Goal: Task Accomplishment & Management: Manage account settings

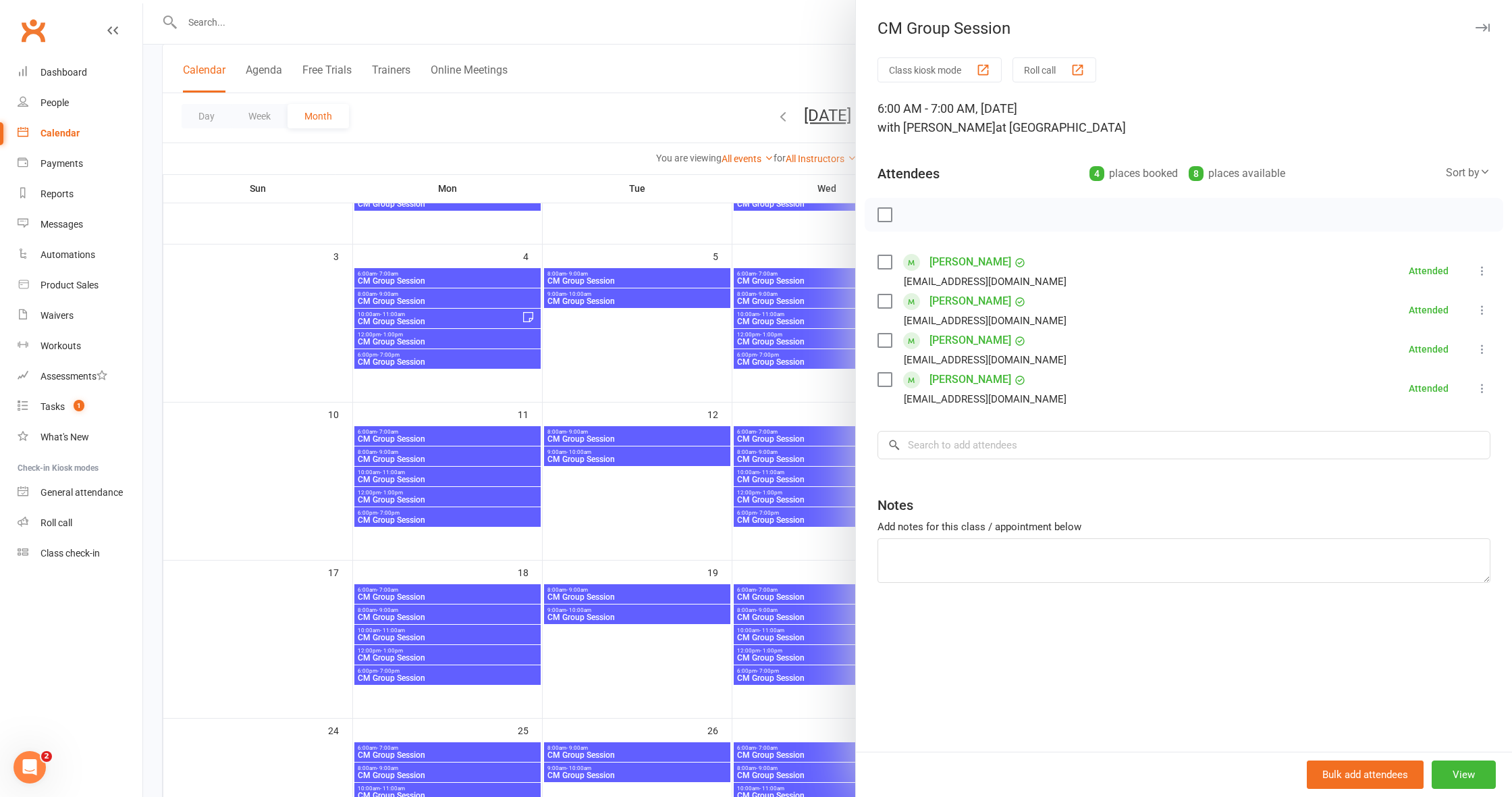
click at [652, 369] on div at bounding box center [827, 398] width 1369 height 797
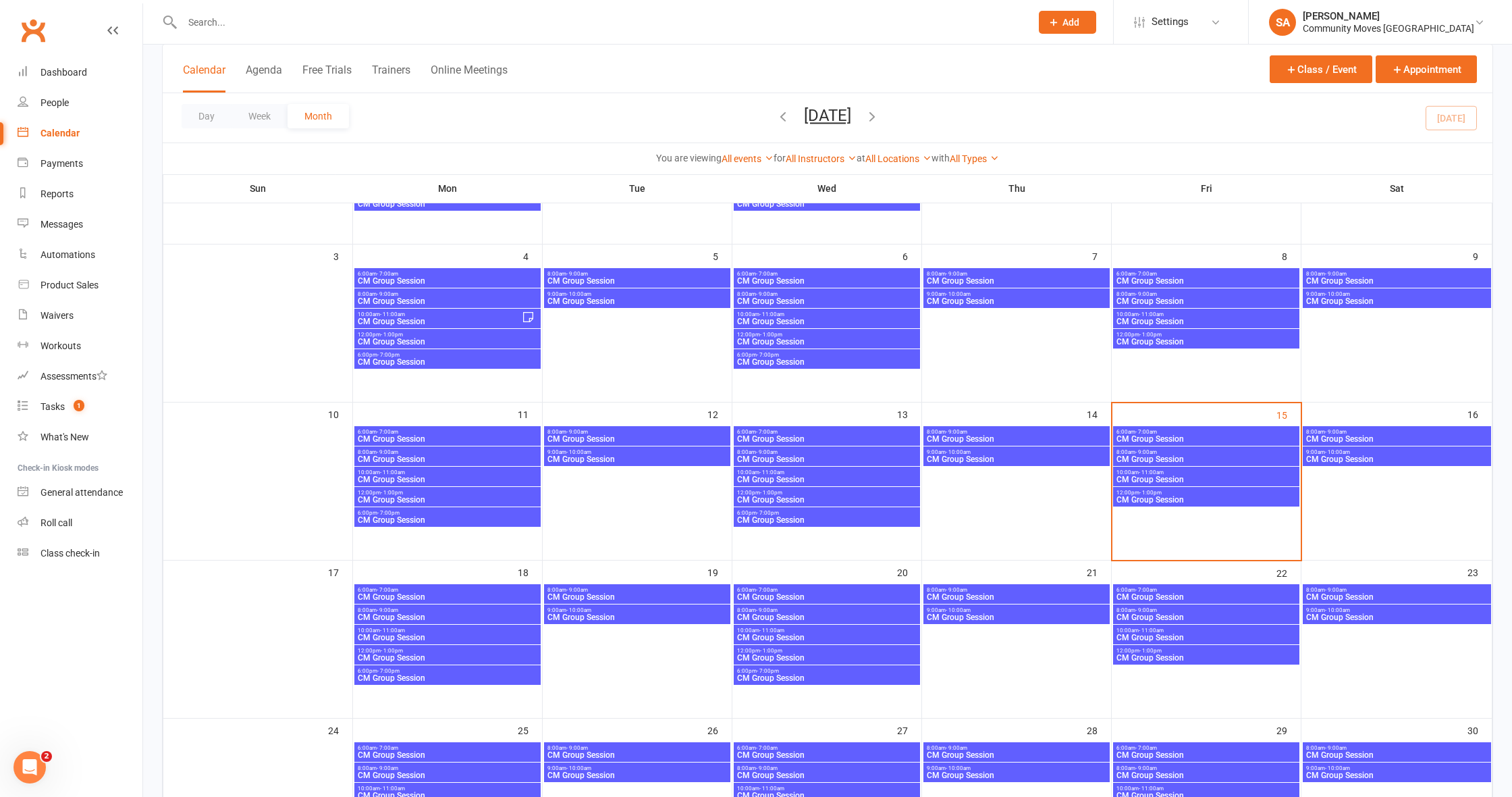
scroll to position [200, 0]
click at [1139, 456] on span "CM Group Session" at bounding box center [1206, 460] width 181 height 8
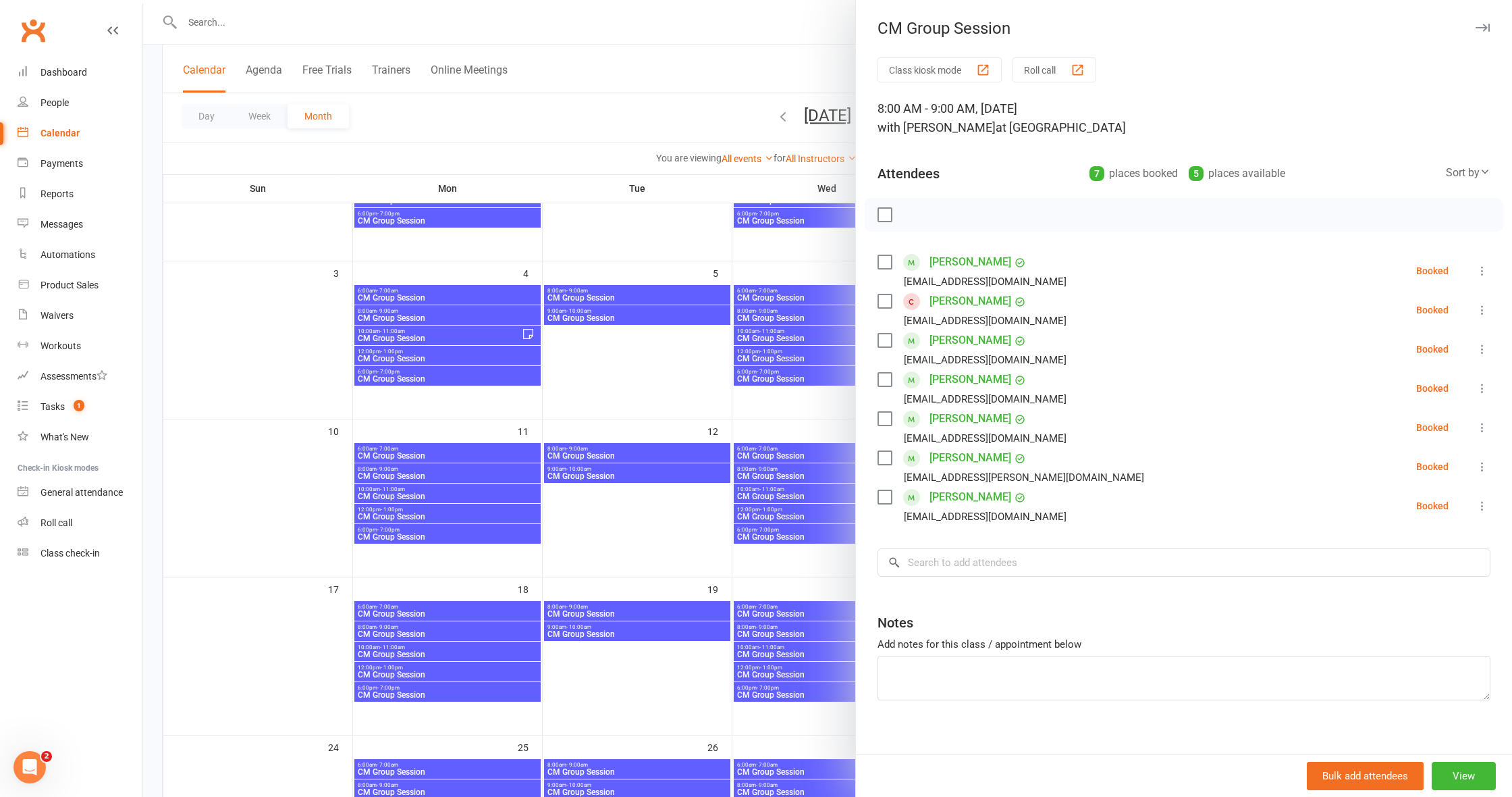
scroll to position [182, 0]
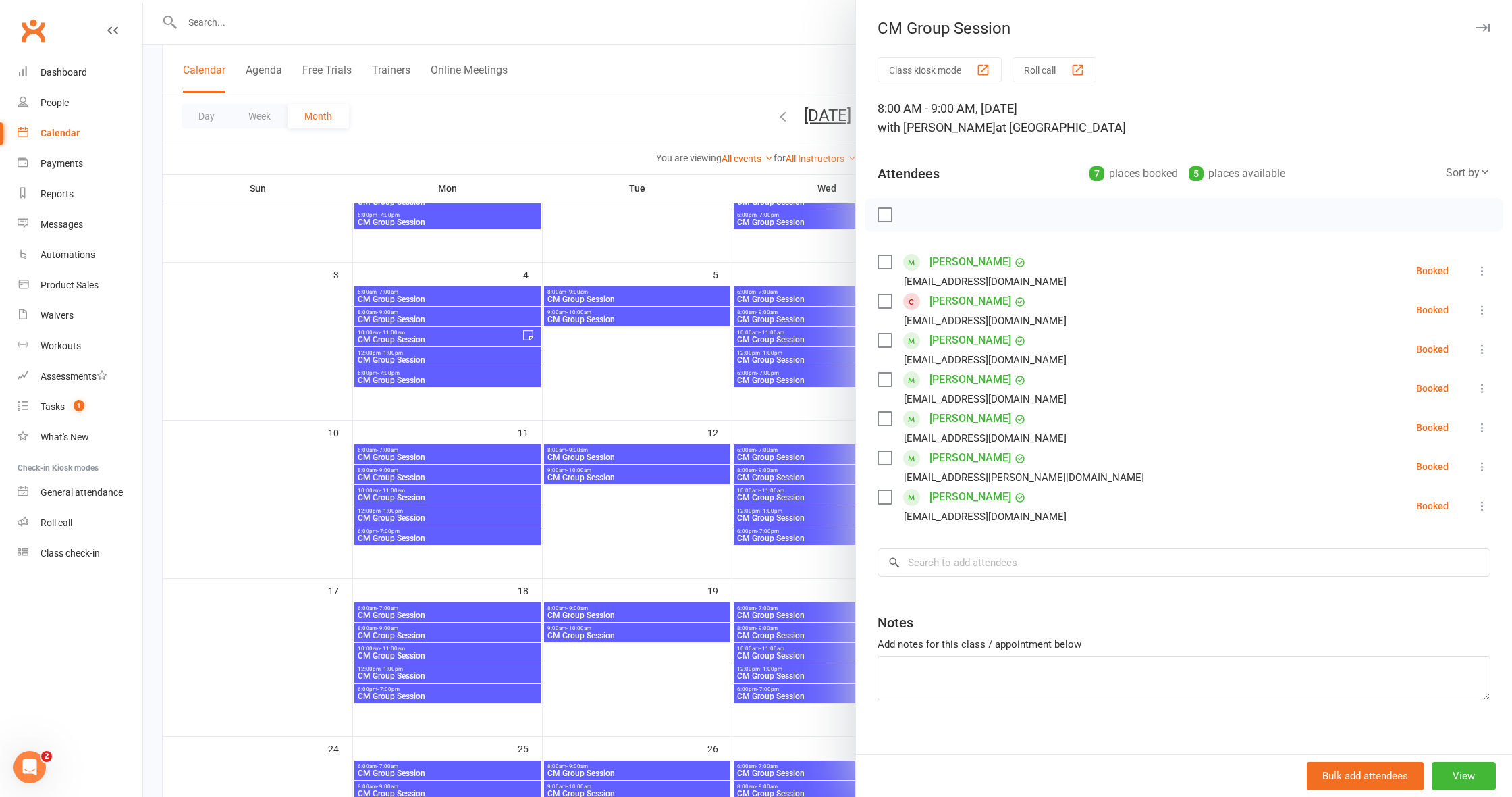
click at [646, 371] on div at bounding box center [827, 398] width 1369 height 797
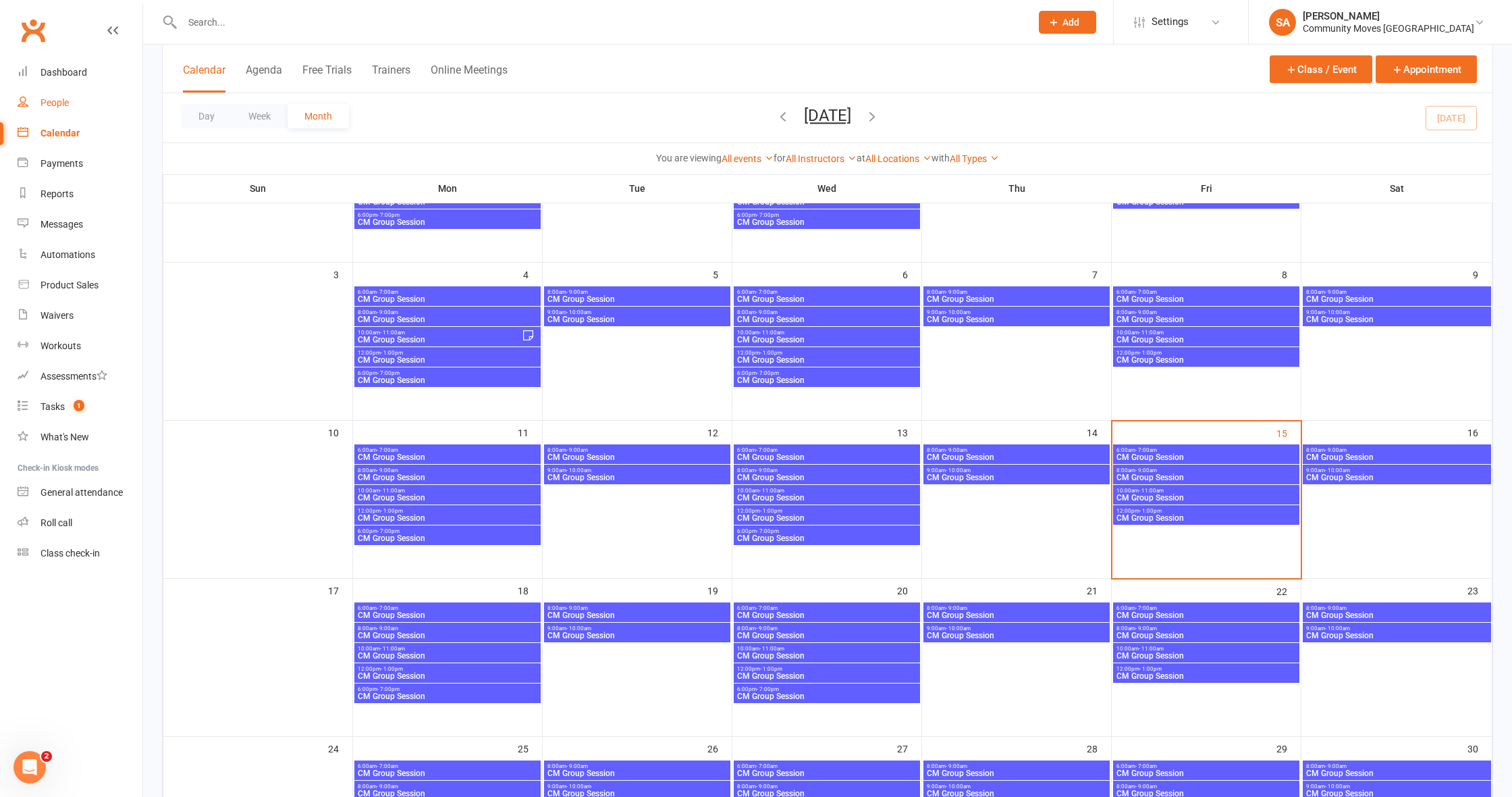
click at [58, 101] on div "People" at bounding box center [54, 103] width 29 height 11
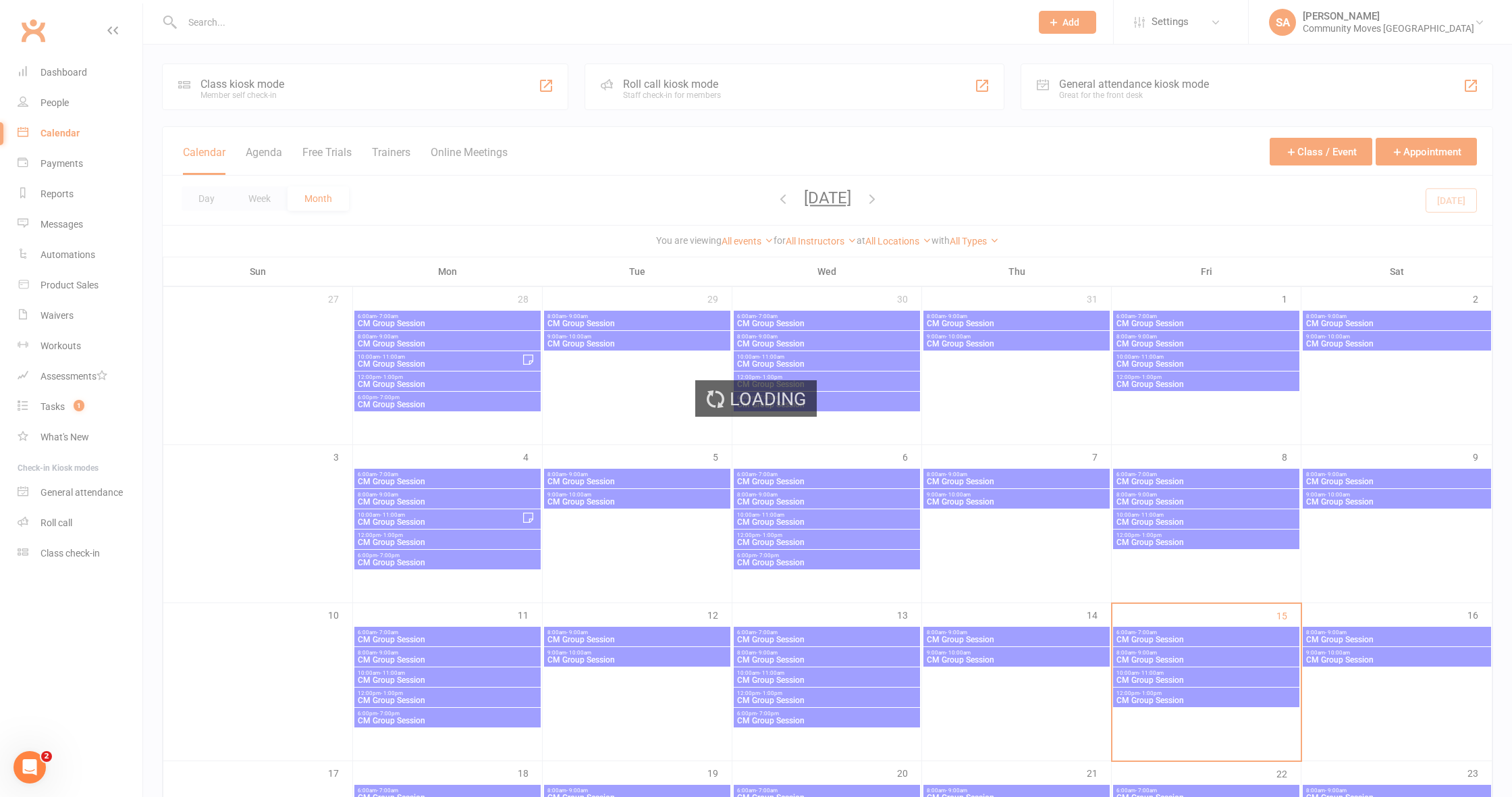
select select "100"
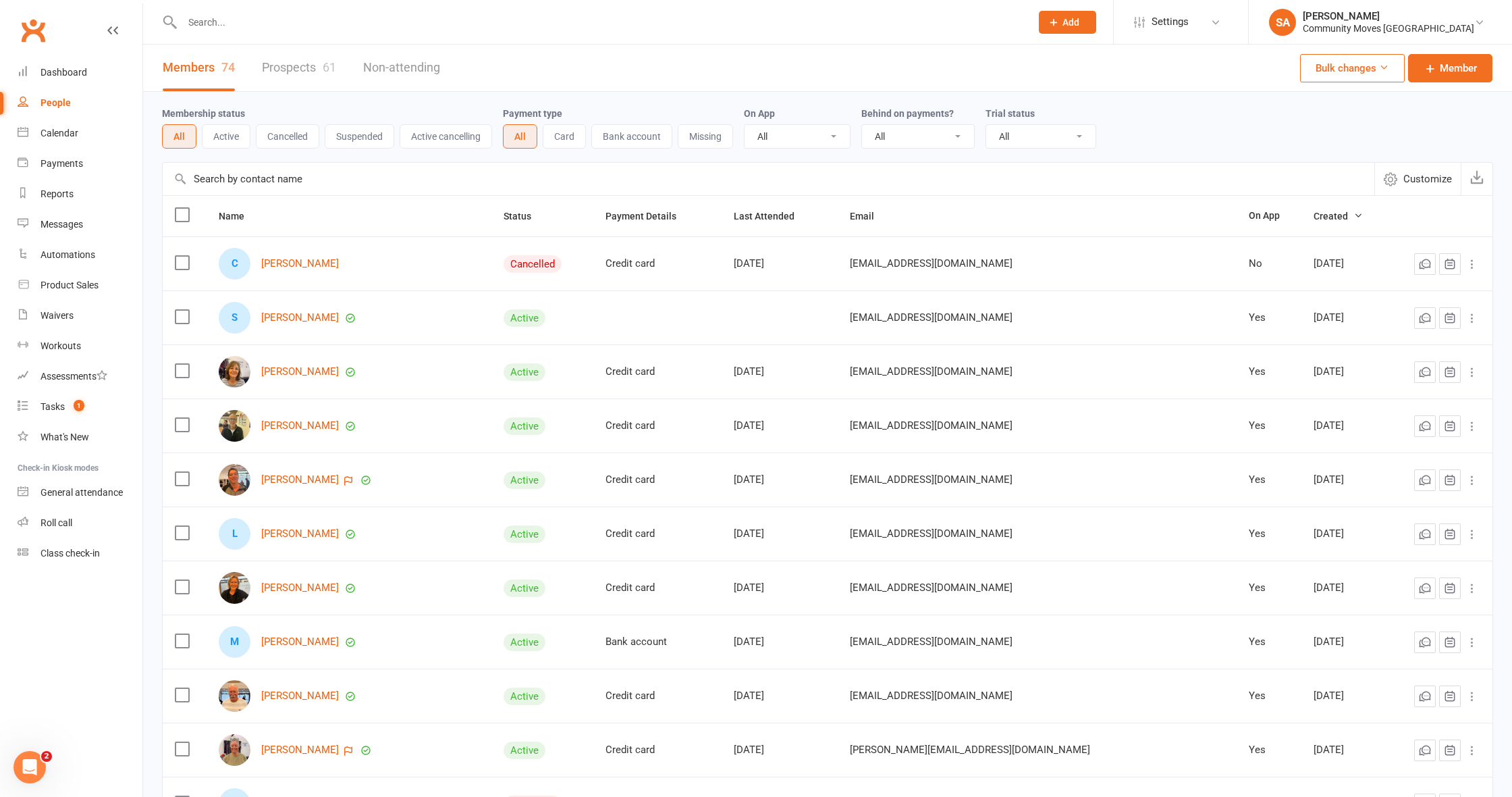
click at [297, 66] on link "Prospects 61" at bounding box center [299, 68] width 74 height 47
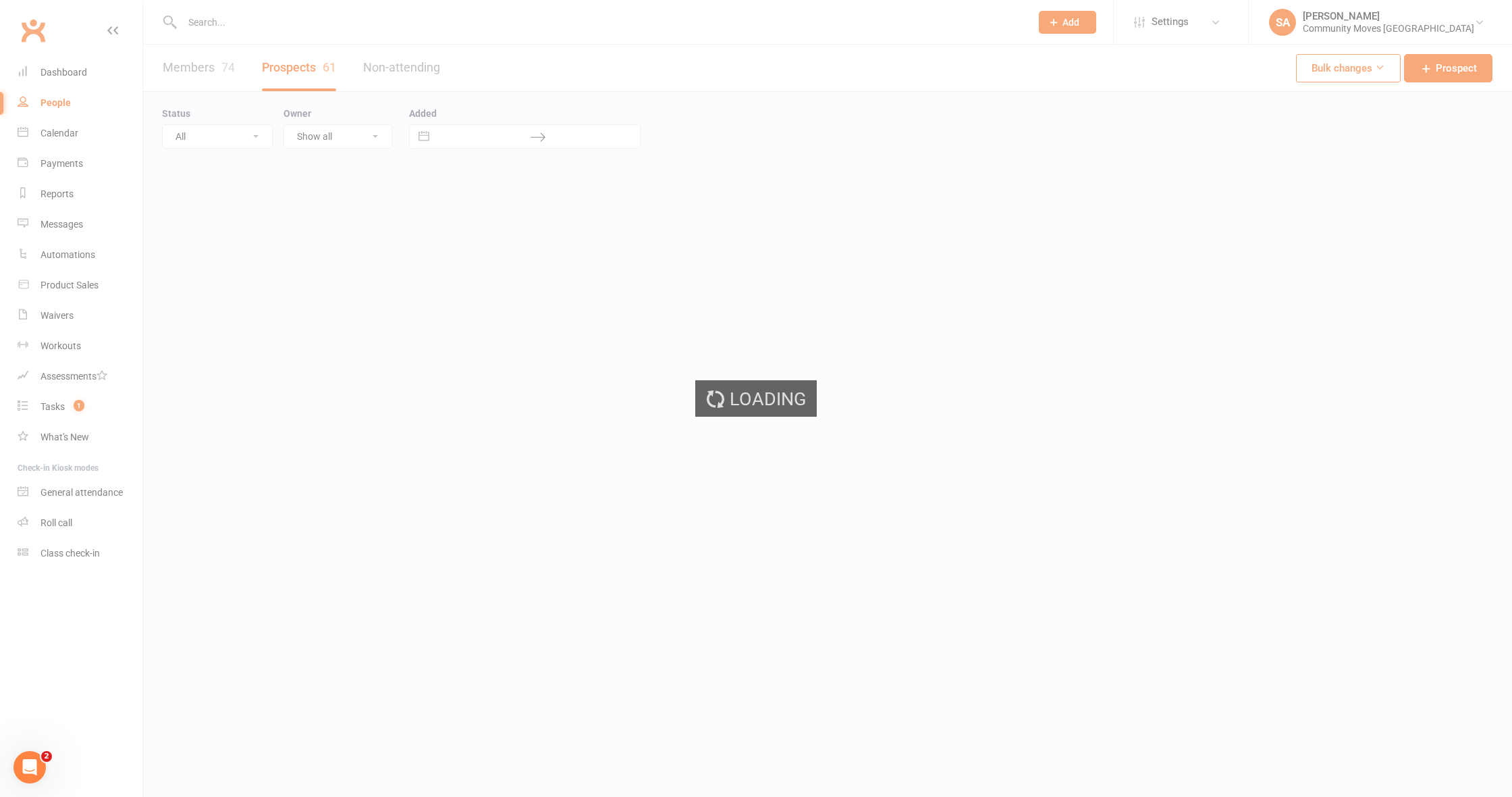
select select "50"
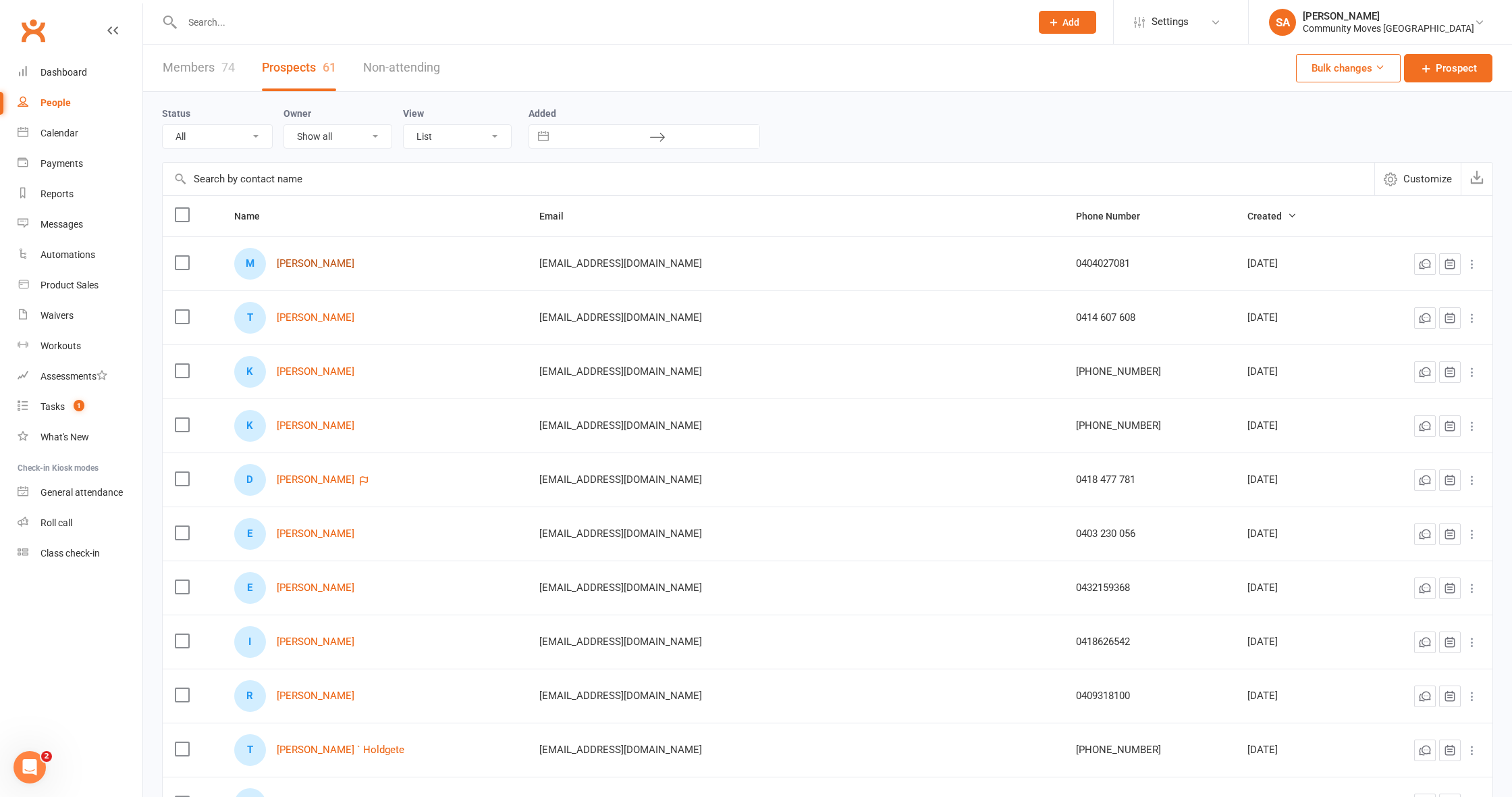
click at [324, 261] on link "[PERSON_NAME]" at bounding box center [316, 264] width 78 height 11
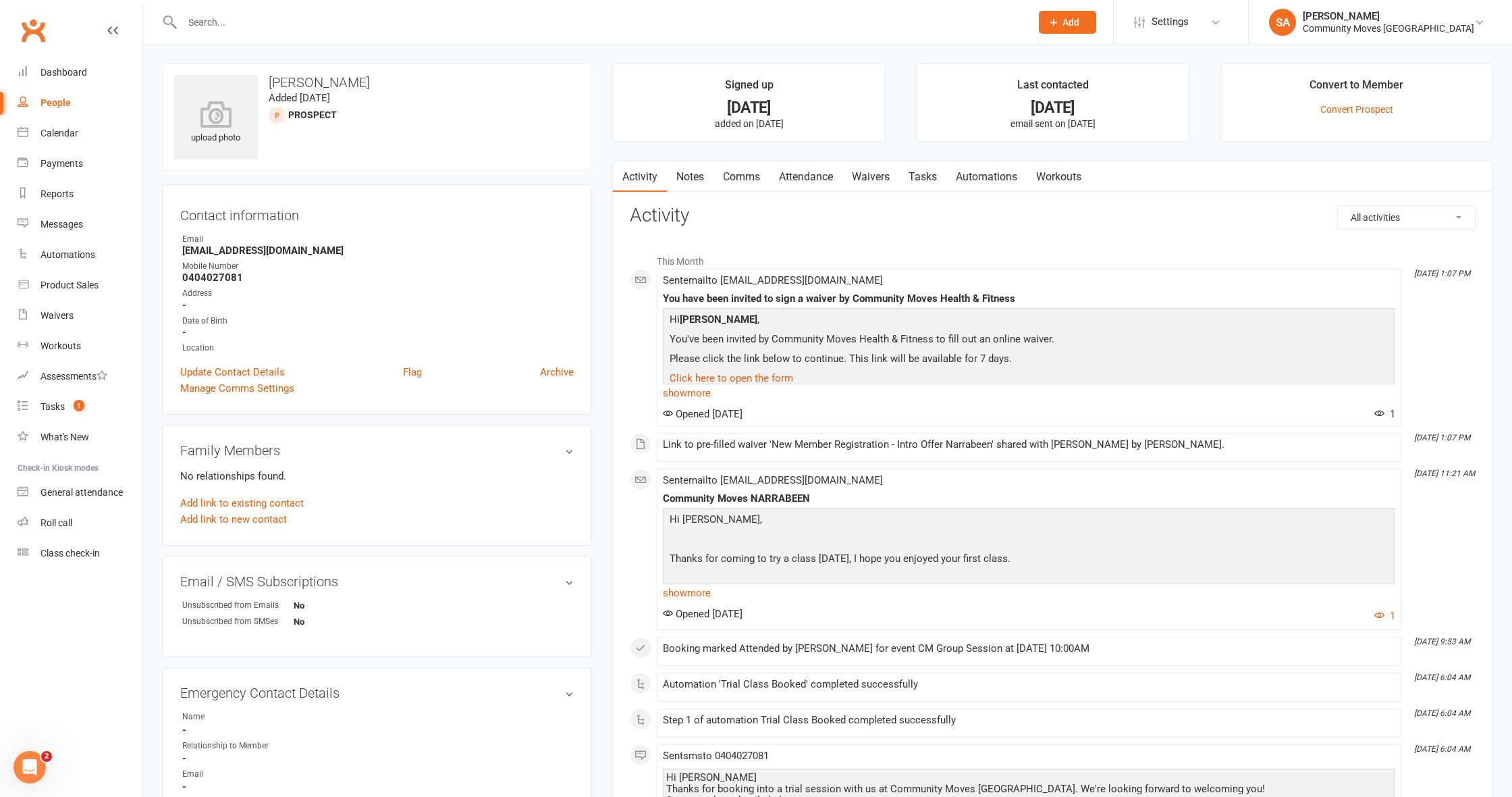
click at [56, 100] on div "People" at bounding box center [56, 103] width 31 height 11
select select "50"
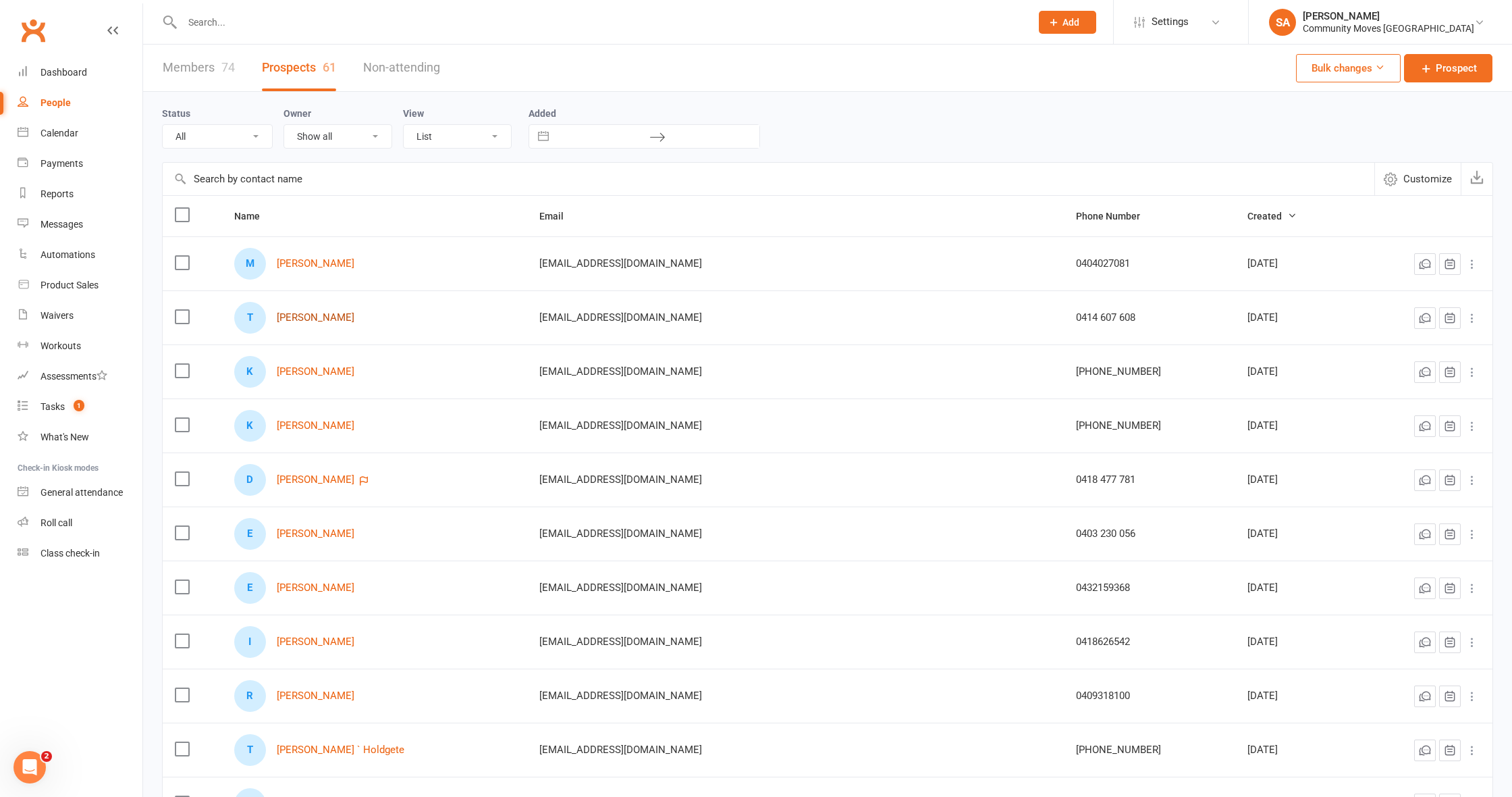
click at [324, 315] on link "[PERSON_NAME]" at bounding box center [316, 317] width 78 height 11
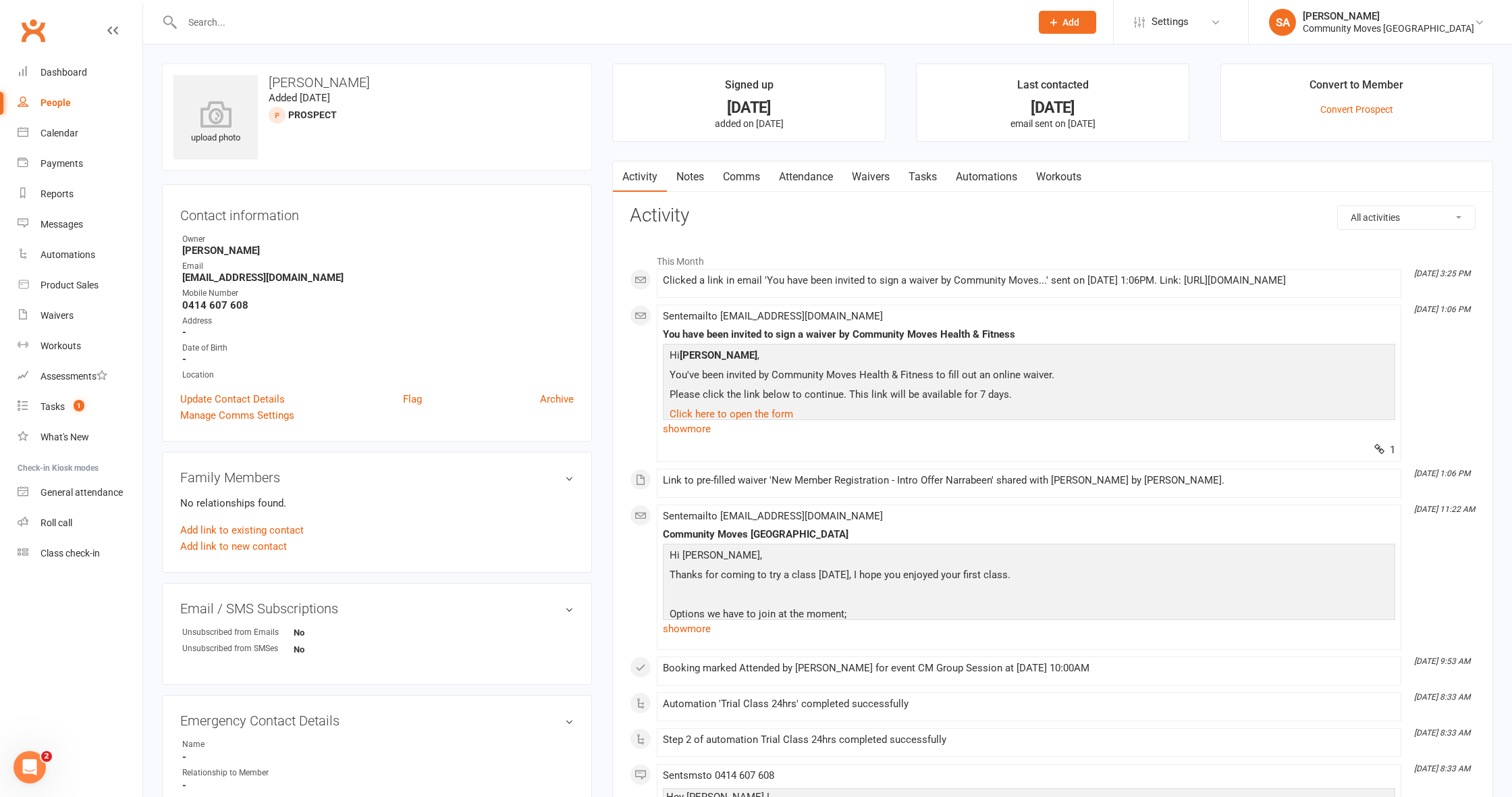
click at [59, 101] on div "People" at bounding box center [56, 103] width 31 height 11
select select "50"
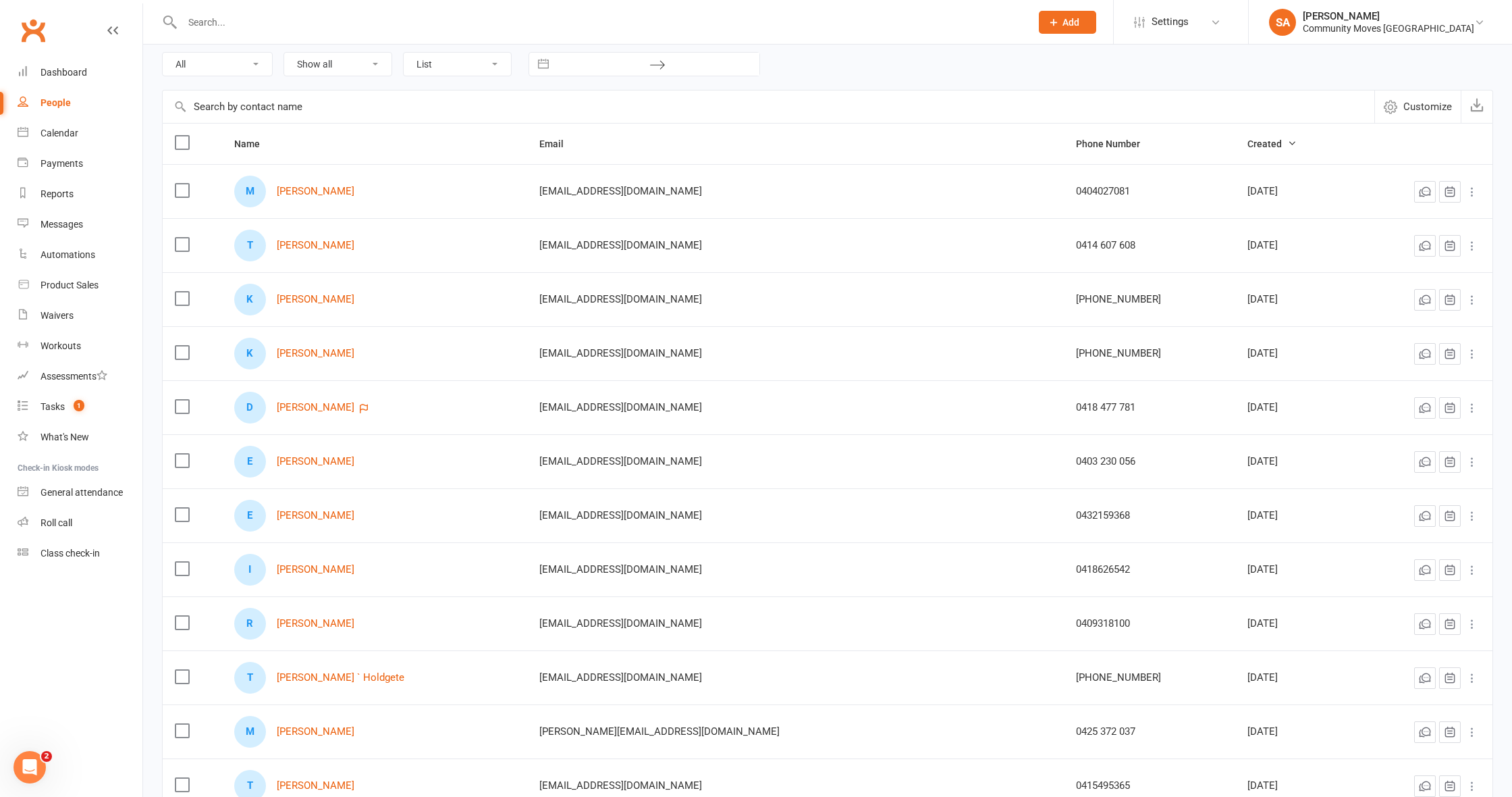
scroll to position [74, 0]
click at [317, 294] on link "[PERSON_NAME]" at bounding box center [316, 297] width 78 height 11
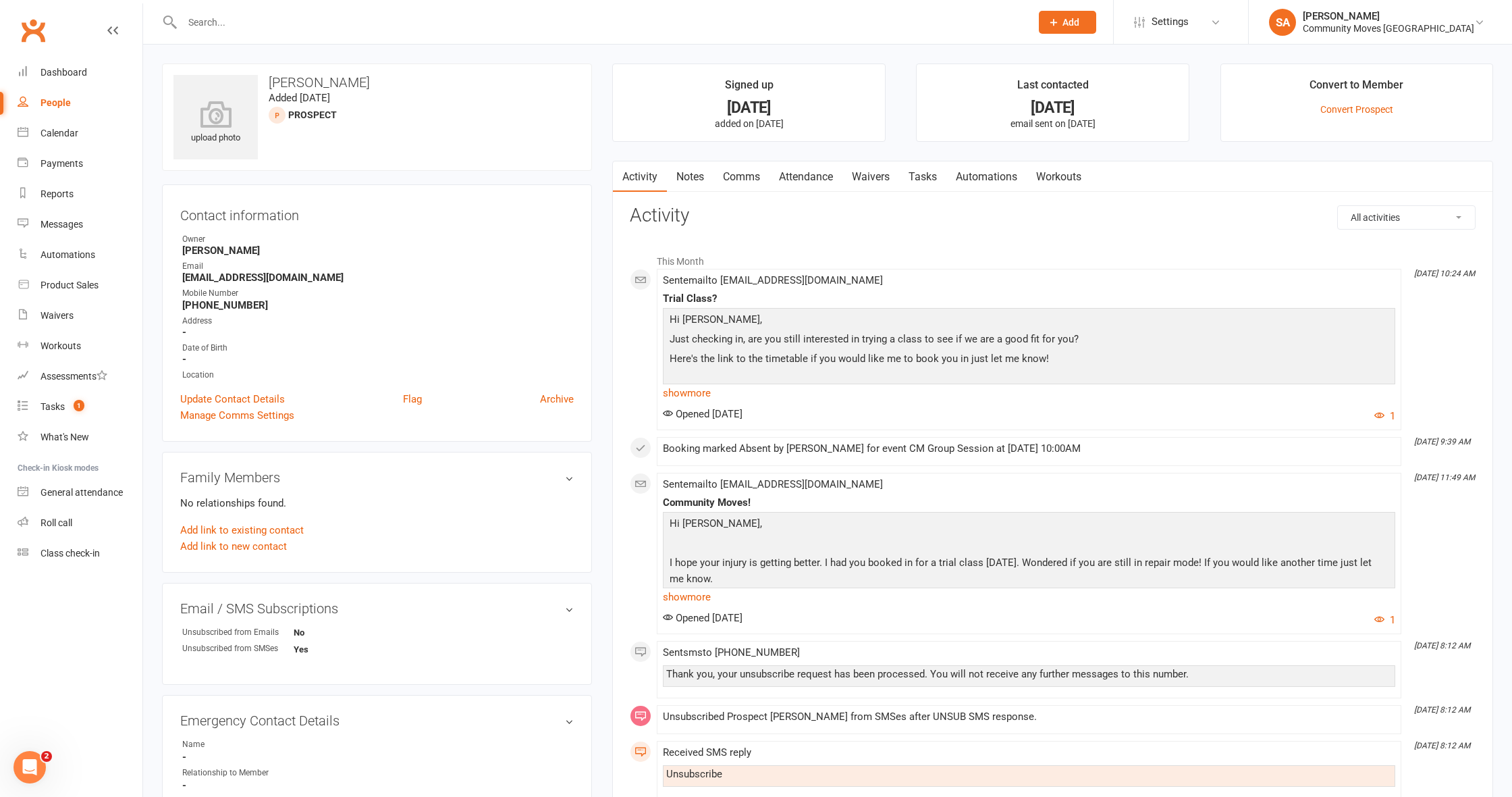
click at [70, 101] on div "People" at bounding box center [56, 103] width 31 height 11
select select "50"
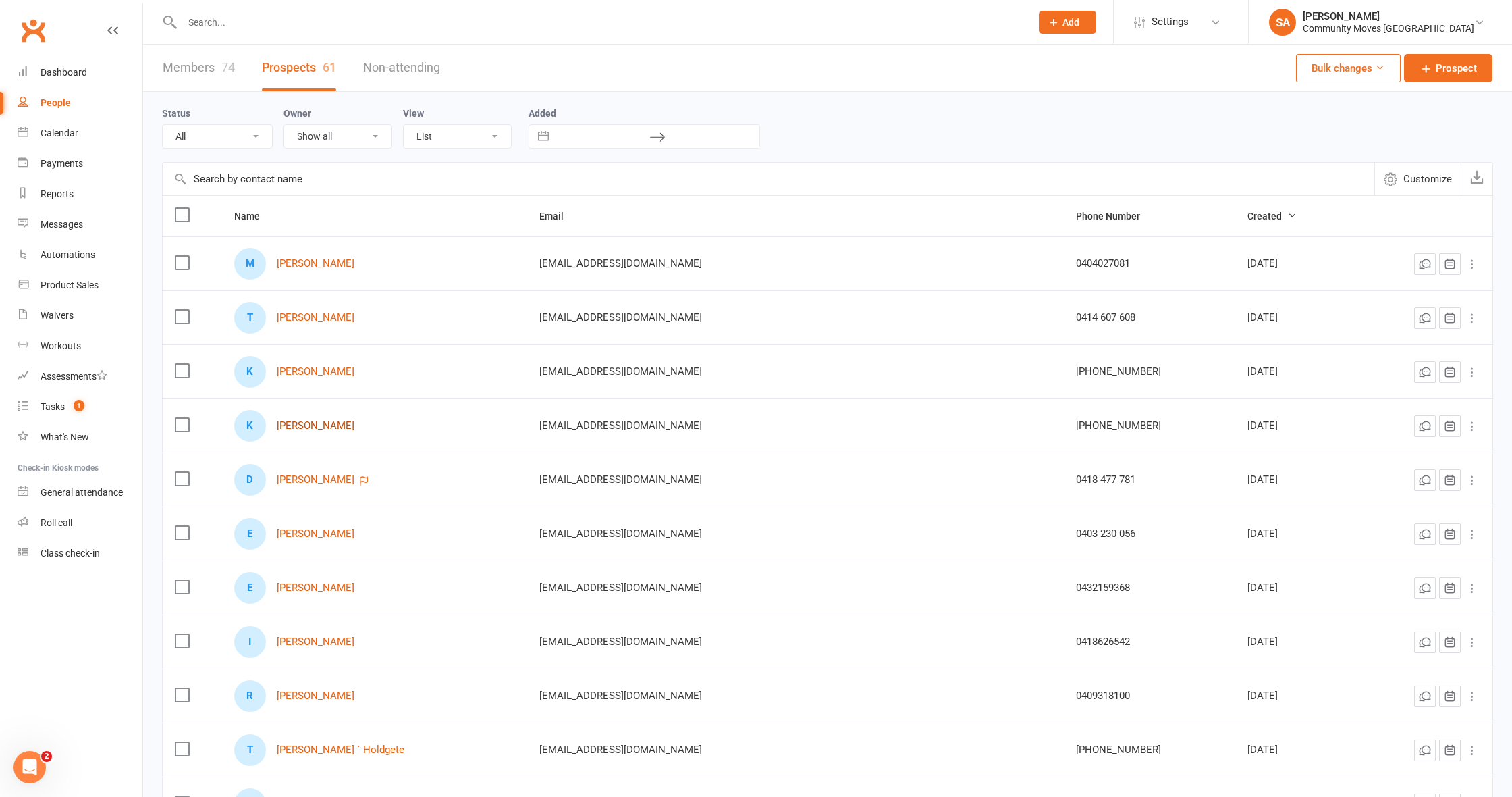
click at [328, 423] on link "[PERSON_NAME]" at bounding box center [316, 425] width 78 height 11
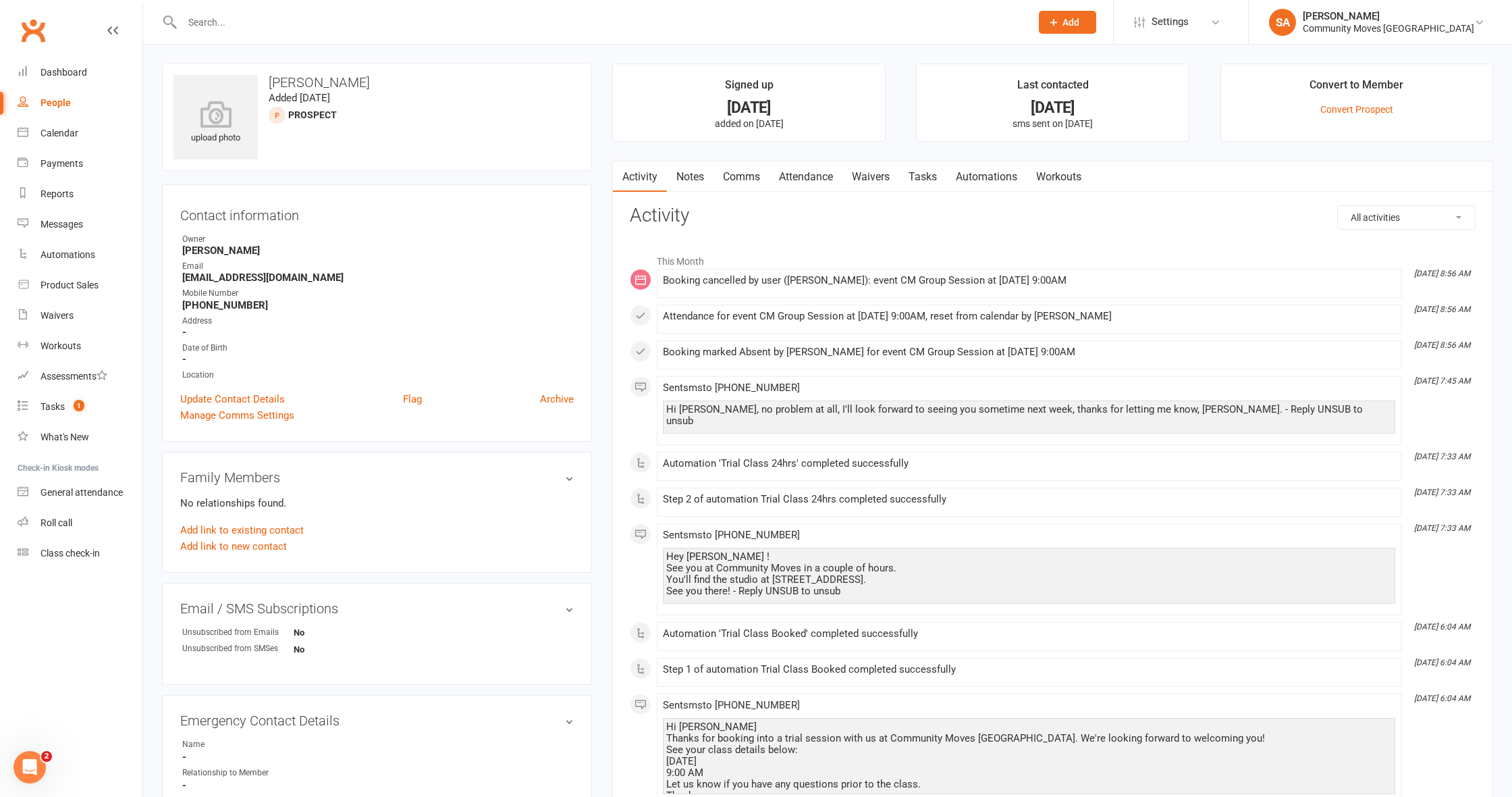
click at [47, 98] on div "People" at bounding box center [56, 103] width 31 height 11
select select "50"
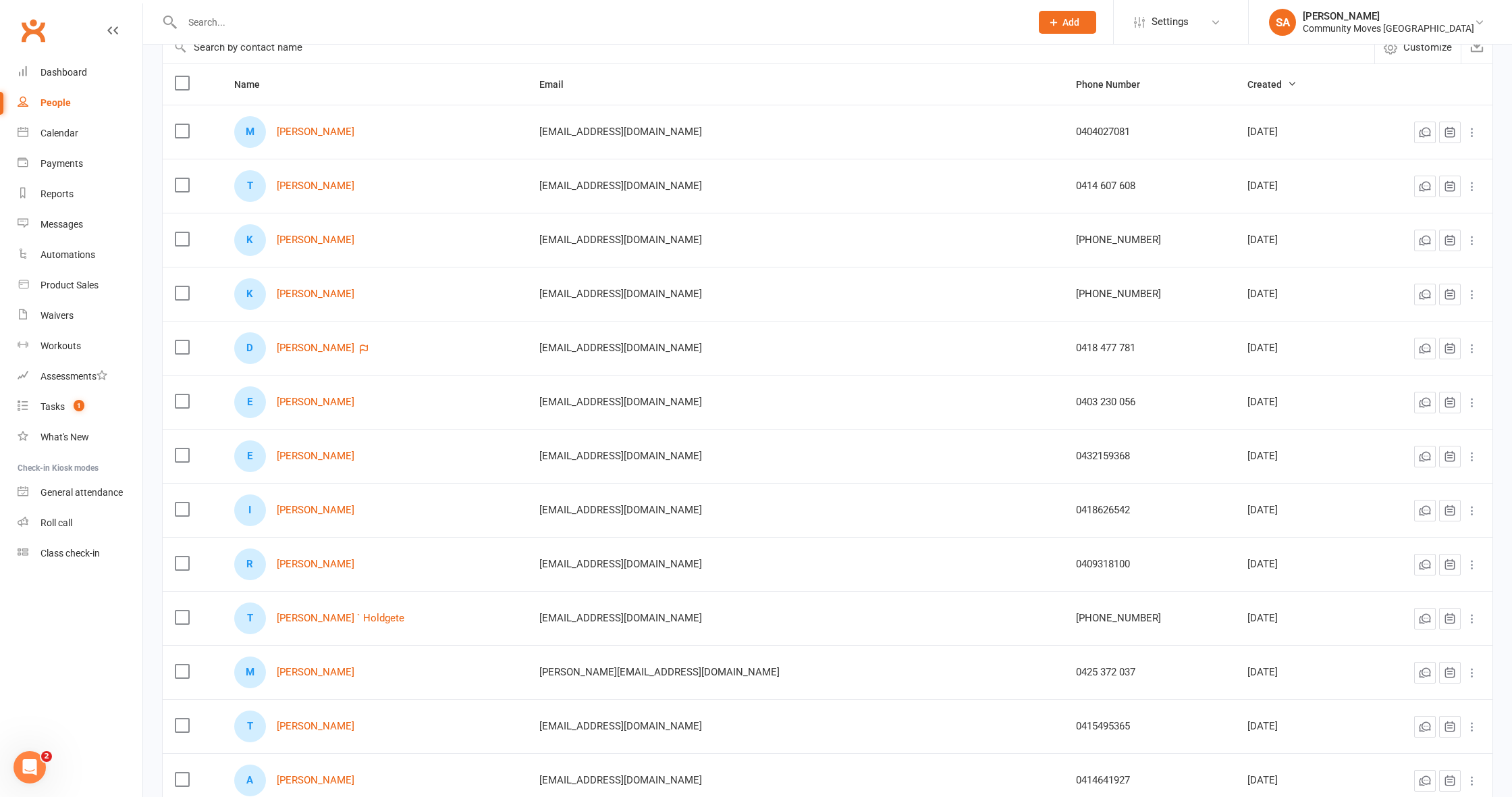
scroll to position [132, 0]
click at [354, 345] on link "[PERSON_NAME]" at bounding box center [316, 347] width 78 height 11
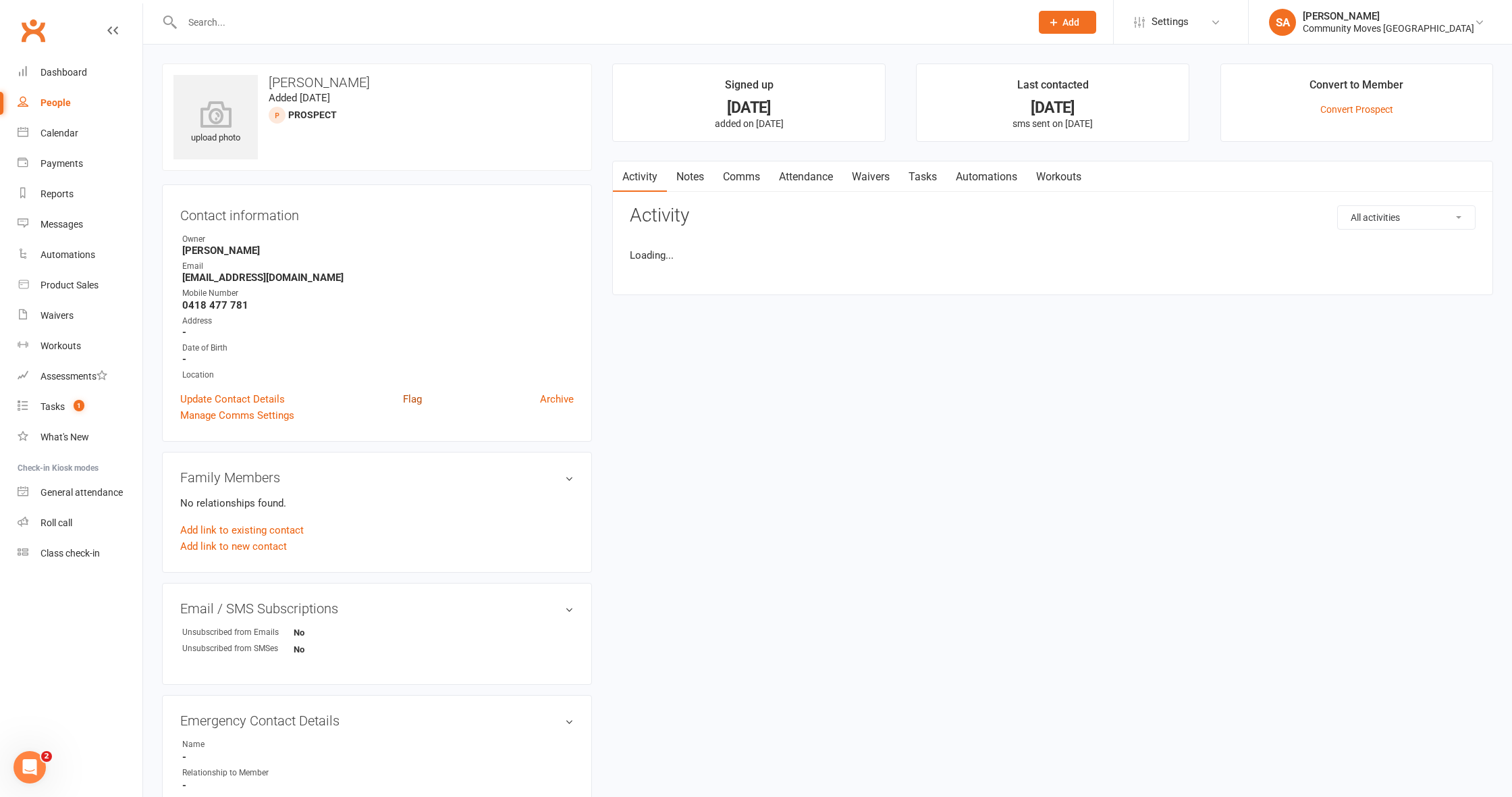
click at [411, 395] on link "Flag" at bounding box center [412, 399] width 19 height 16
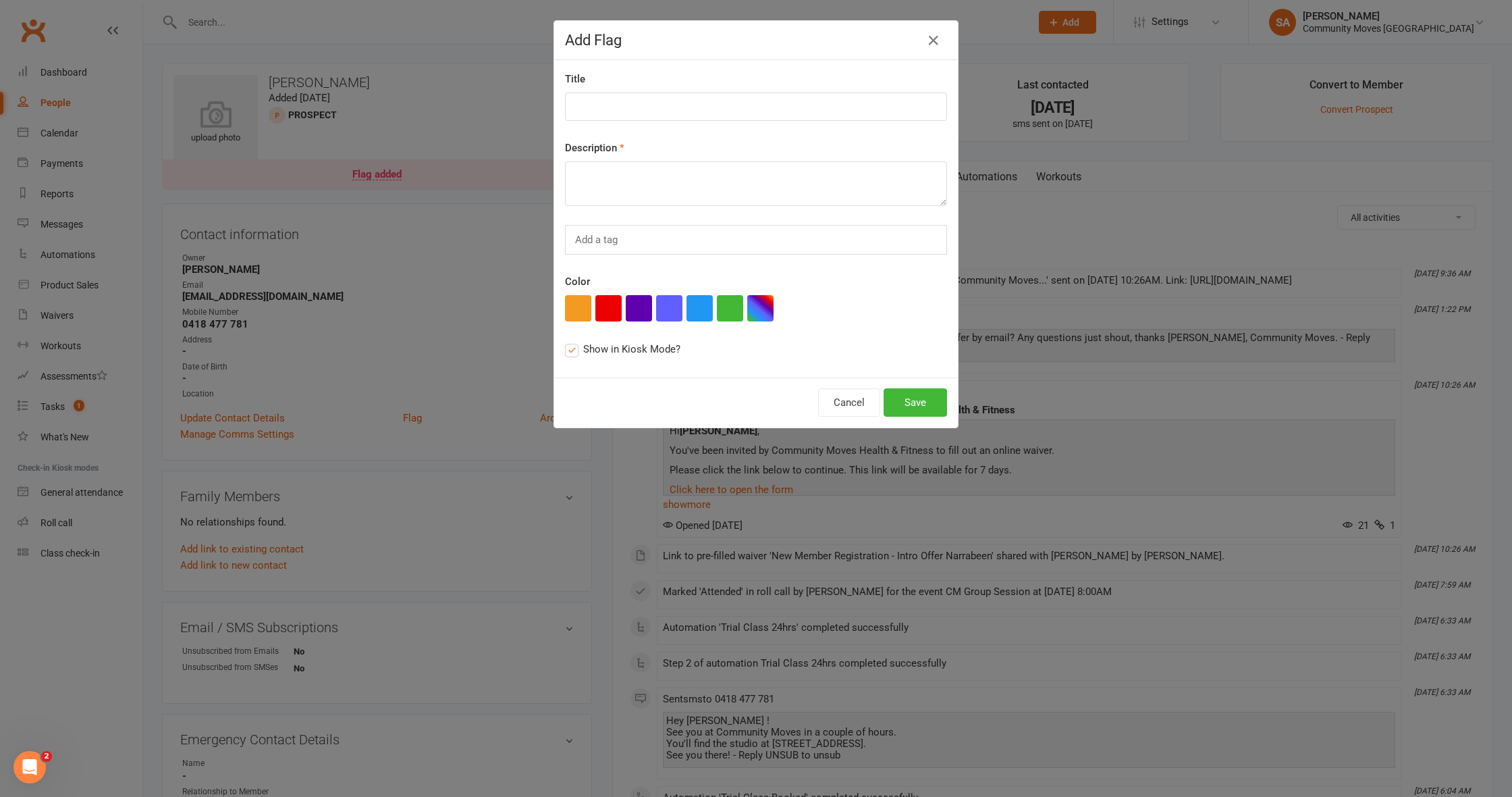
click at [369, 365] on div "Add Flag Title Description Add a tag Color Show in Kiosk Mode? Cancel Save" at bounding box center [756, 398] width 1512 height 797
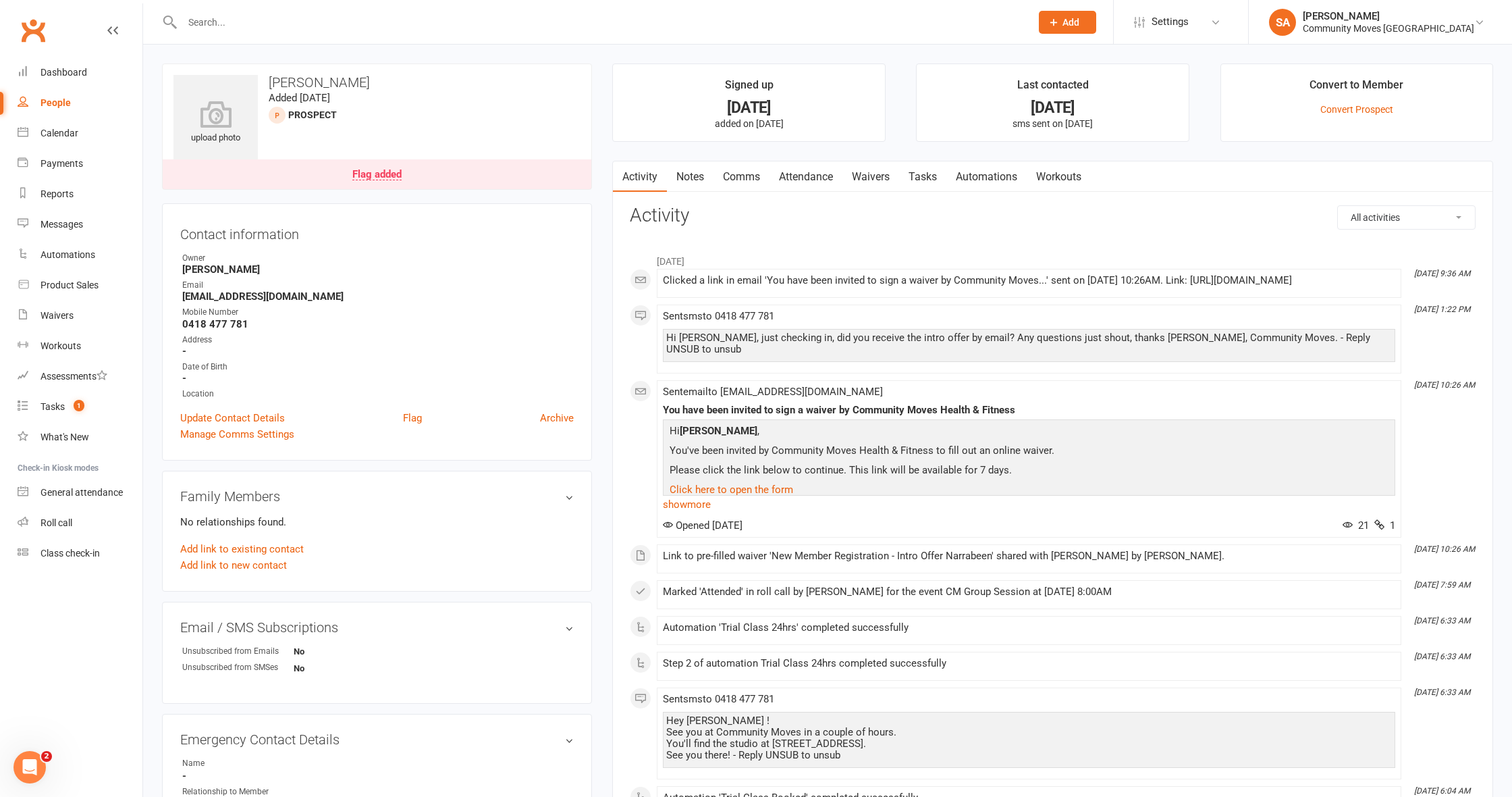
click at [372, 171] on div "Flag added" at bounding box center [376, 175] width 49 height 11
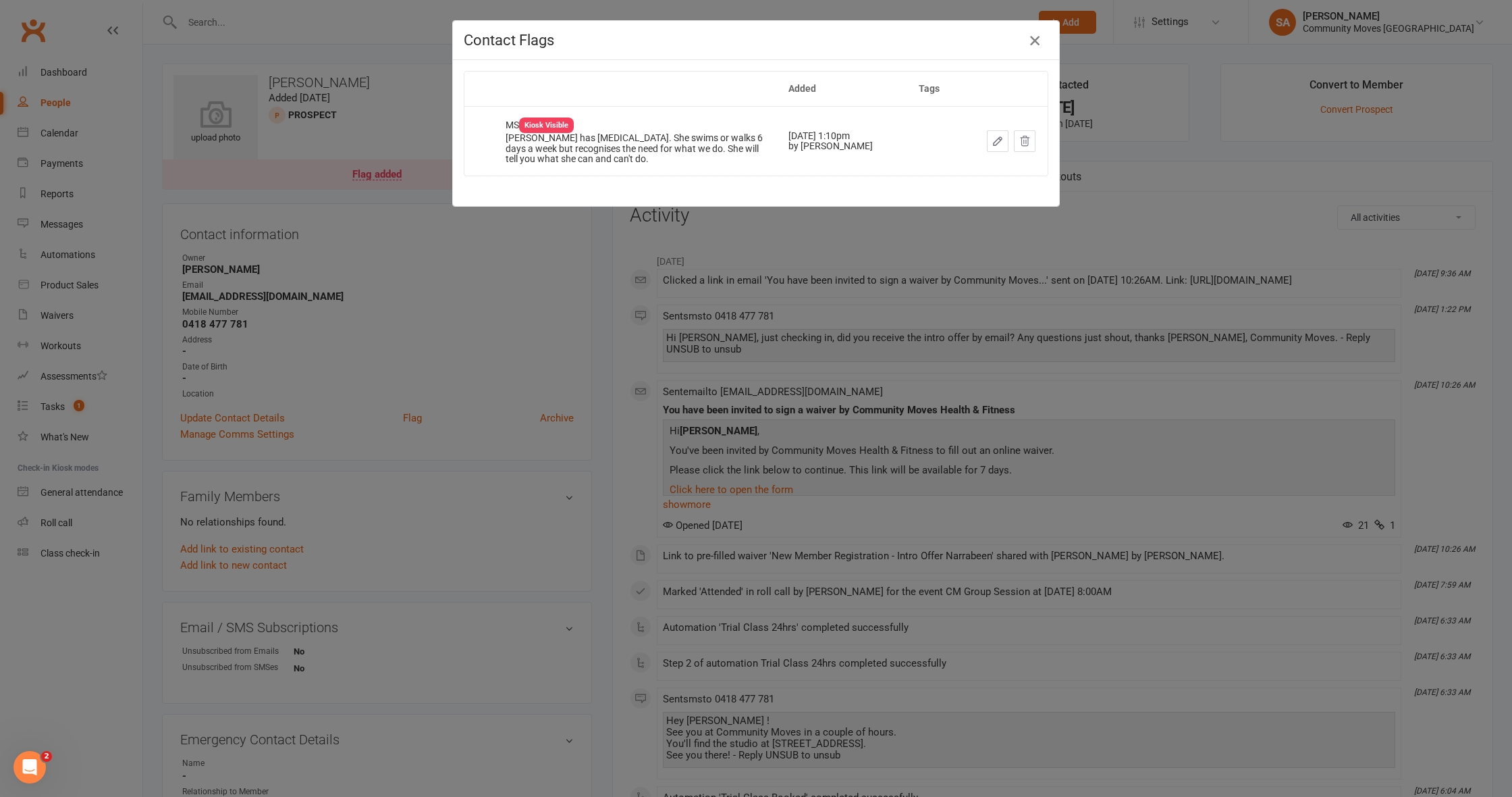
click at [1036, 36] on icon "button" at bounding box center [1034, 40] width 16 height 16
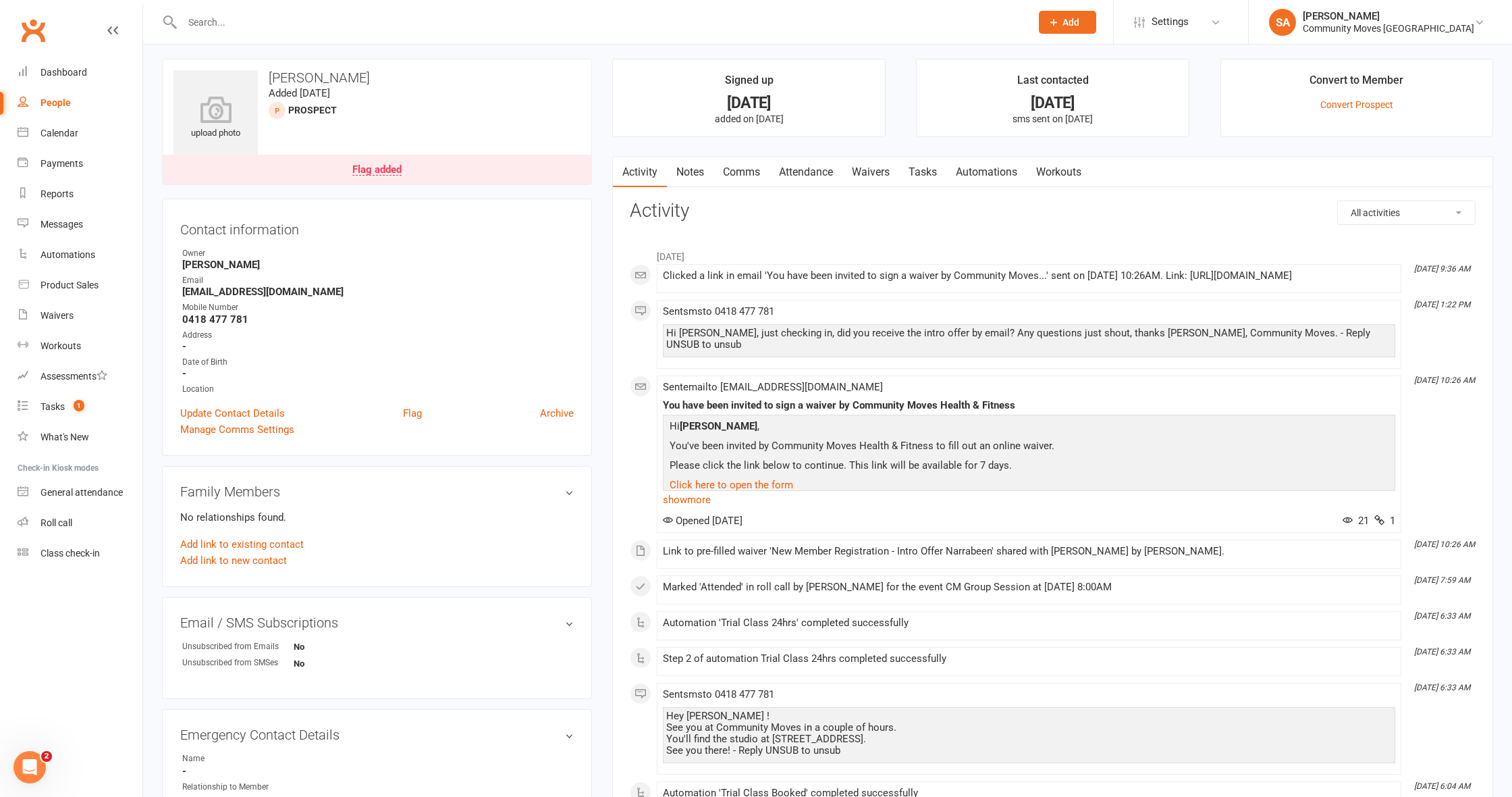
scroll to position [2, 0]
click at [57, 104] on div "People" at bounding box center [56, 103] width 31 height 11
select select "50"
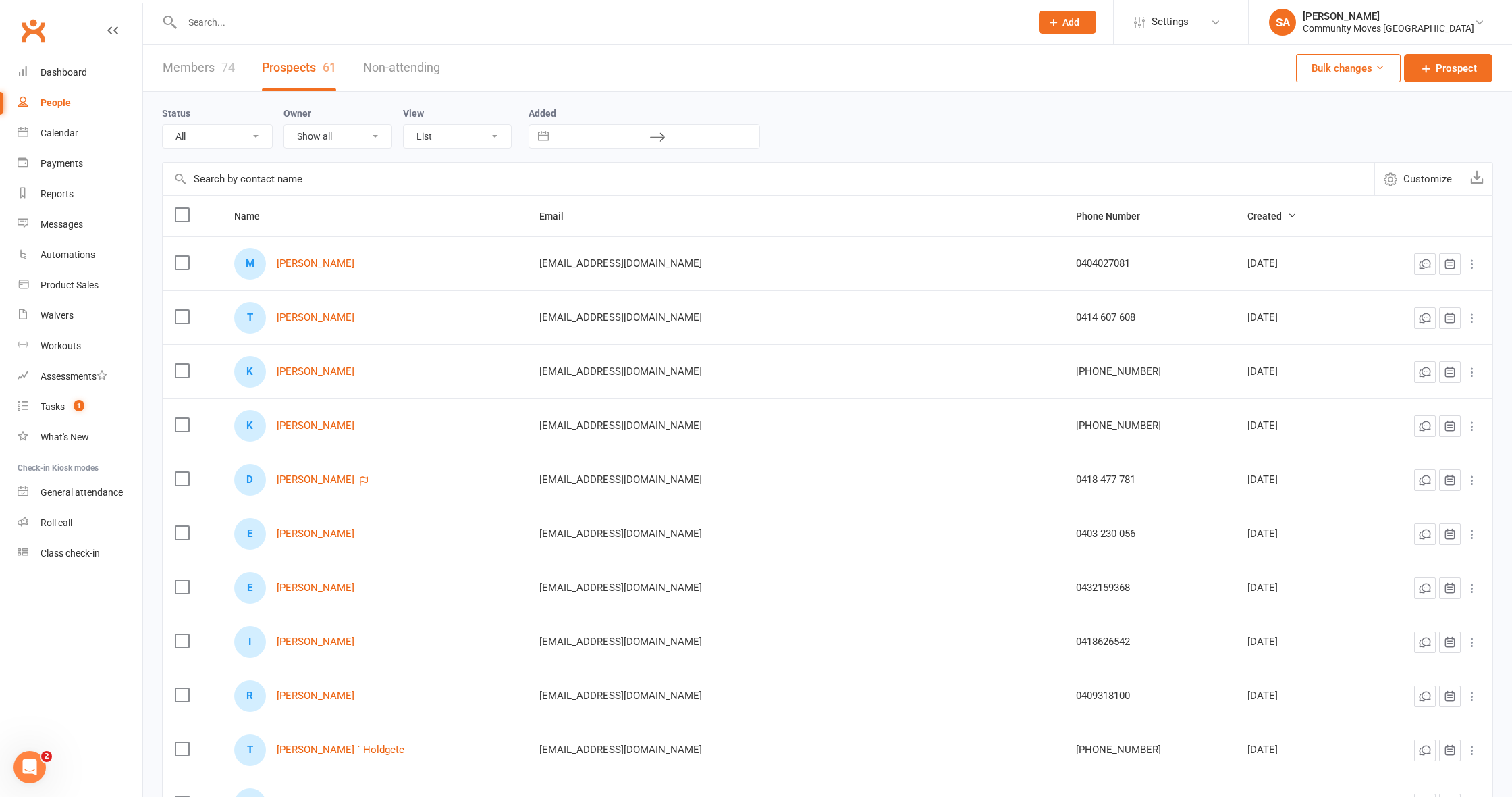
click at [206, 63] on link "Members 74" at bounding box center [199, 68] width 72 height 47
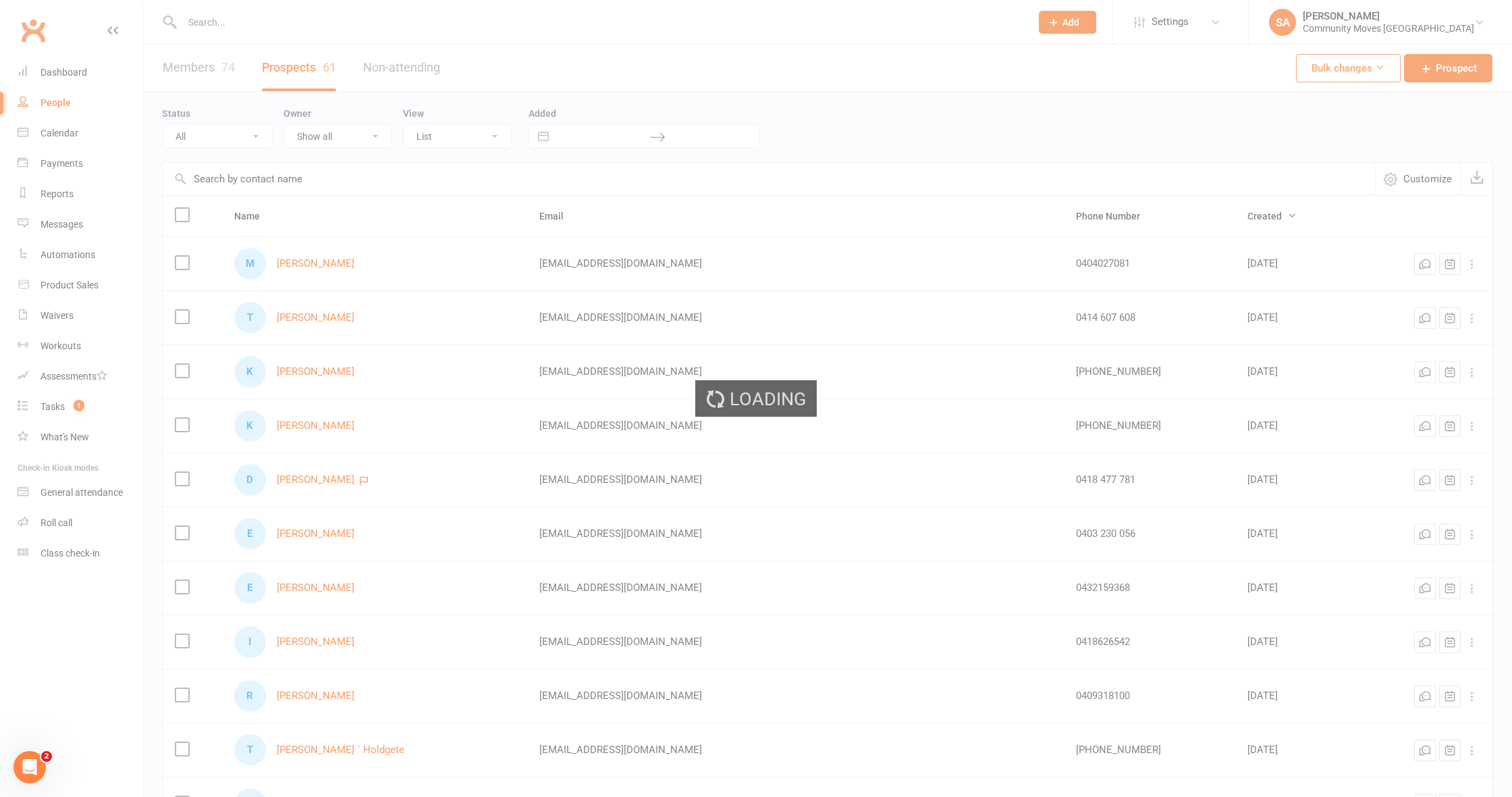
select select "100"
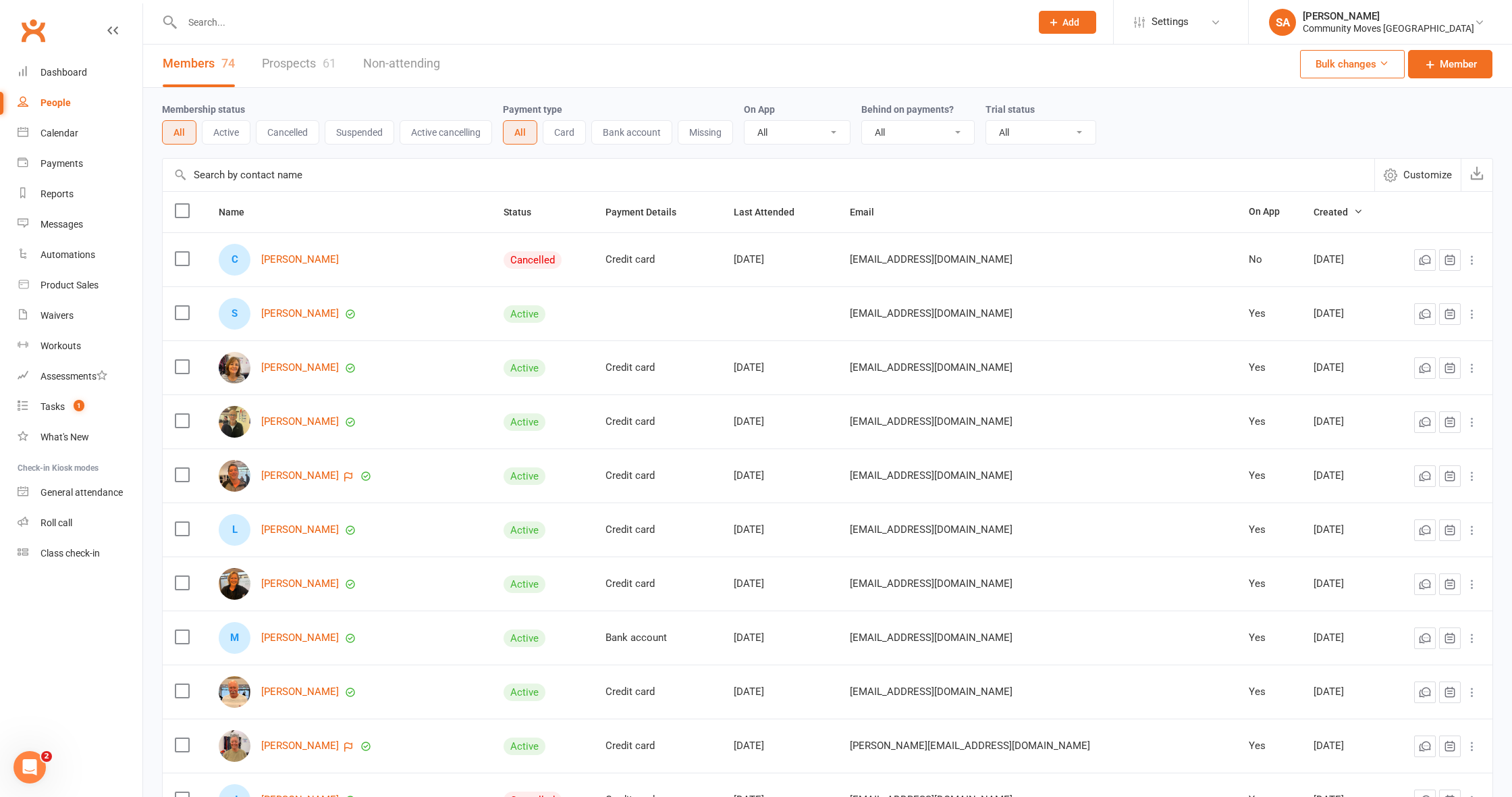
scroll to position [8, 0]
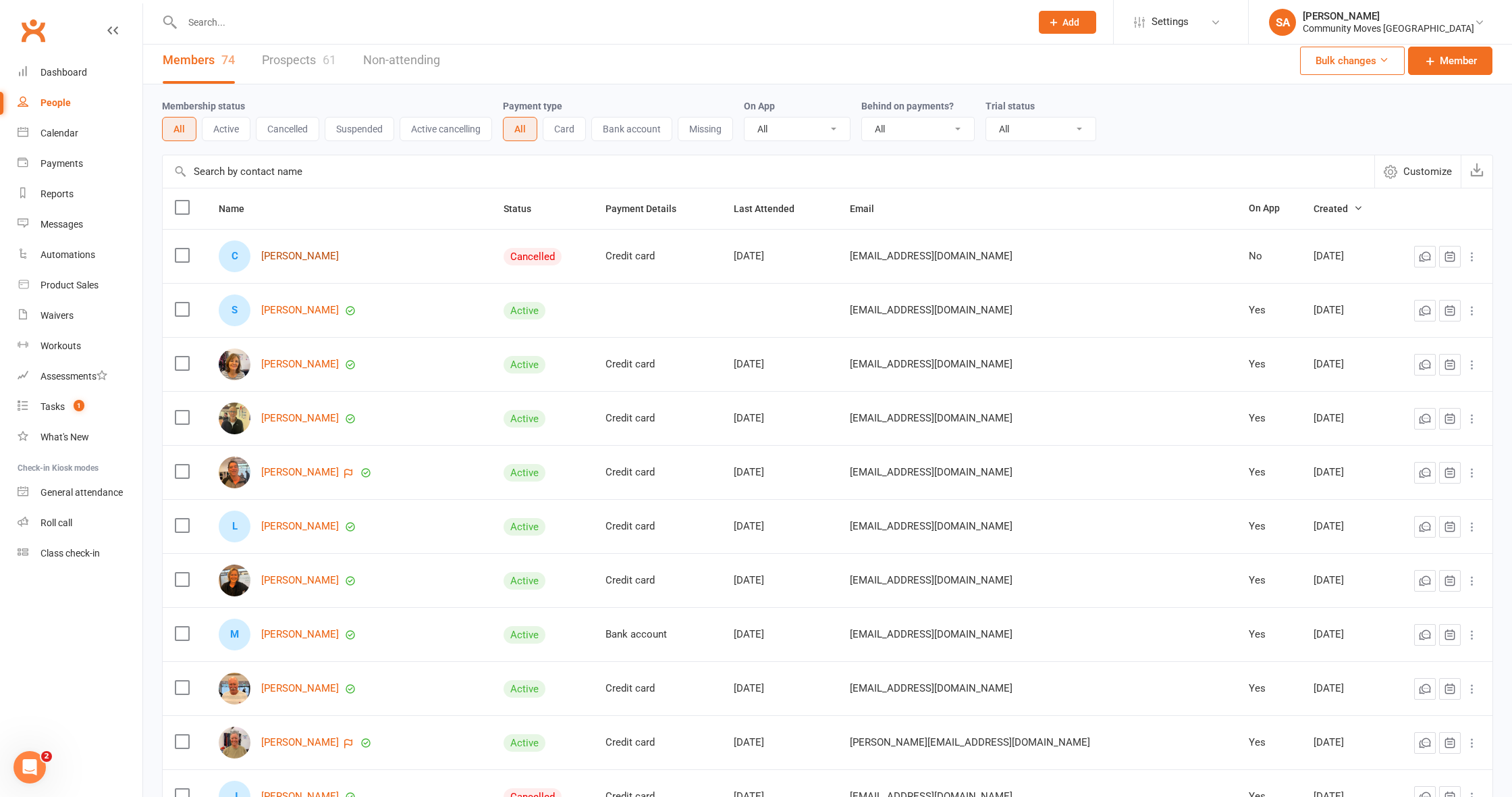
click at [313, 255] on link "[PERSON_NAME]" at bounding box center [300, 256] width 78 height 11
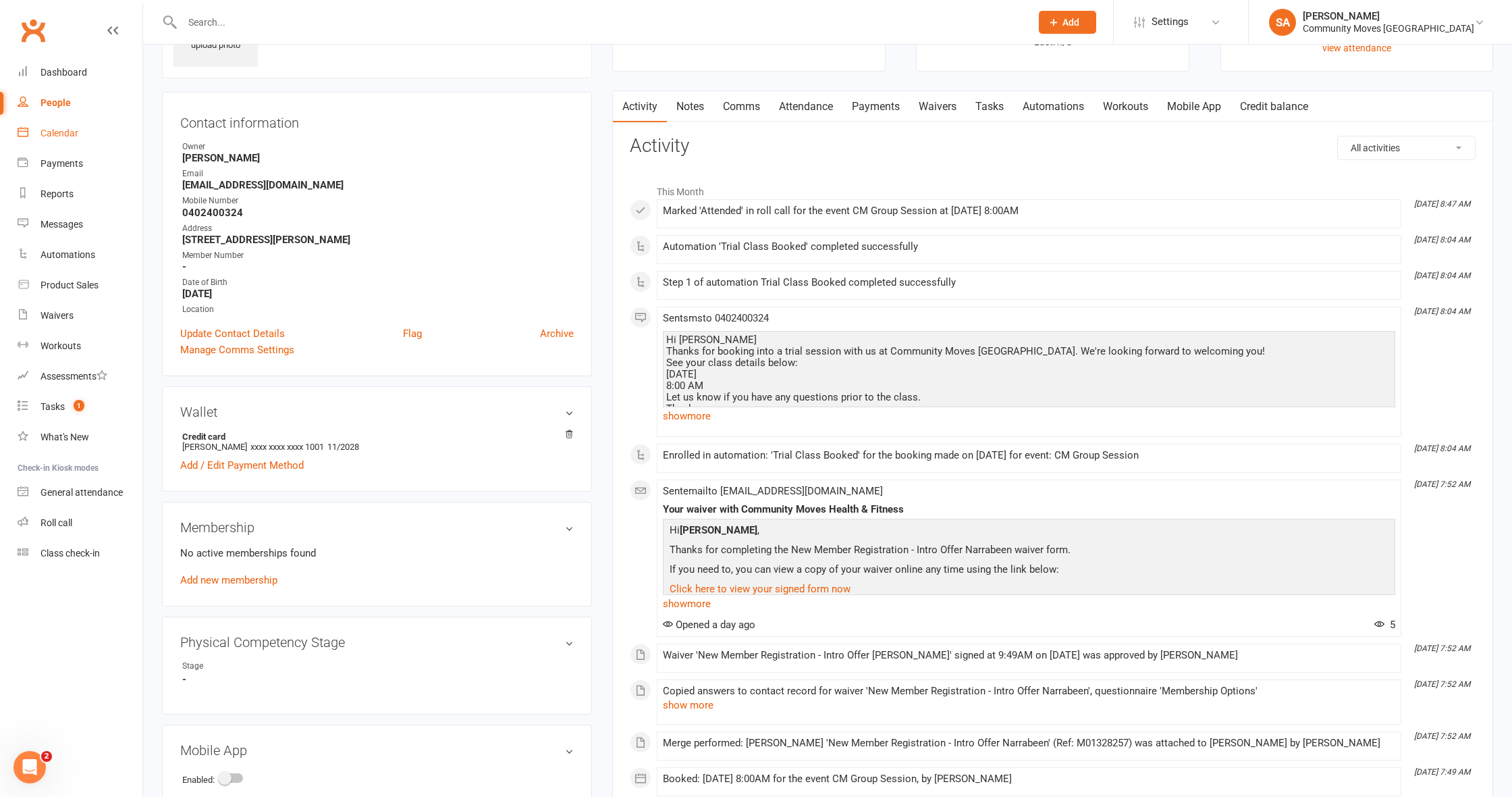
scroll to position [96, 1]
click at [63, 134] on div "Calendar" at bounding box center [59, 133] width 38 height 11
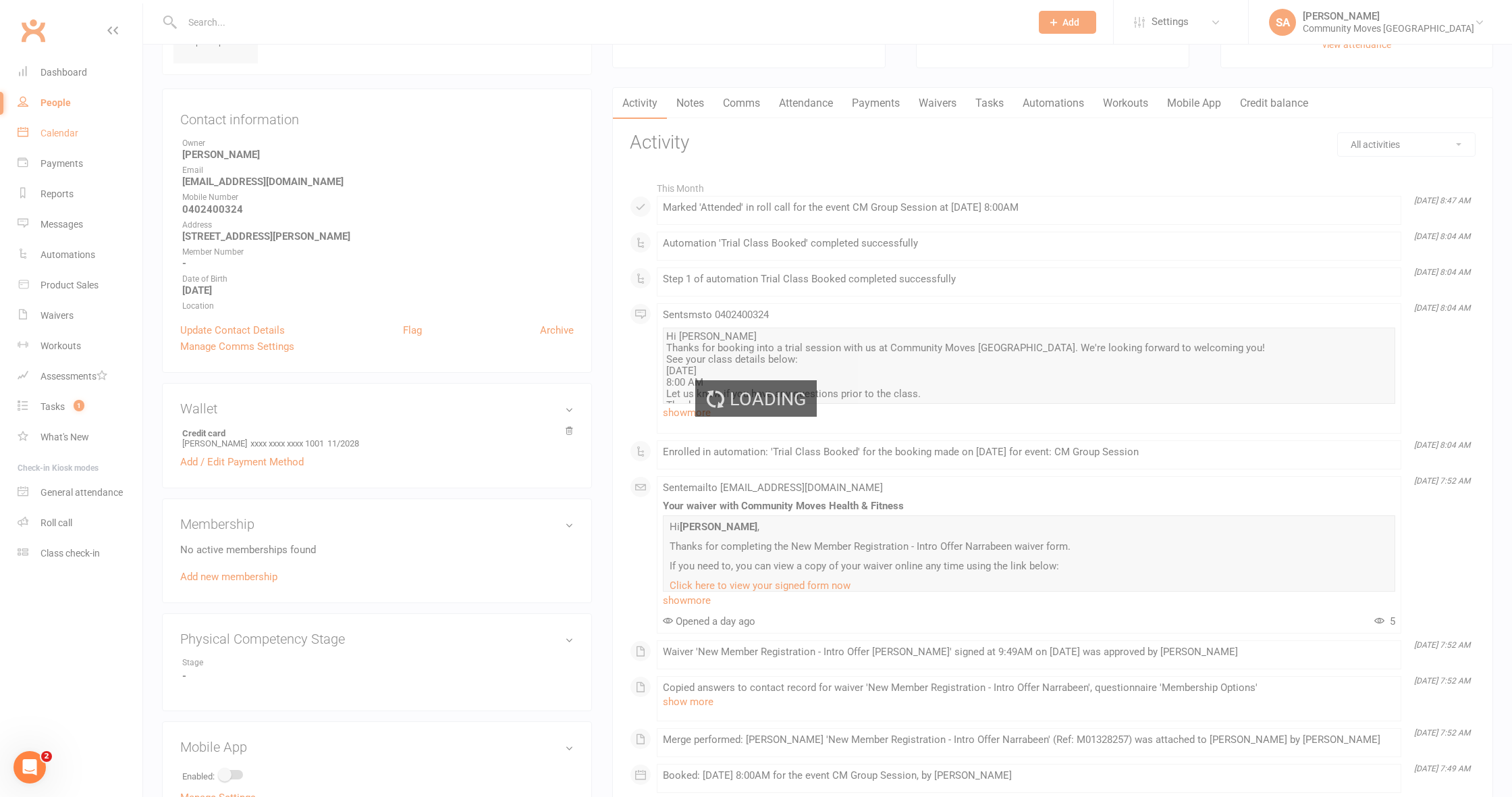
scroll to position [96, 0]
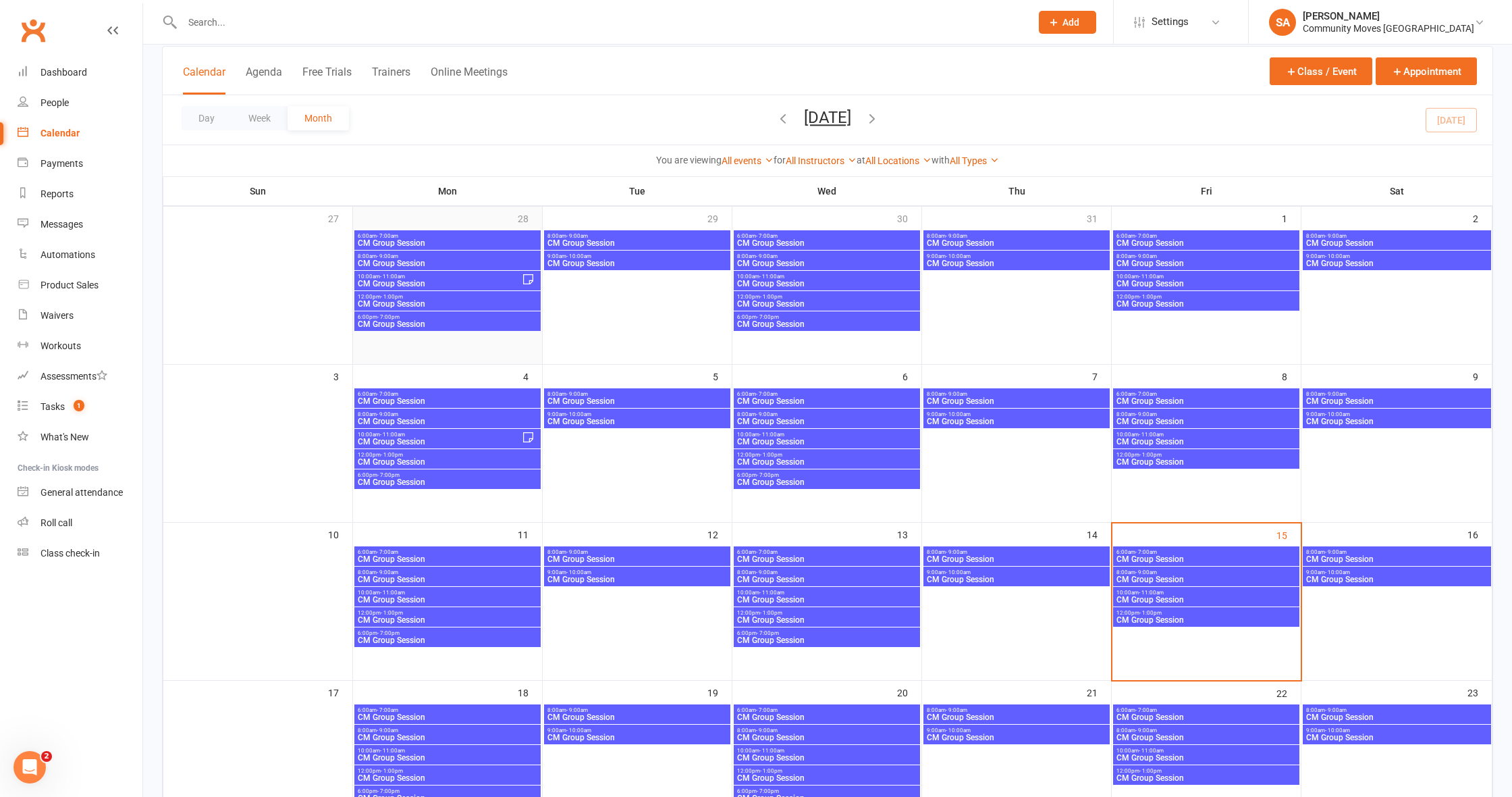
scroll to position [81, 0]
click at [70, 100] on link "People" at bounding box center [79, 103] width 125 height 31
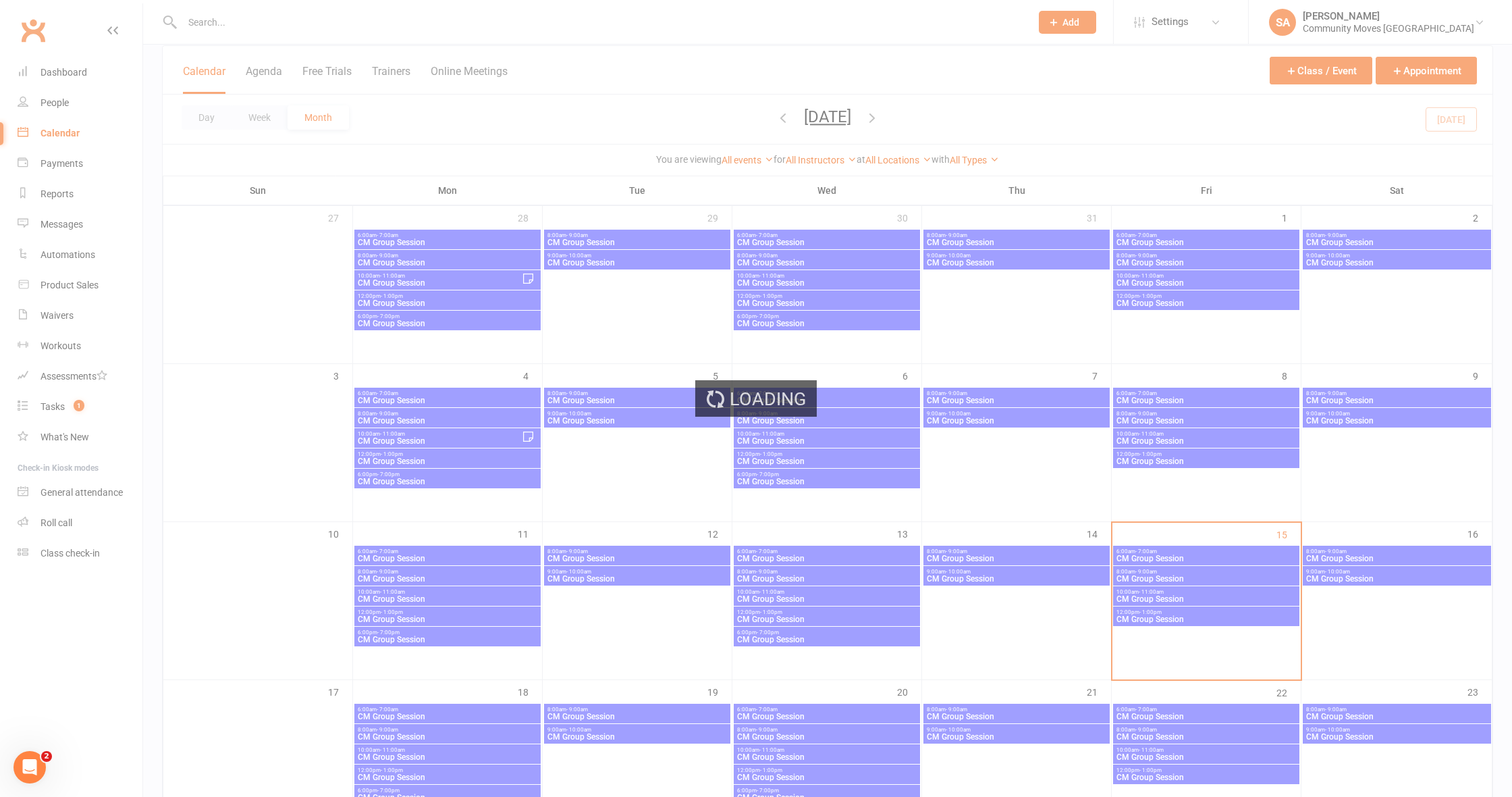
select select "100"
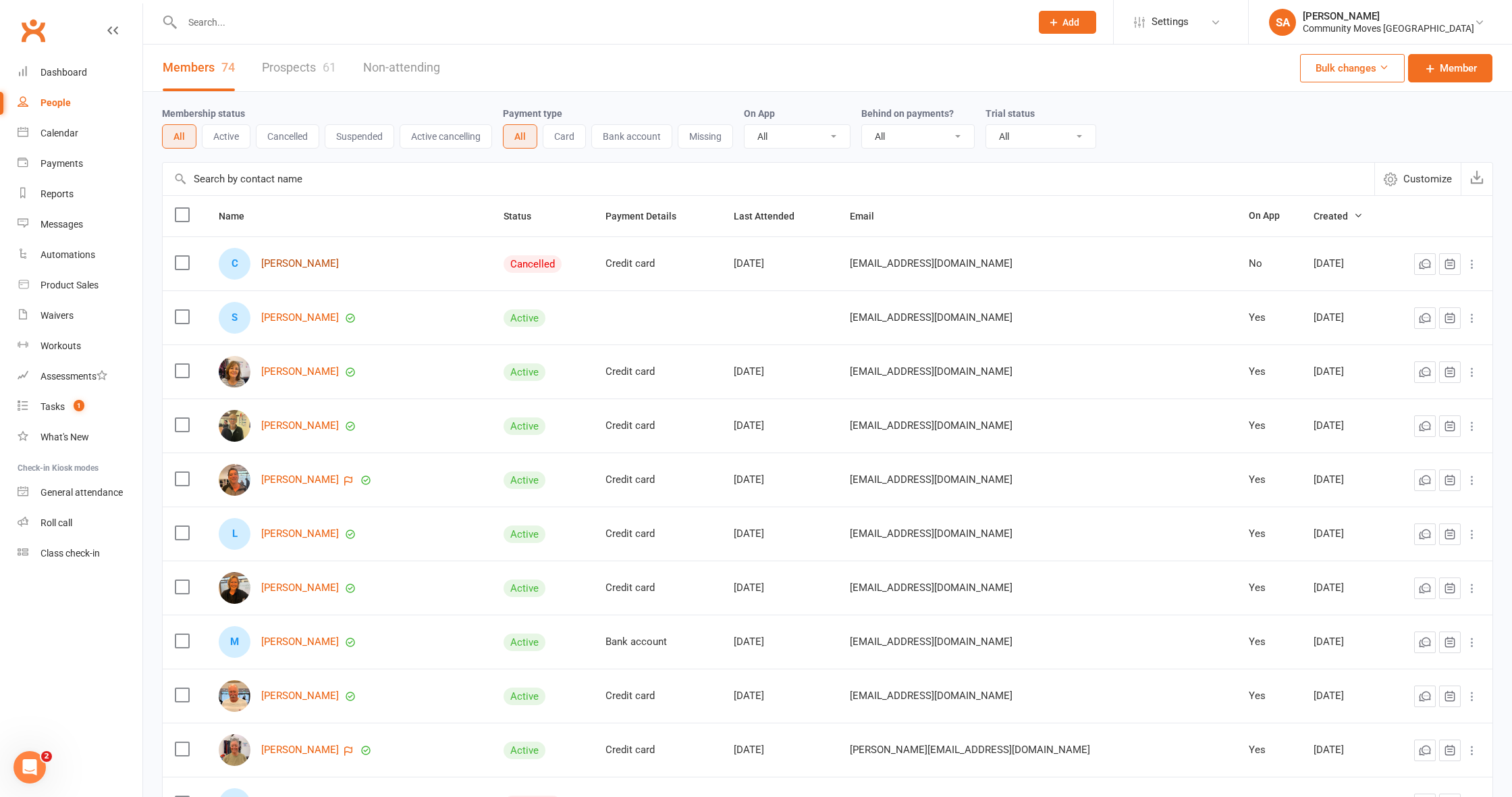
click at [298, 265] on link "[PERSON_NAME]" at bounding box center [300, 264] width 78 height 11
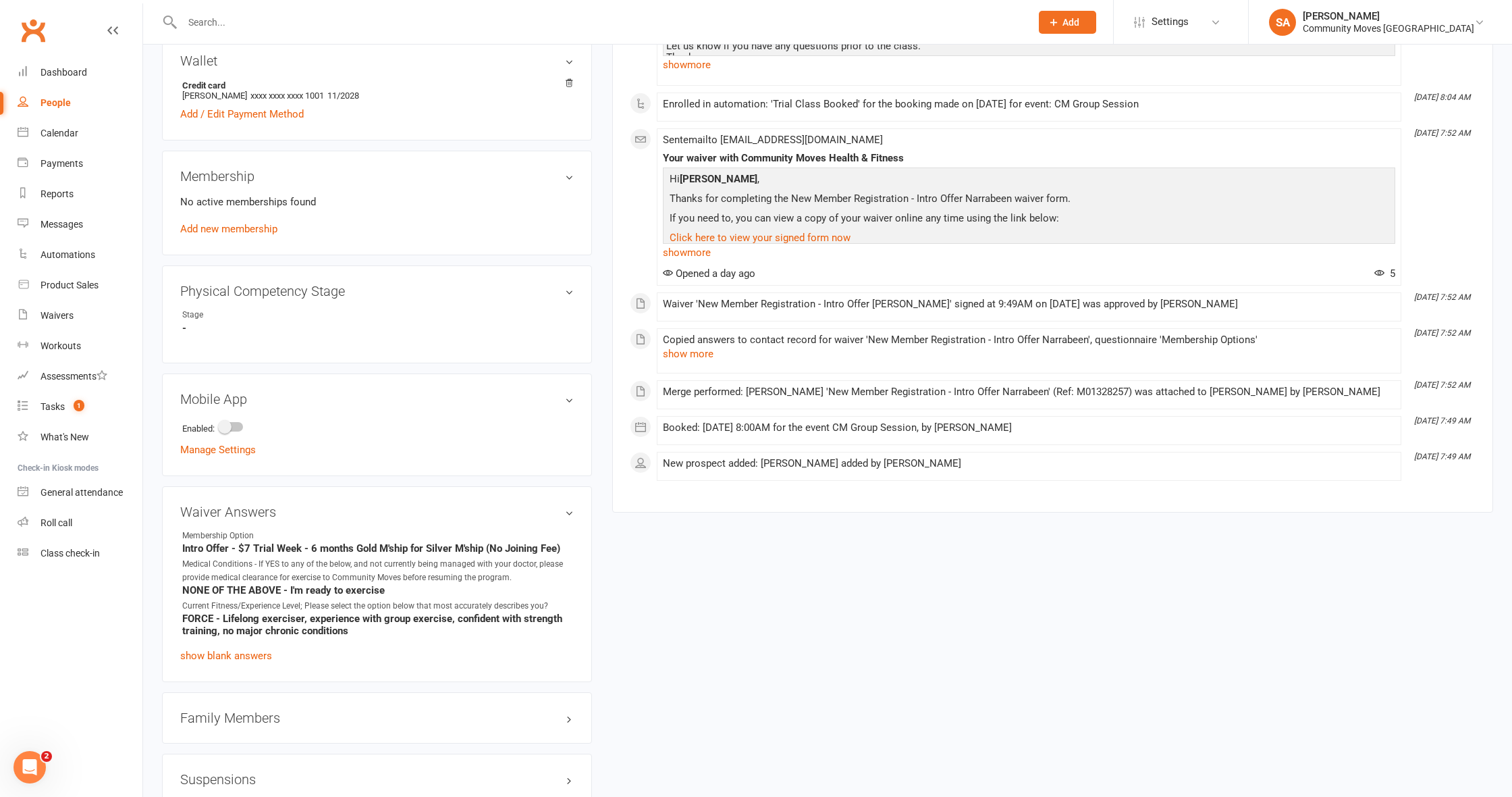
scroll to position [442, 0]
click at [243, 429] on div at bounding box center [231, 428] width 23 height 10
click at [220, 426] on input "checkbox" at bounding box center [220, 426] width 0 height 0
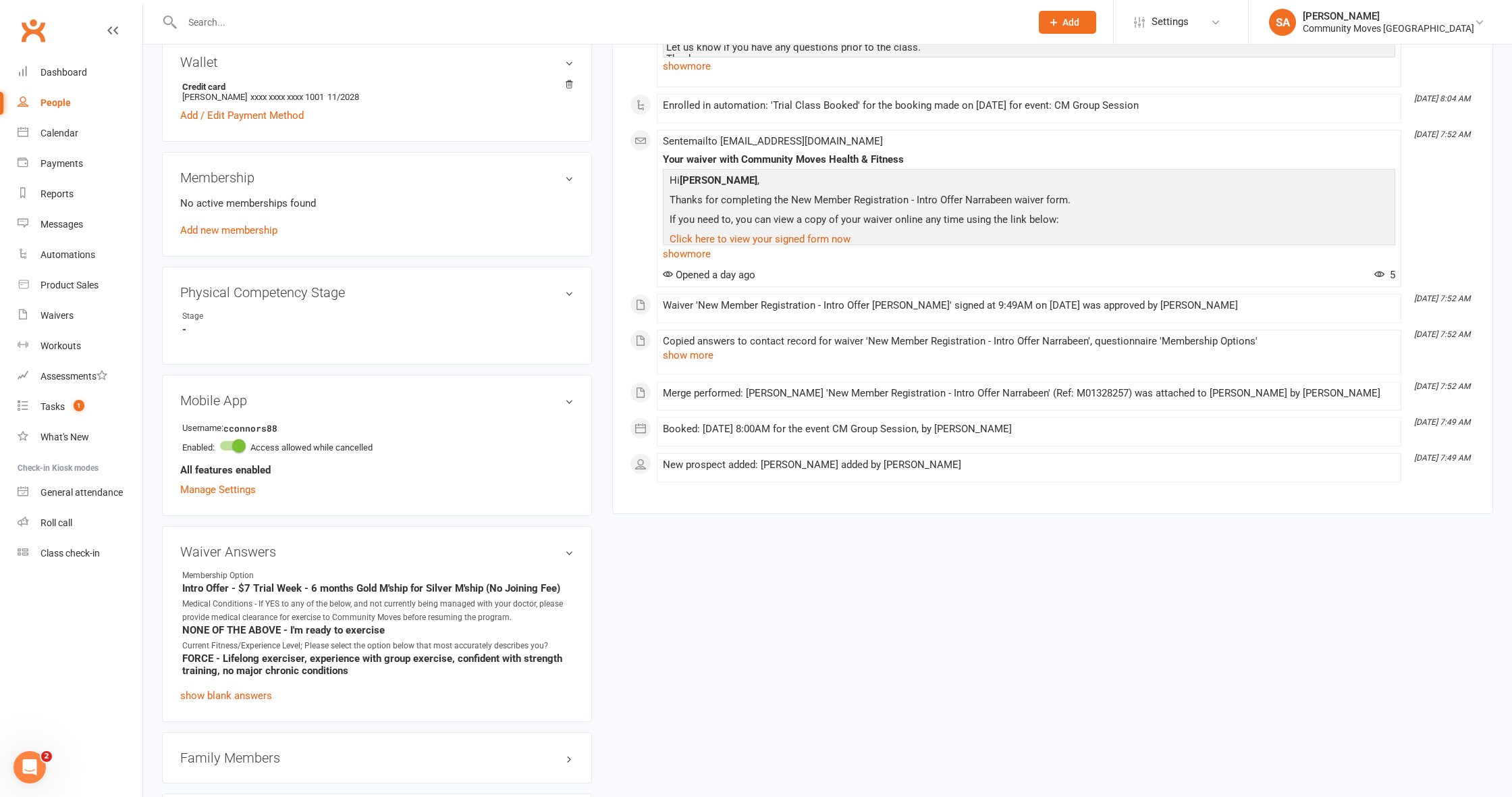
click at [571, 398] on h3 "Mobile App" at bounding box center [376, 400] width 393 height 15
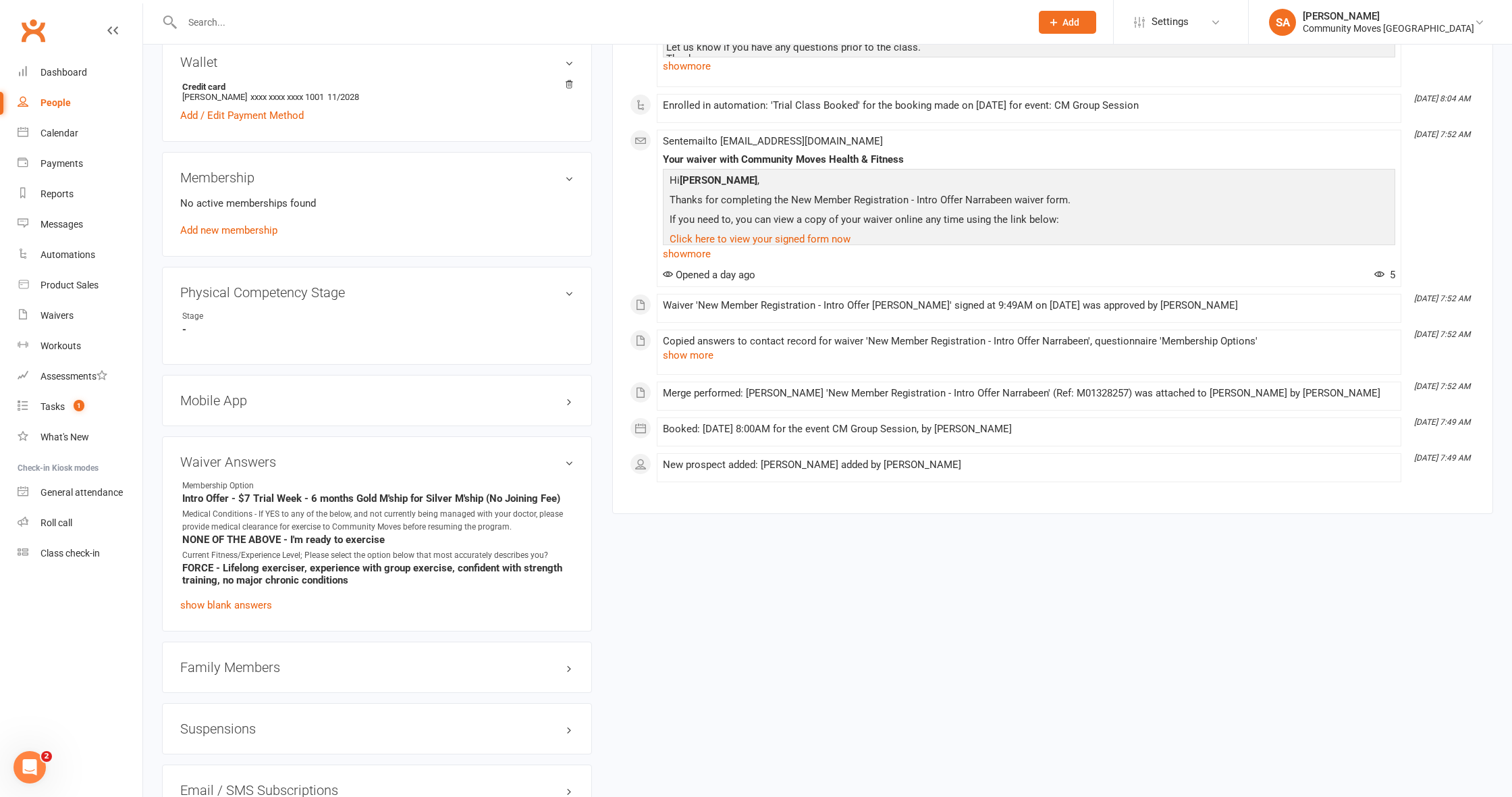
click at [571, 398] on h3 "Mobile App" at bounding box center [376, 400] width 393 height 15
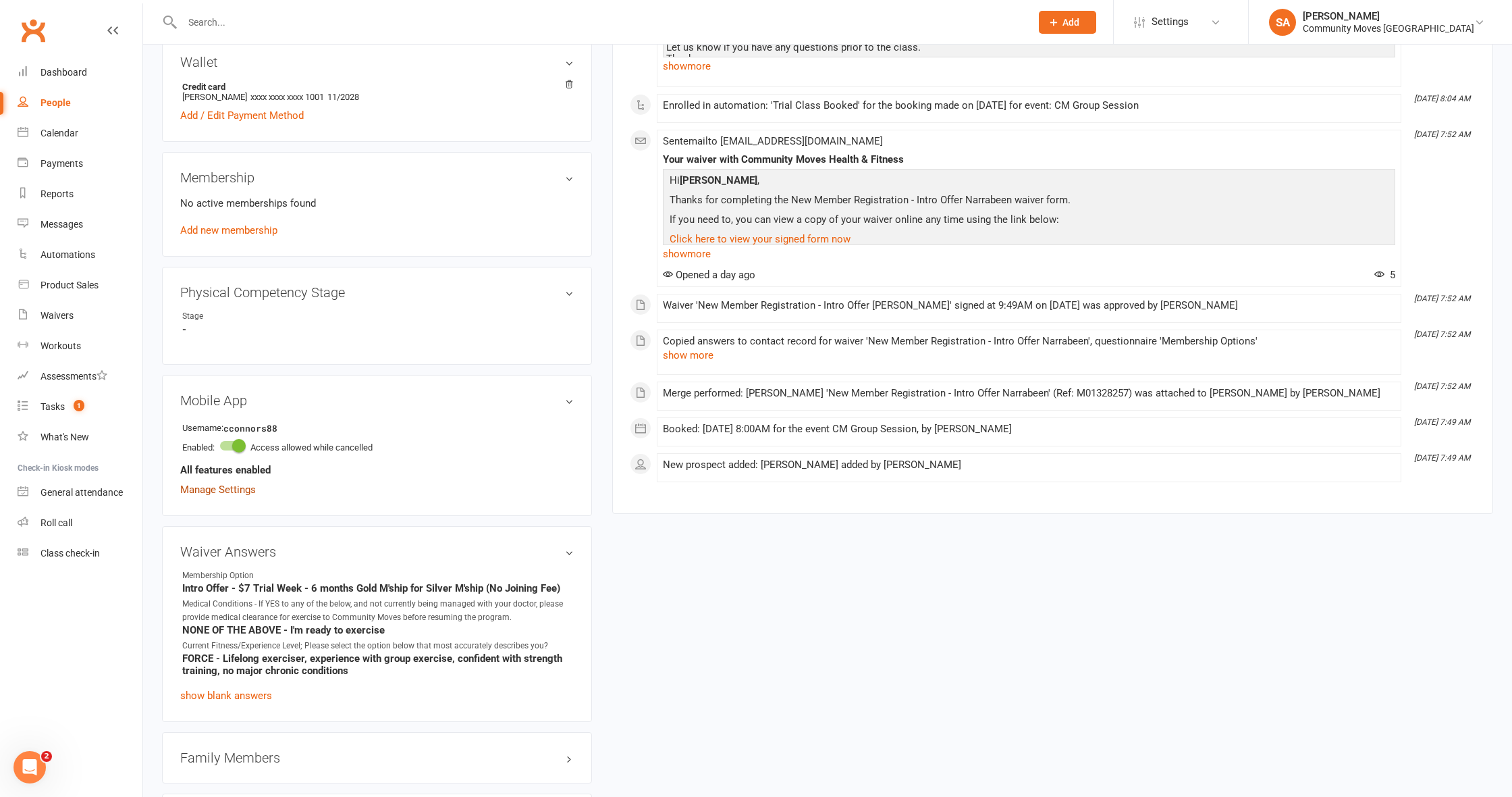
click at [212, 488] on link "Manage Settings" at bounding box center [218, 489] width 76 height 12
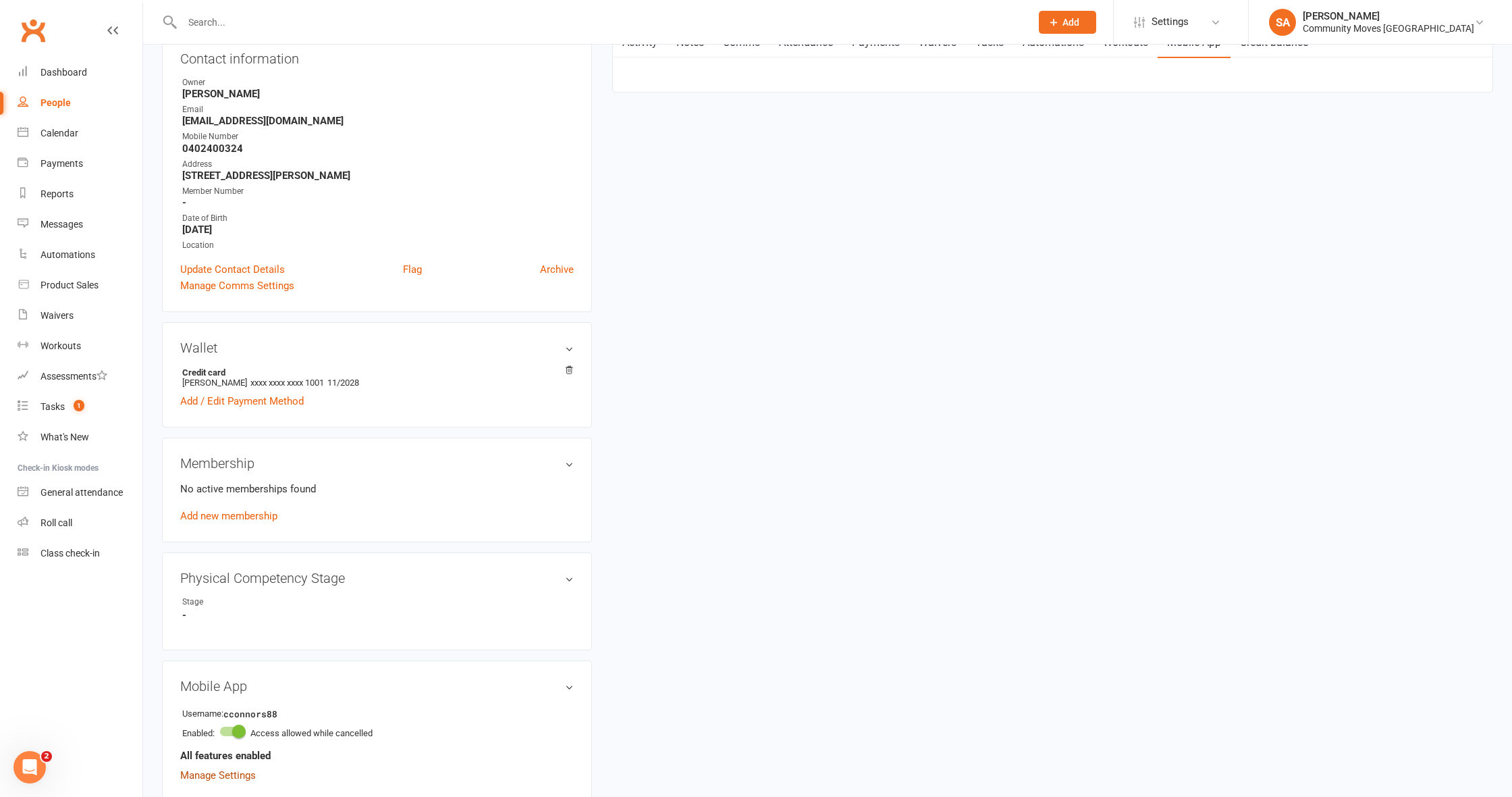
scroll to position [115, 0]
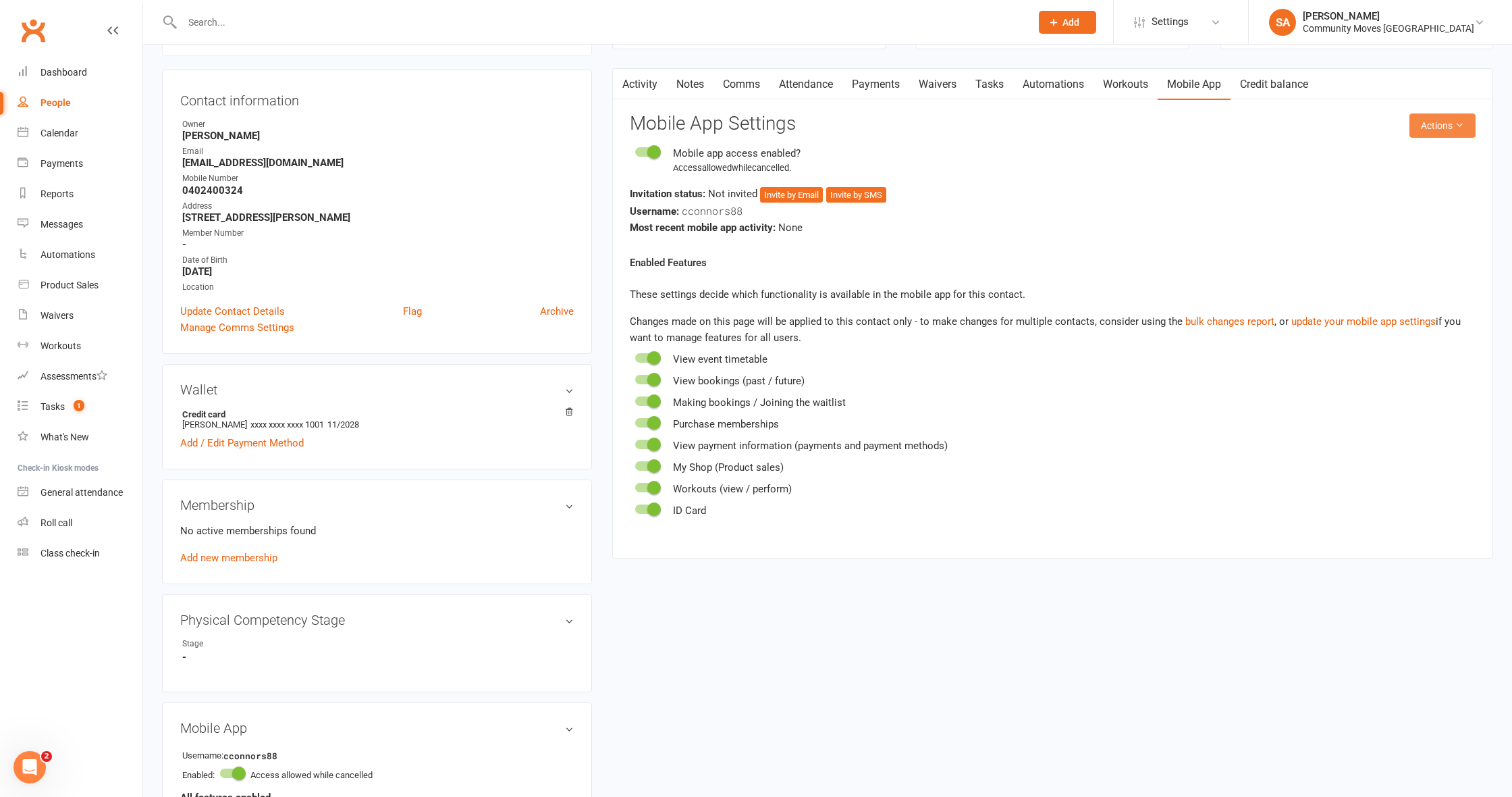
click at [1451, 116] on button "Actions" at bounding box center [1442, 125] width 66 height 24
click at [1404, 179] on link "Send invitation SMS" at bounding box center [1408, 182] width 134 height 27
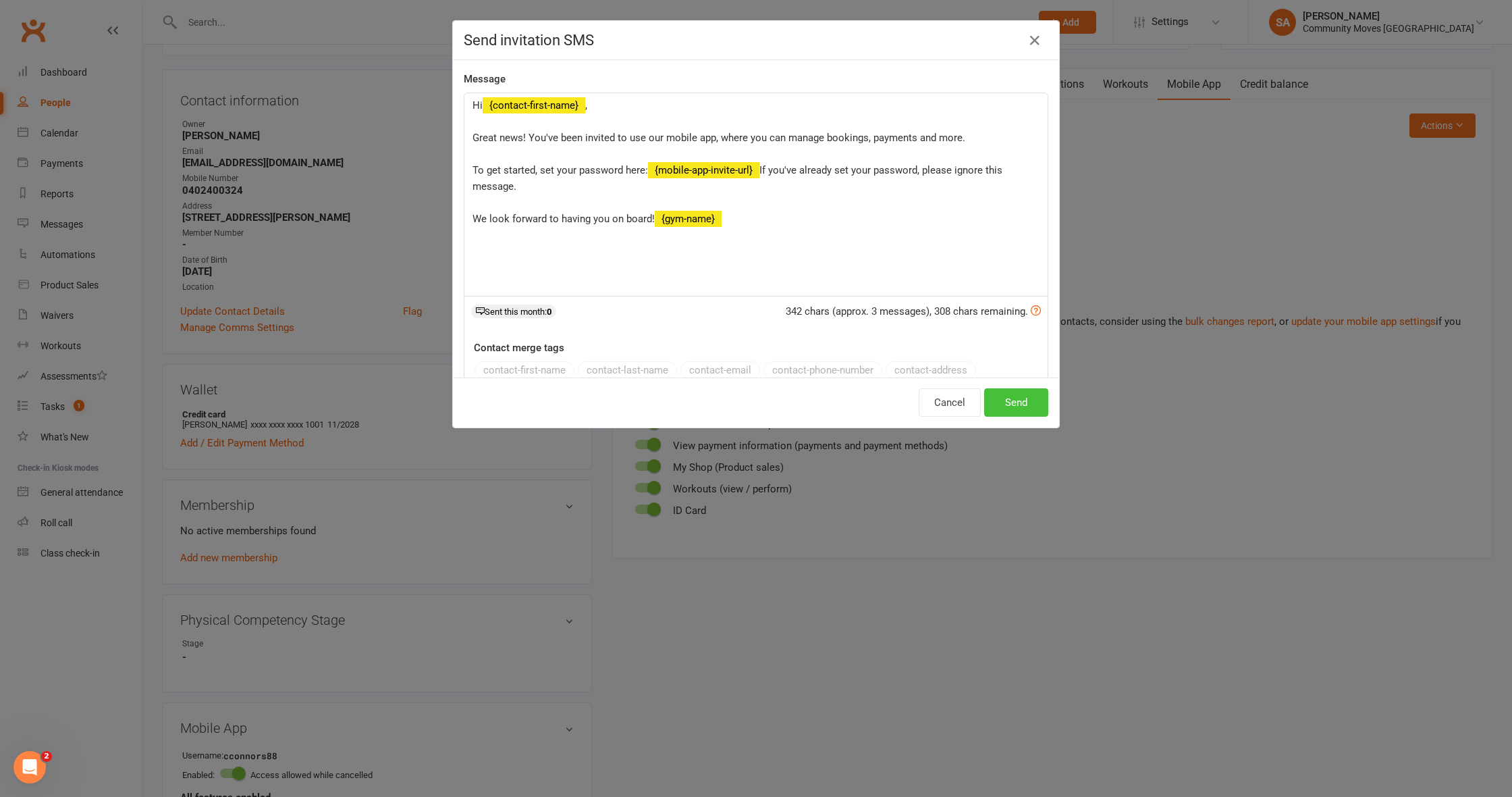
click at [1022, 400] on button "Send" at bounding box center [1016, 402] width 64 height 29
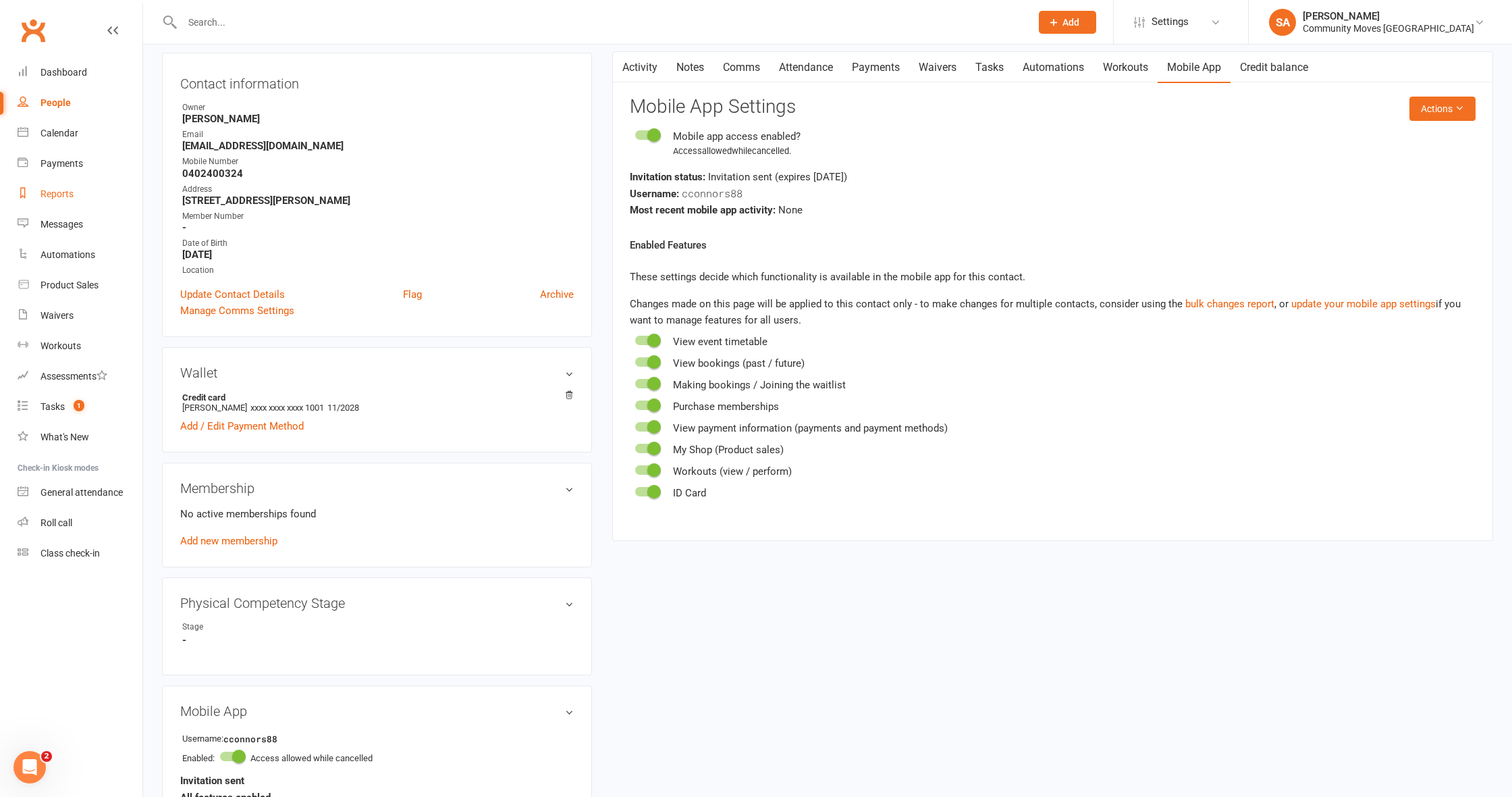
scroll to position [132, 0]
click at [59, 126] on link "Calendar" at bounding box center [79, 134] width 125 height 31
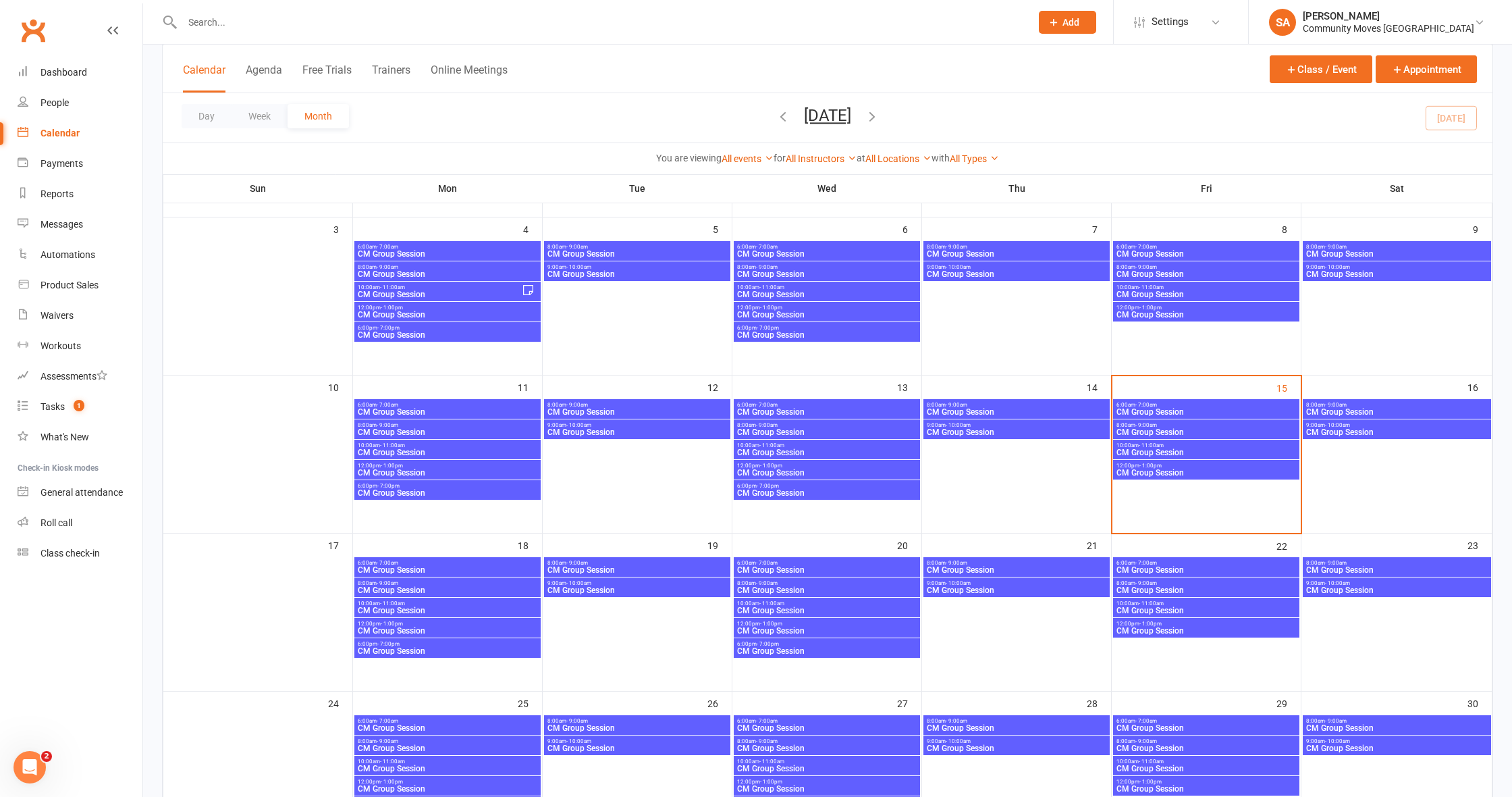
scroll to position [228, 0]
click at [1033, 427] on span "9:00am - 10:00am" at bounding box center [1017, 425] width 181 height 6
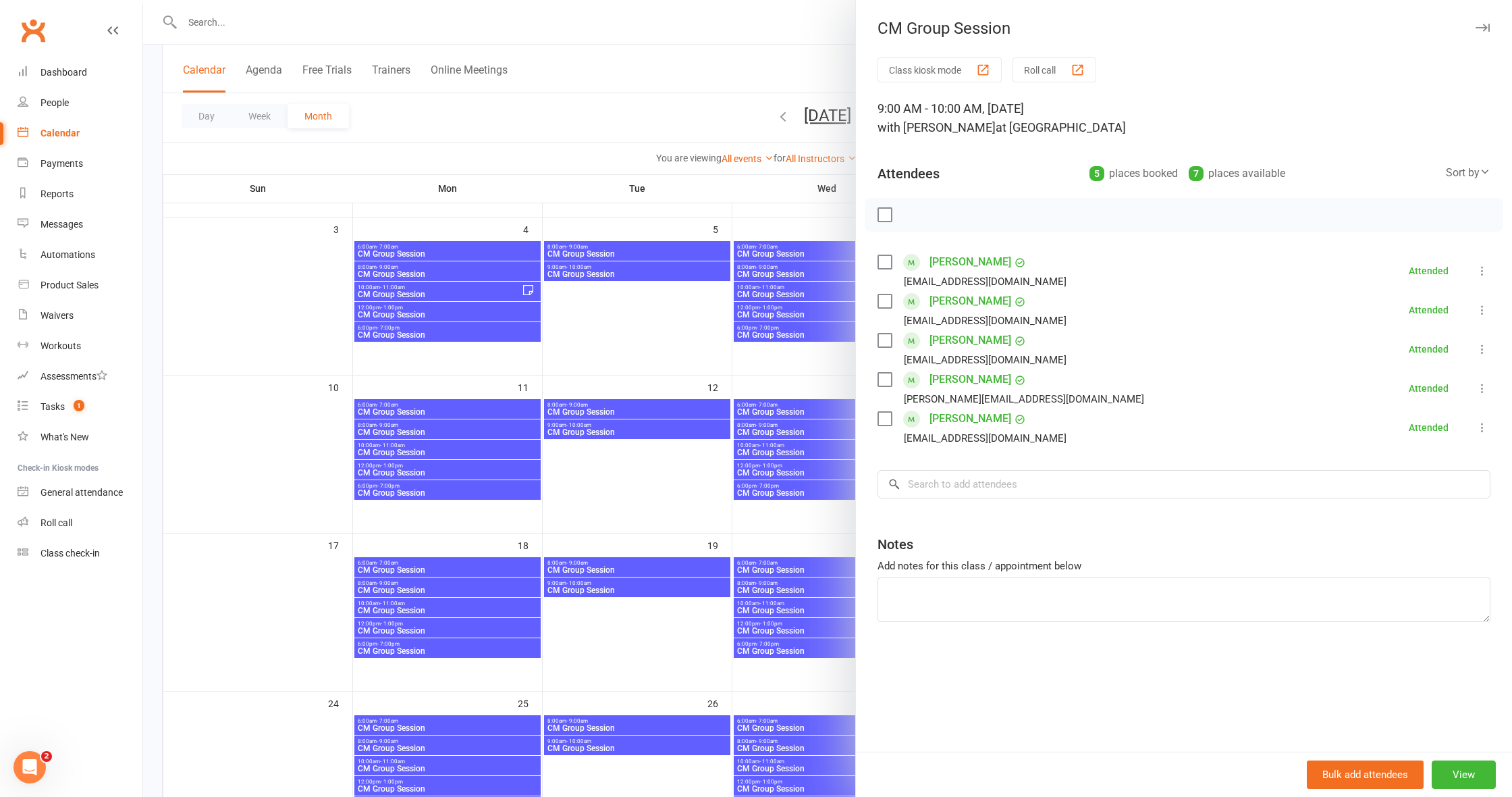
click at [625, 328] on div at bounding box center [827, 398] width 1369 height 797
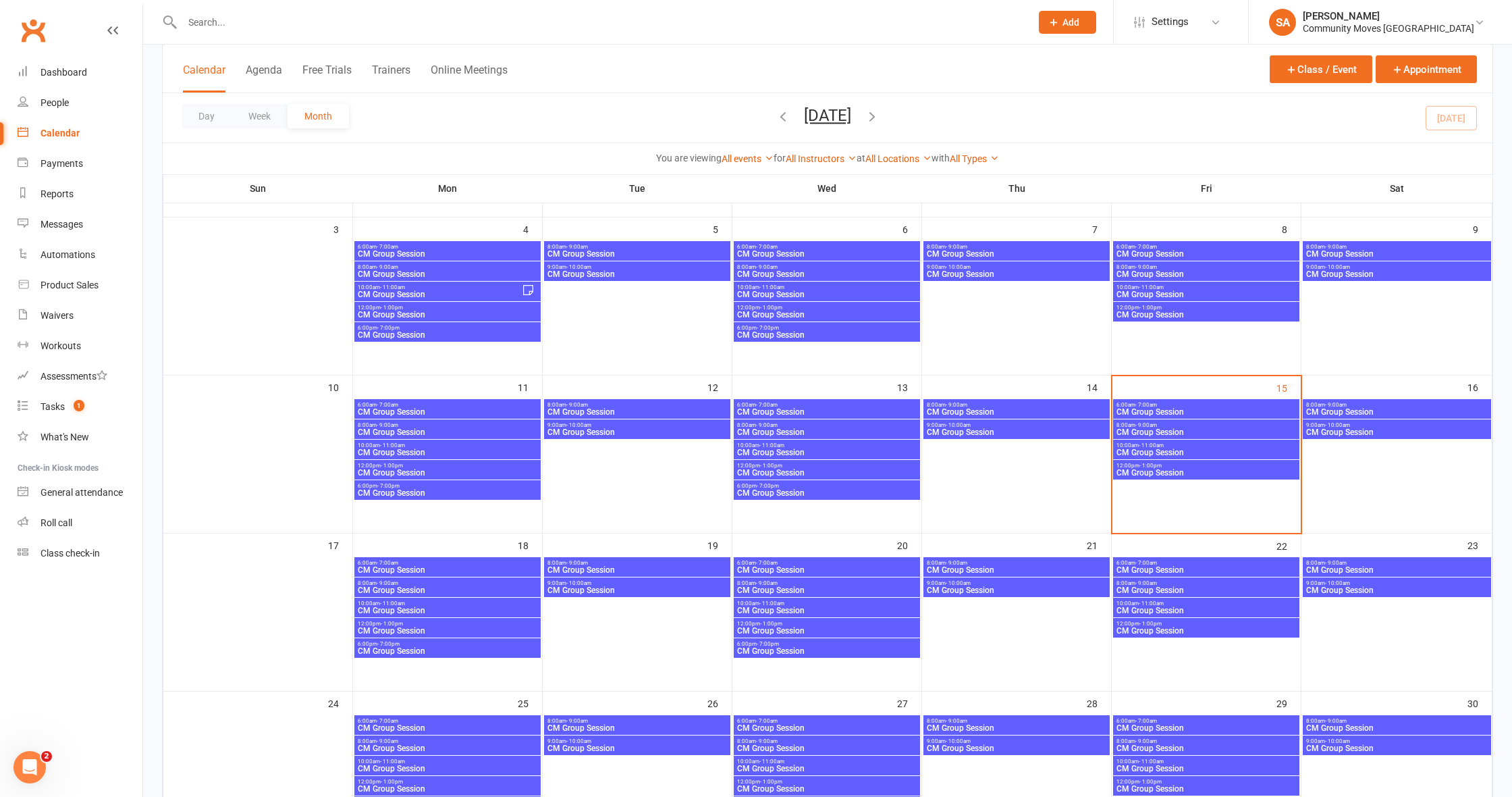
click at [973, 409] on span "CM Group Session" at bounding box center [1017, 412] width 181 height 8
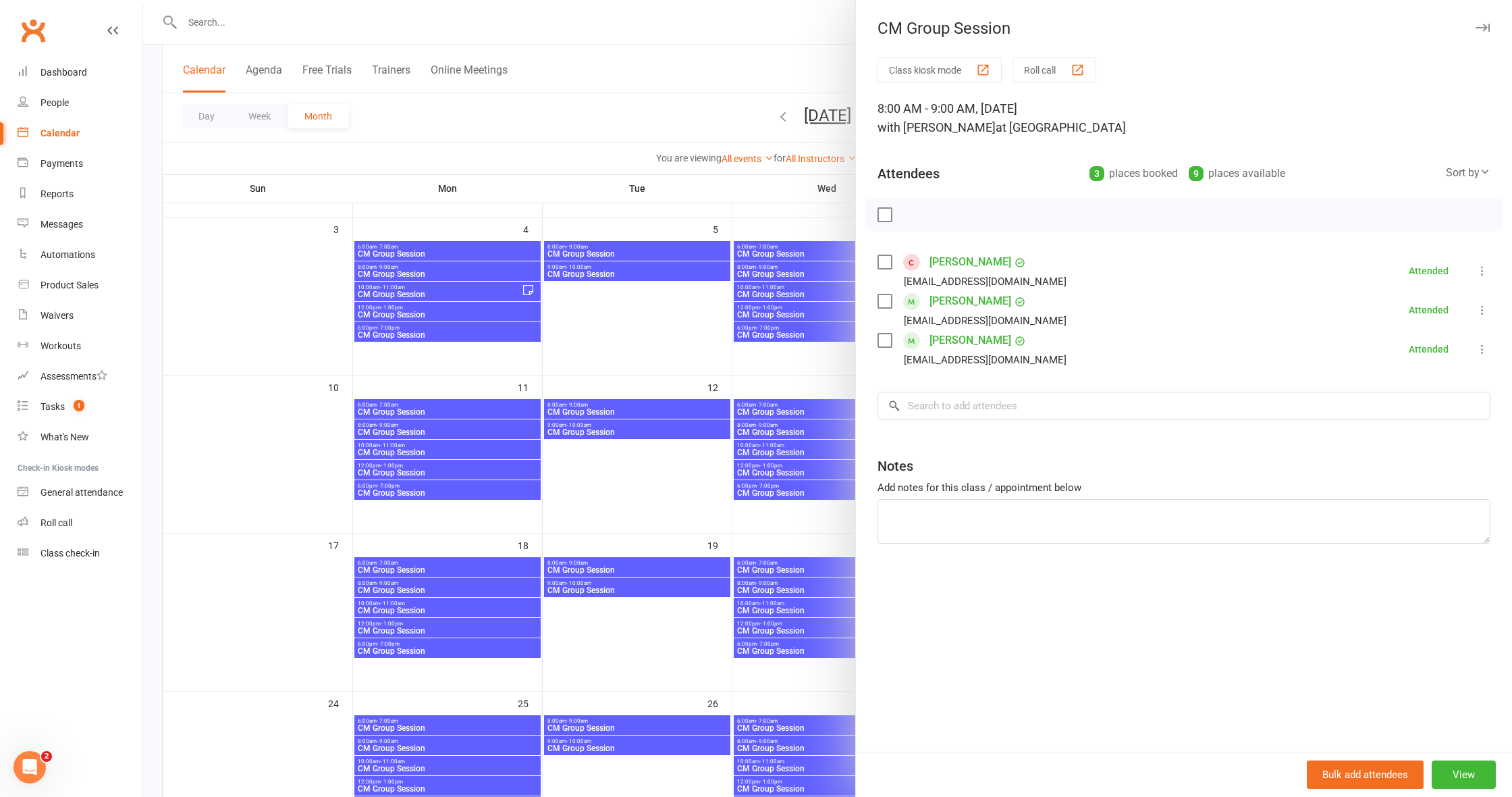
click at [667, 331] on div at bounding box center [827, 398] width 1369 height 797
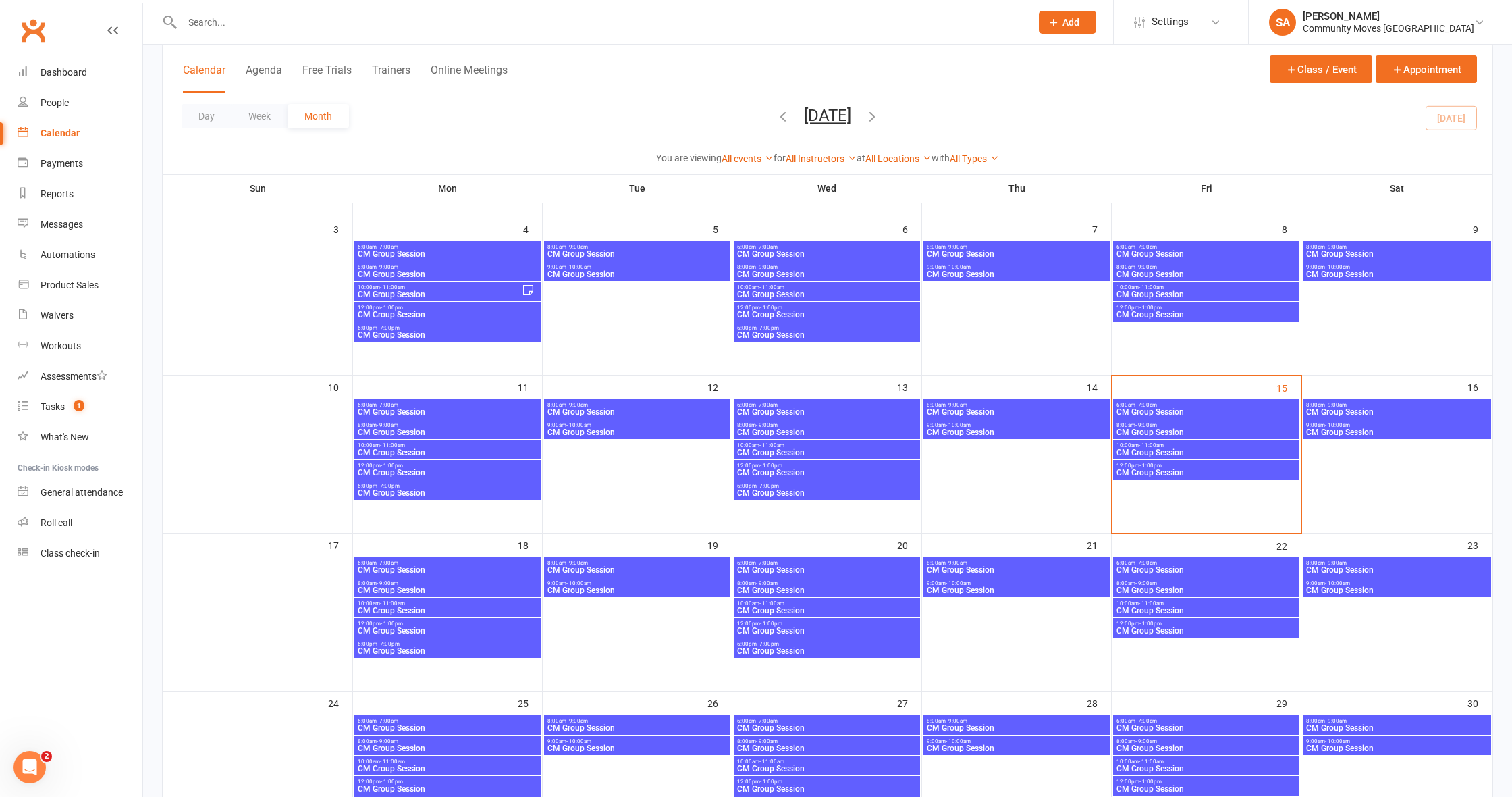
click at [1158, 407] on span "6:00am - 7:00am" at bounding box center [1206, 404] width 181 height 6
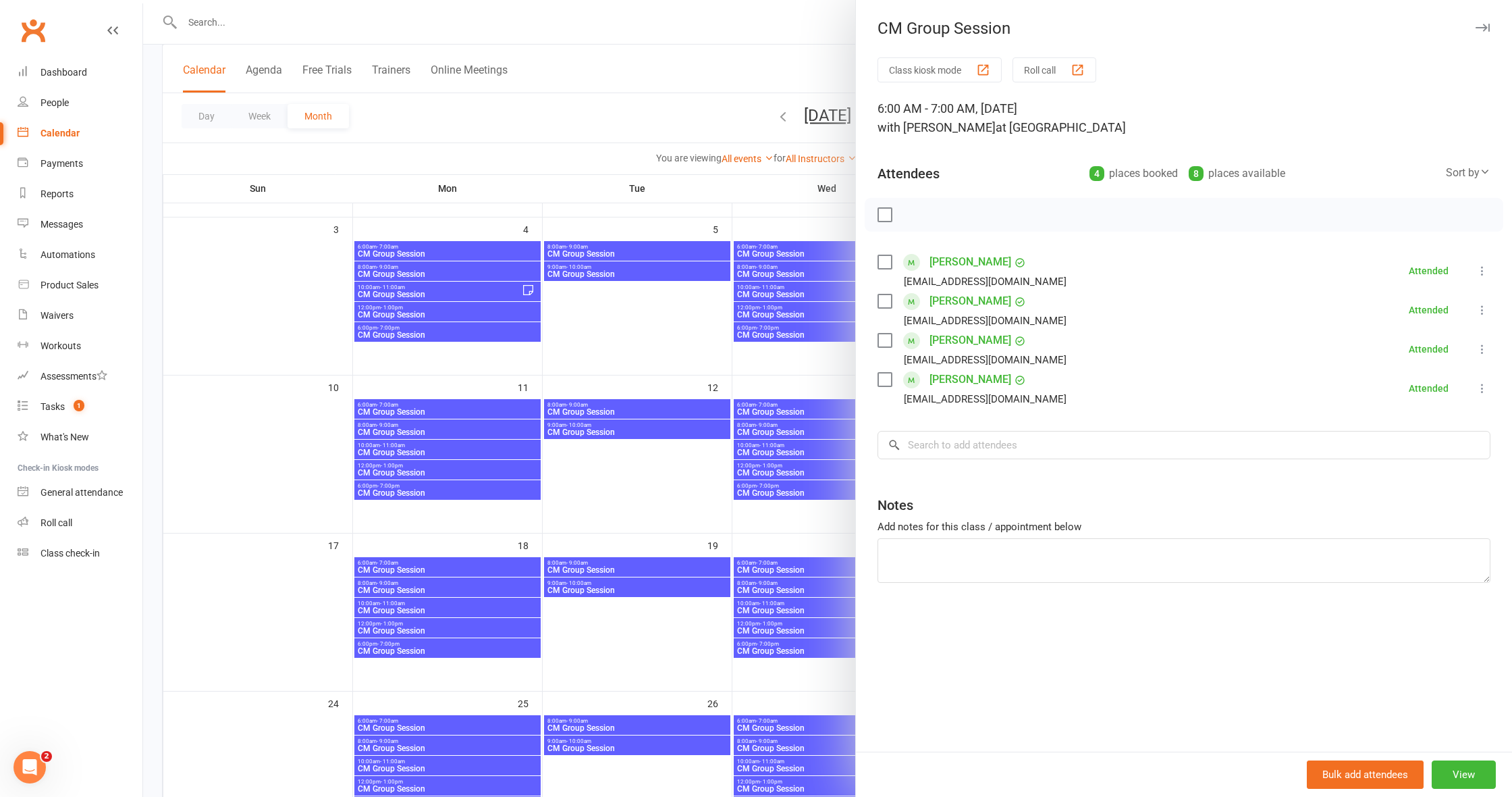
click at [664, 348] on div at bounding box center [827, 398] width 1369 height 797
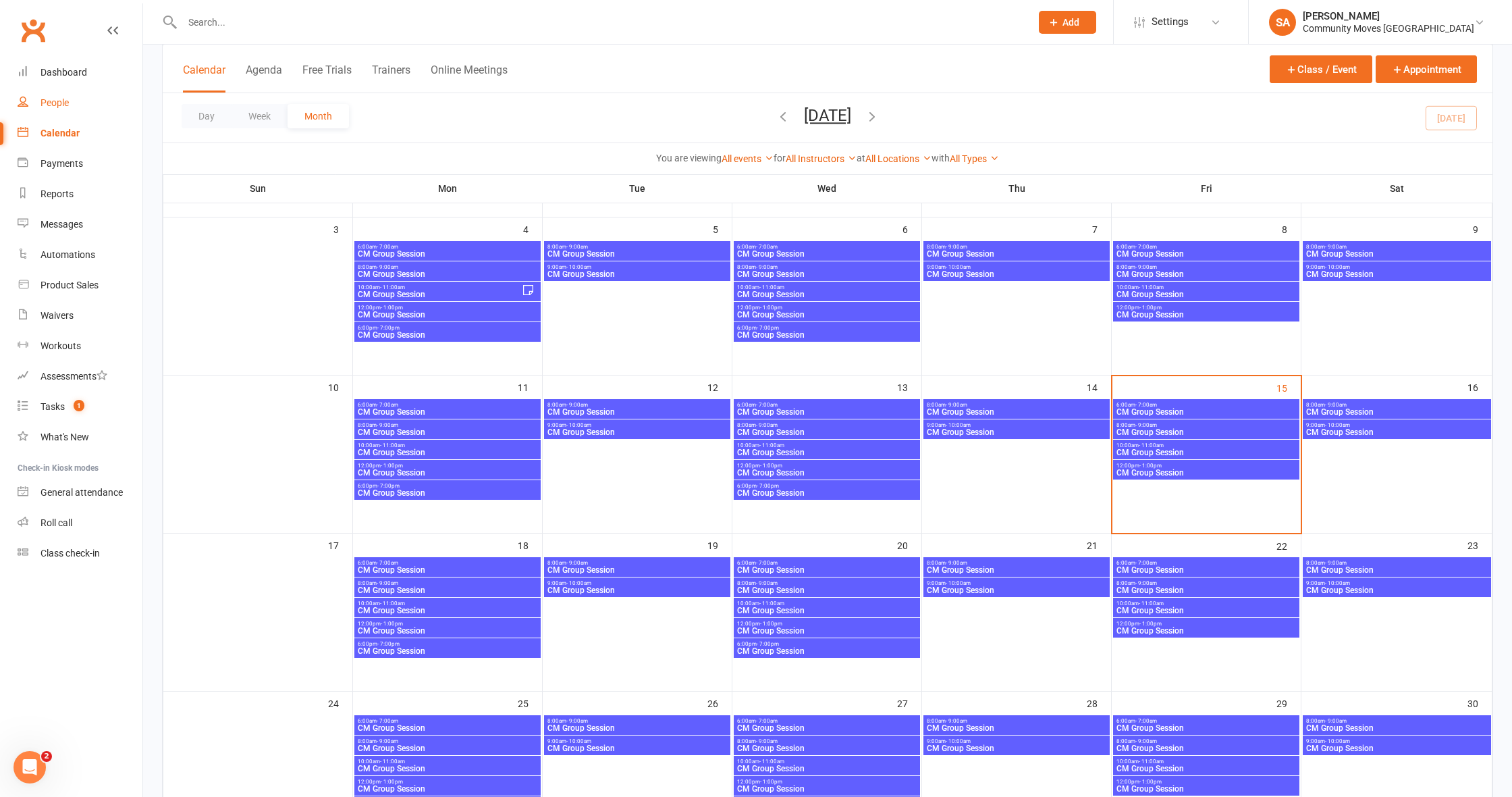
click at [65, 101] on div "People" at bounding box center [54, 103] width 29 height 11
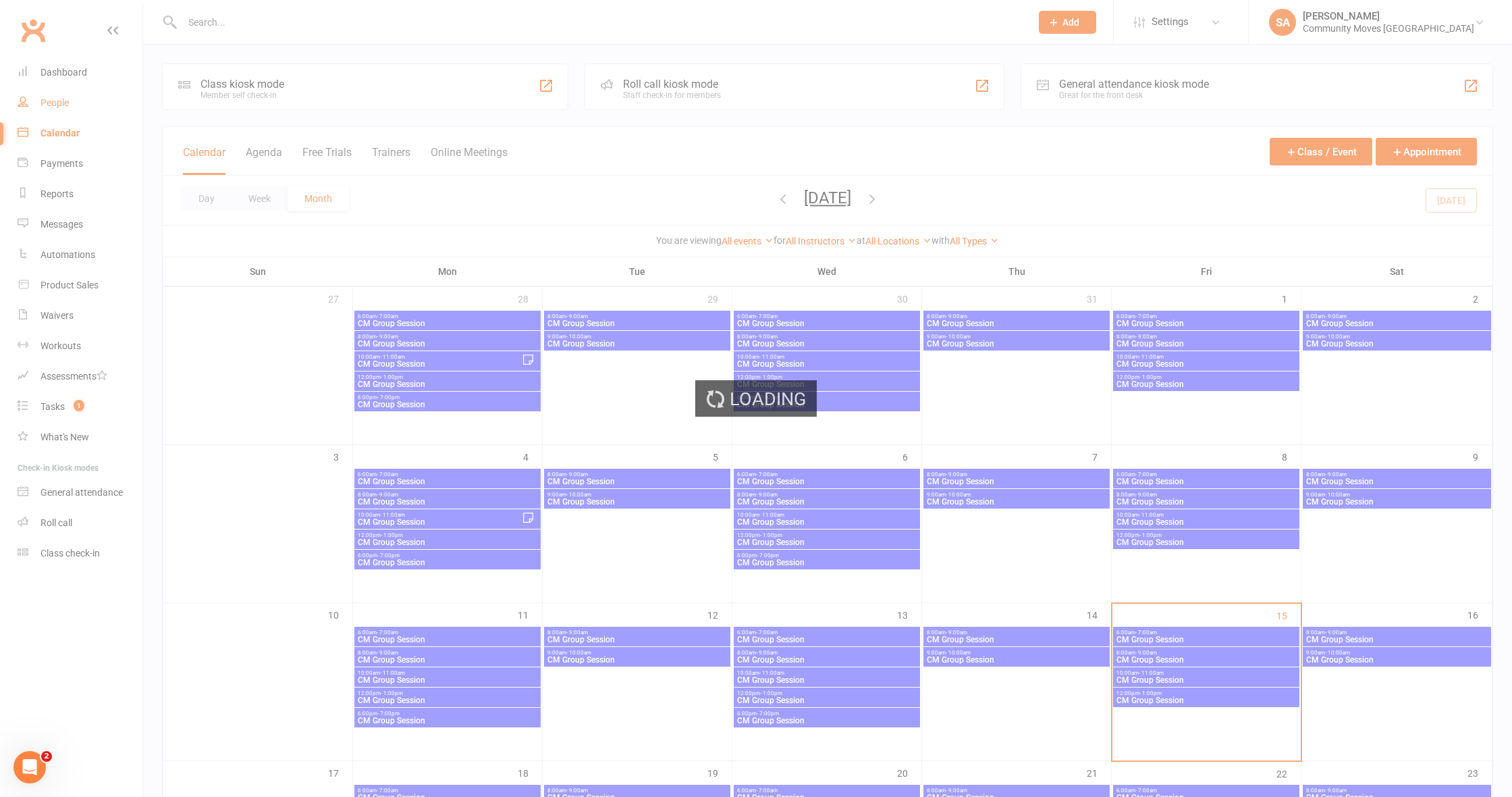
select select "100"
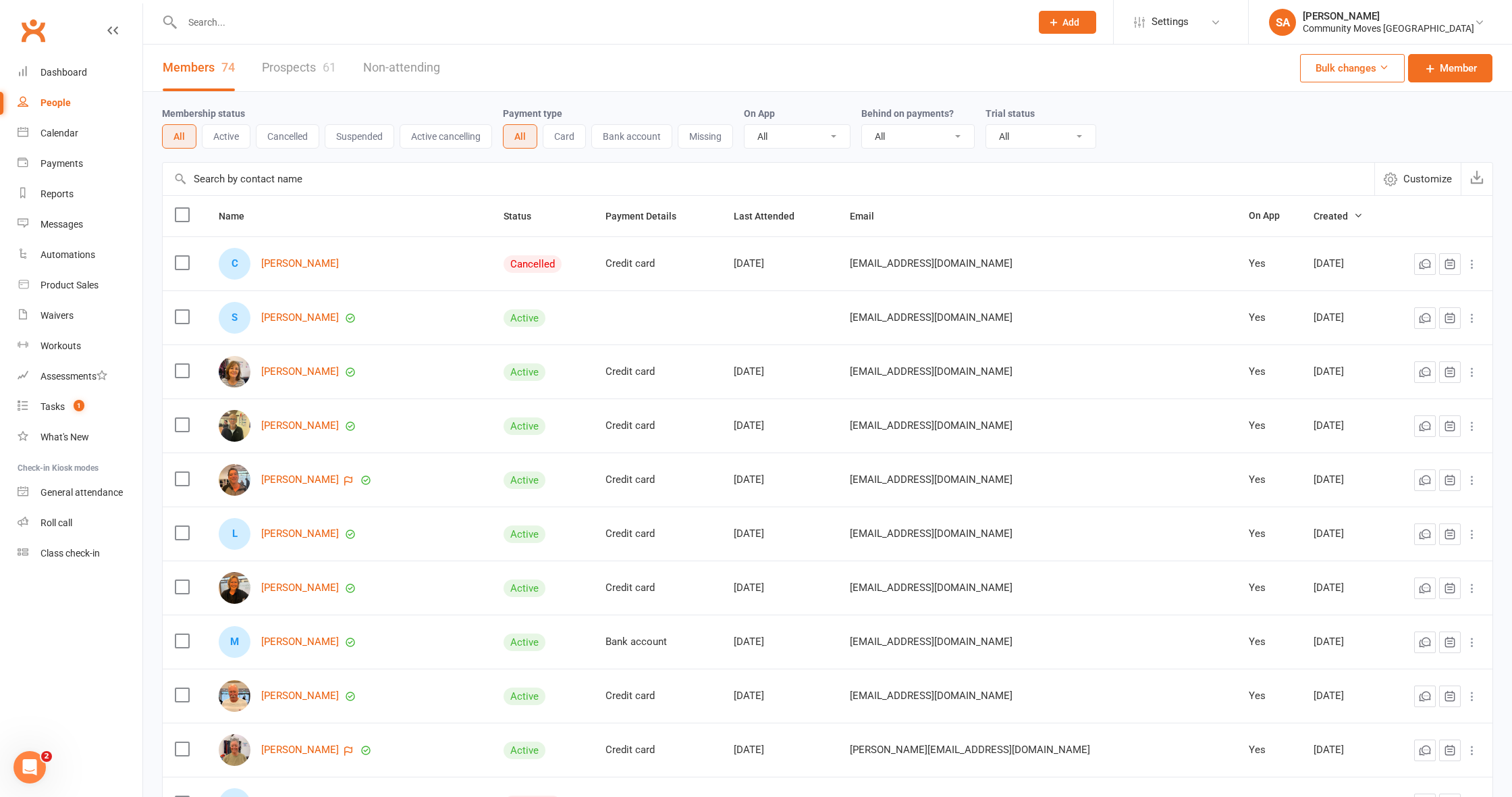
click at [225, 132] on button "Active" at bounding box center [226, 136] width 49 height 24
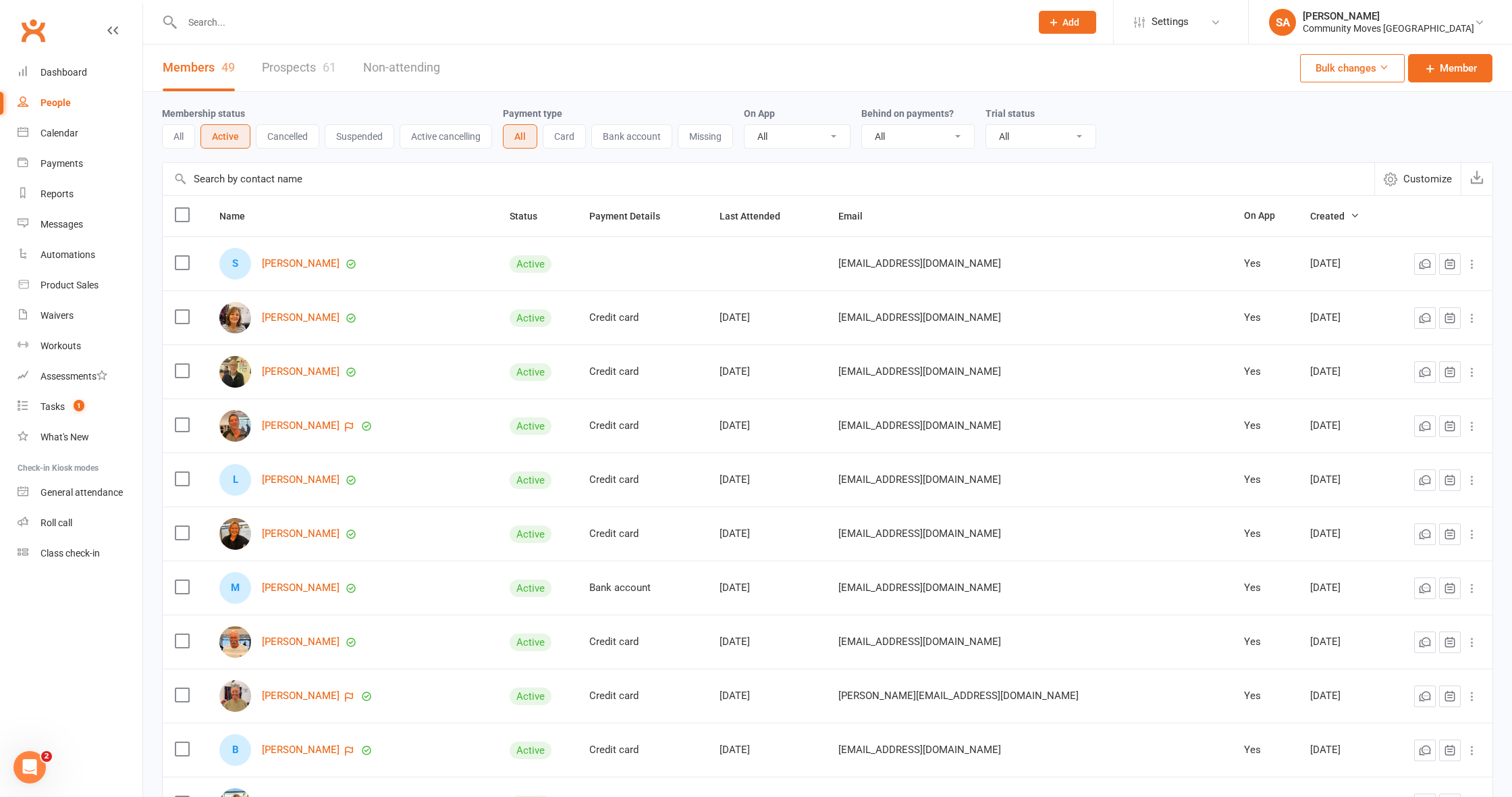
click at [294, 131] on button "Cancelled" at bounding box center [287, 136] width 63 height 24
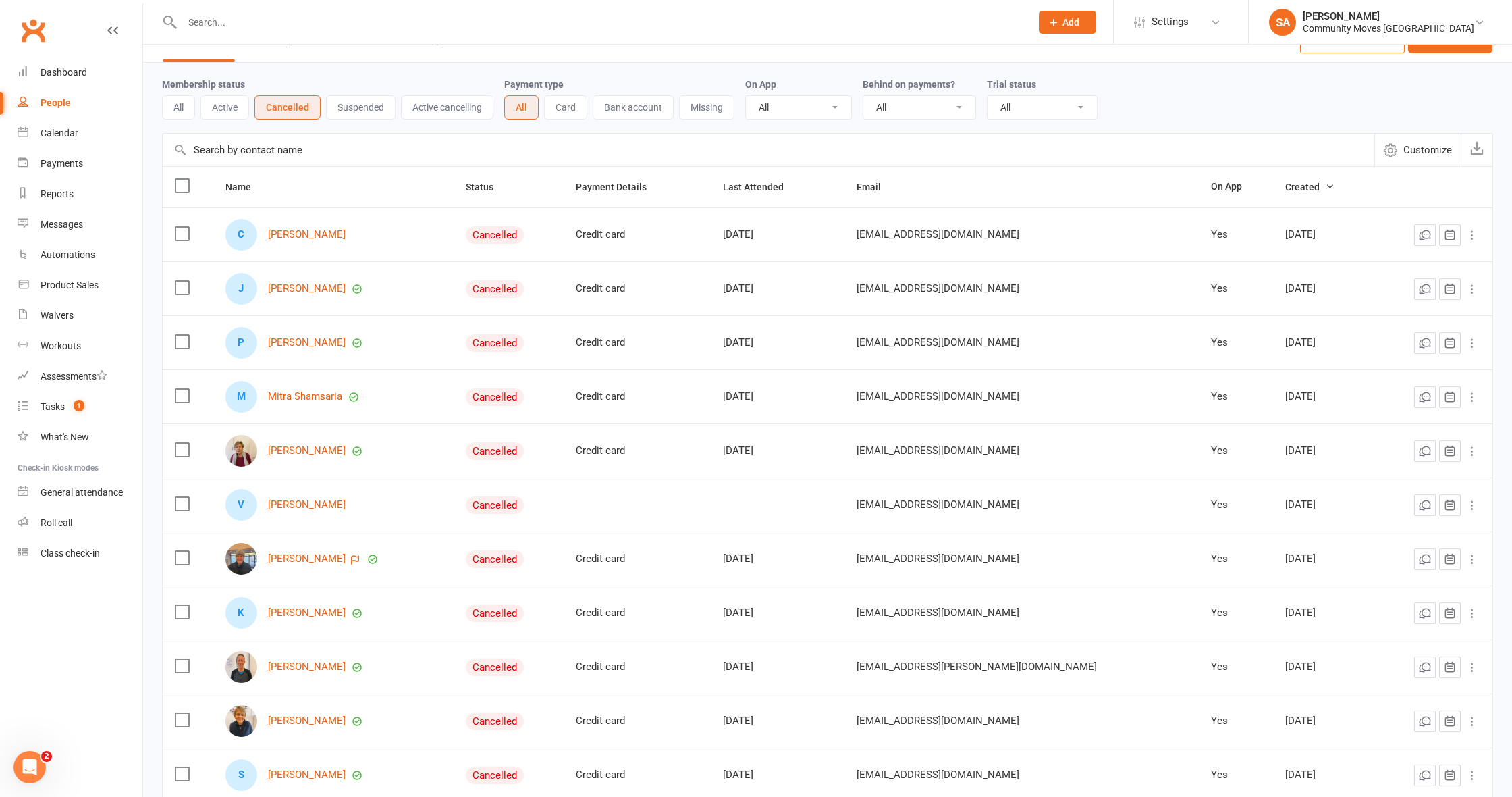
scroll to position [30, 0]
click at [361, 109] on button "Suspended" at bounding box center [360, 106] width 70 height 24
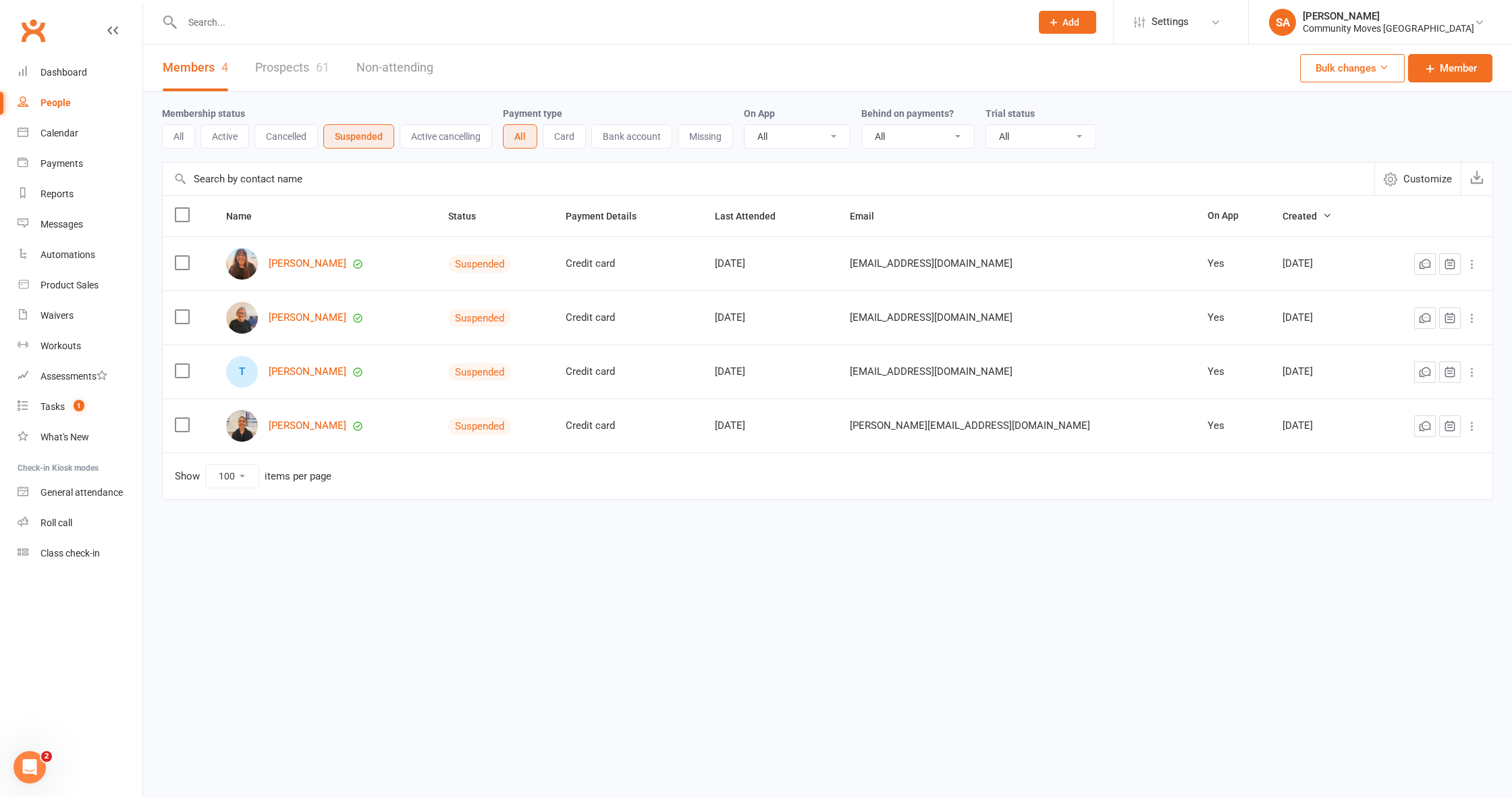
scroll to position [0, 0]
click at [64, 132] on div "Calendar" at bounding box center [59, 133] width 38 height 11
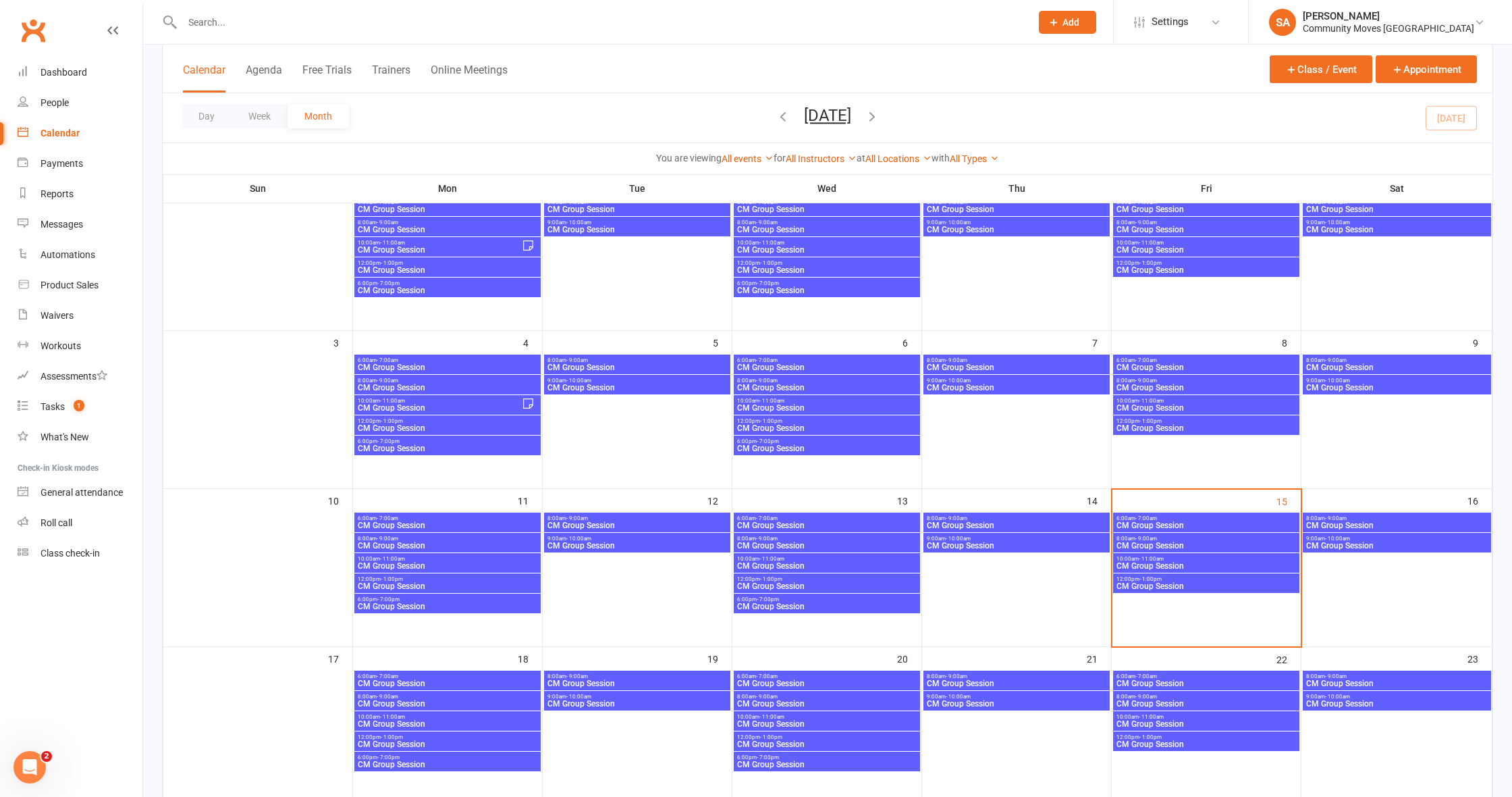
scroll to position [113, 0]
click at [433, 522] on span "CM Group Session" at bounding box center [447, 526] width 181 height 8
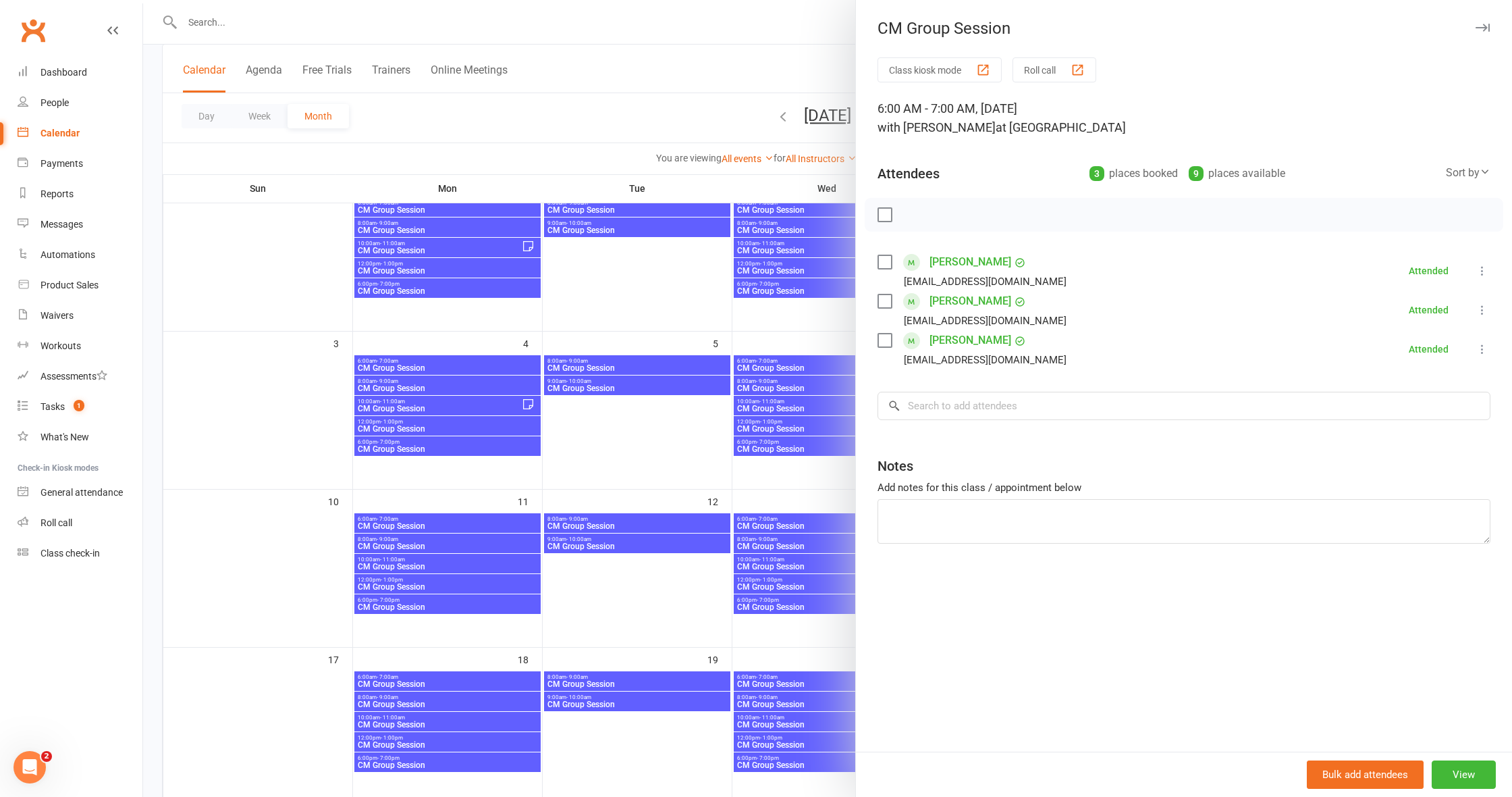
click at [431, 544] on div at bounding box center [827, 398] width 1369 height 797
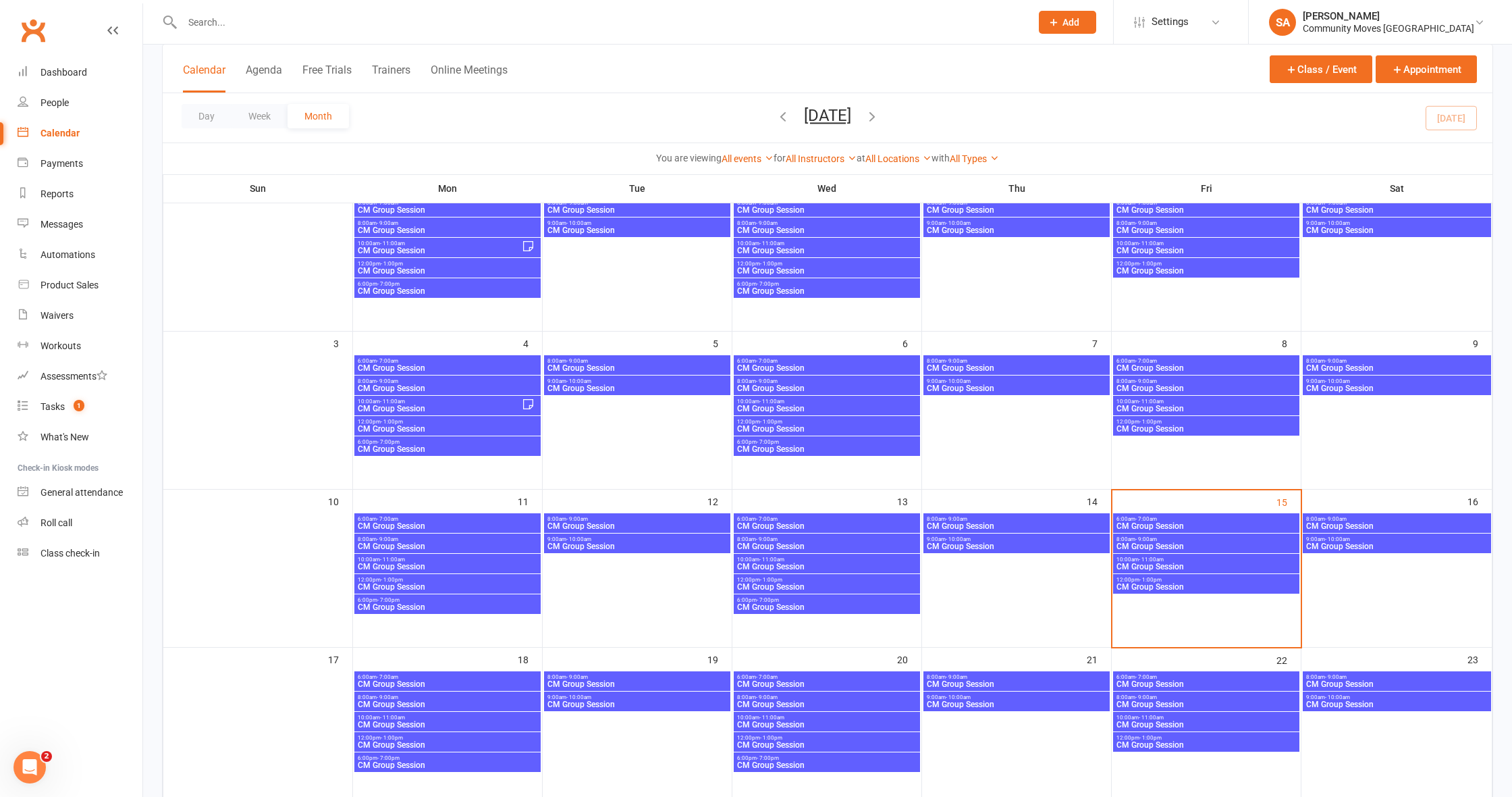
click at [431, 544] on span "CM Group Session" at bounding box center [447, 546] width 181 height 8
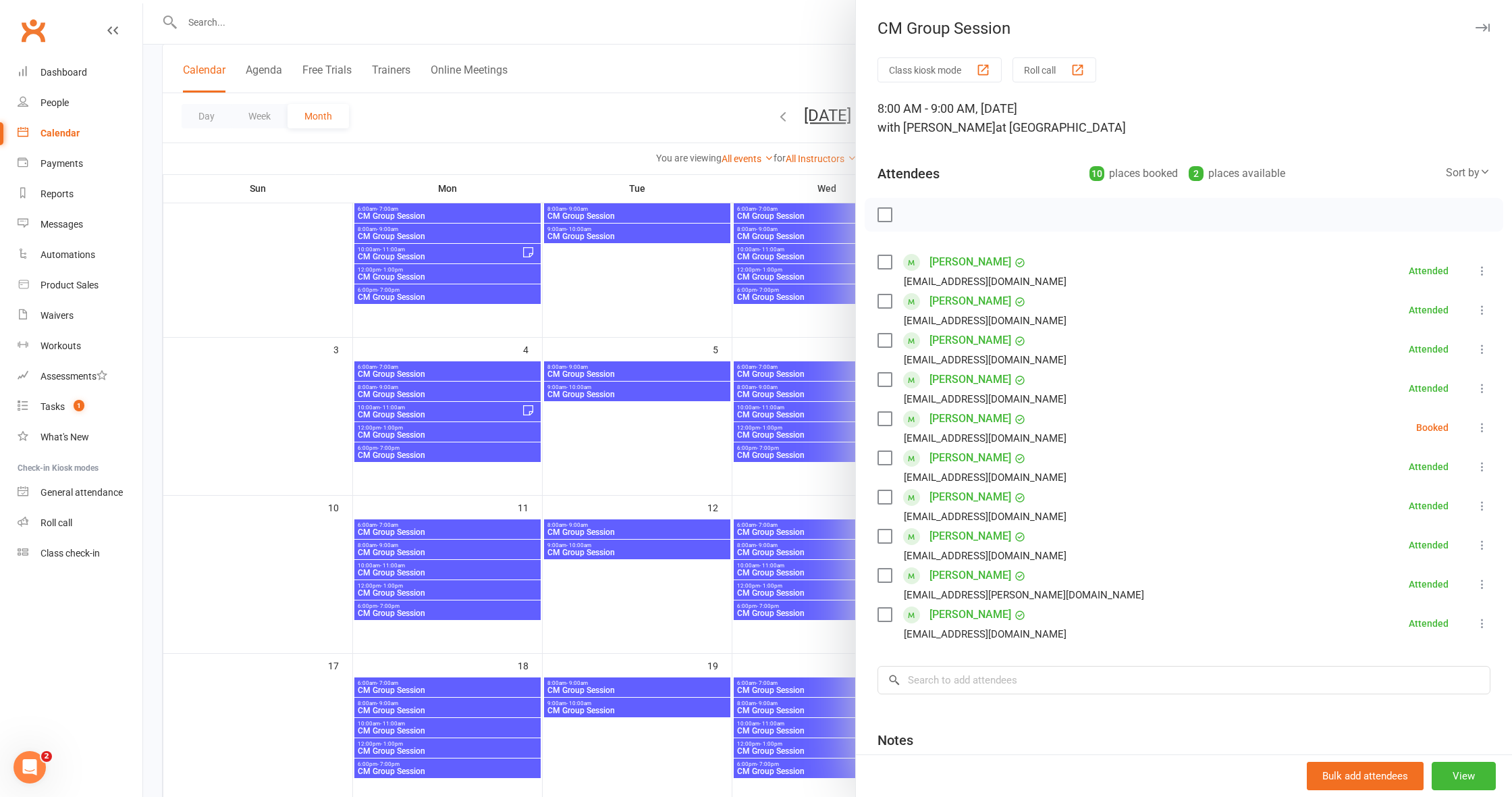
scroll to position [104, 0]
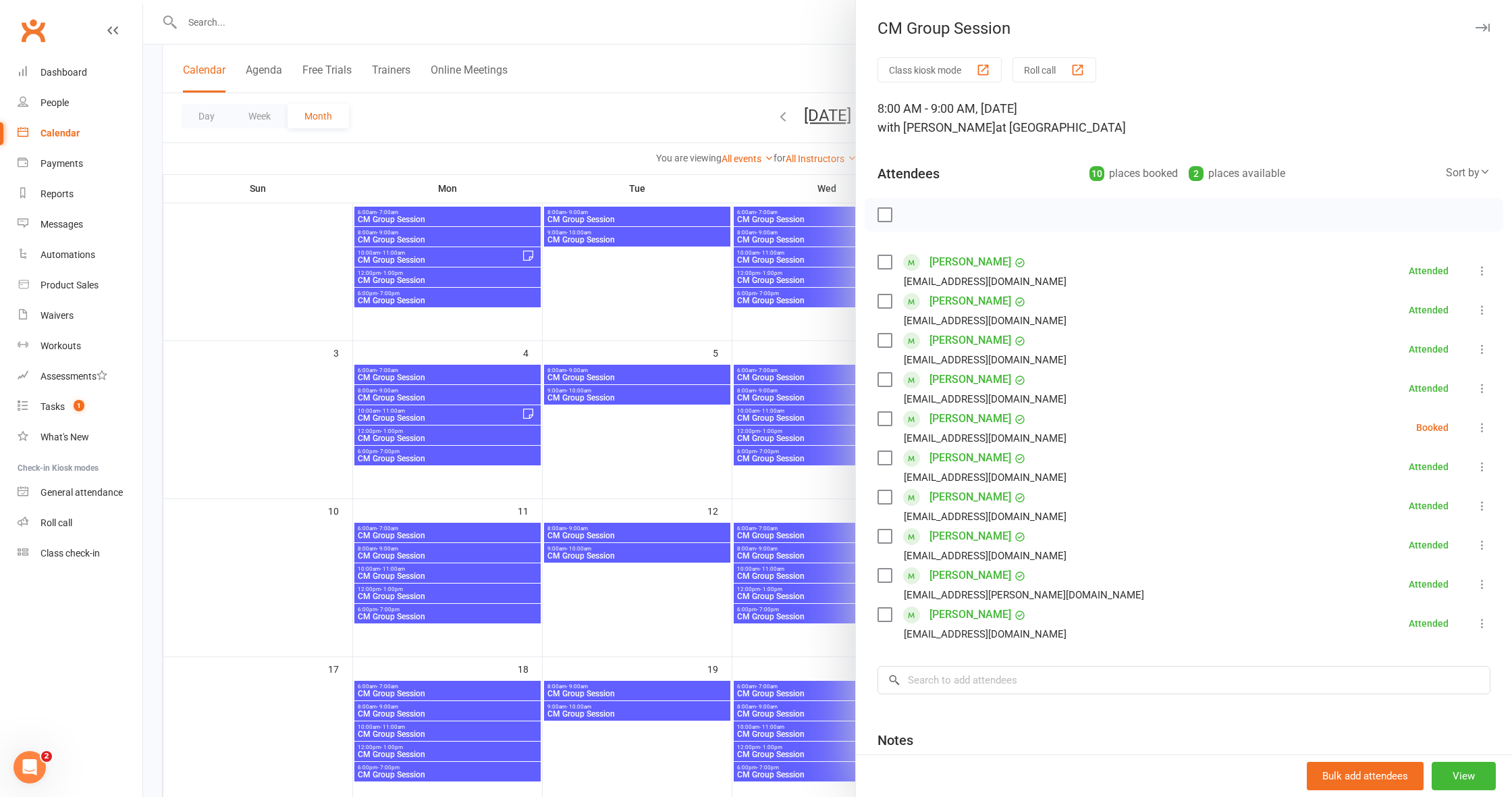
click at [425, 574] on div at bounding box center [827, 398] width 1369 height 797
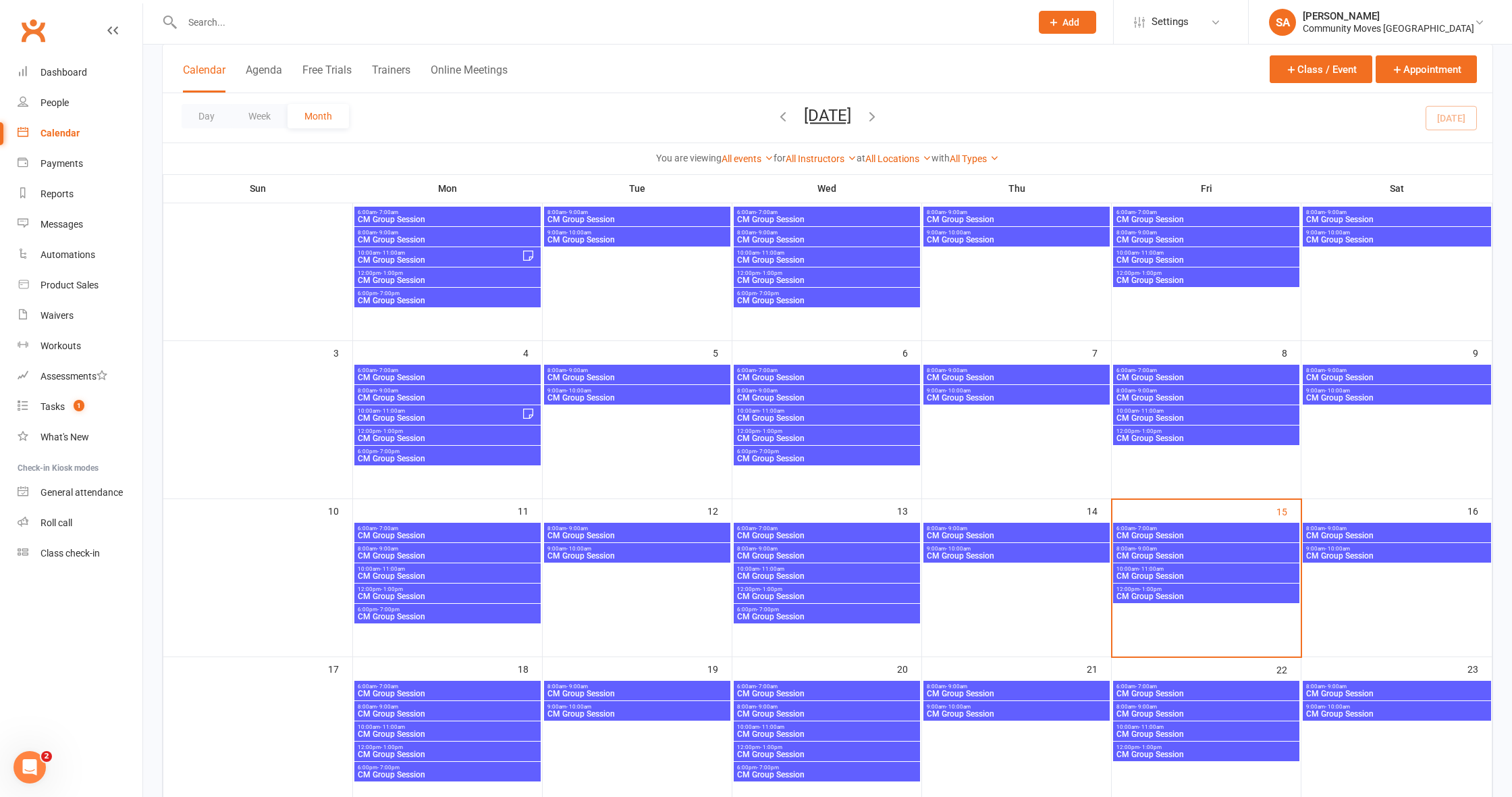
click at [425, 574] on span "CM Group Session" at bounding box center [447, 576] width 181 height 8
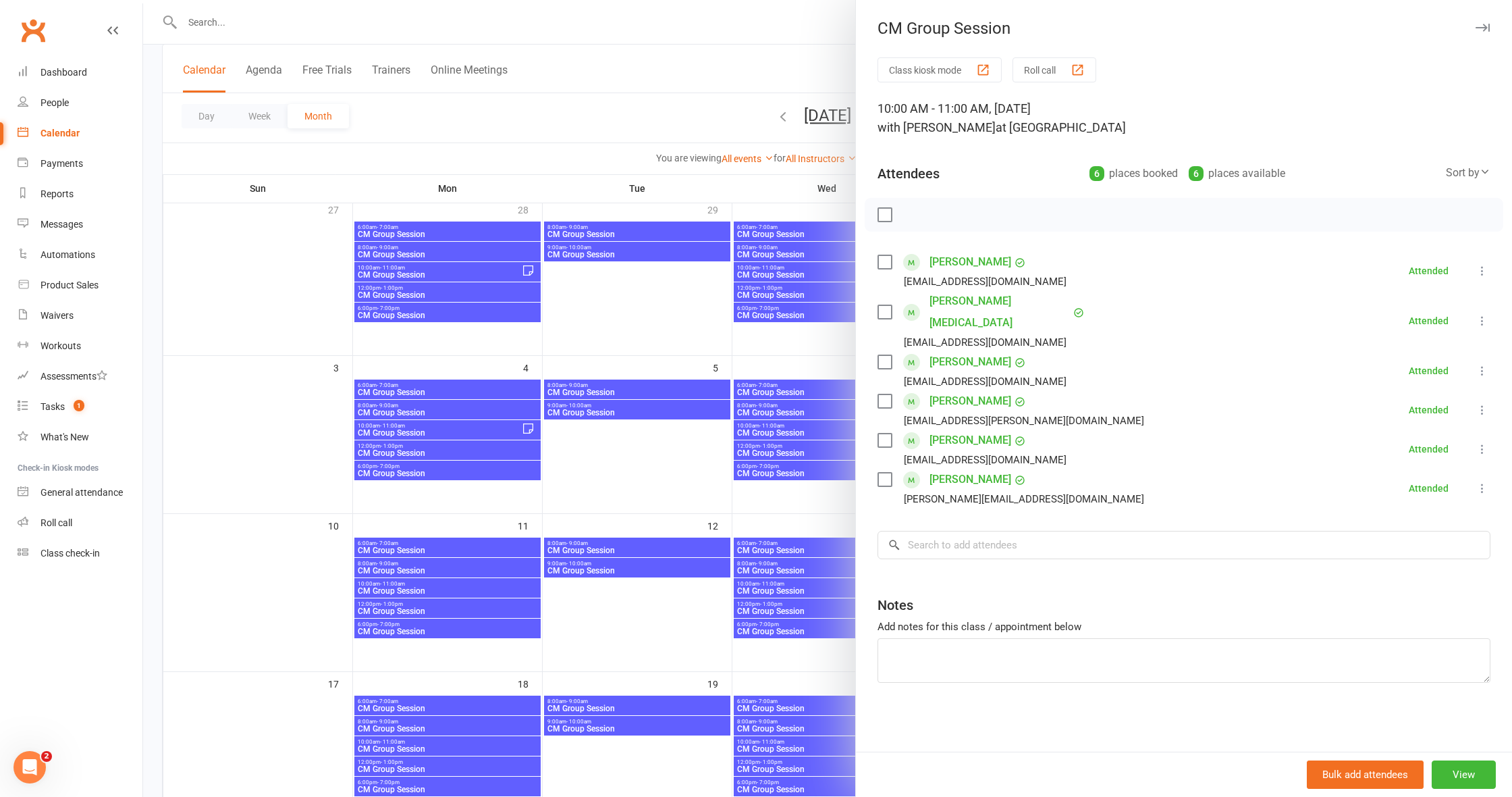
scroll to position [87, 0]
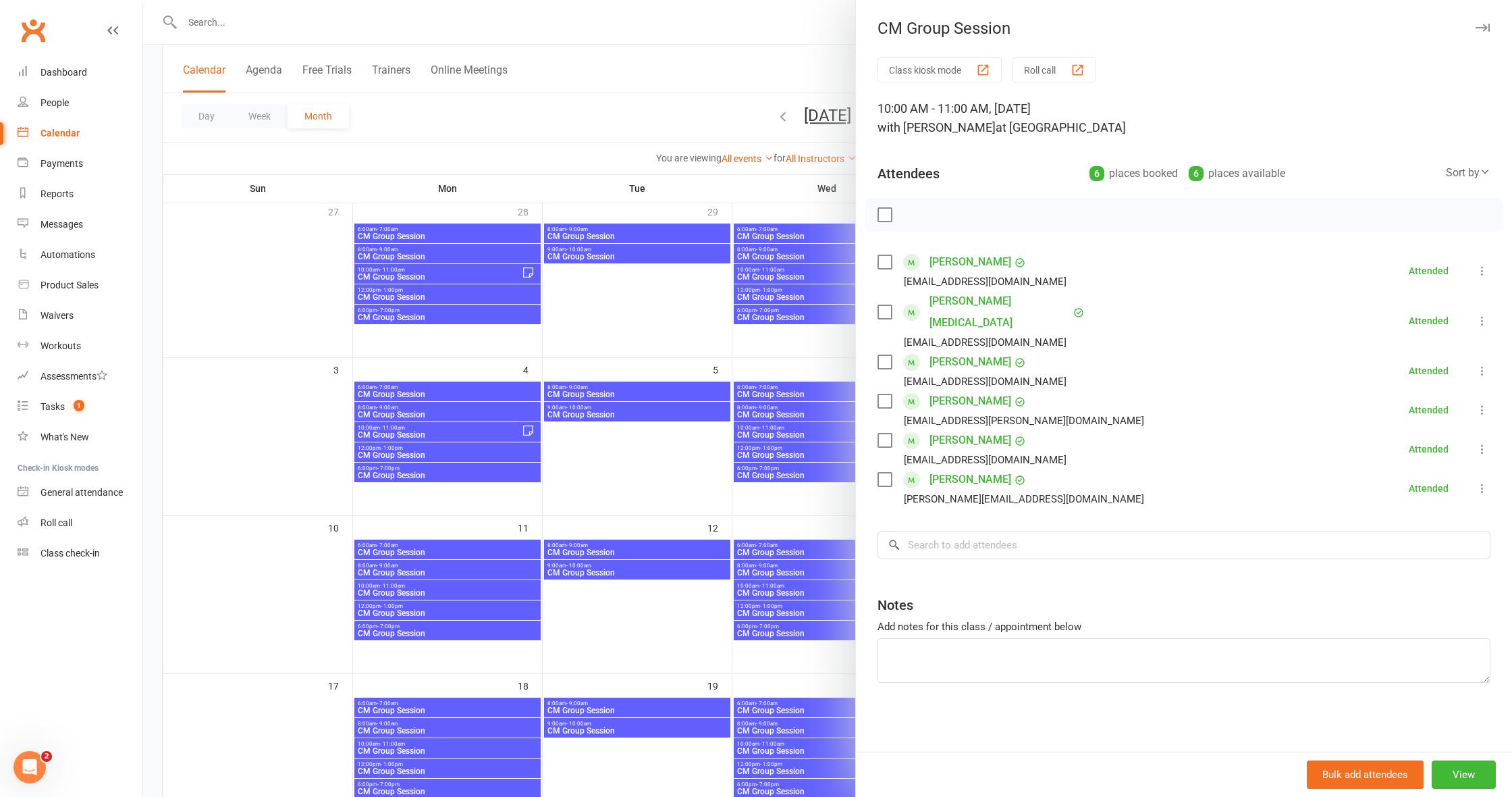
click at [429, 610] on div at bounding box center [827, 398] width 1369 height 797
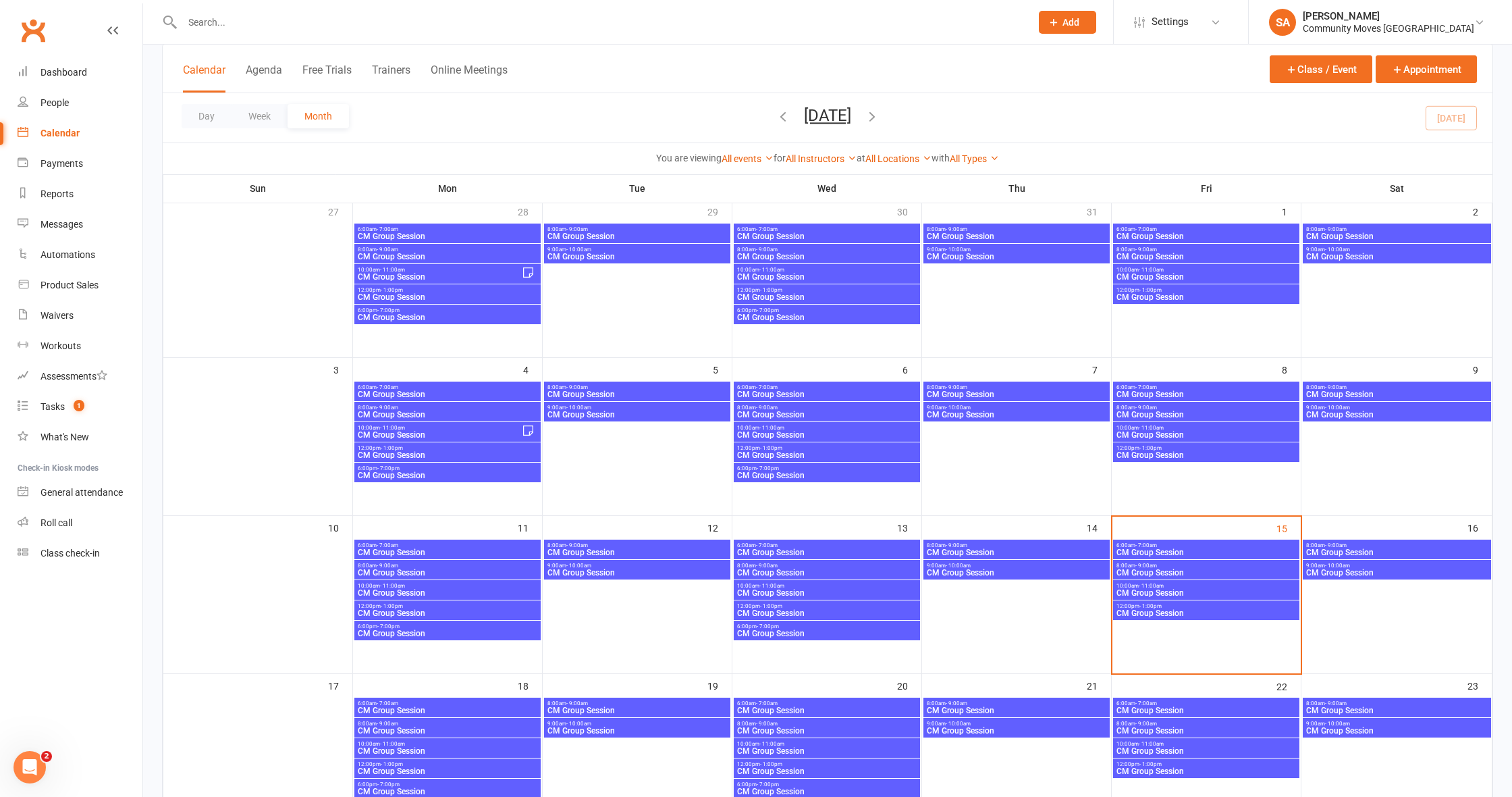
click at [429, 610] on span "CM Group Session" at bounding box center [447, 613] width 181 height 8
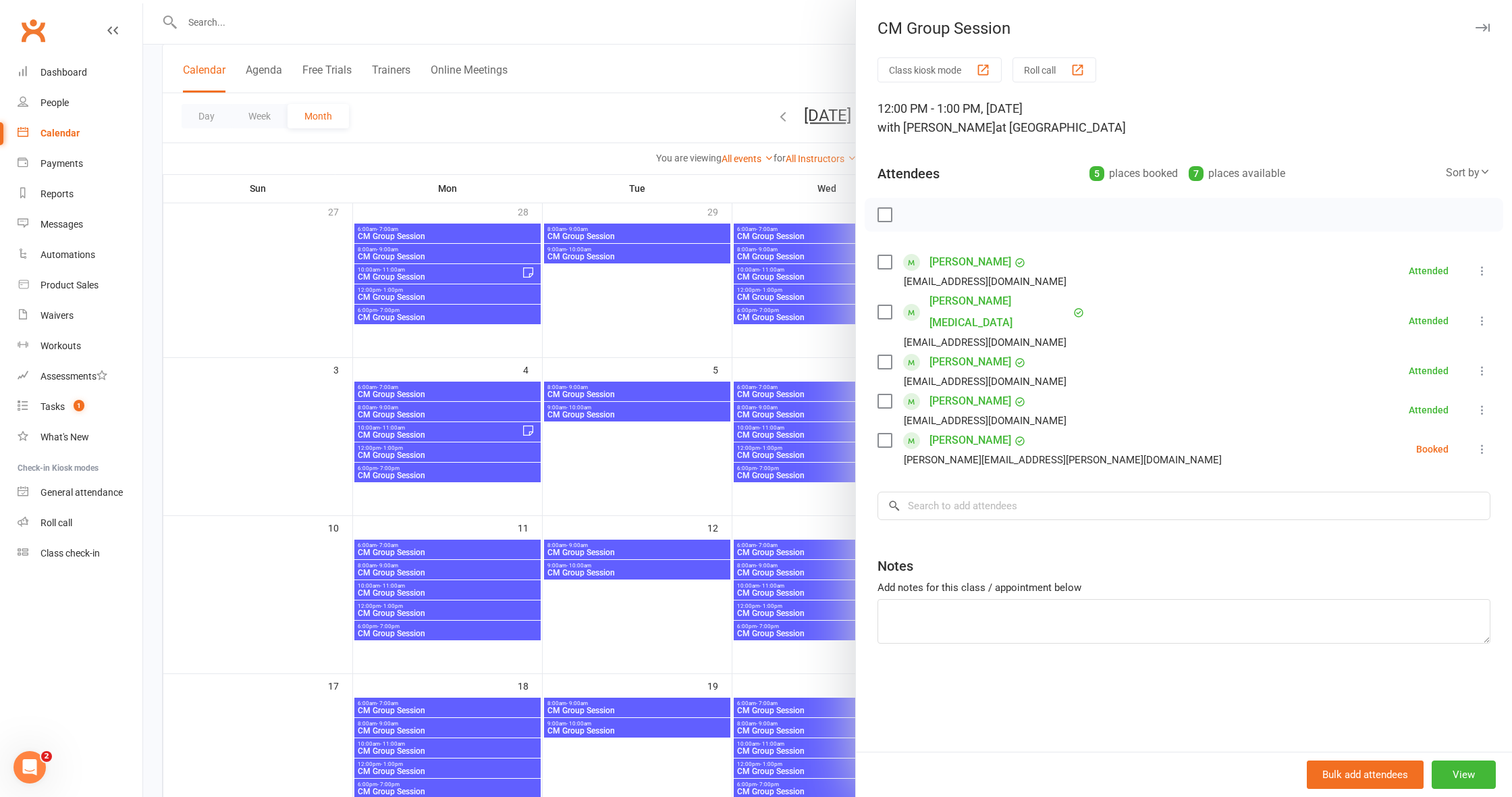
click at [434, 633] on div at bounding box center [827, 398] width 1369 height 797
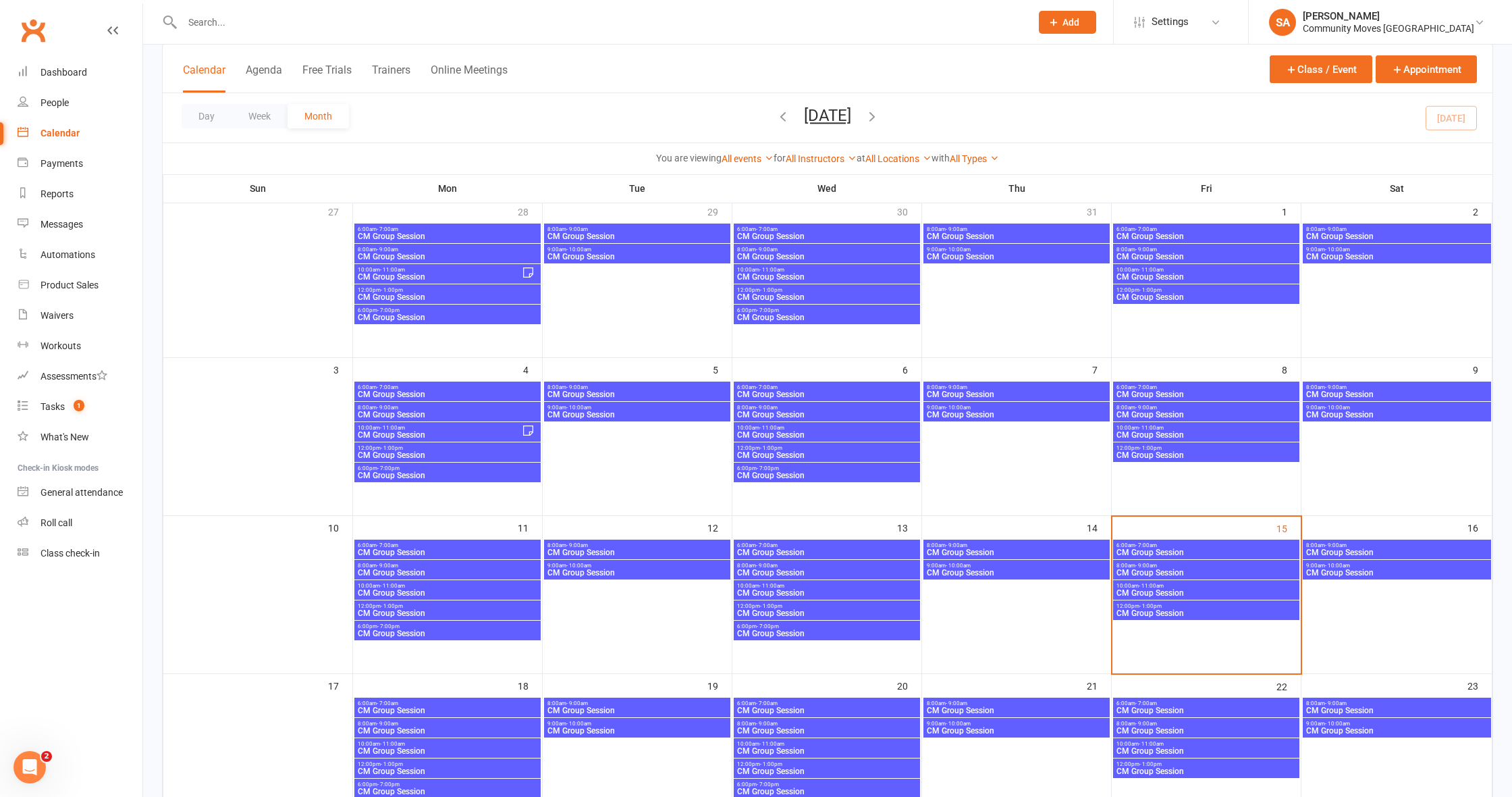
click at [434, 633] on span "CM Group Session" at bounding box center [447, 633] width 181 height 8
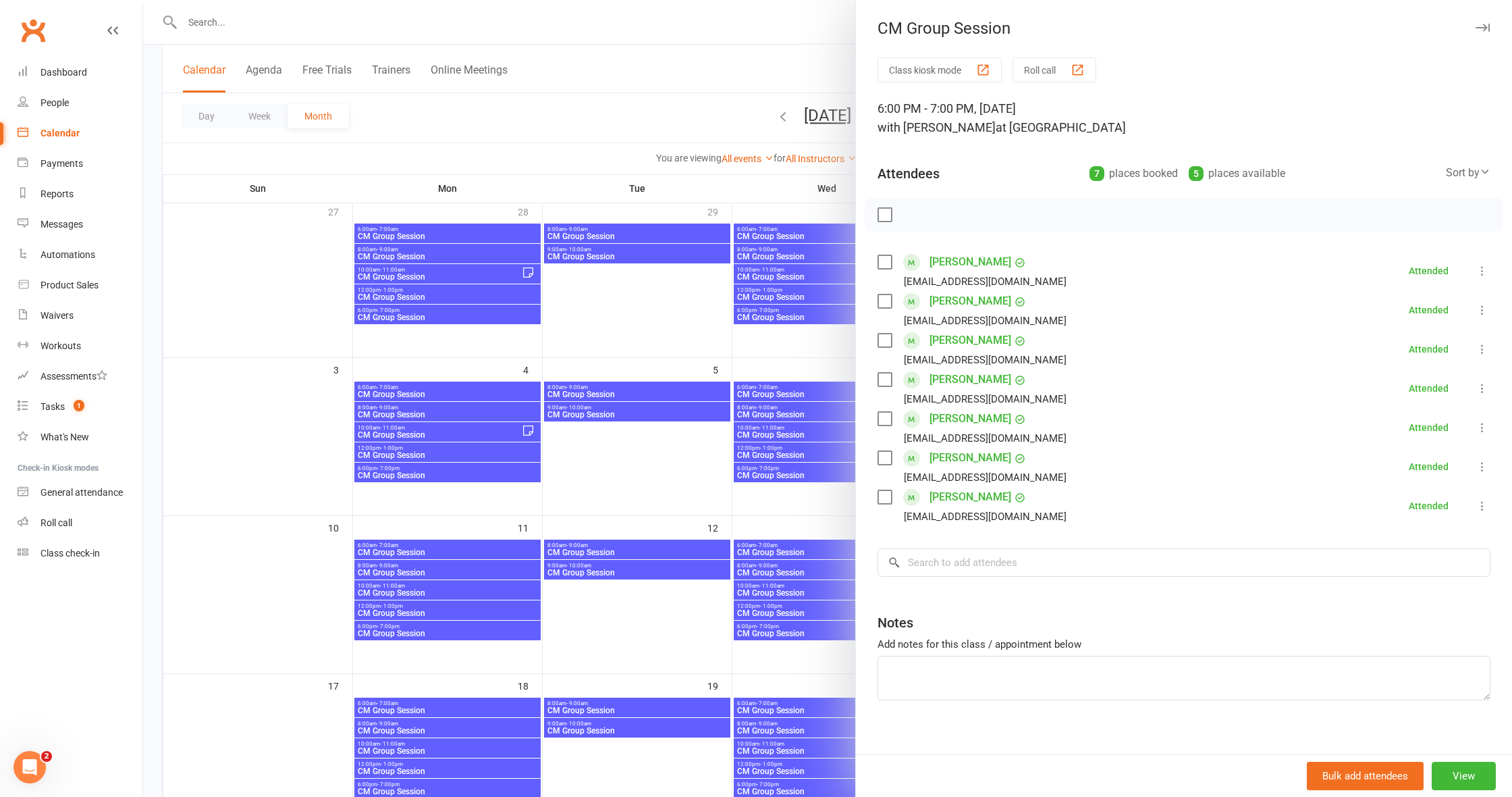
click at [618, 549] on div at bounding box center [827, 398] width 1369 height 797
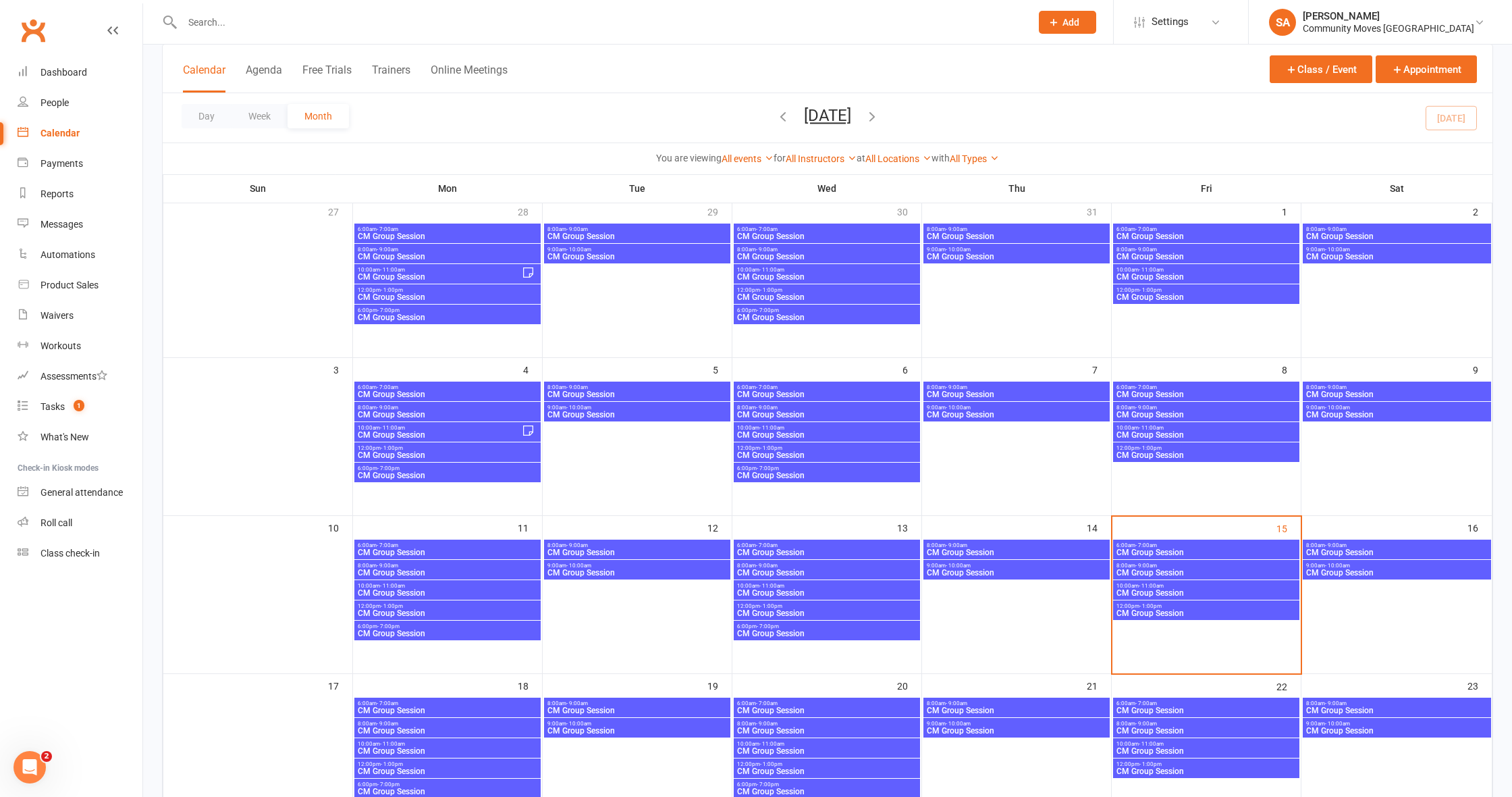
click at [618, 549] on span "CM Group Session" at bounding box center [637, 553] width 181 height 8
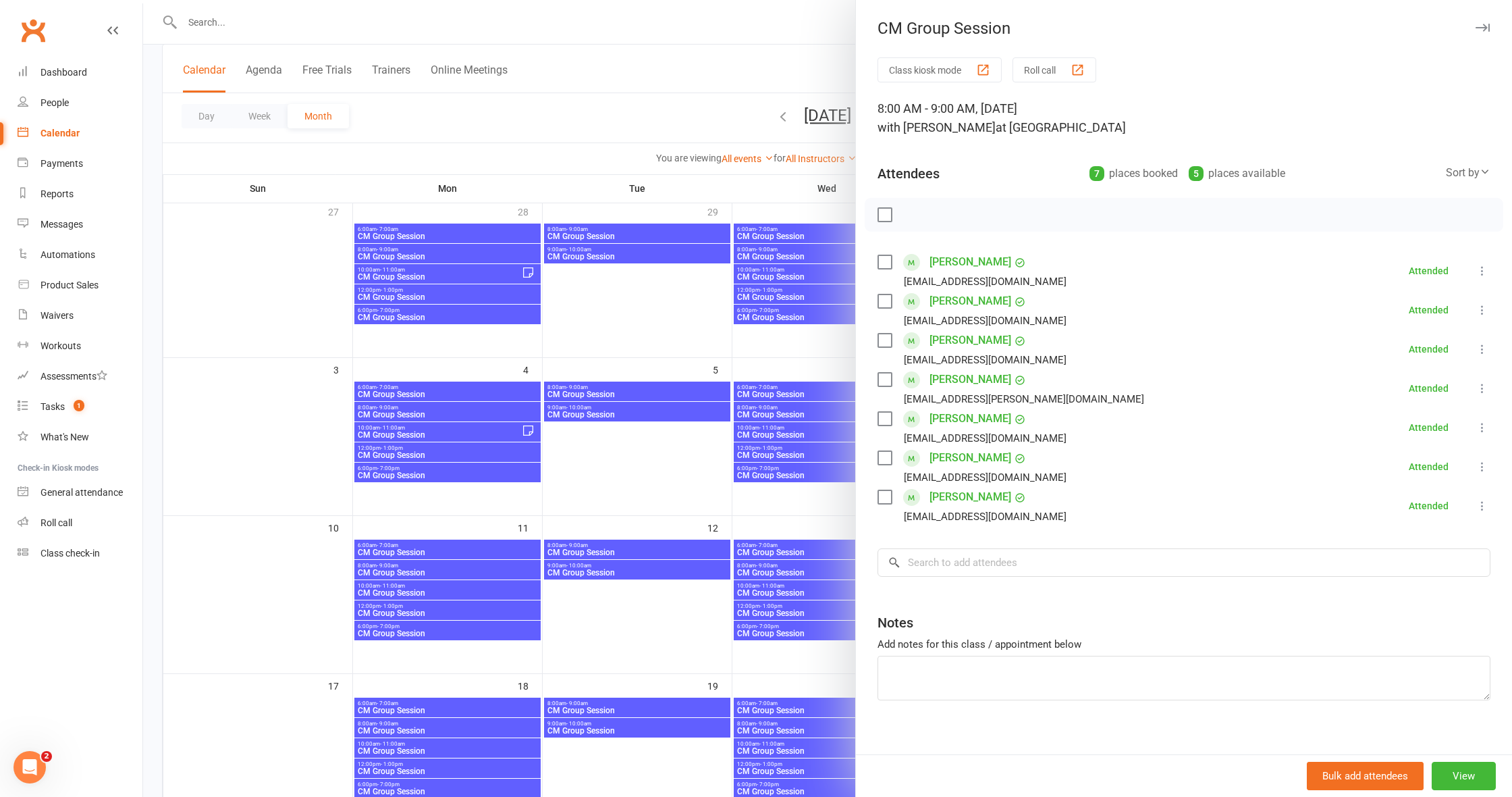
click at [616, 571] on div at bounding box center [827, 398] width 1369 height 797
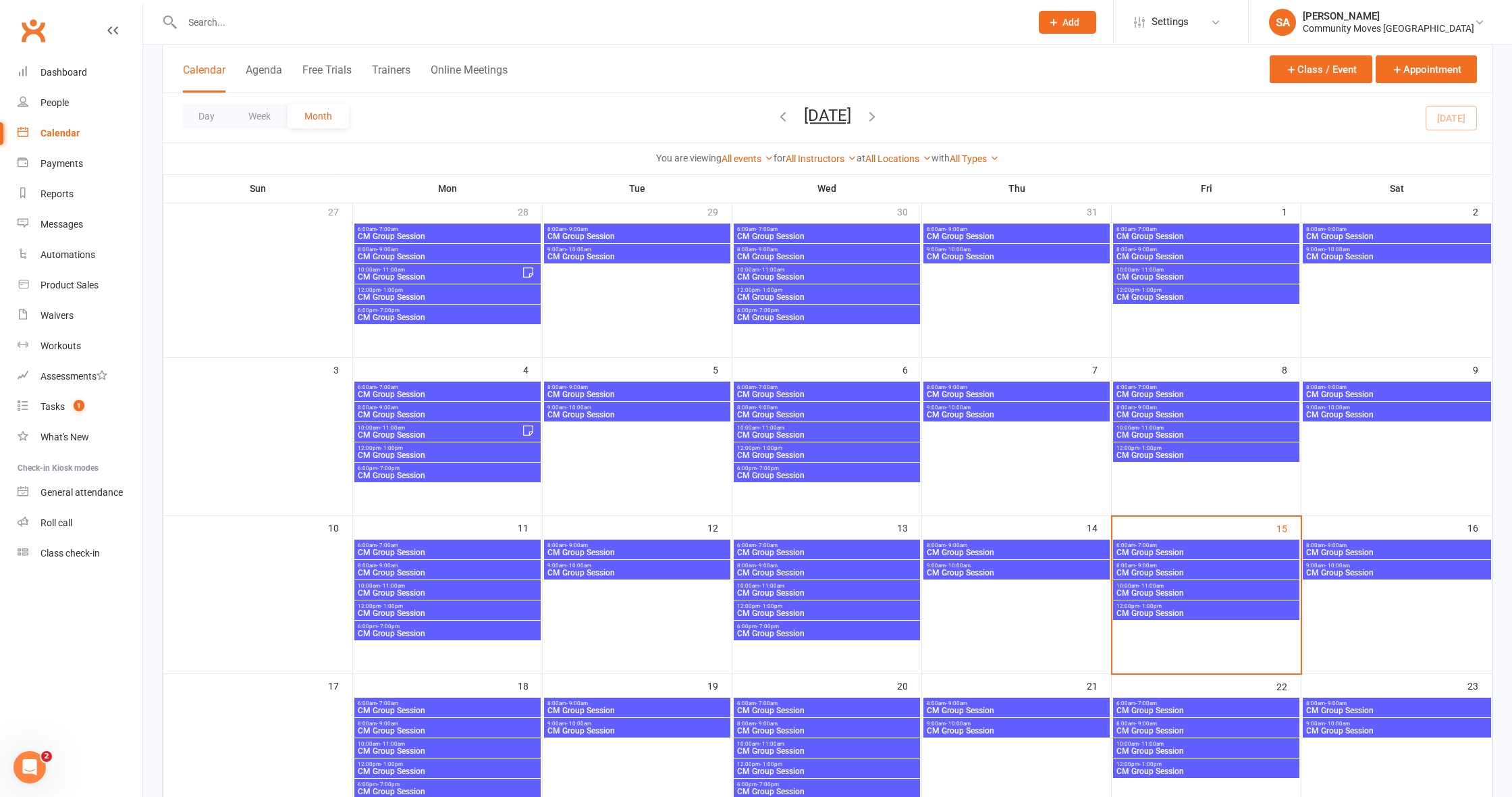
click at [616, 571] on span "CM Group Session" at bounding box center [637, 573] width 181 height 8
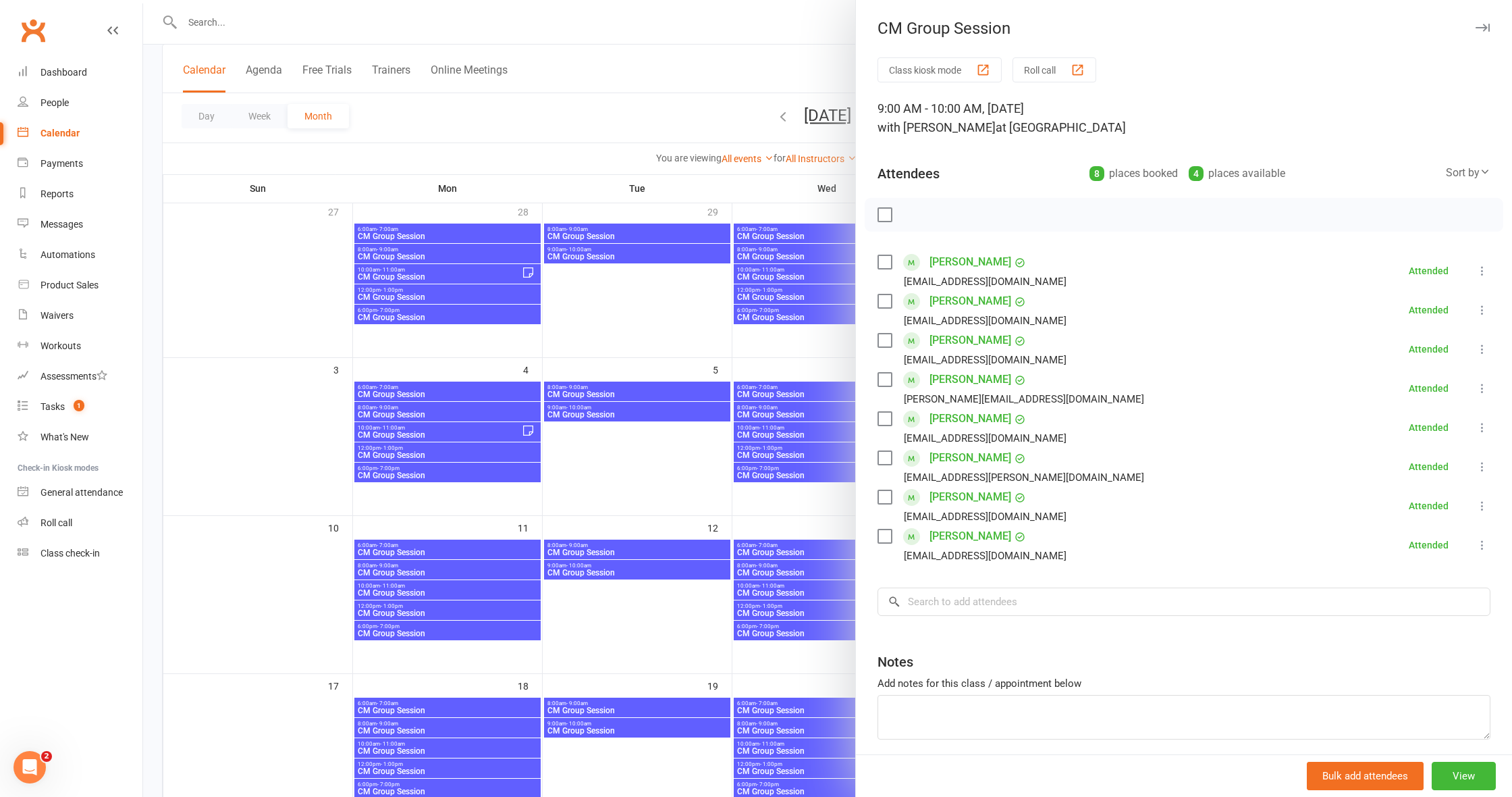
click at [827, 549] on div at bounding box center [827, 398] width 1369 height 797
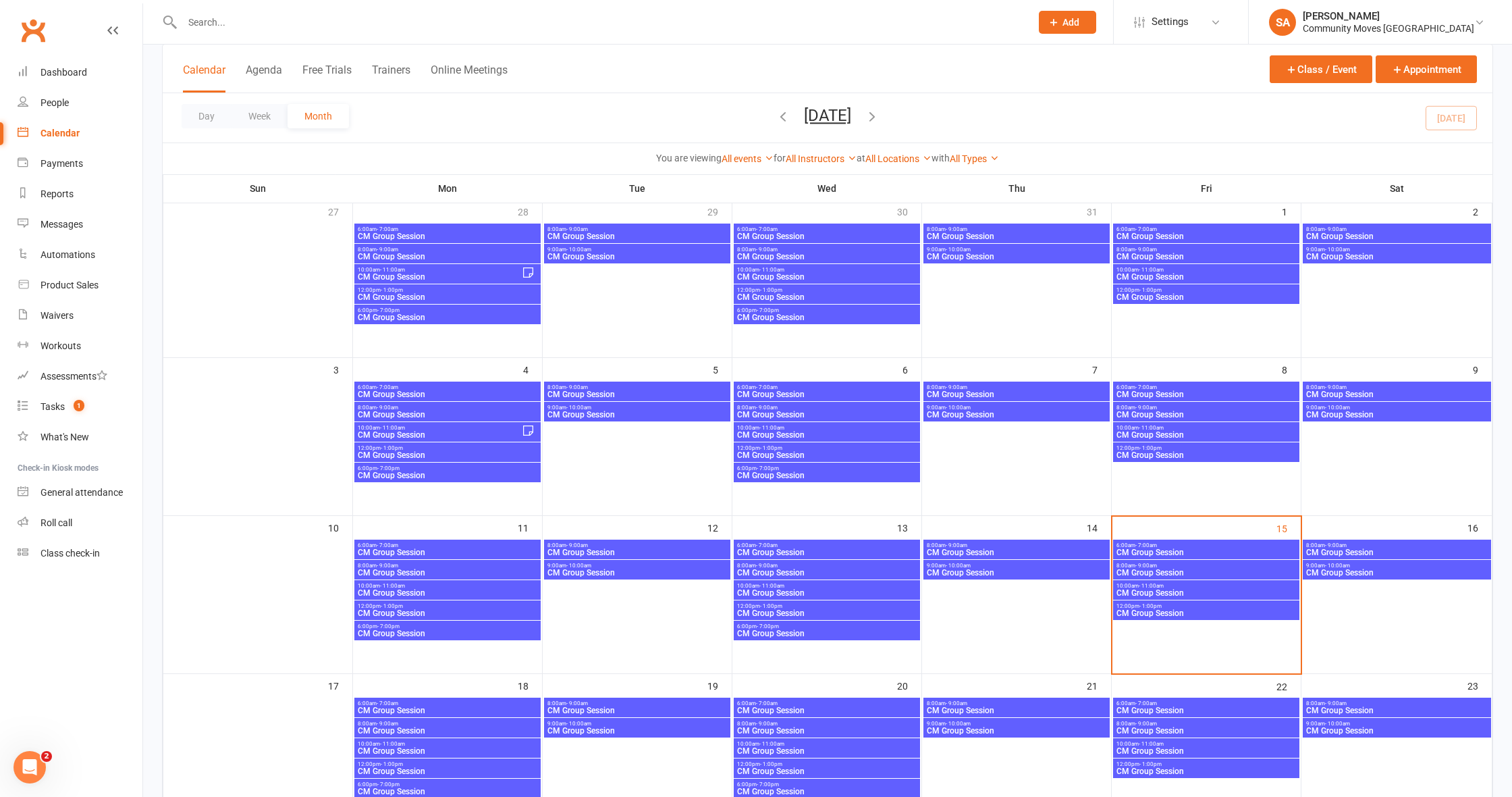
click at [827, 549] on span "CM Group Session" at bounding box center [827, 553] width 181 height 8
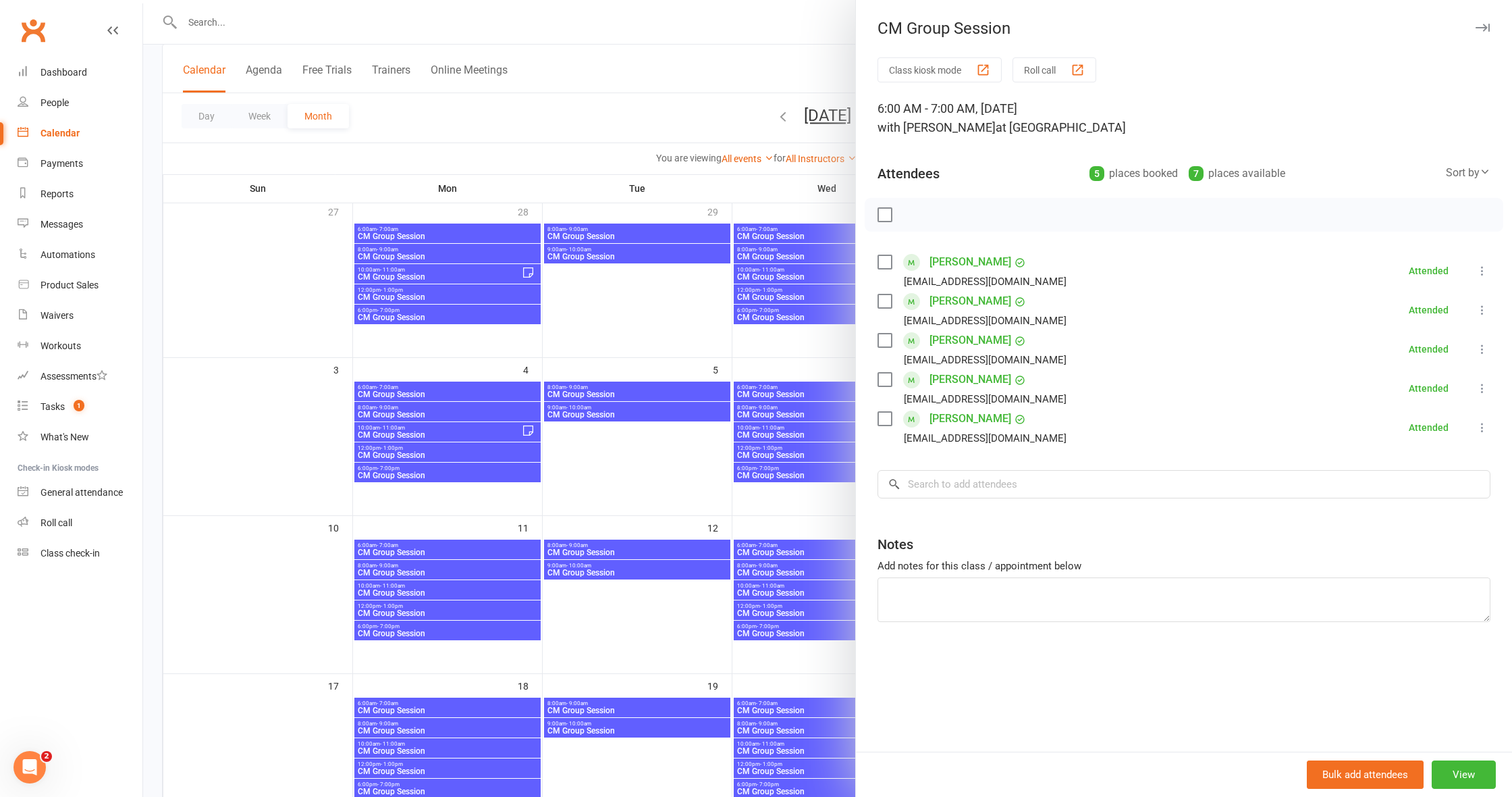
click at [826, 571] on div at bounding box center [827, 398] width 1369 height 797
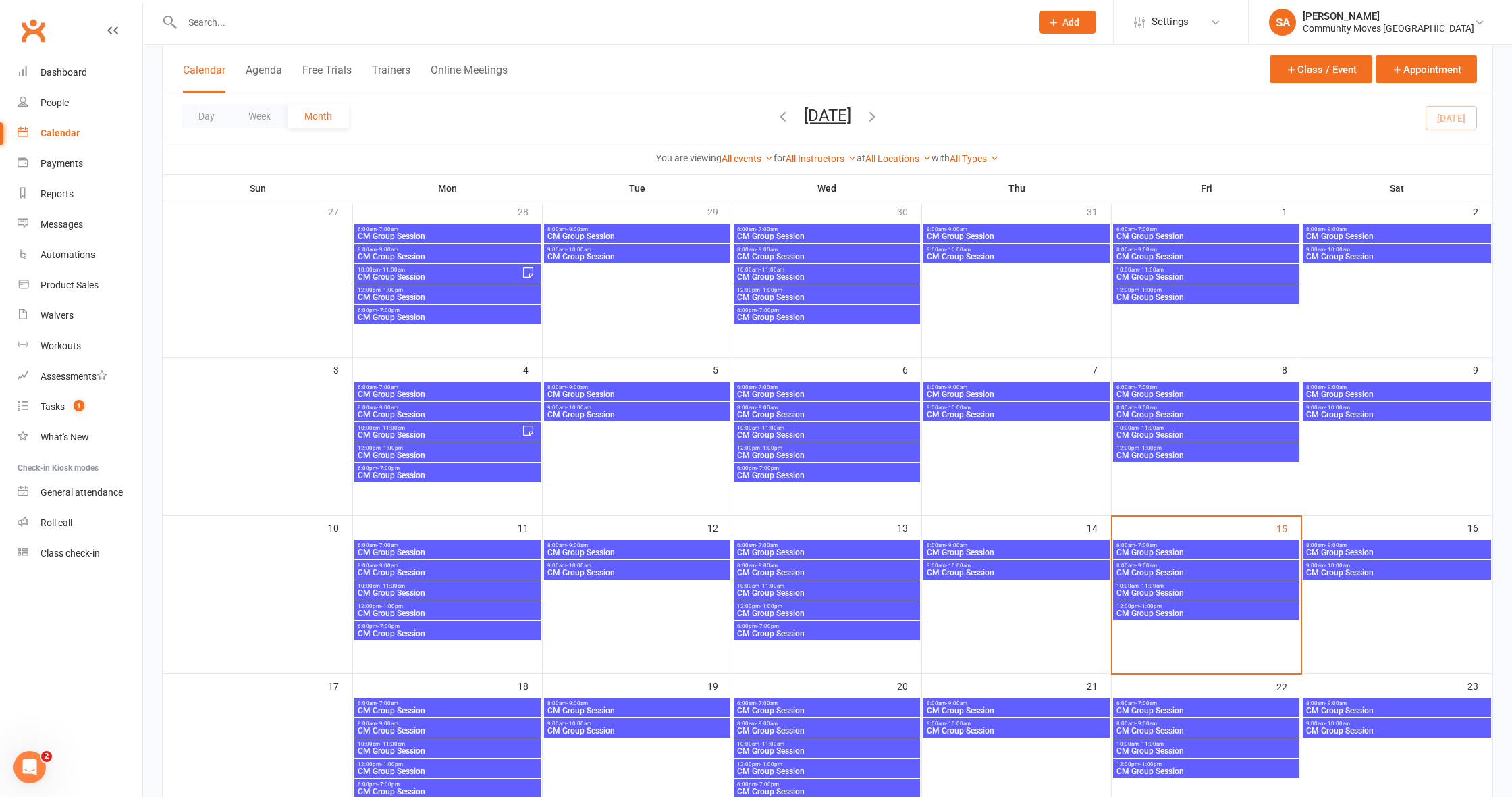
click at [826, 571] on span "CM Group Session" at bounding box center [827, 573] width 181 height 8
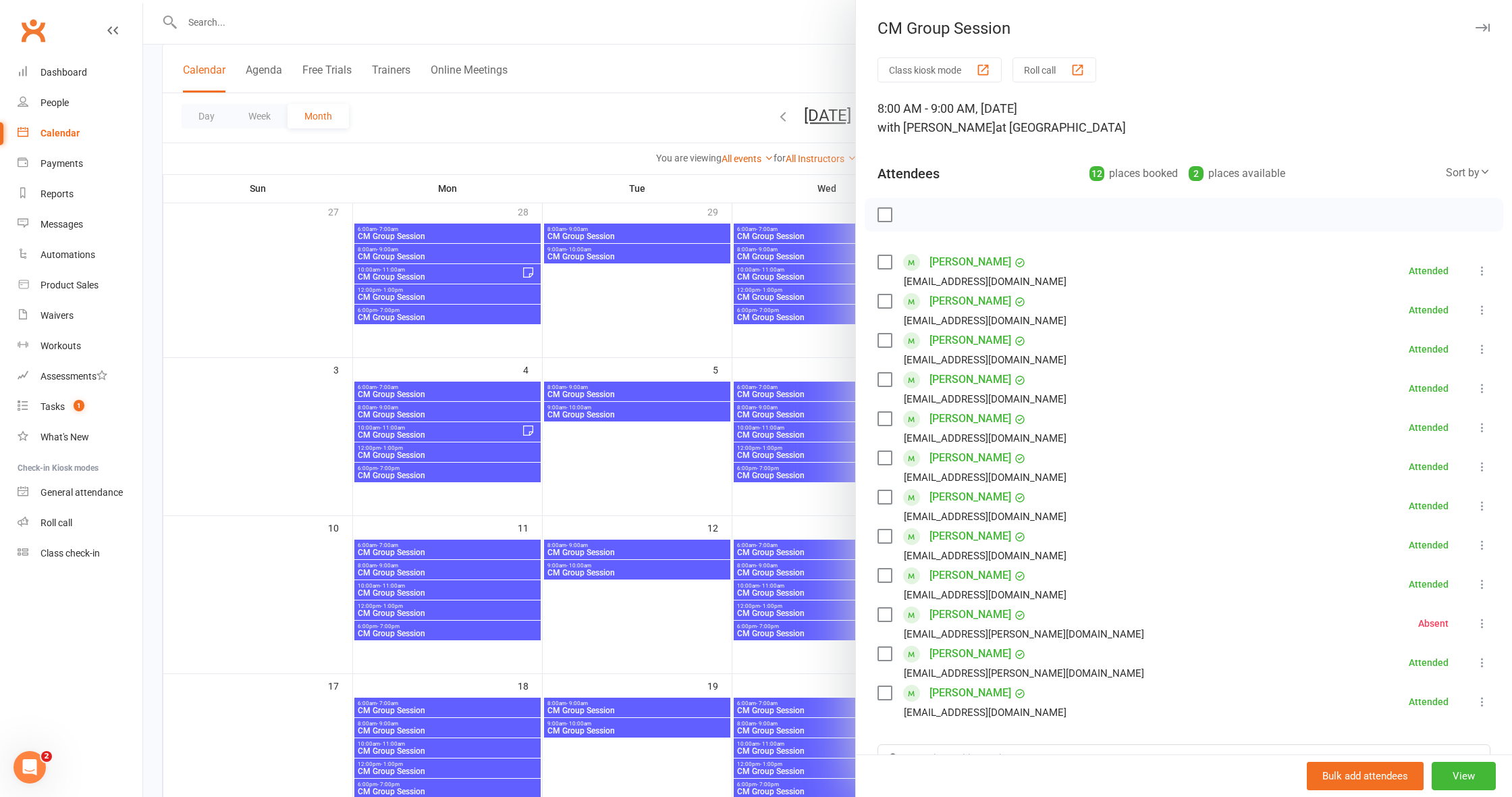
click at [809, 589] on div at bounding box center [827, 398] width 1369 height 797
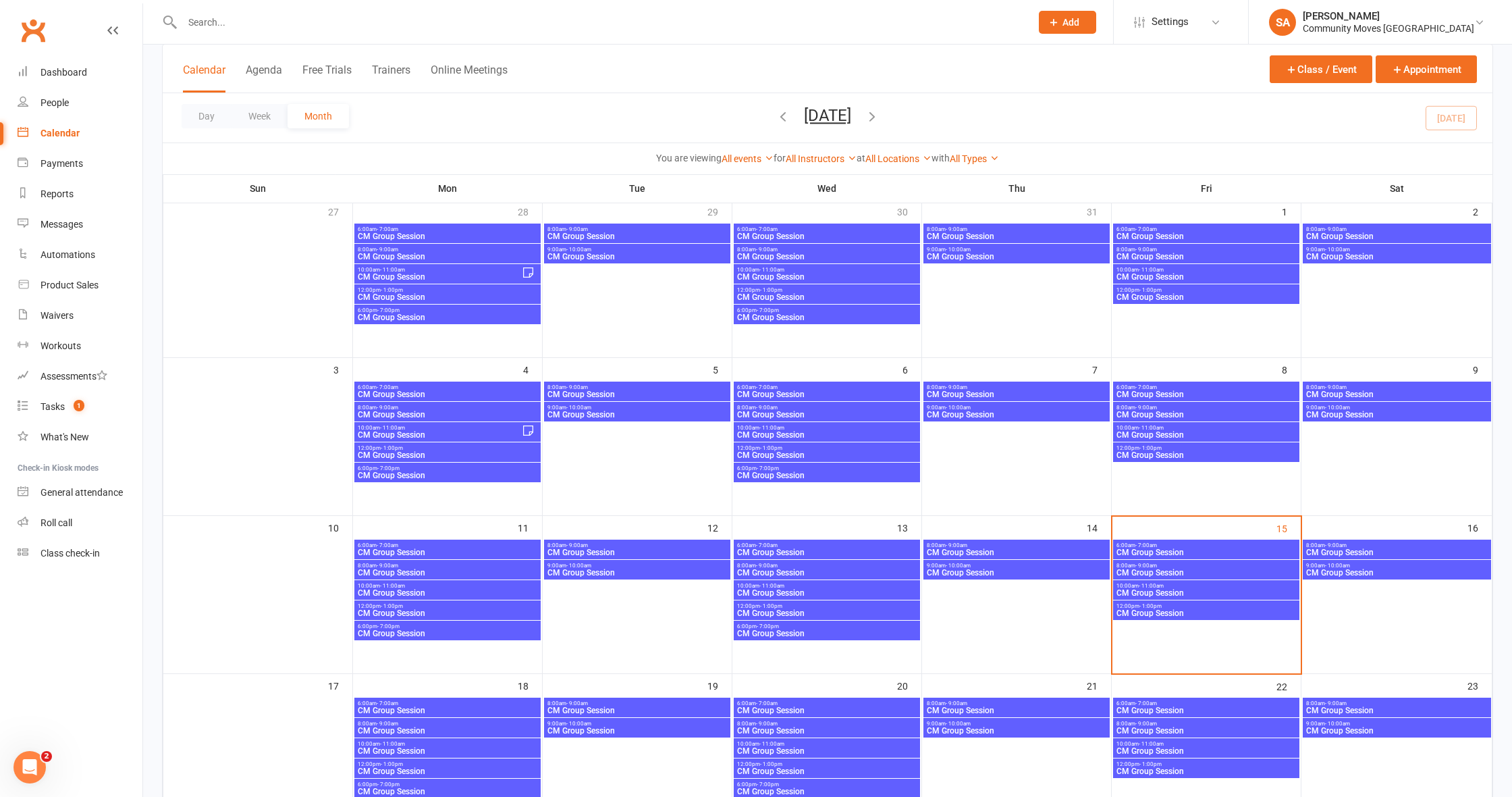
click at [809, 589] on span "CM Group Session" at bounding box center [827, 593] width 181 height 8
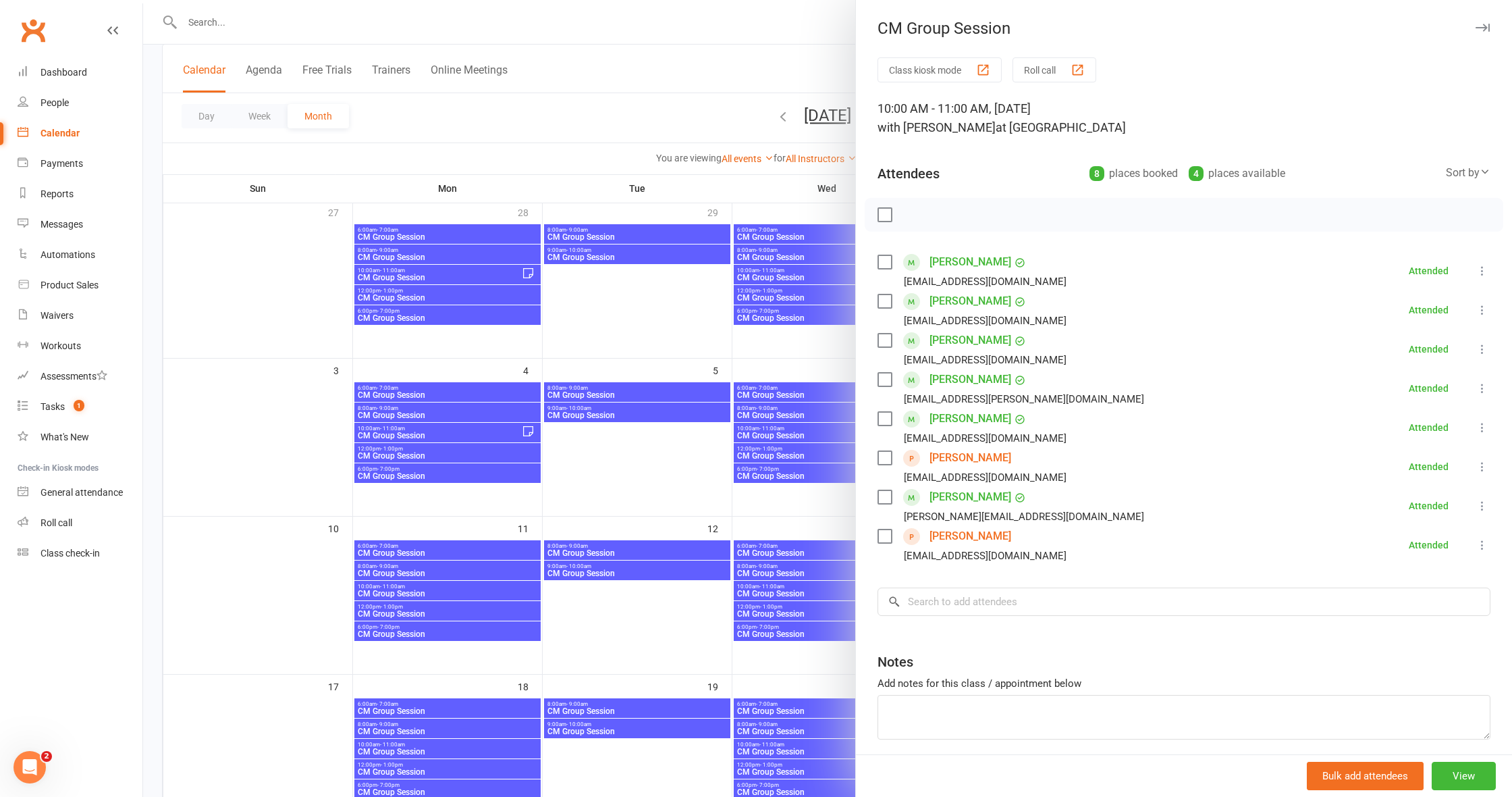
click at [820, 609] on div at bounding box center [827, 398] width 1369 height 797
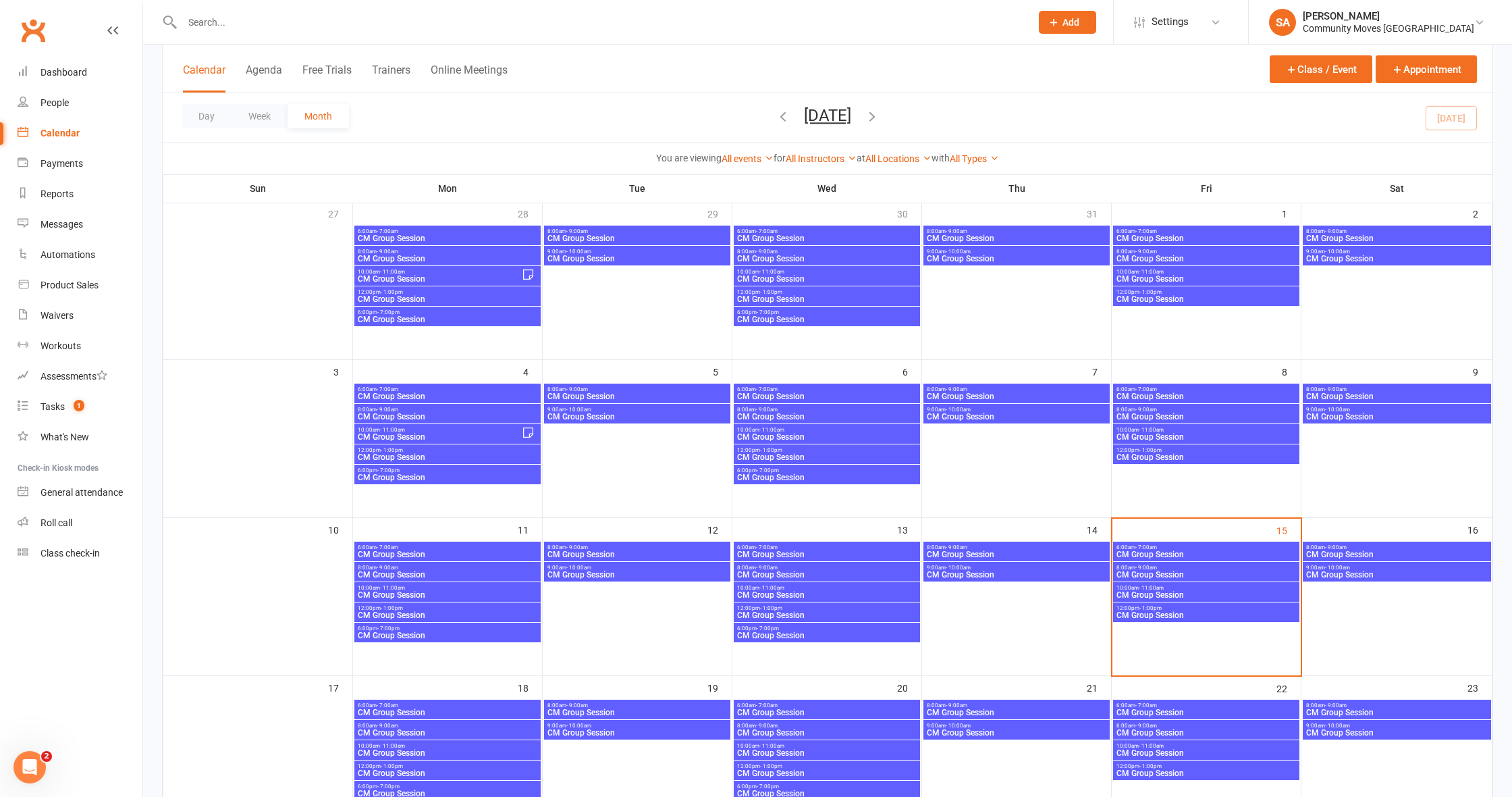
scroll to position [85, 1]
click at [820, 609] on div at bounding box center [827, 398] width 1369 height 797
click at [823, 607] on span "12:00pm - 1:00pm" at bounding box center [827, 608] width 181 height 6
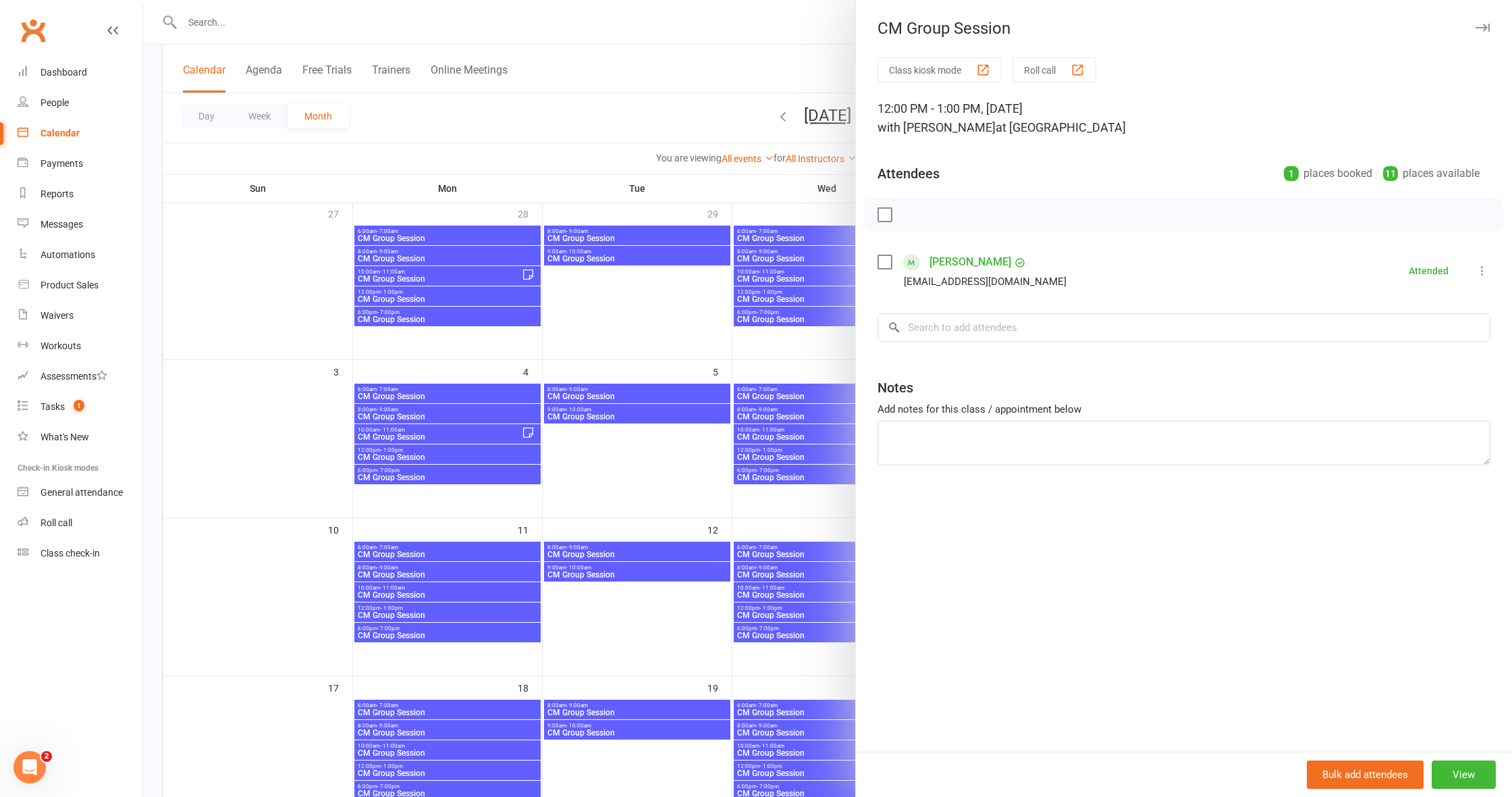
click at [827, 634] on div at bounding box center [827, 398] width 1369 height 797
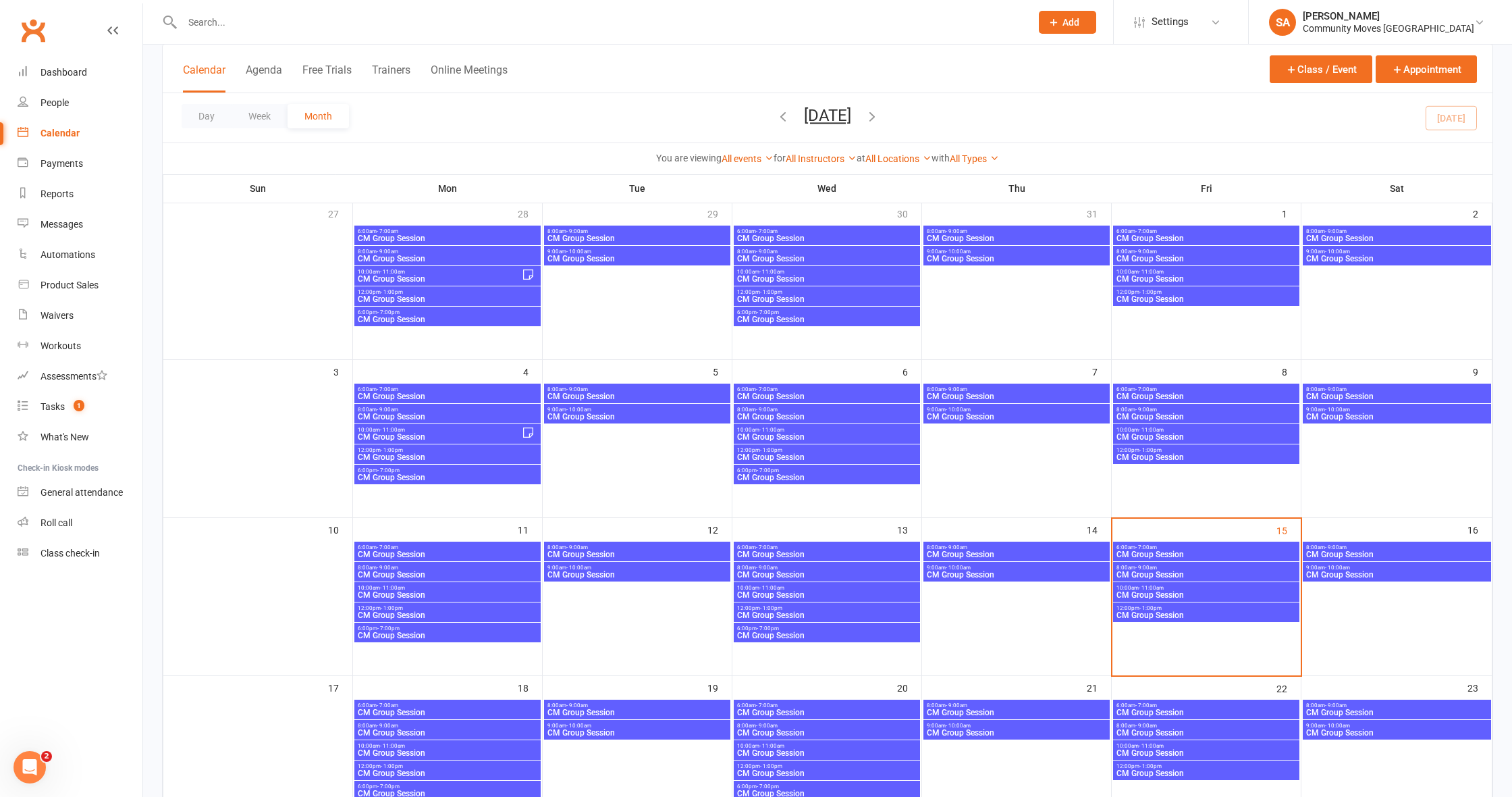
click at [827, 634] on span "CM Group Session" at bounding box center [827, 636] width 181 height 8
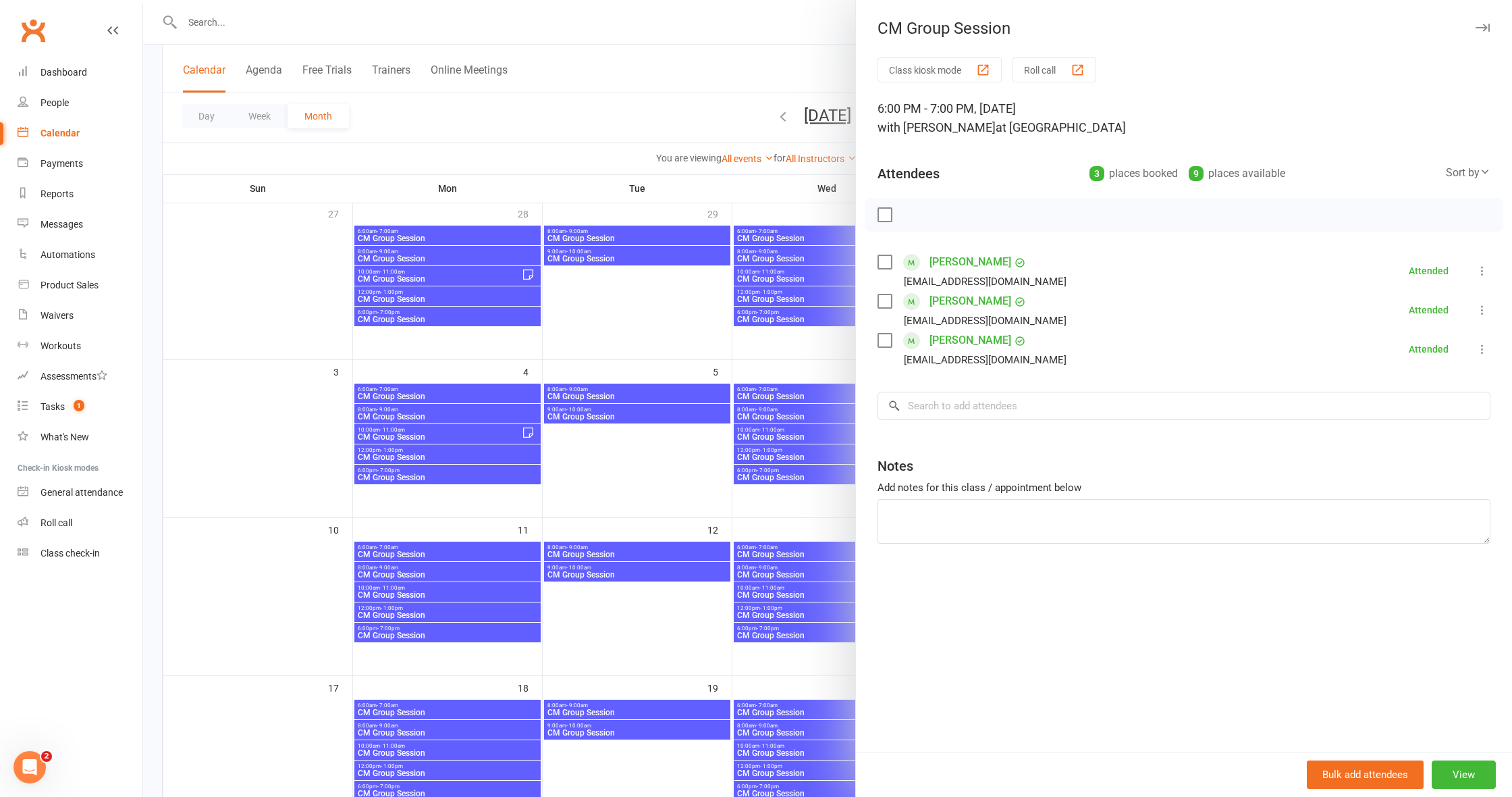
click at [799, 510] on div at bounding box center [827, 398] width 1369 height 797
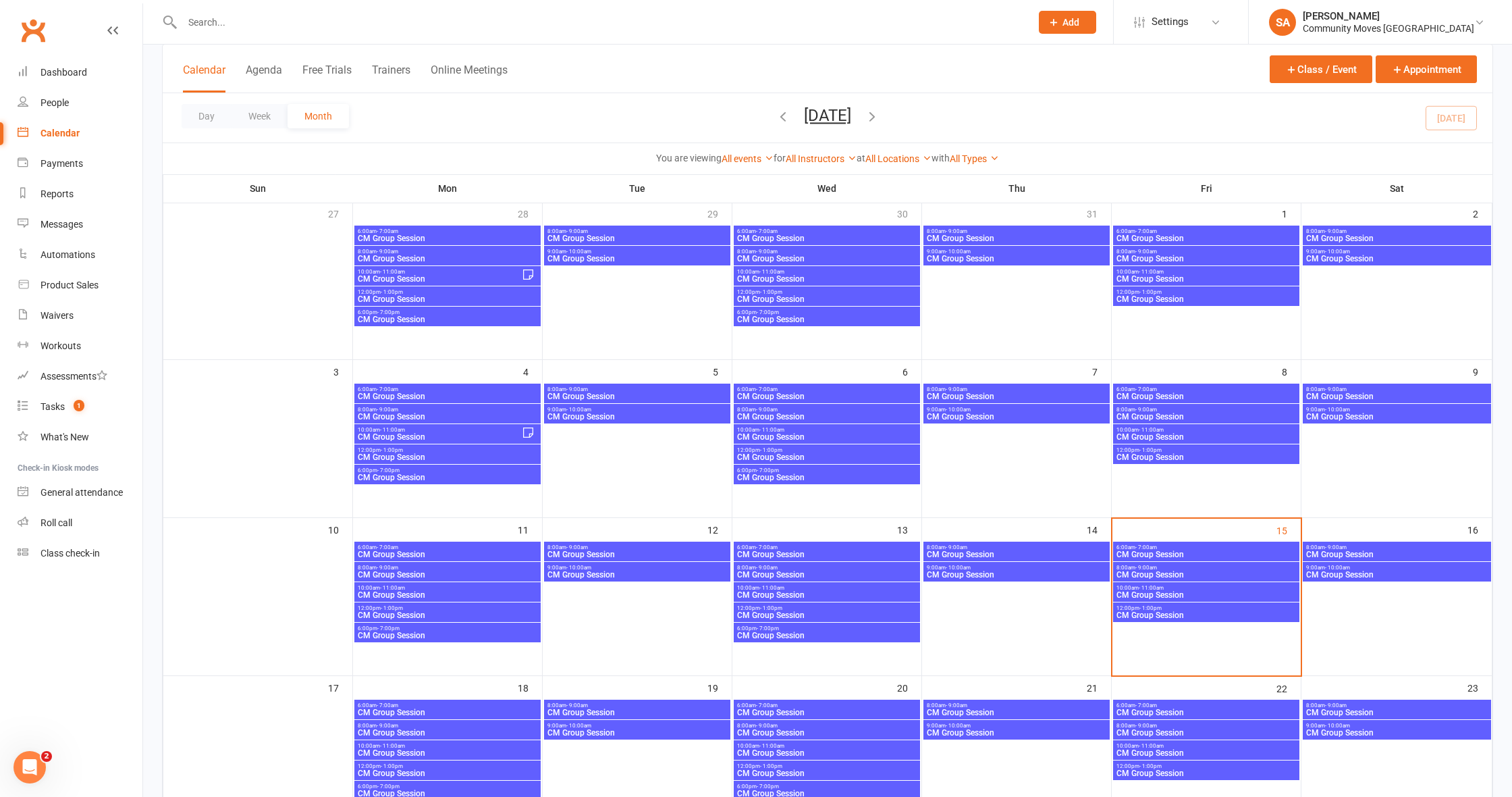
click at [954, 551] on span "CM Group Session" at bounding box center [1017, 555] width 181 height 8
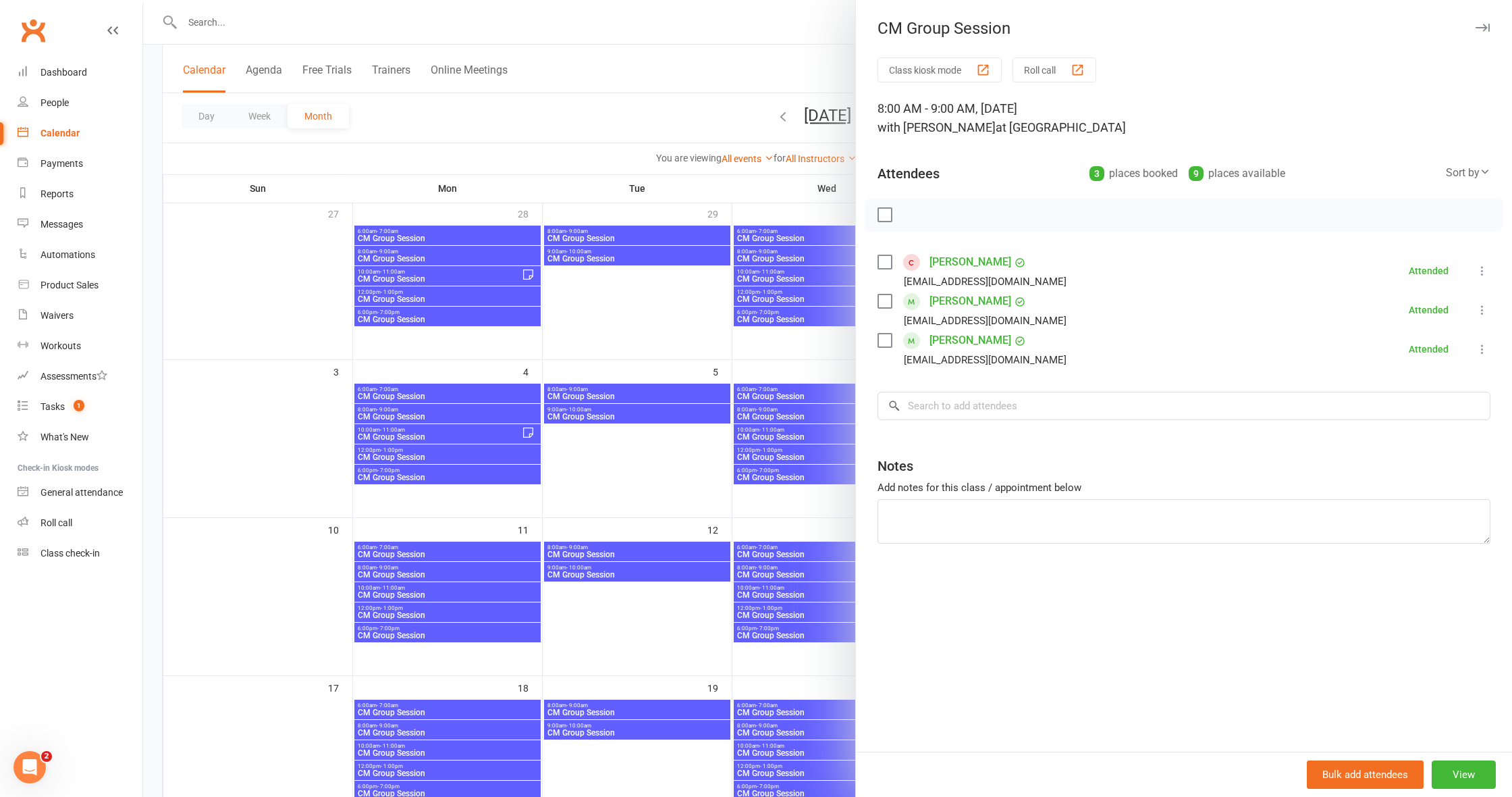
click at [841, 511] on div at bounding box center [827, 398] width 1369 height 797
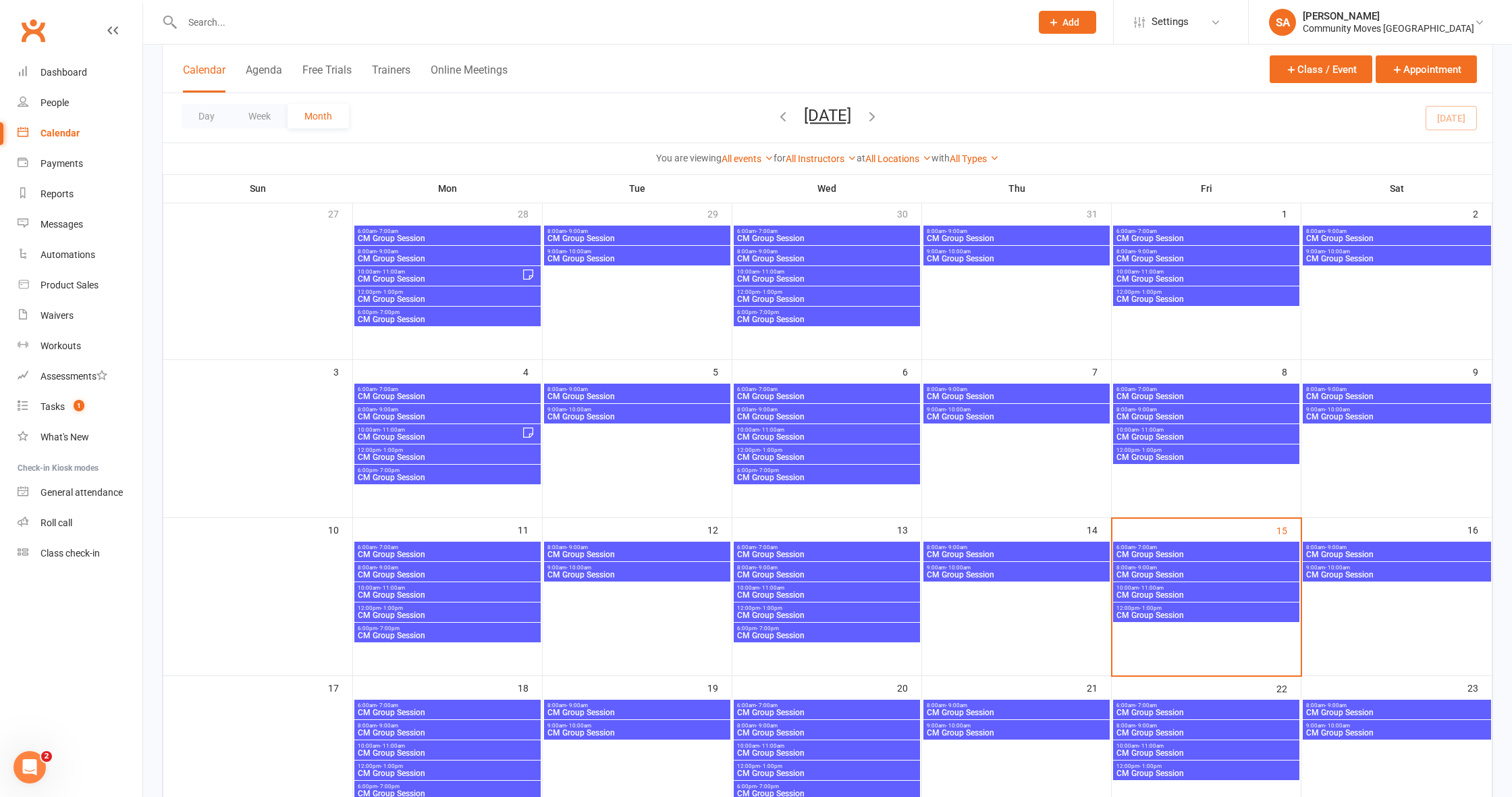
click at [964, 568] on span "- 10:00am" at bounding box center [958, 567] width 25 height 6
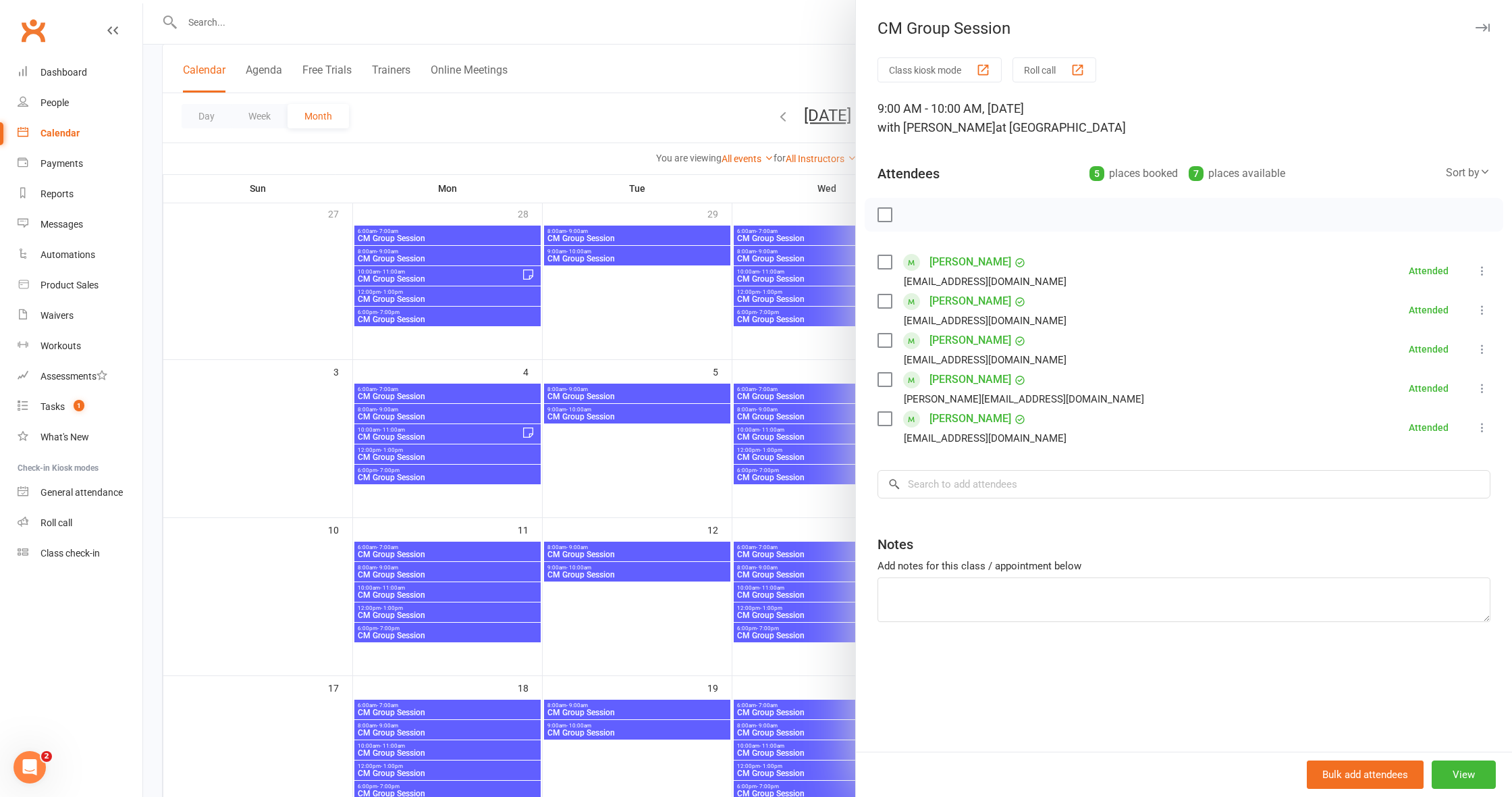
click at [838, 505] on div at bounding box center [827, 398] width 1369 height 797
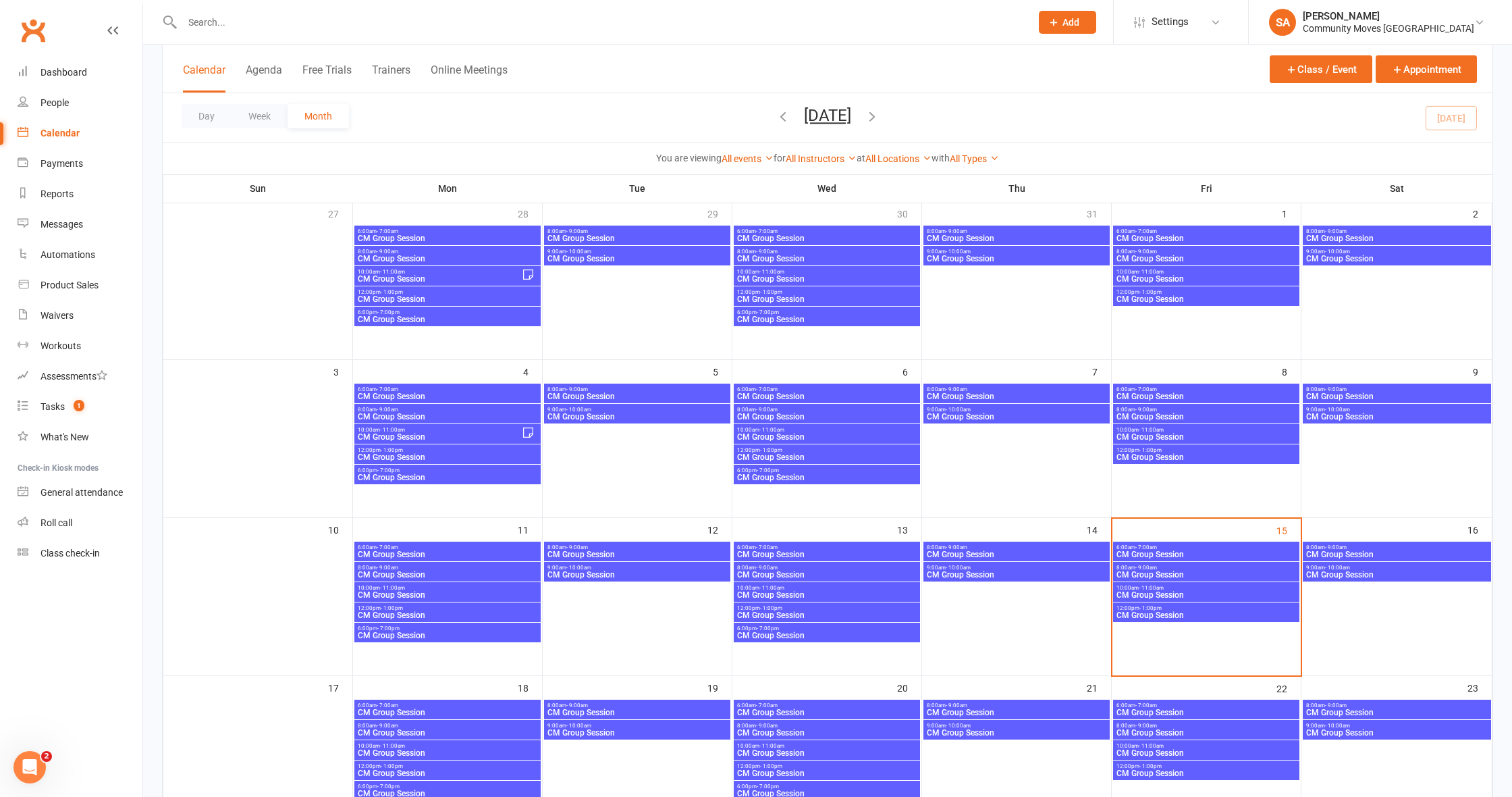
click at [1165, 551] on span "CM Group Session" at bounding box center [1206, 555] width 181 height 8
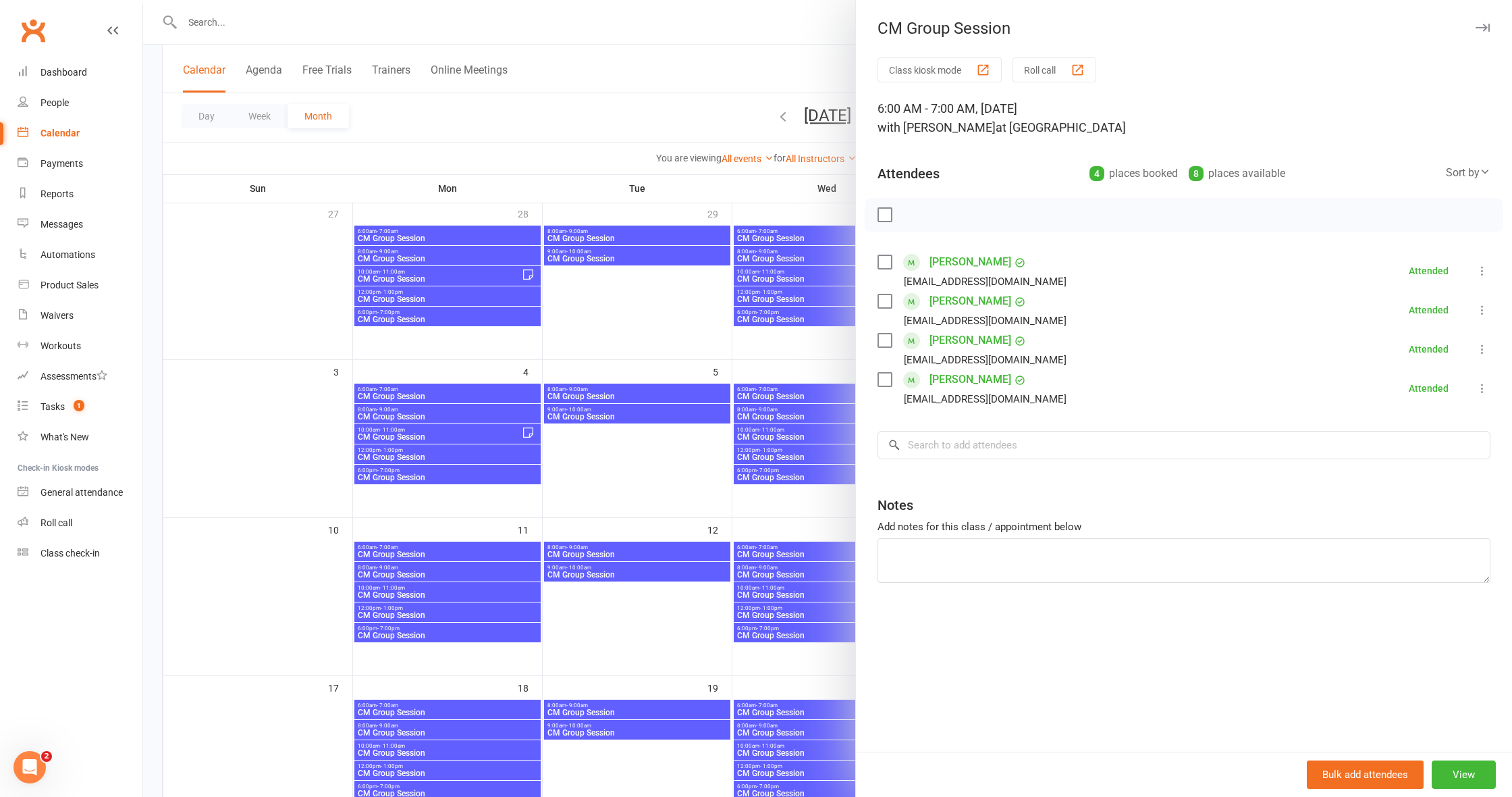
click at [757, 510] on div at bounding box center [827, 398] width 1369 height 797
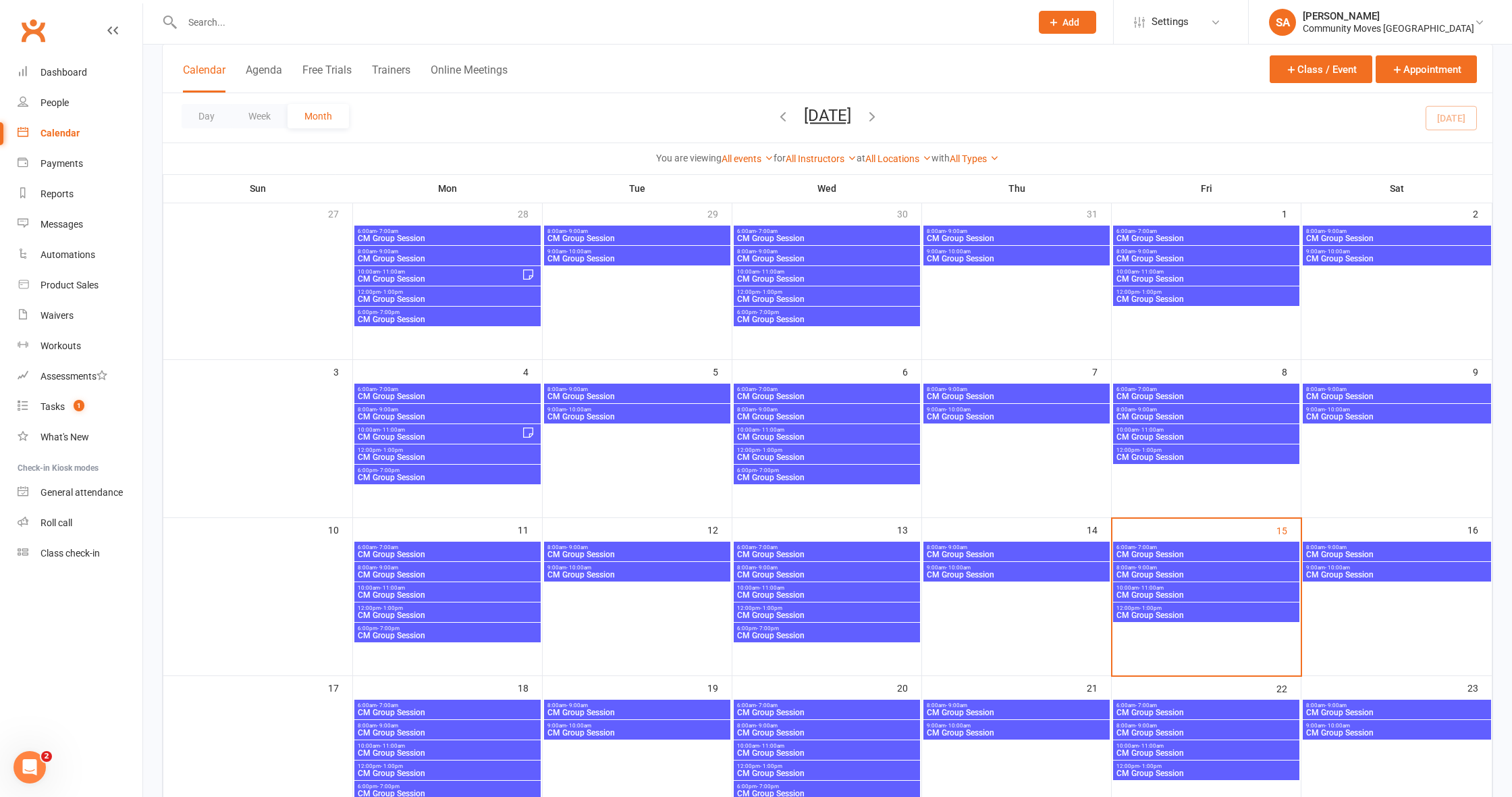
click at [1148, 569] on span "- 9:00am" at bounding box center [1145, 567] width 22 height 6
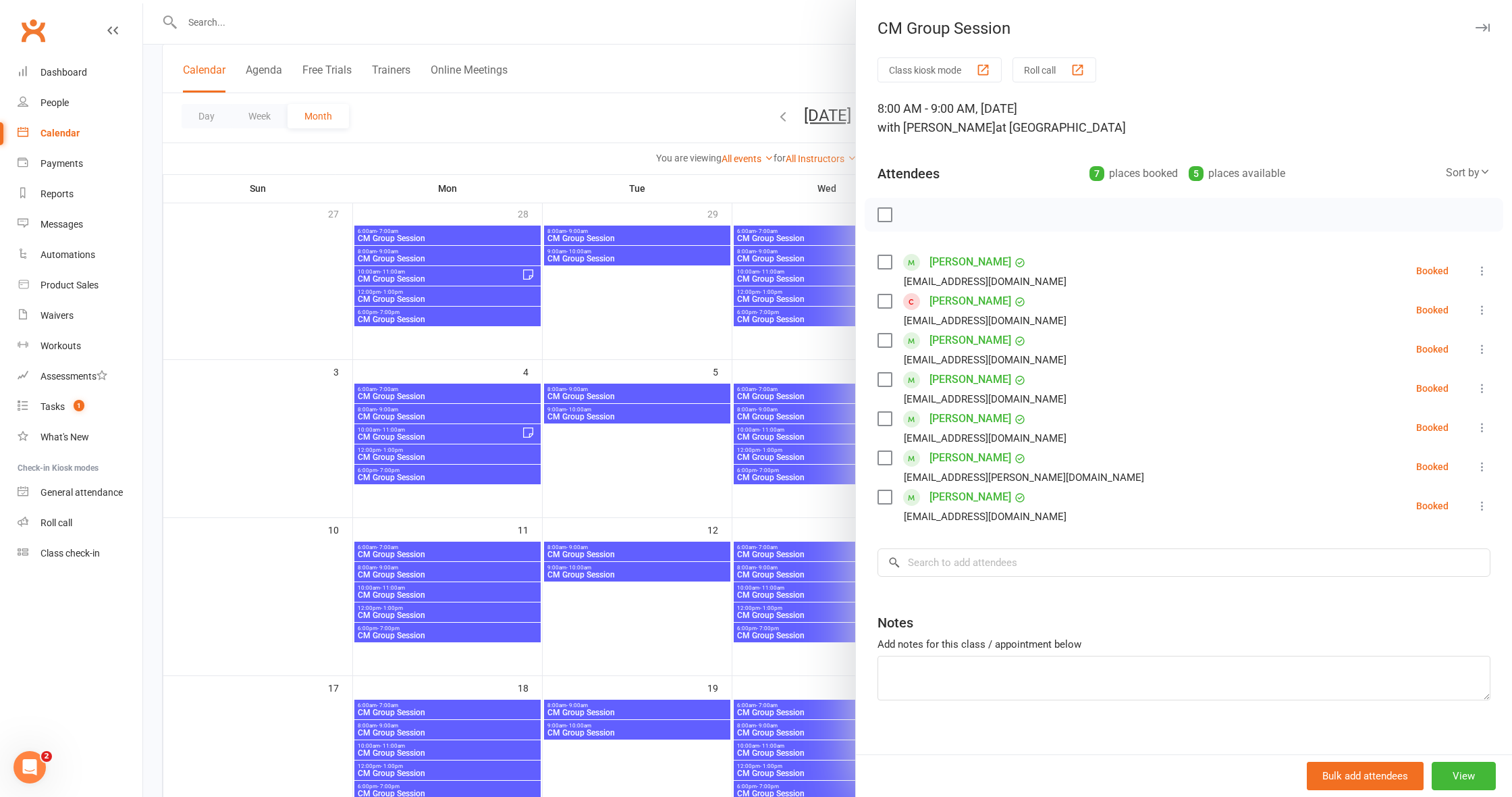
click at [793, 506] on div at bounding box center [827, 398] width 1369 height 797
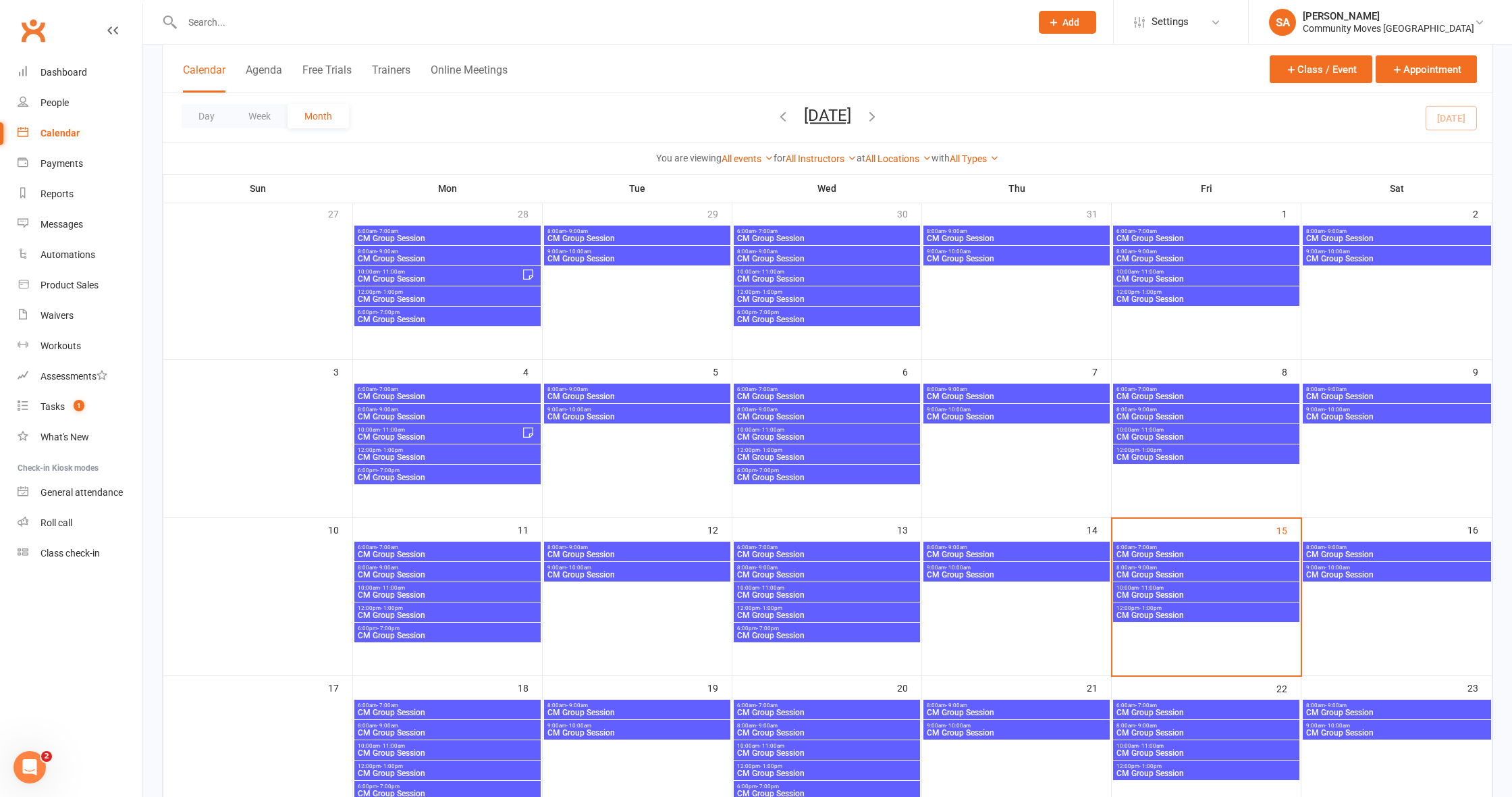
click at [1170, 592] on span "CM Group Session" at bounding box center [1206, 595] width 181 height 8
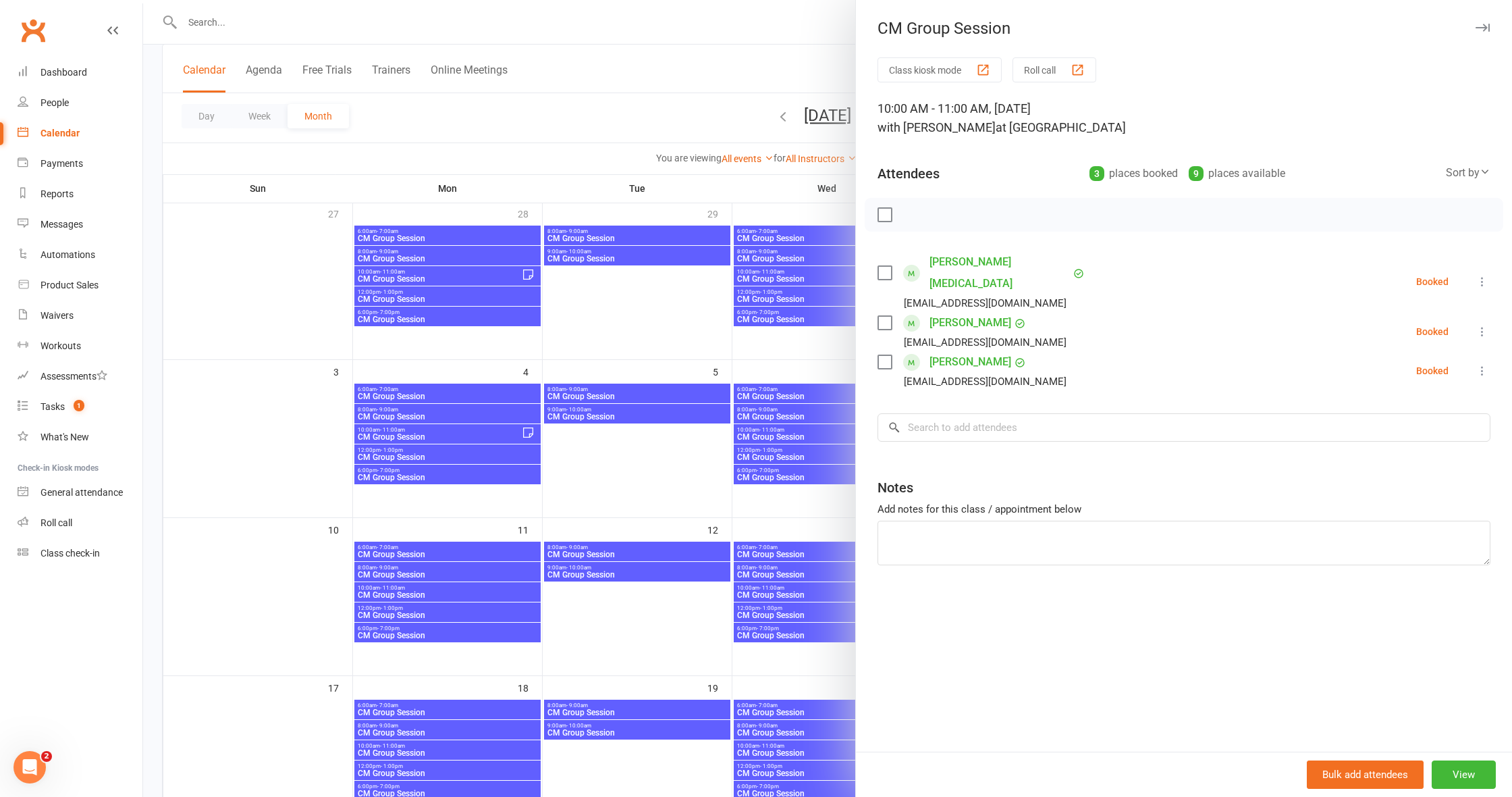
click at [822, 511] on div at bounding box center [827, 398] width 1369 height 797
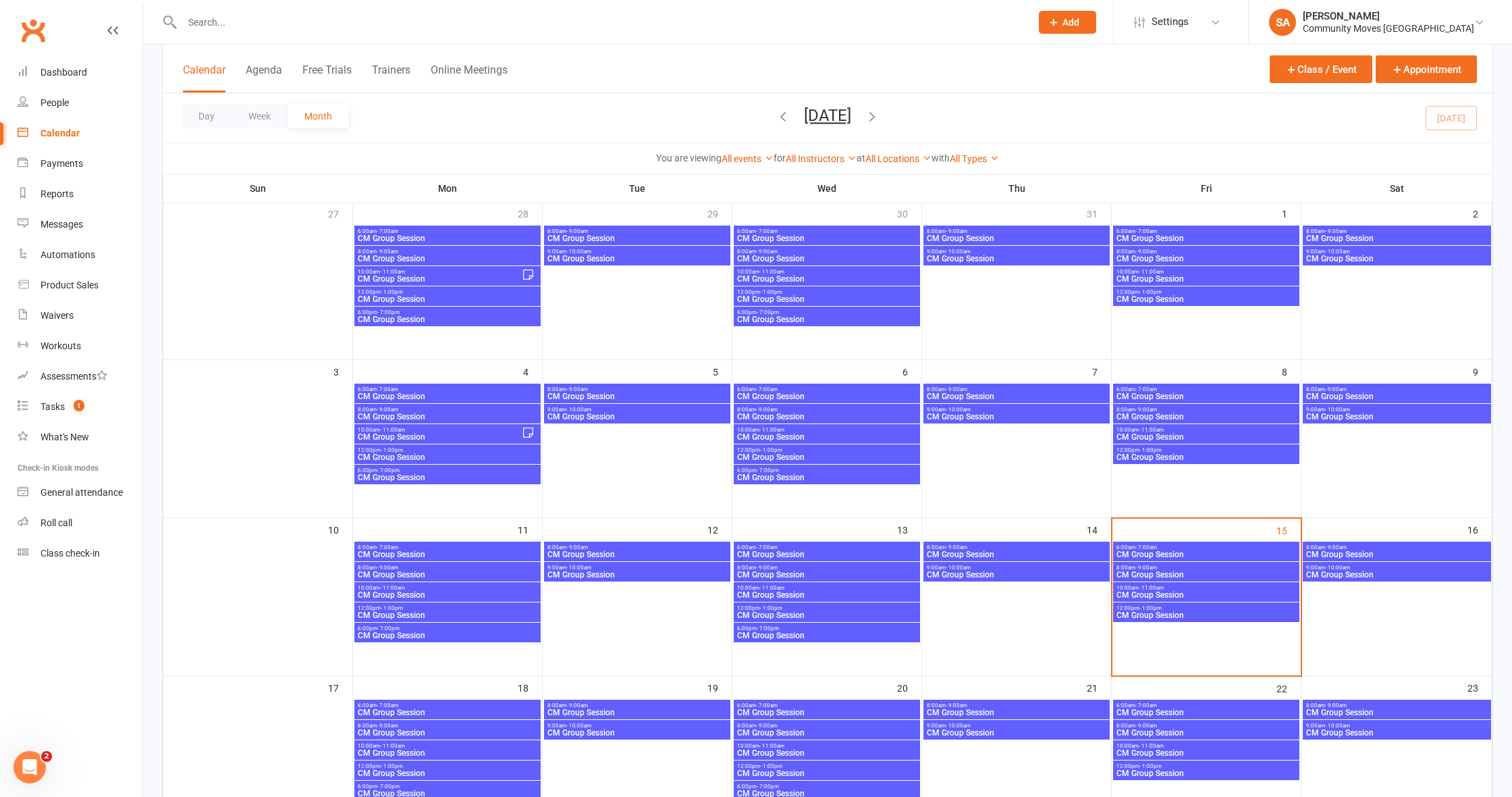
click at [1147, 606] on span "- 1:00pm" at bounding box center [1150, 608] width 22 height 6
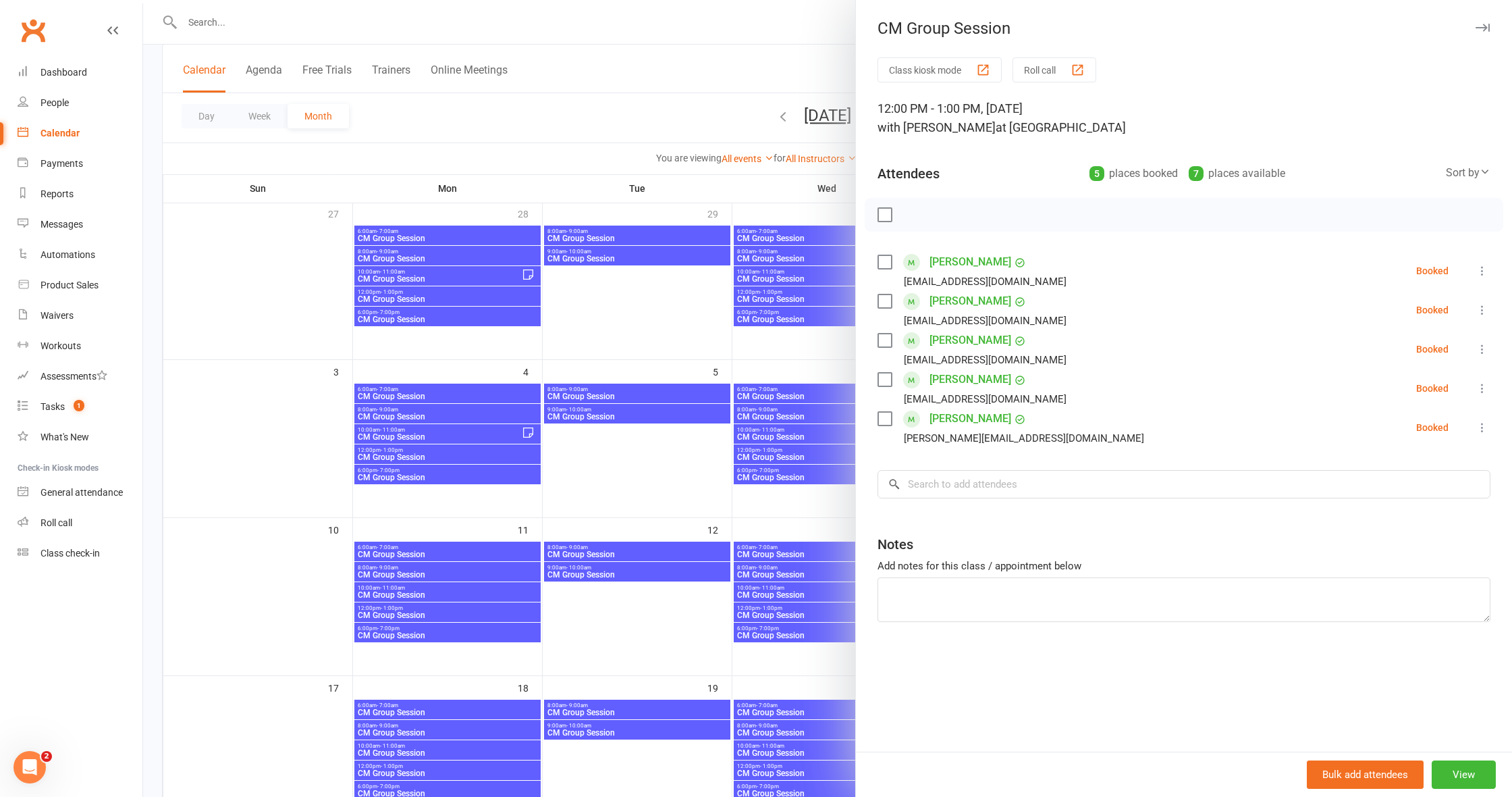
click at [832, 505] on div at bounding box center [827, 398] width 1369 height 797
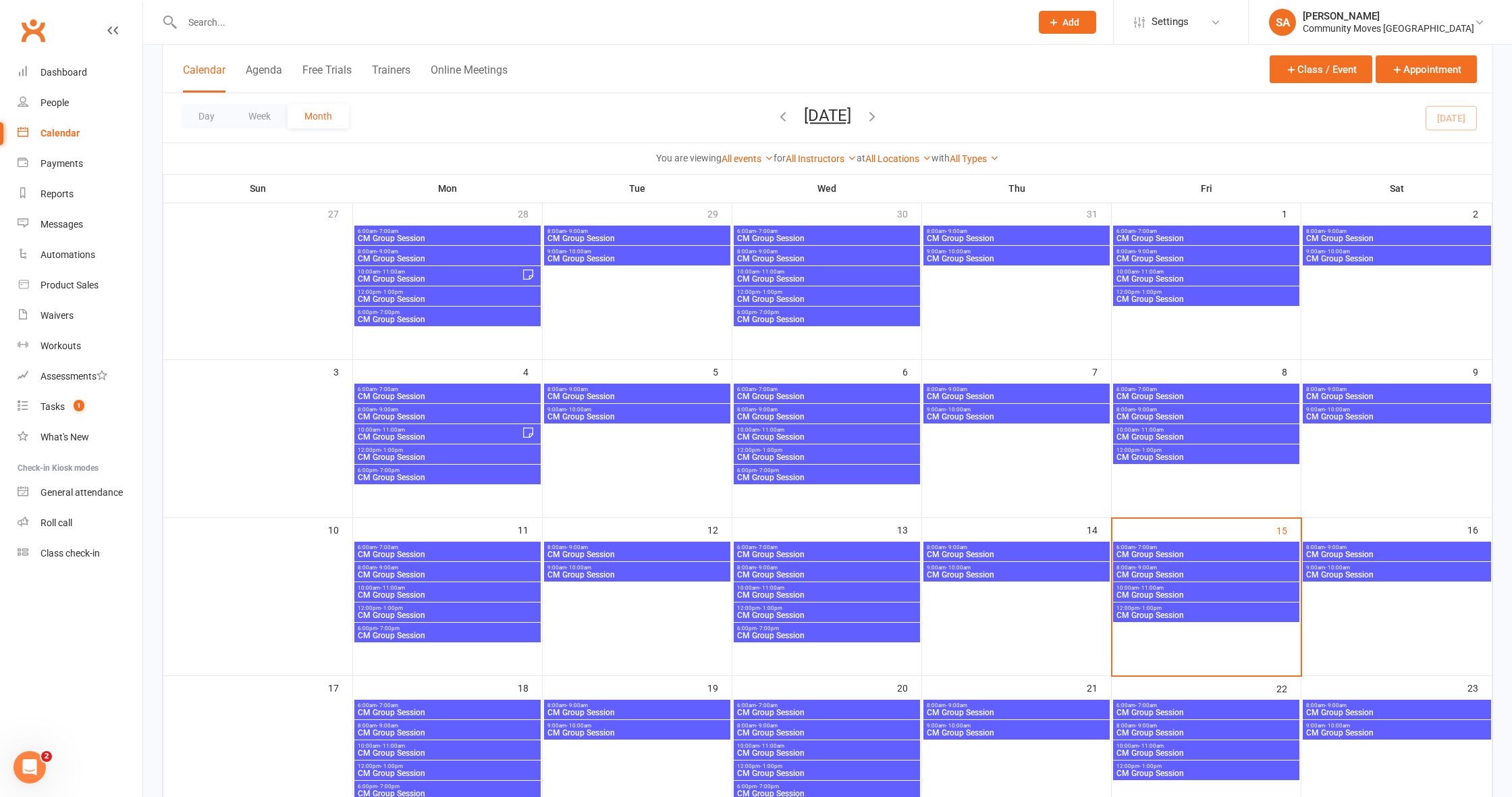
click at [1379, 552] on span "CM Group Session" at bounding box center [1396, 555] width 183 height 8
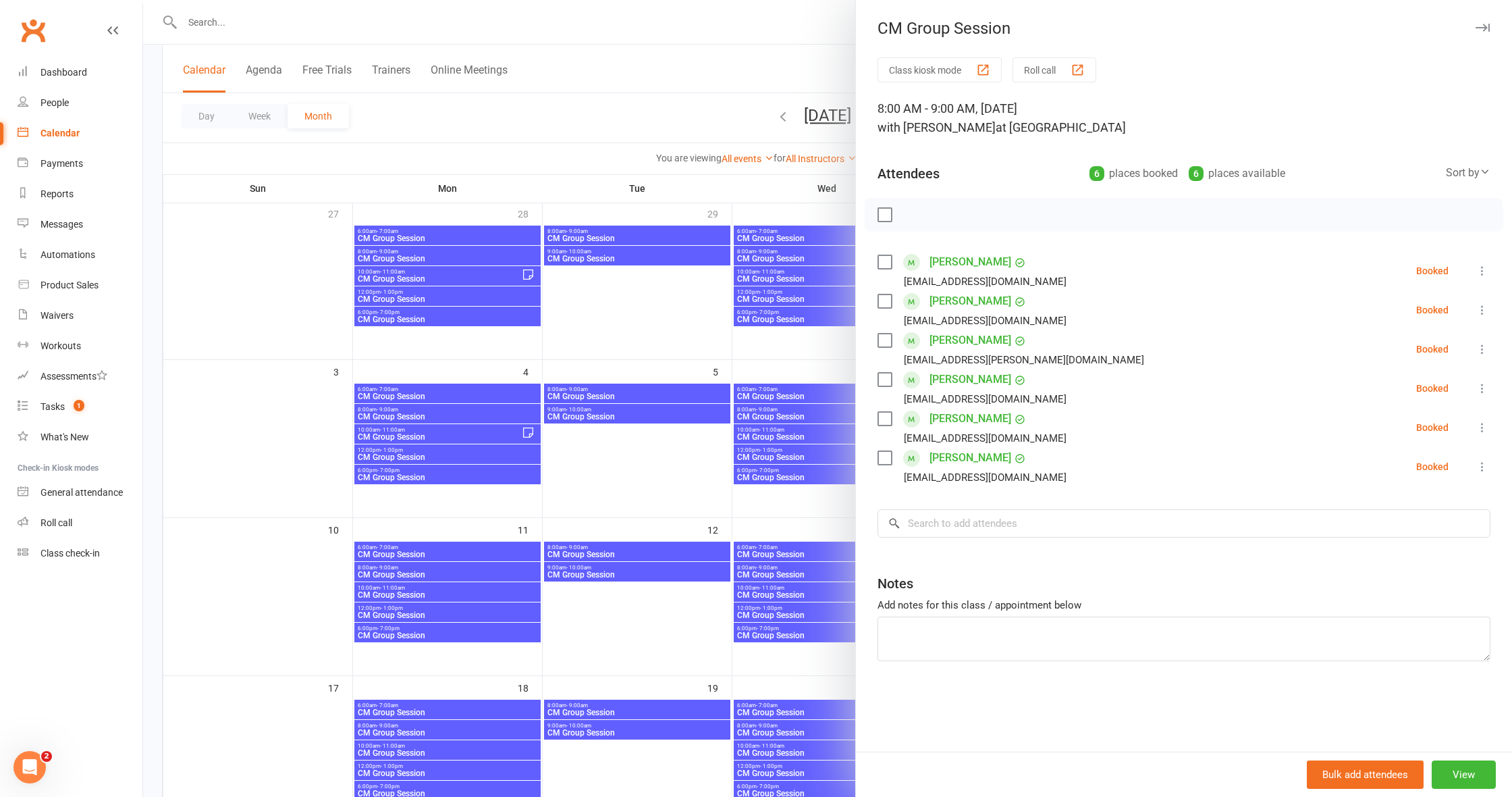
click at [824, 515] on div at bounding box center [827, 398] width 1369 height 797
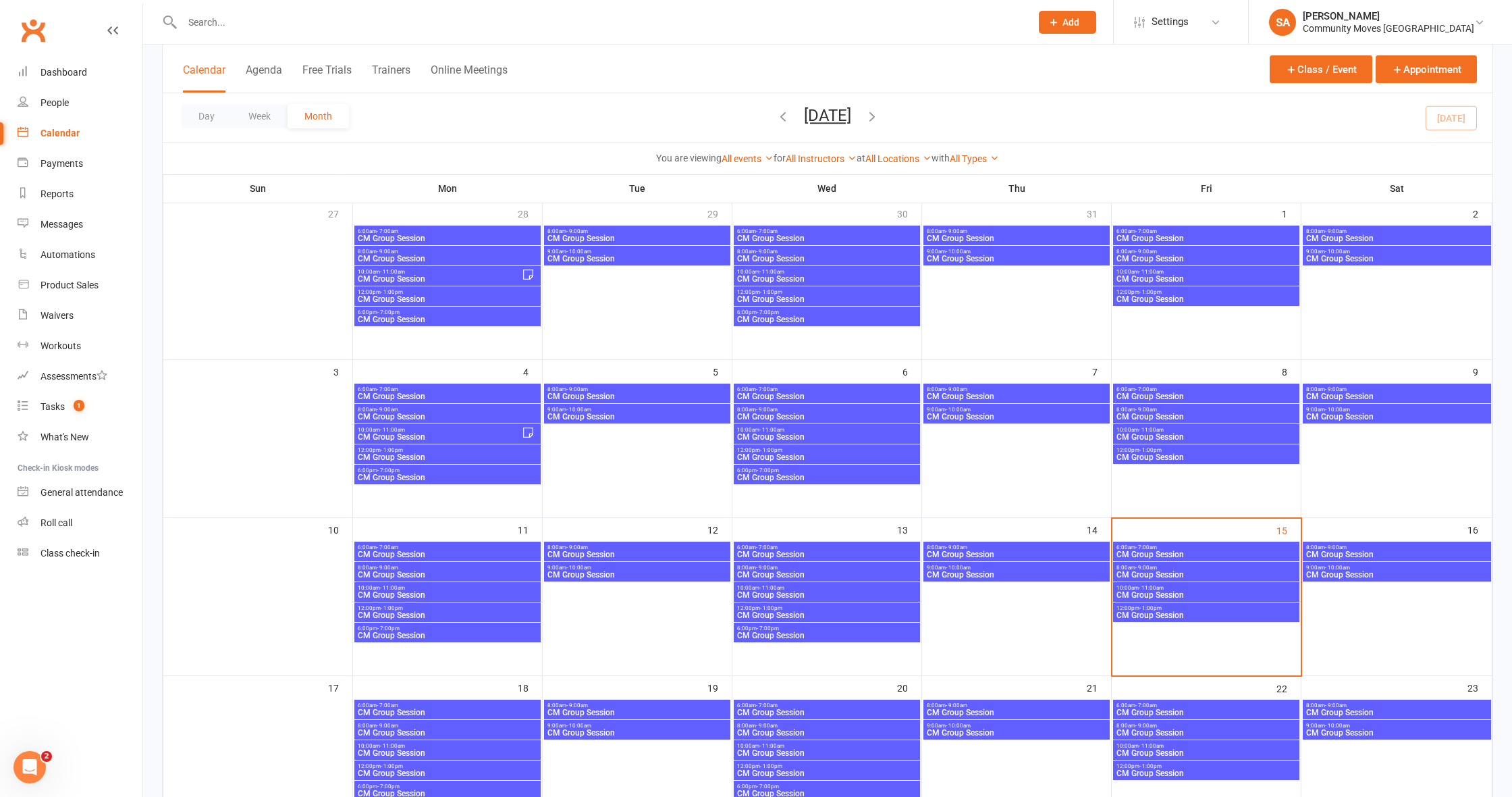
click at [1340, 572] on span "CM Group Session" at bounding box center [1396, 575] width 183 height 8
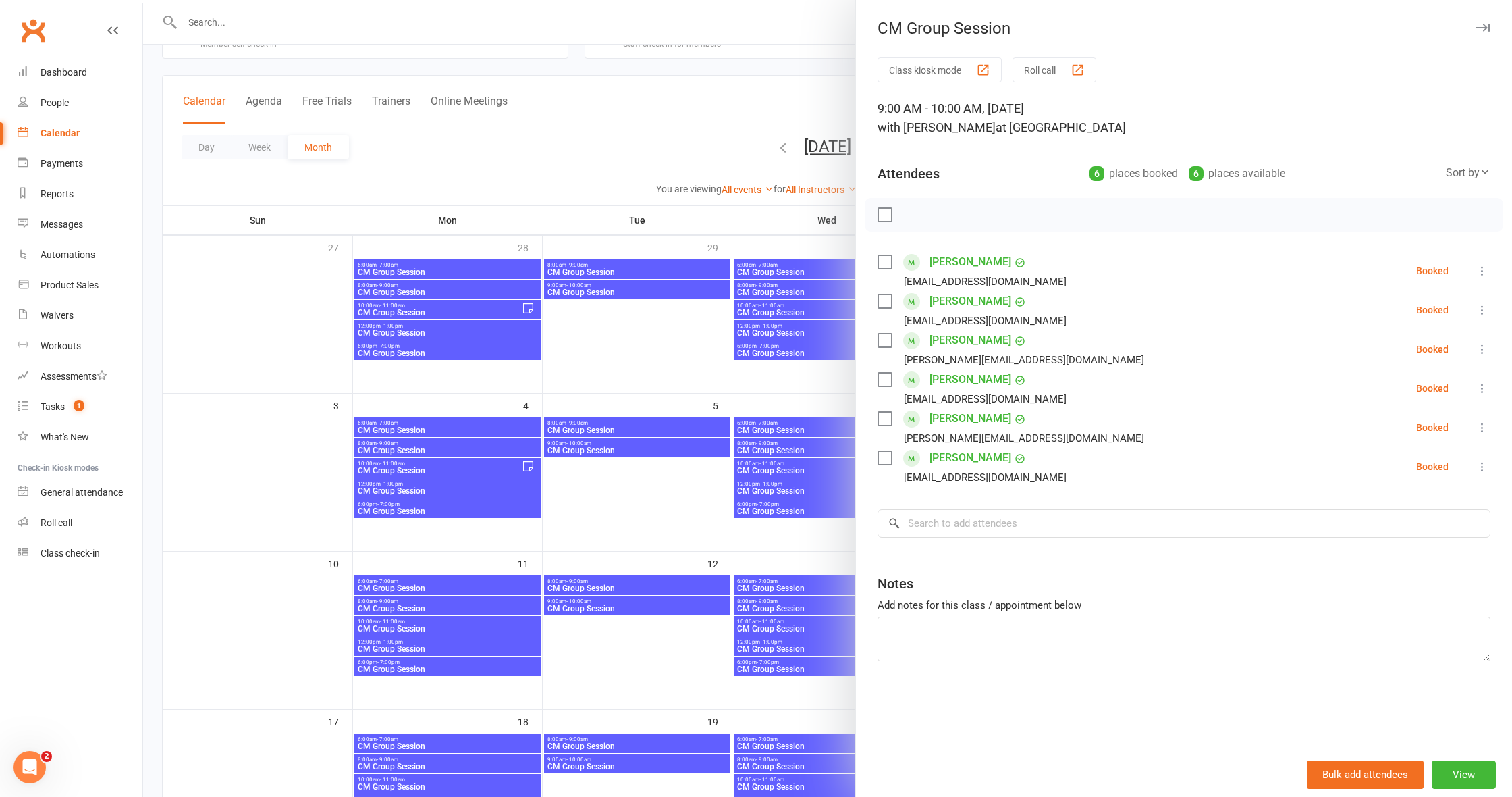
scroll to position [51, 0]
click at [822, 381] on div at bounding box center [827, 398] width 1369 height 797
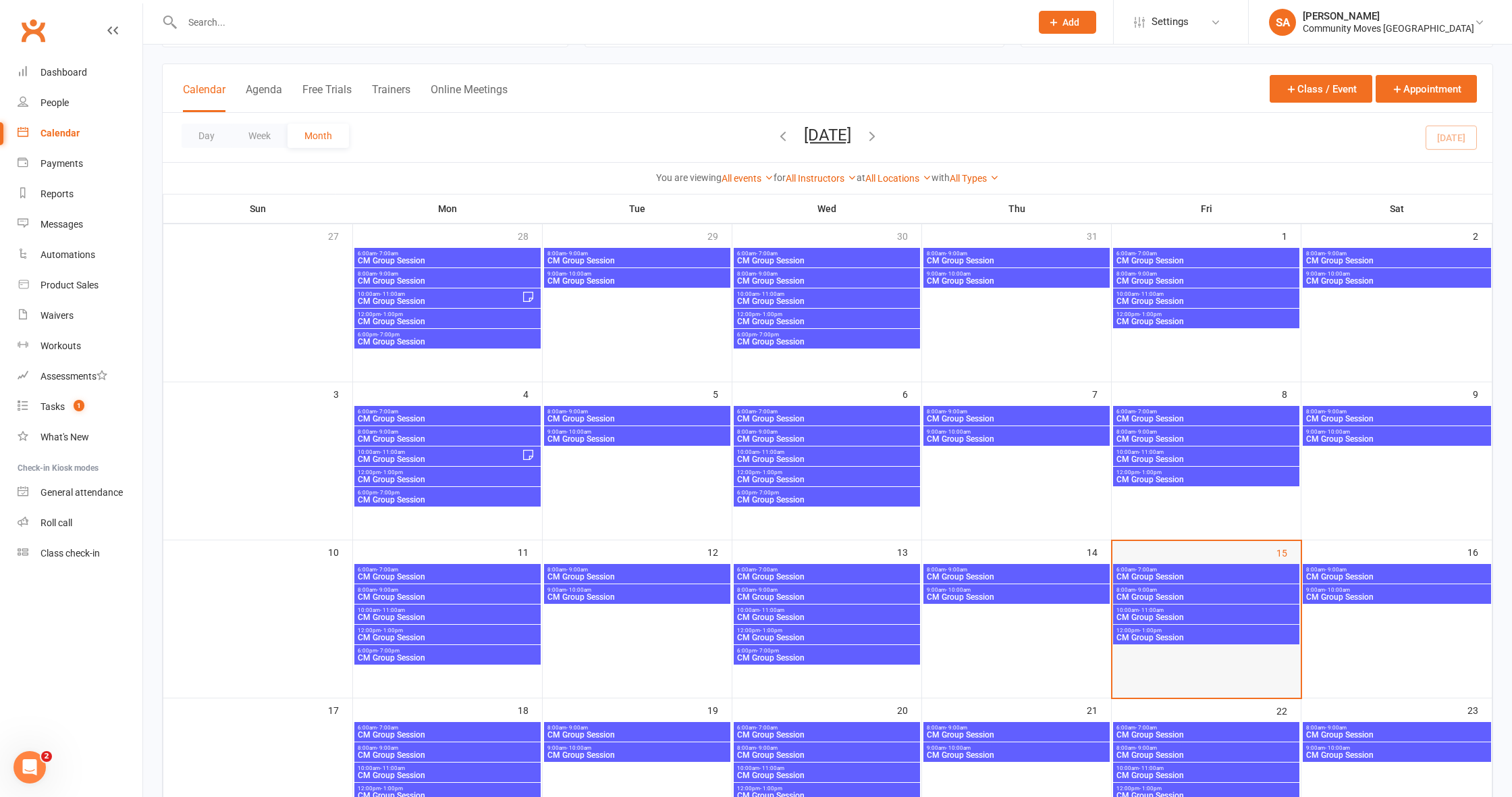
scroll to position [63, 0]
click at [1224, 592] on span "8:00am - 9:00am" at bounding box center [1206, 589] width 181 height 6
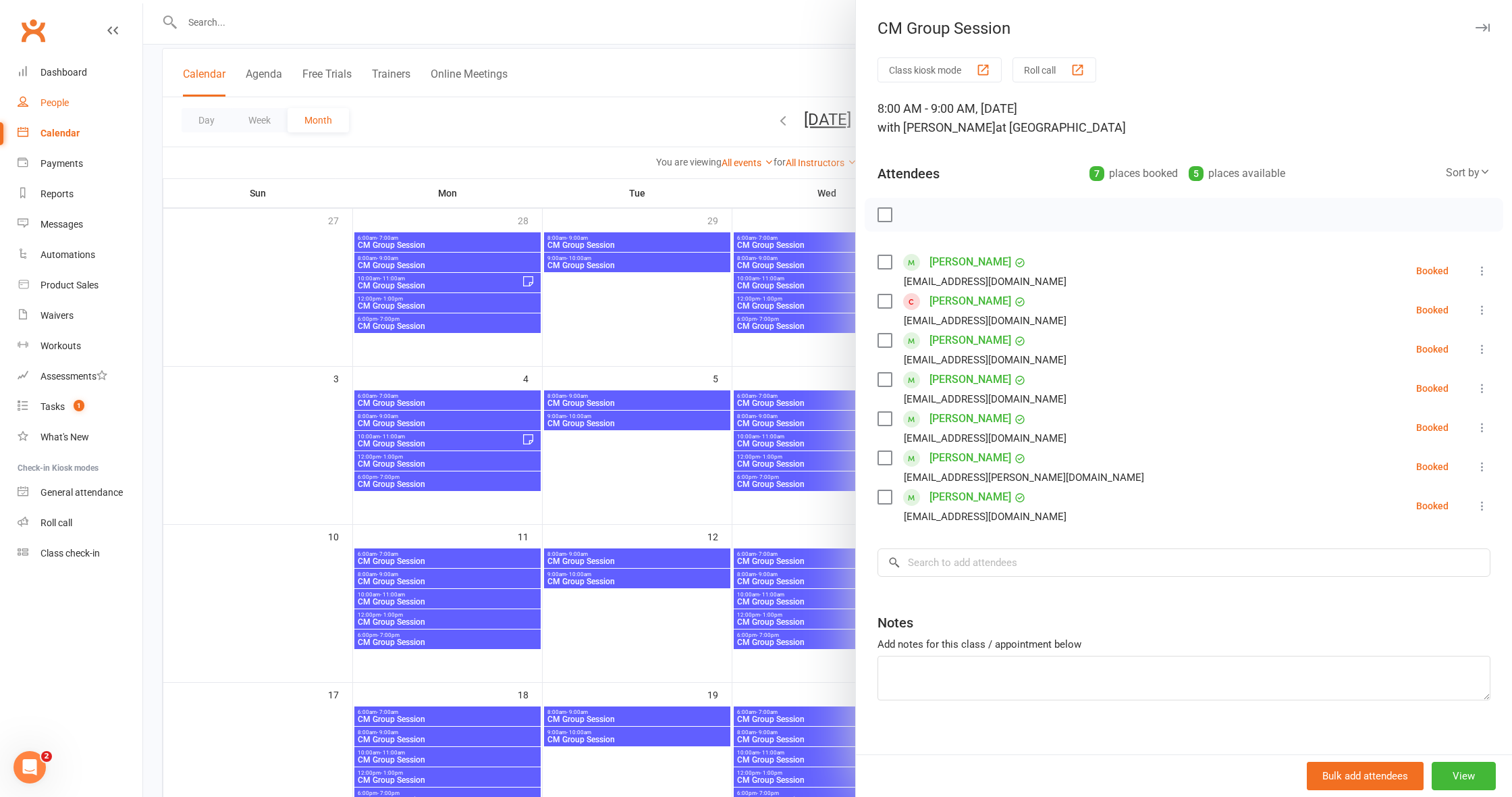
scroll to position [80, 0]
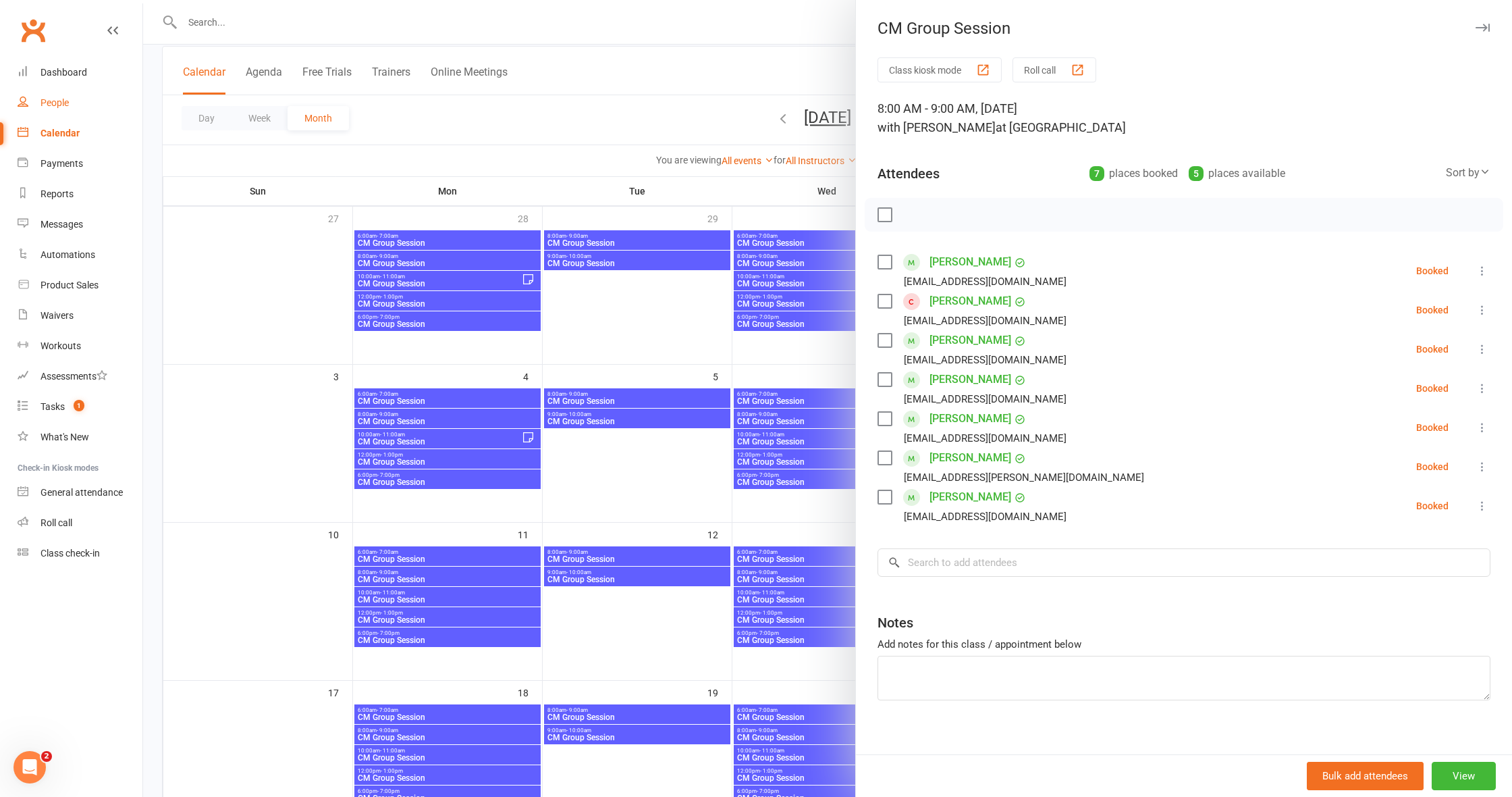
click at [56, 100] on div "People" at bounding box center [54, 103] width 29 height 11
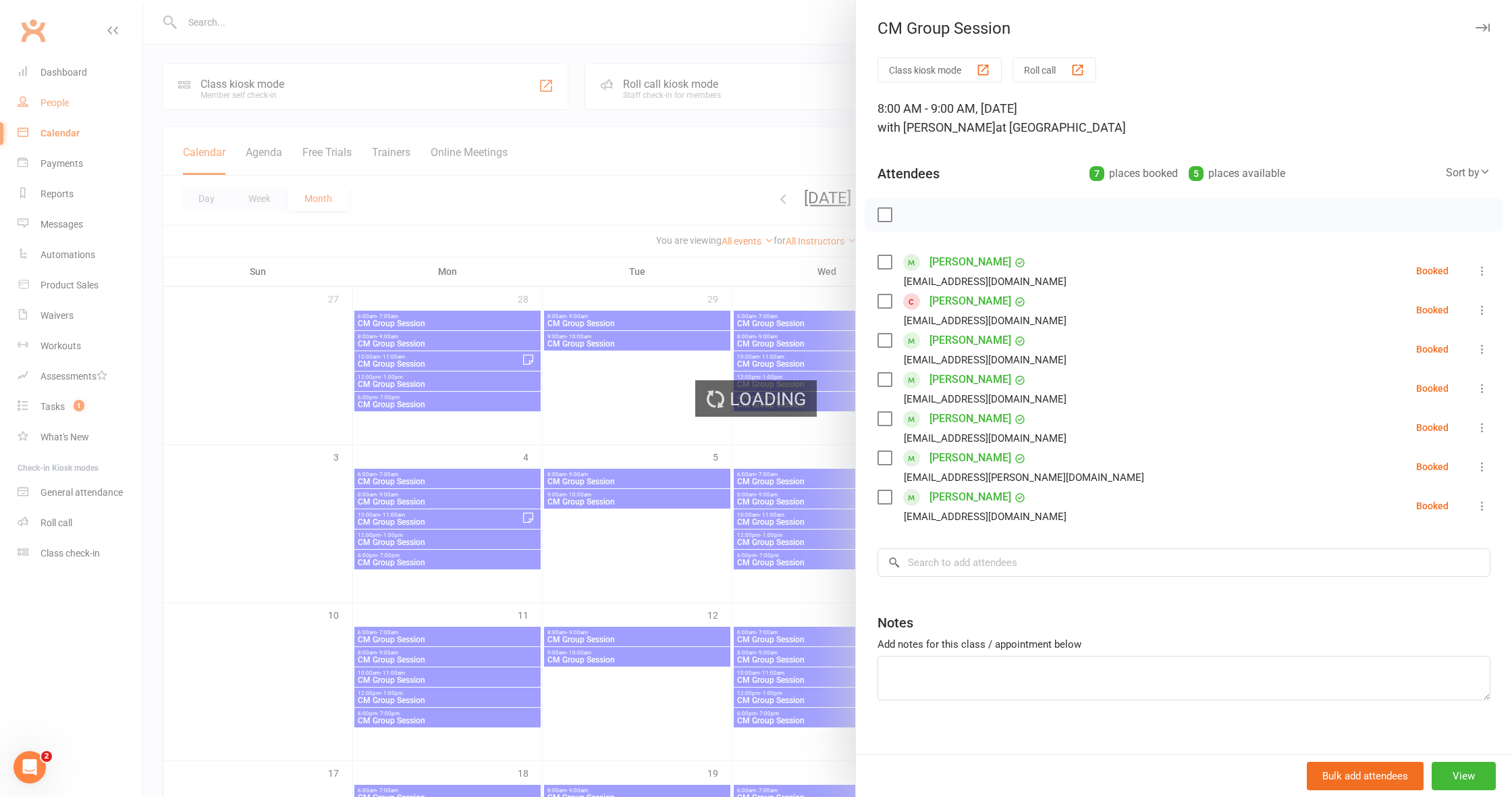
select select "100"
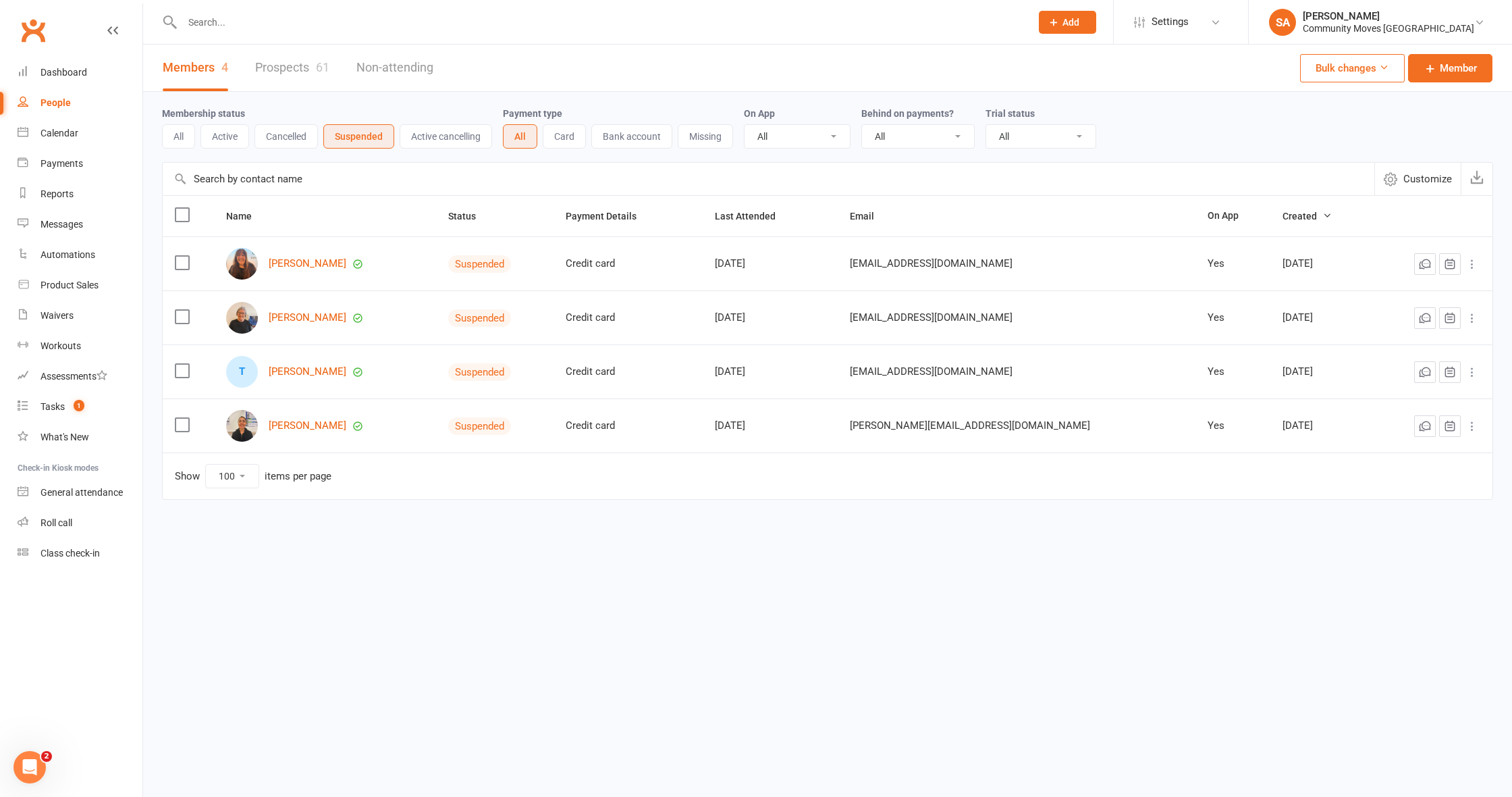
click at [58, 101] on div "People" at bounding box center [56, 103] width 31 height 11
click at [56, 127] on link "Calendar" at bounding box center [79, 134] width 125 height 31
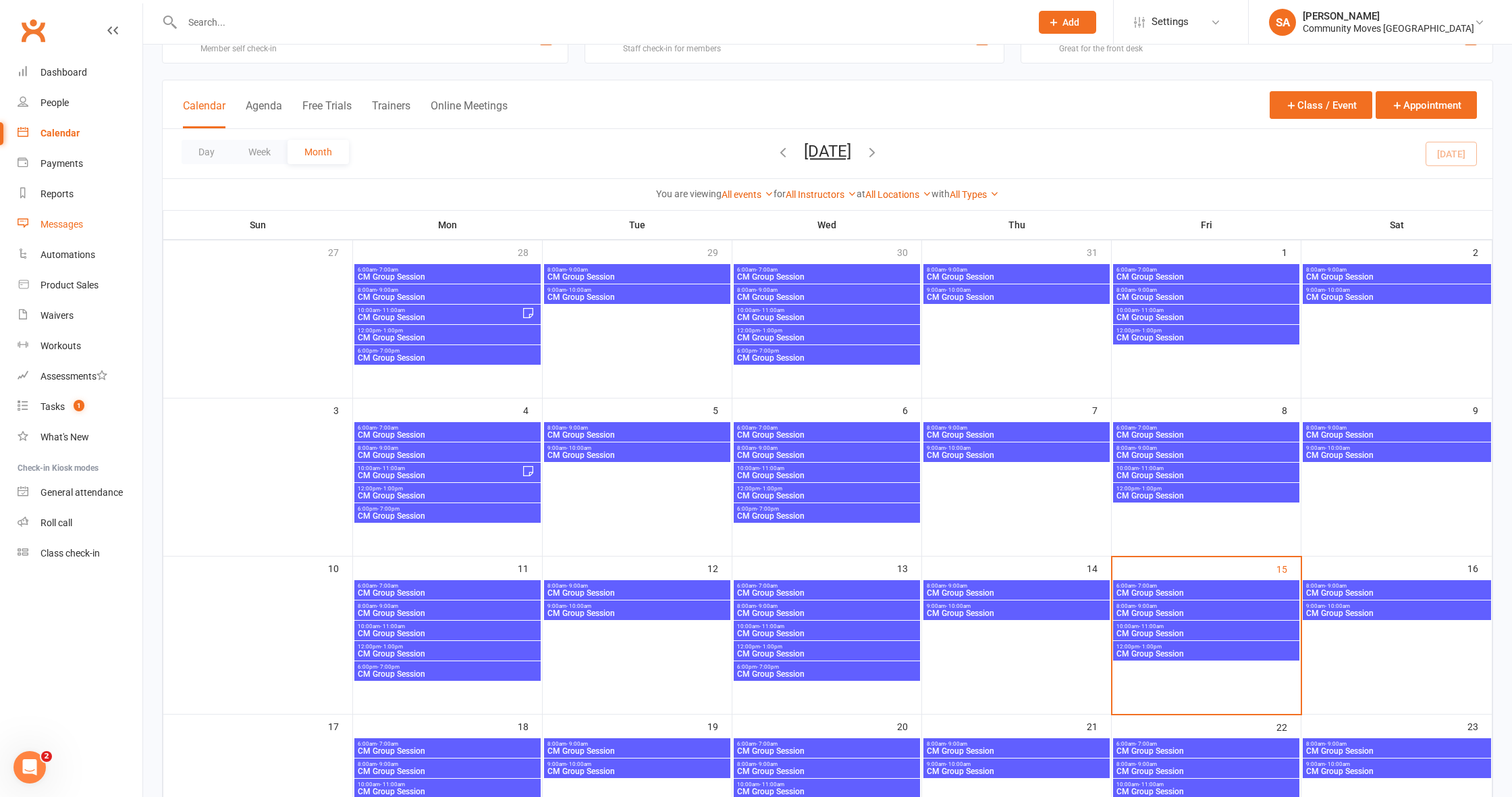
scroll to position [50, 0]
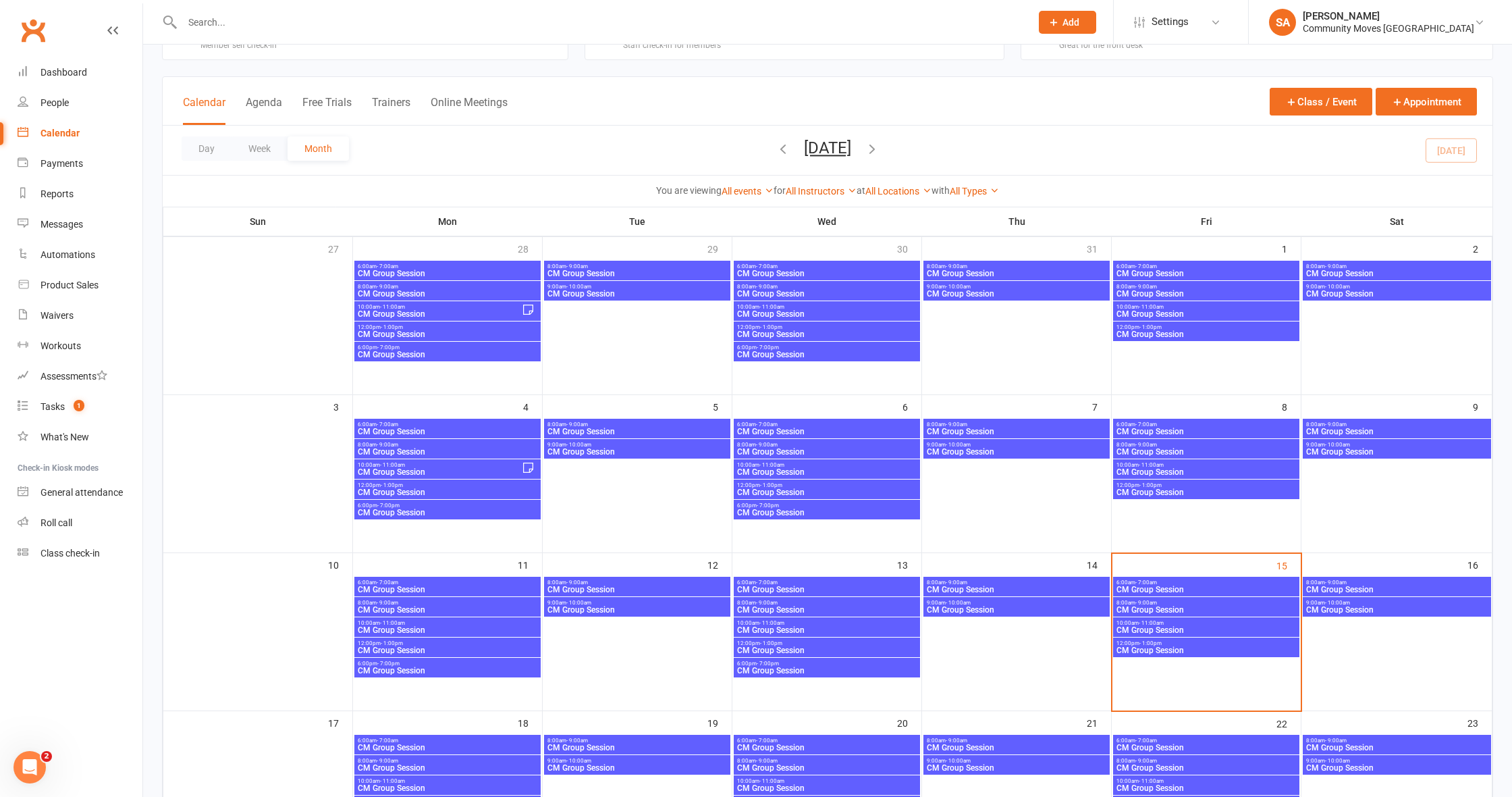
click at [287, 9] on div at bounding box center [591, 22] width 859 height 44
click at [255, 24] on input "text" at bounding box center [599, 22] width 843 height 19
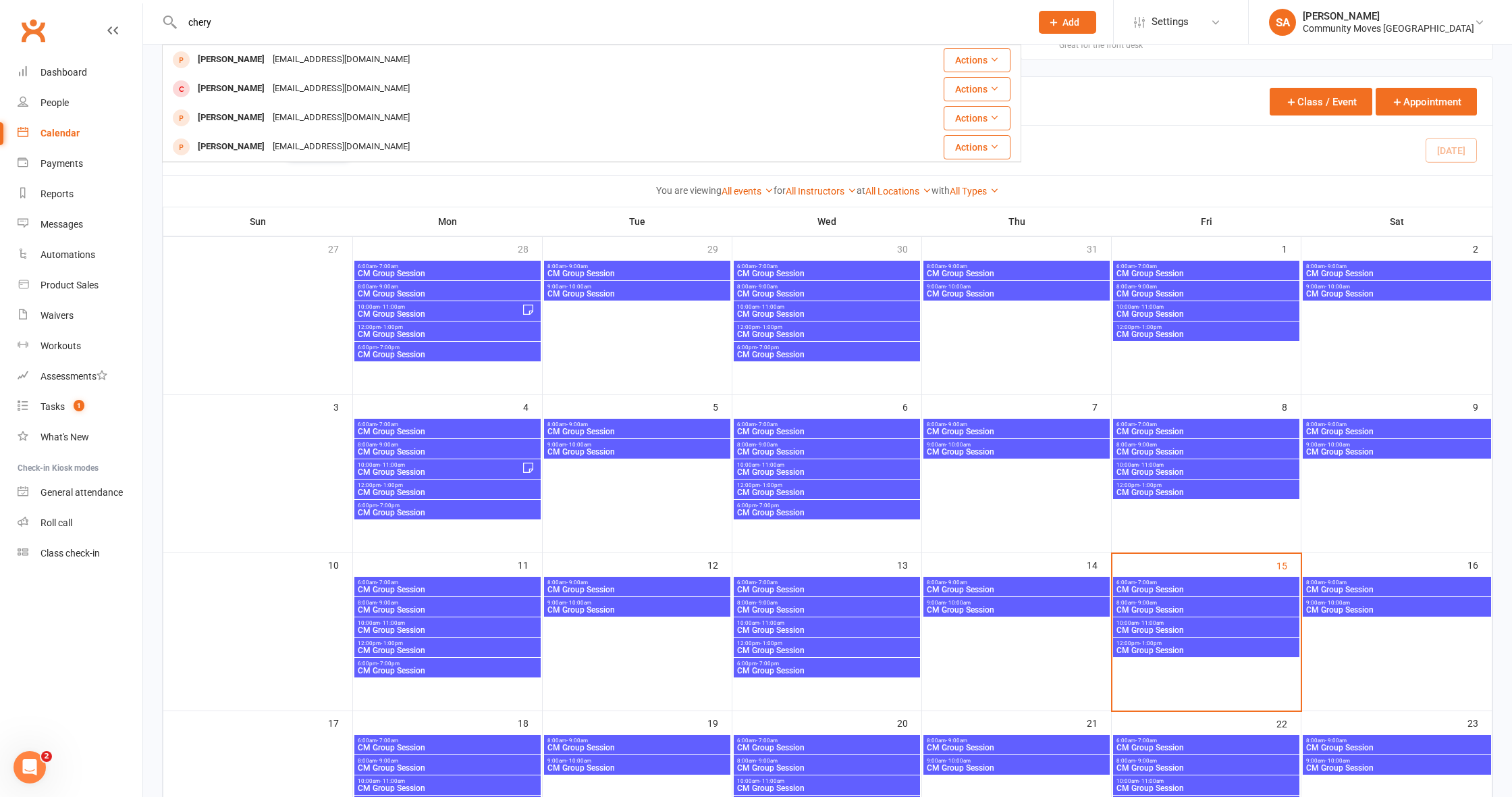
type input "chery"
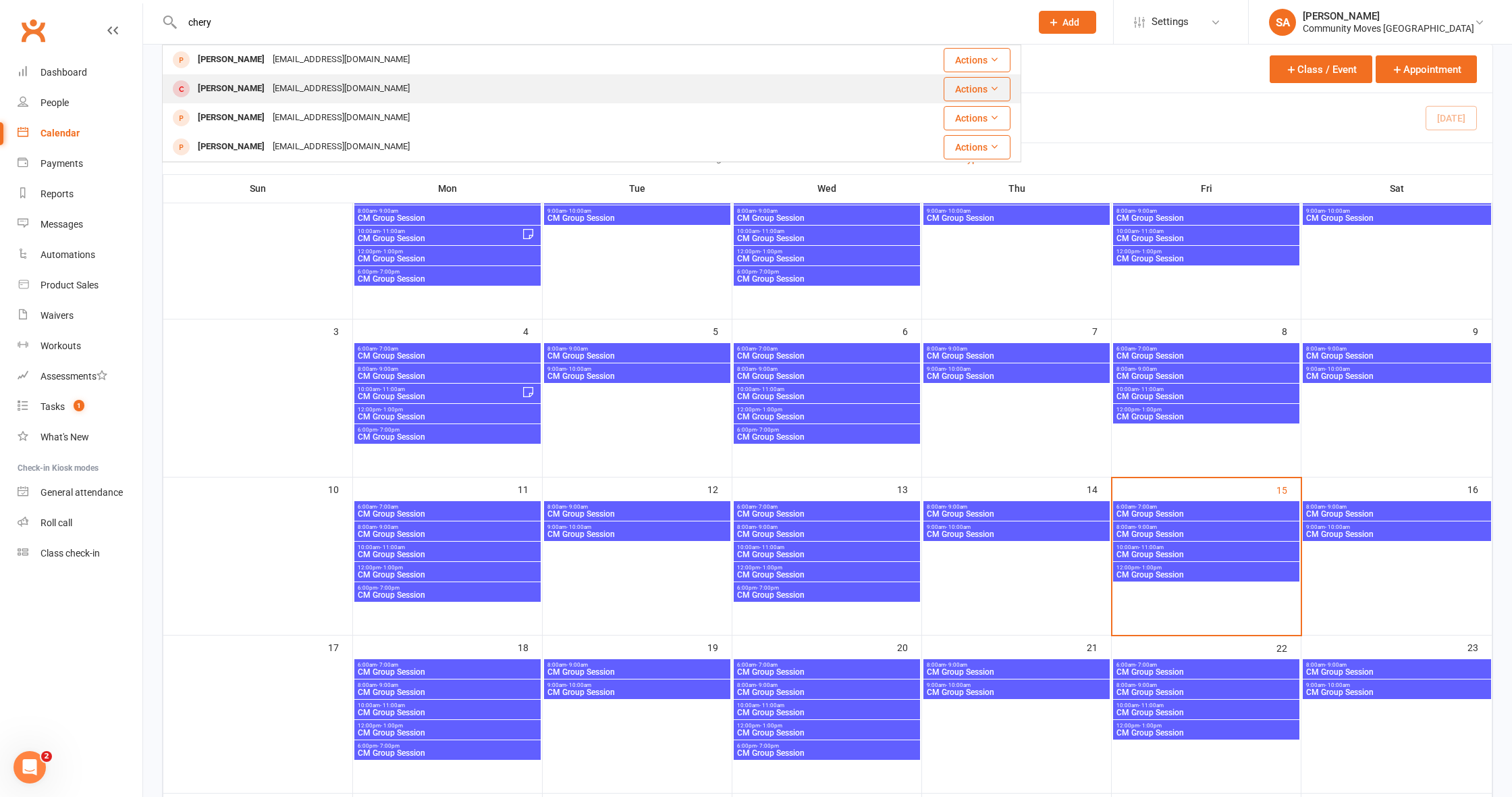
scroll to position [125, 0]
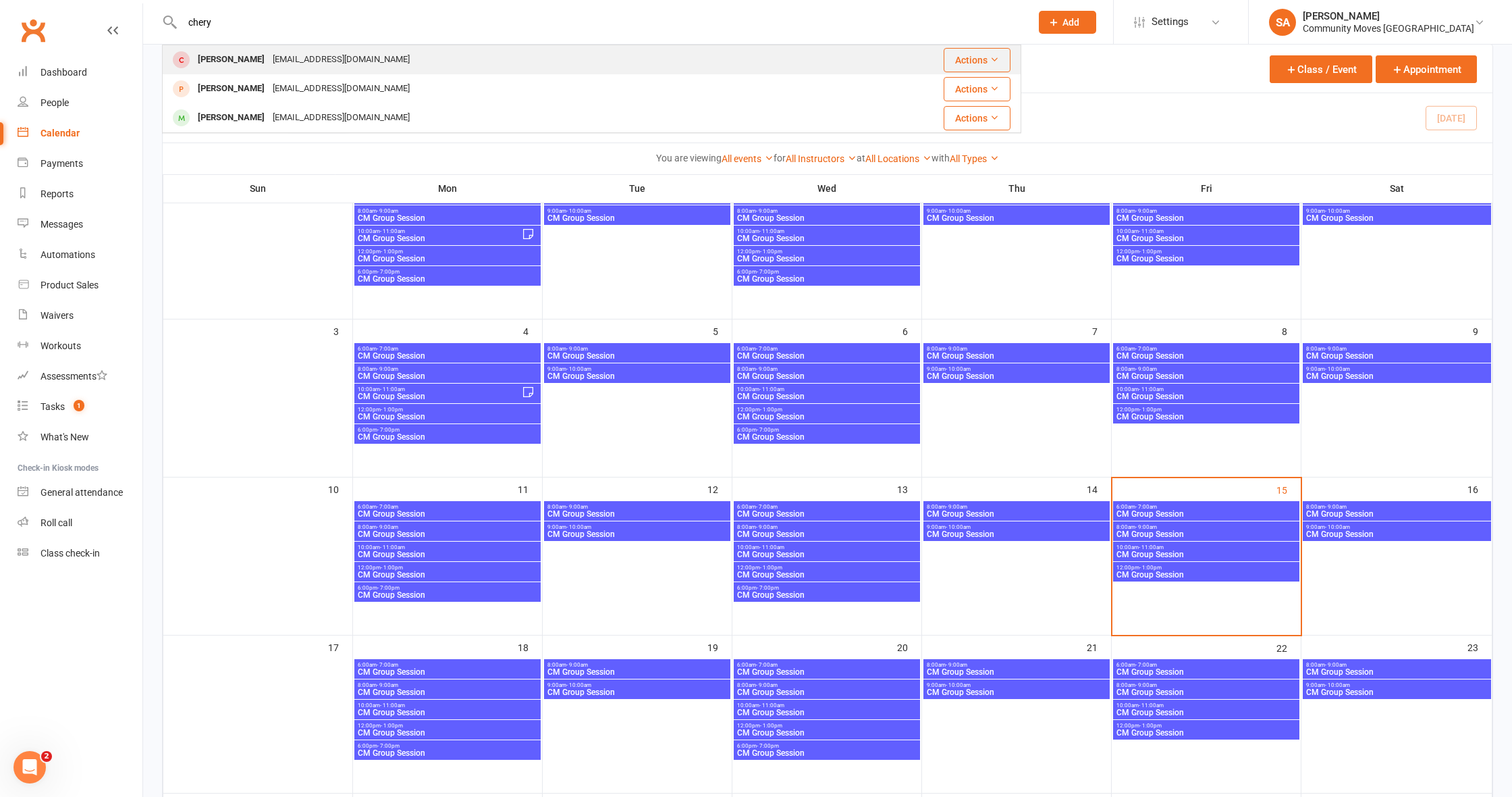
click at [234, 56] on div "[PERSON_NAME]" at bounding box center [231, 60] width 75 height 19
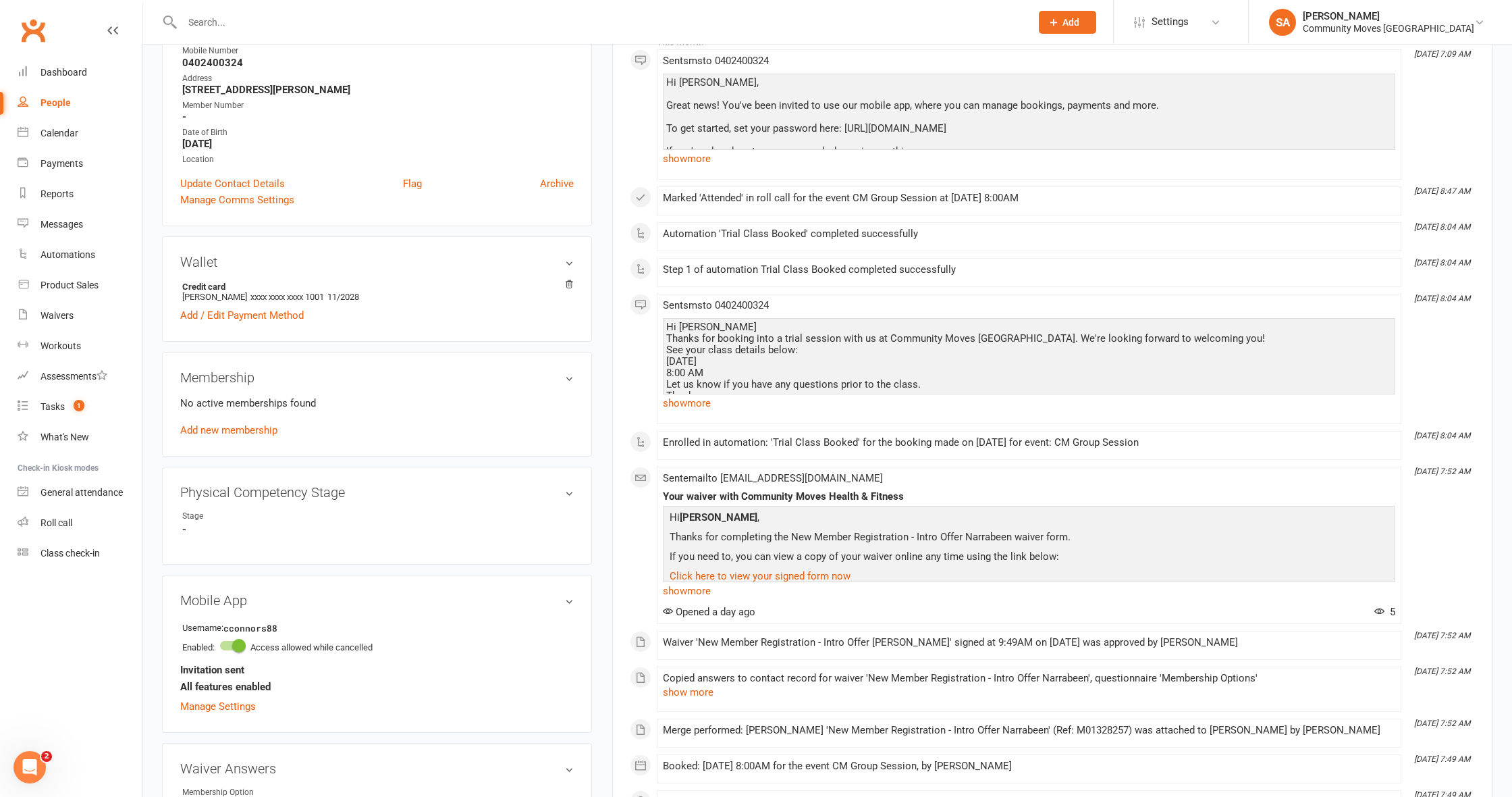
scroll to position [244, 0]
click at [237, 428] on link "Add new membership" at bounding box center [229, 427] width 97 height 12
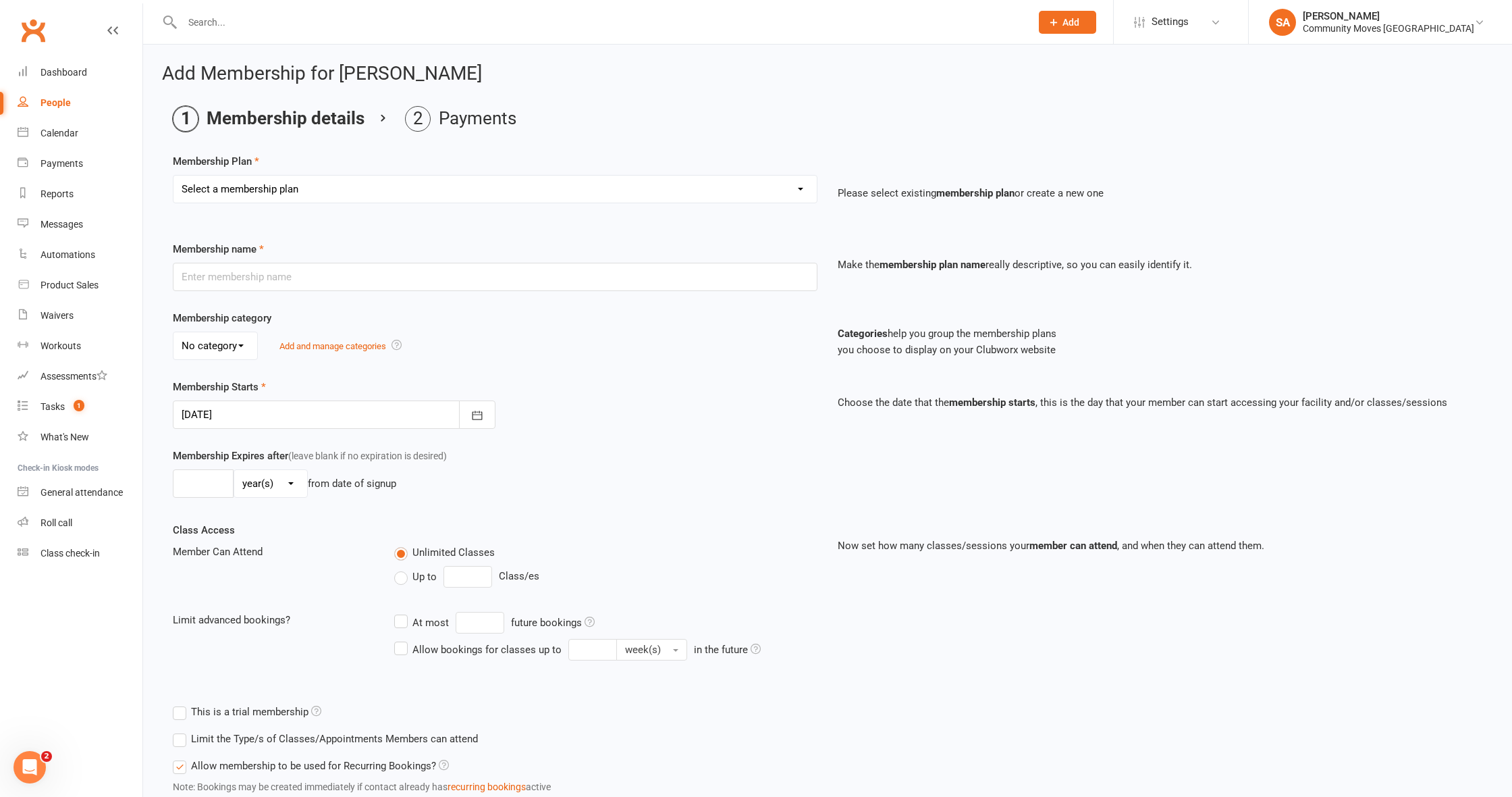
select select "14"
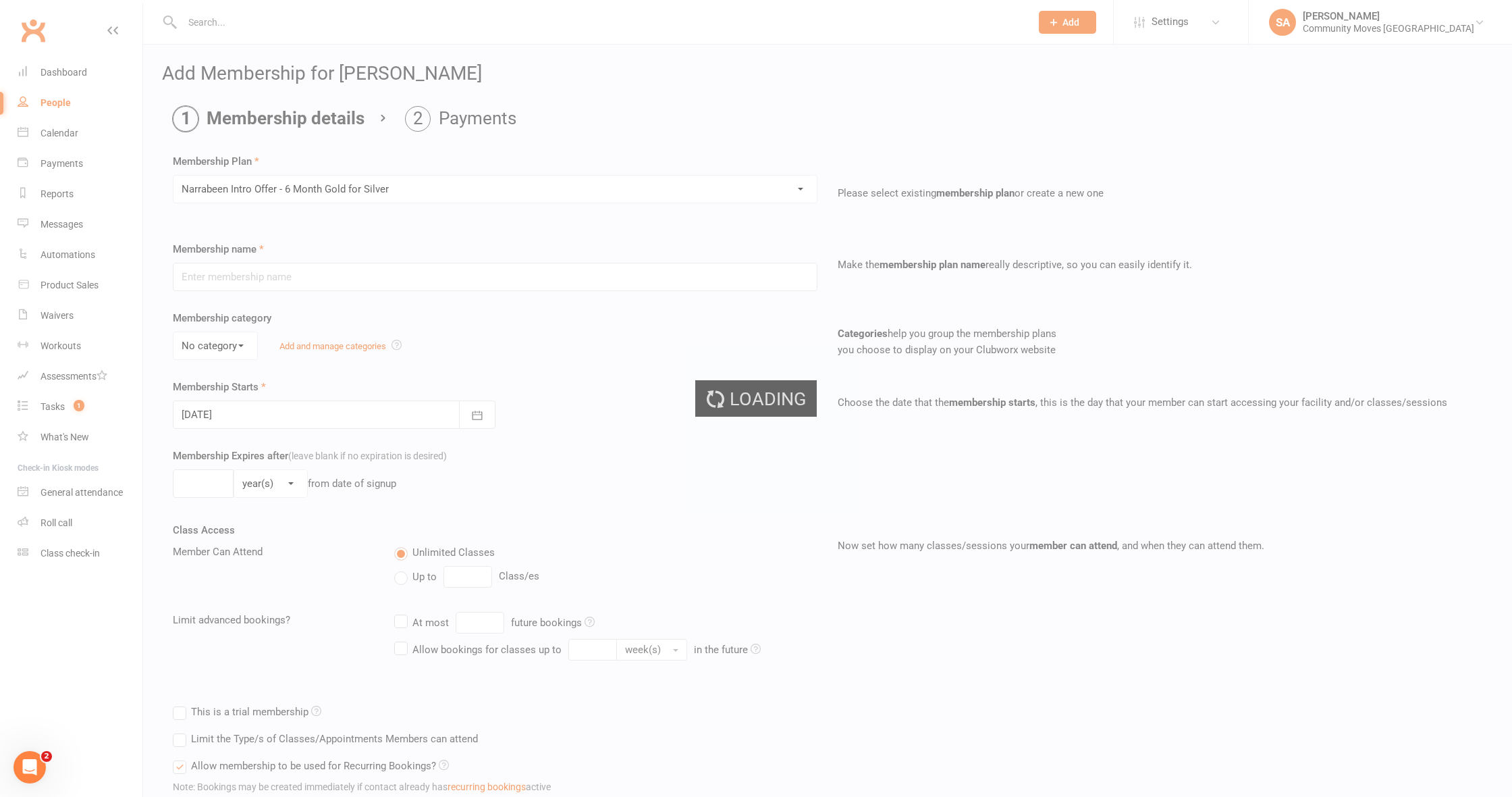
type input "Narrabeen Intro Offer - 6 Month Gold for Silver"
select select "0"
type input "6"
select select "2"
type input "6"
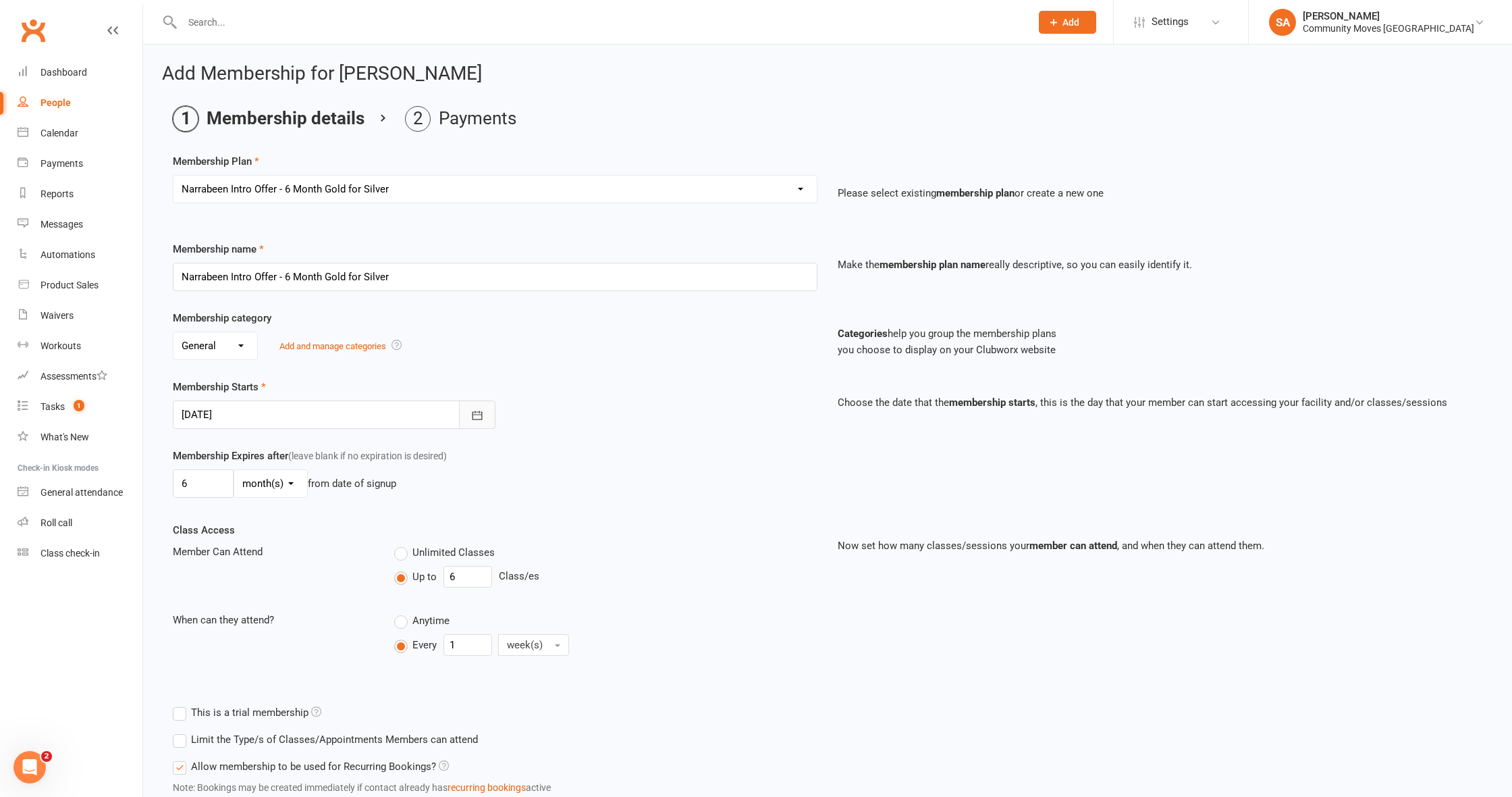
click at [477, 414] on icon "button" at bounding box center [477, 415] width 10 height 9
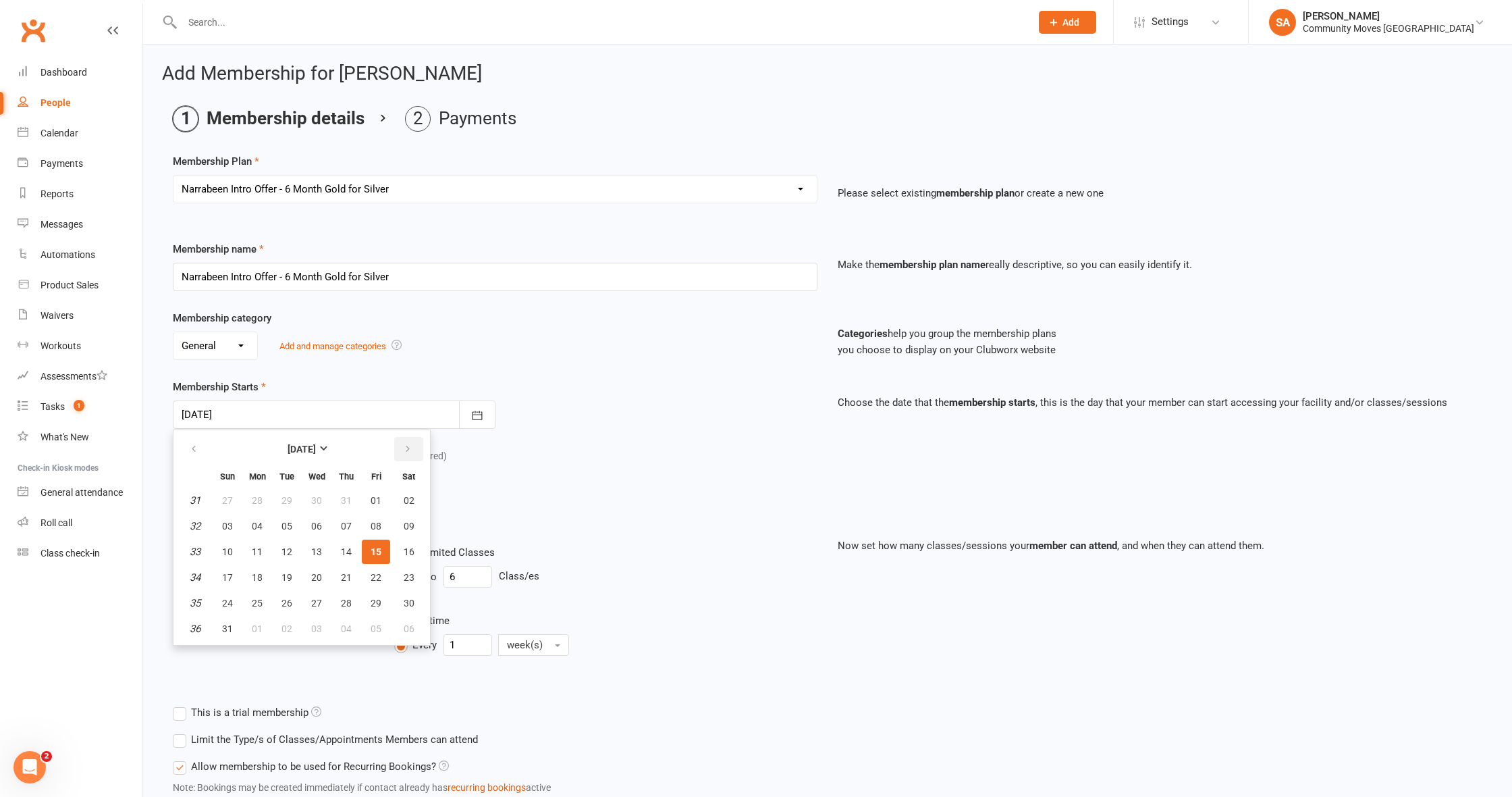
click at [408, 445] on icon "button" at bounding box center [408, 449] width 10 height 11
click at [258, 498] on span "01" at bounding box center [257, 500] width 11 height 11
type input "[DATE]"
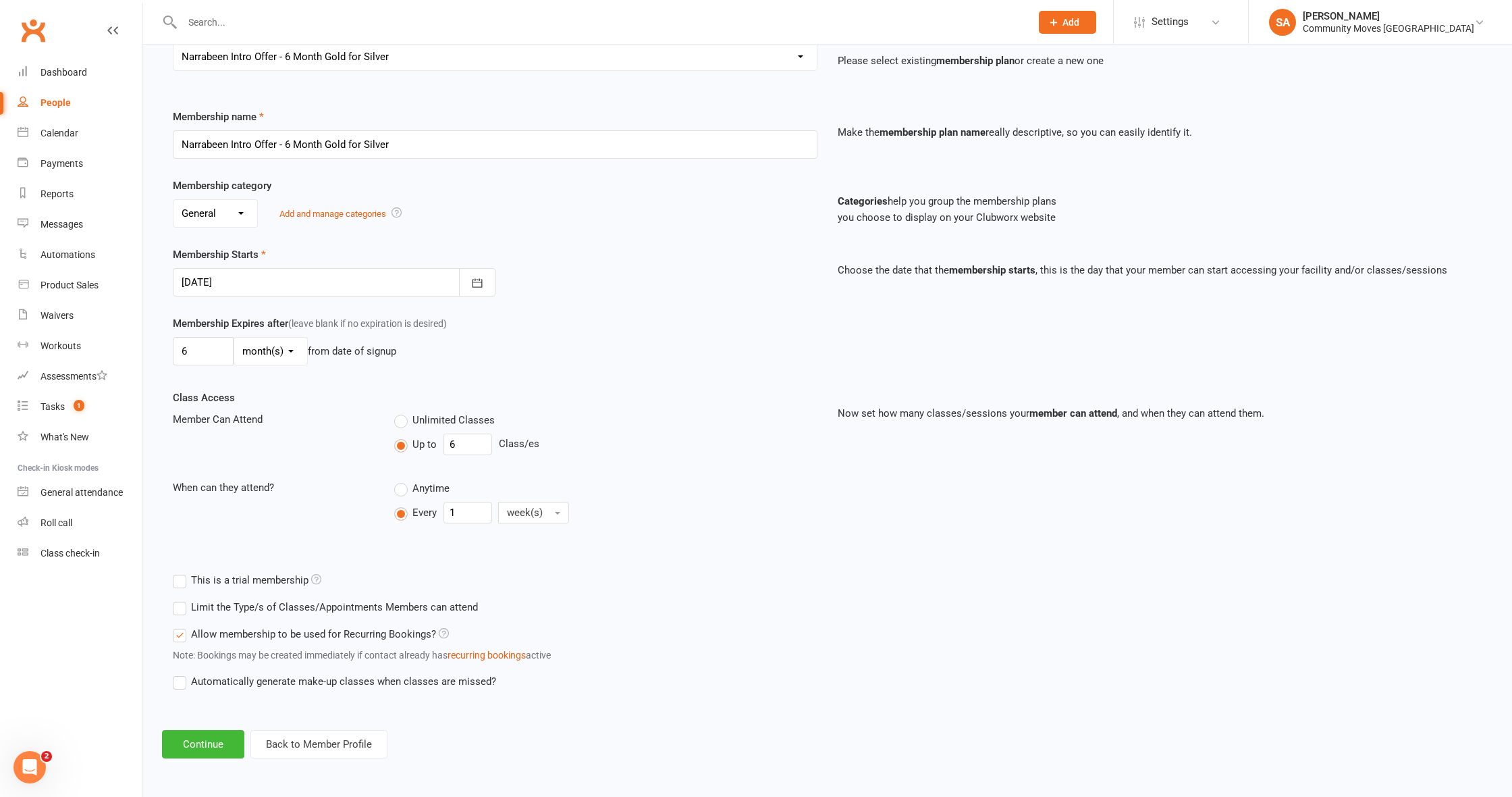
scroll to position [143, 0]
click at [198, 730] on button "Continue" at bounding box center [203, 744] width 82 height 29
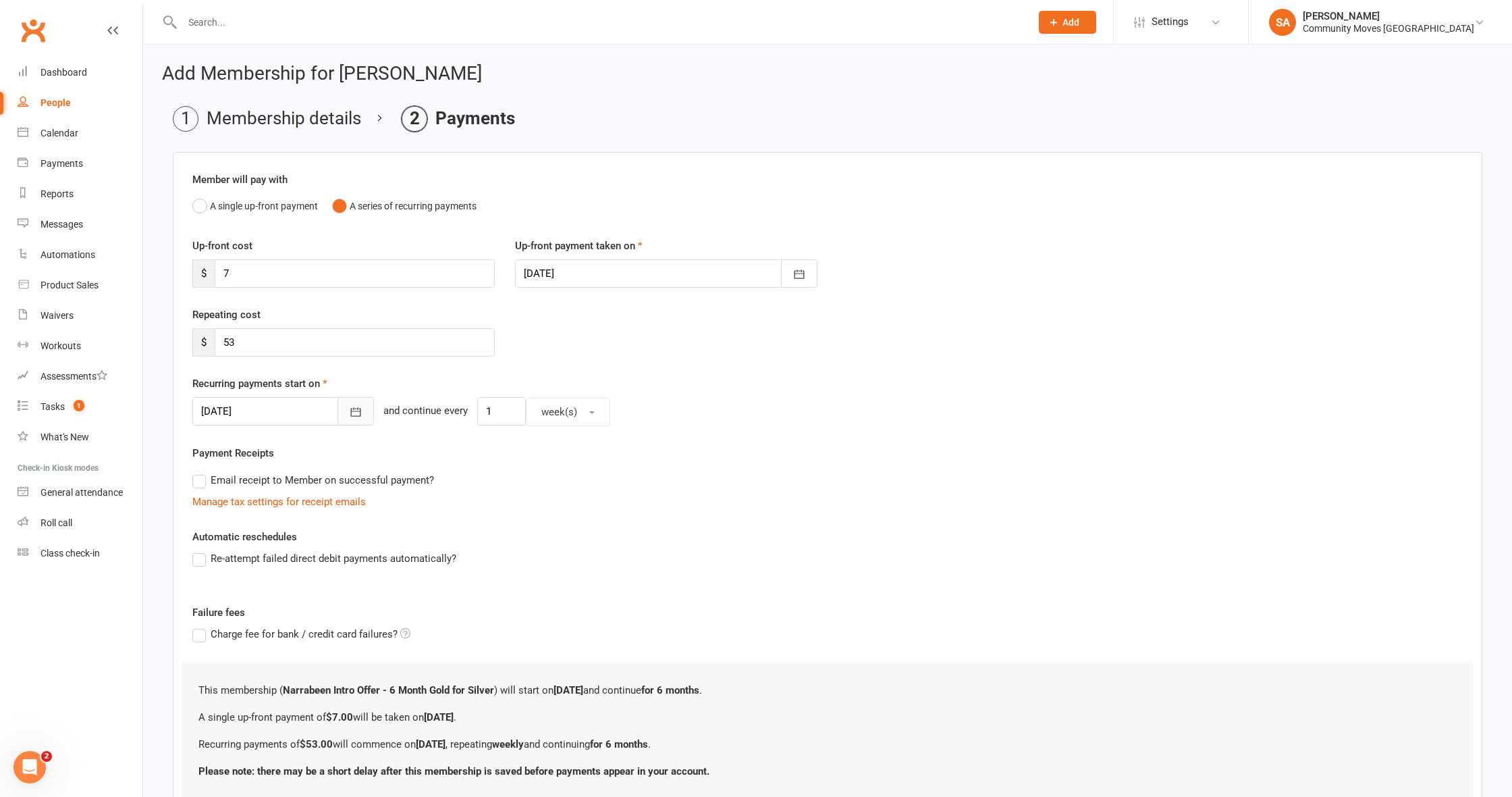
click at [351, 411] on icon "button" at bounding box center [356, 412] width 10 height 9
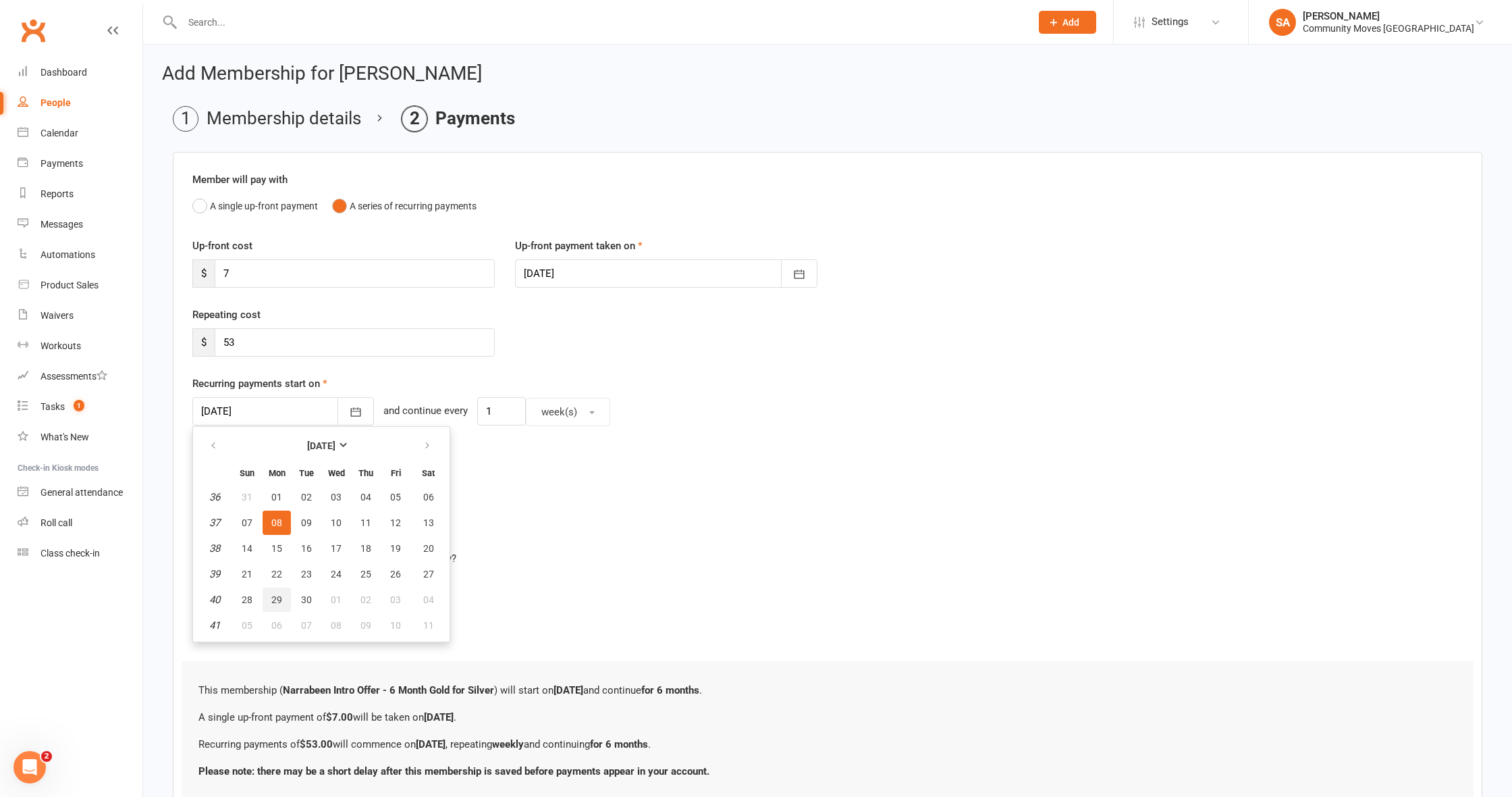
click at [277, 596] on span "29" at bounding box center [277, 600] width 11 height 11
type input "[DATE]"
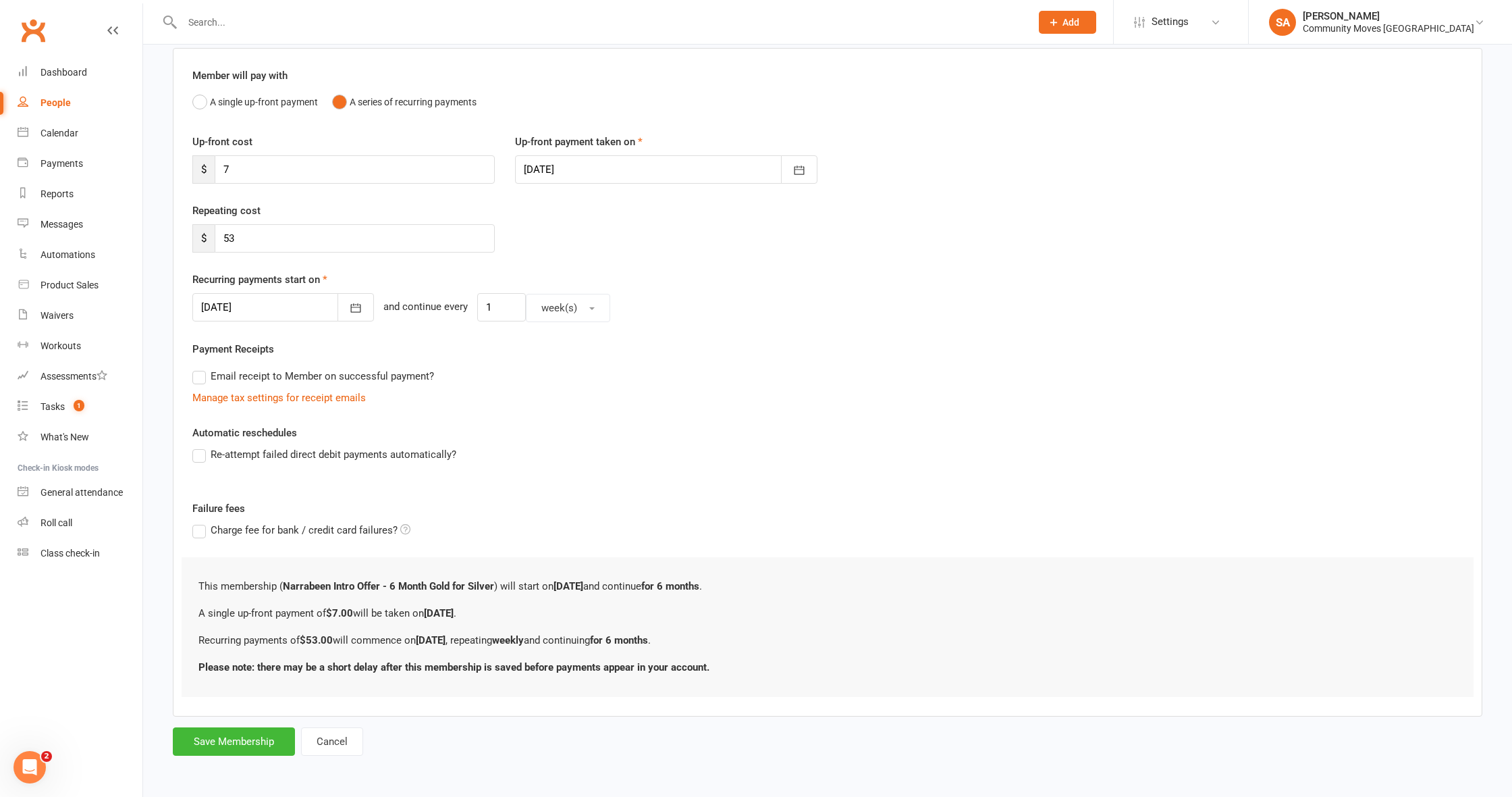
scroll to position [115, 0]
click at [237, 730] on button "Save Membership" at bounding box center [234, 741] width 122 height 29
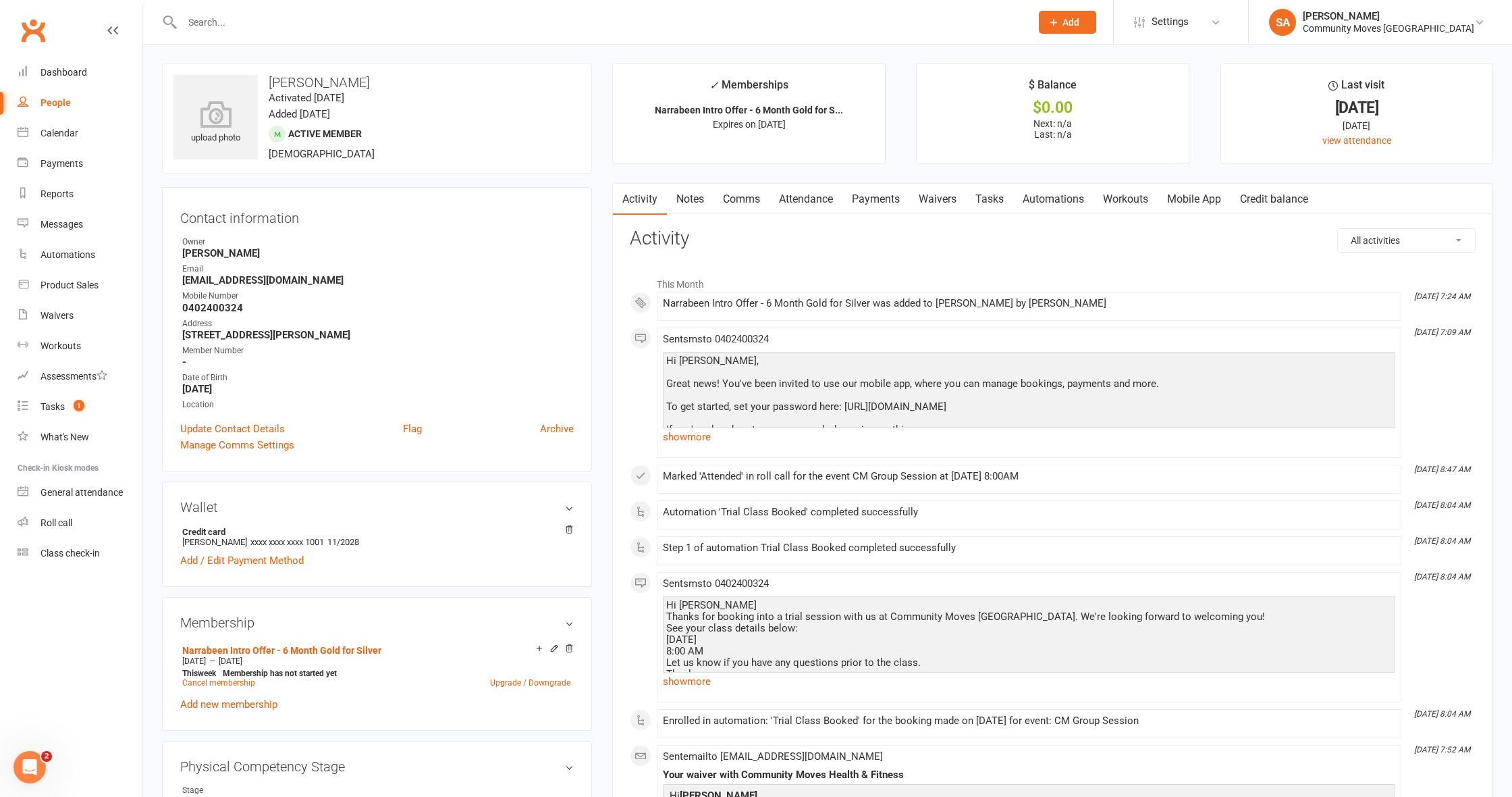
click at [864, 198] on link "Payments" at bounding box center [876, 199] width 67 height 31
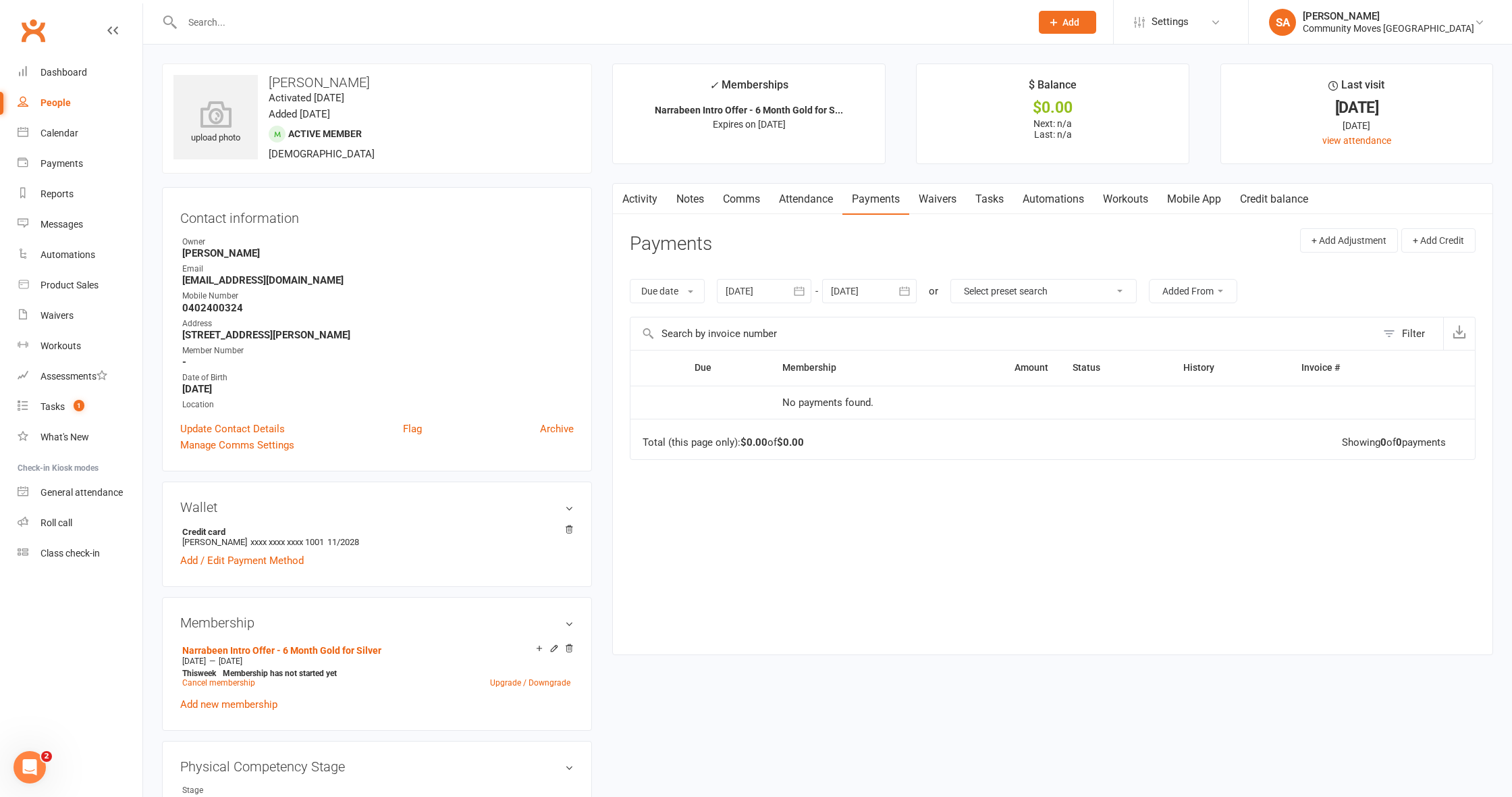
click at [907, 284] on icon "button" at bounding box center [904, 290] width 13 height 13
click at [1025, 446] on span "26" at bounding box center [1026, 452] width 11 height 11
type input "[DATE]"
click at [65, 103] on div "People" at bounding box center [56, 103] width 31 height 11
select select "100"
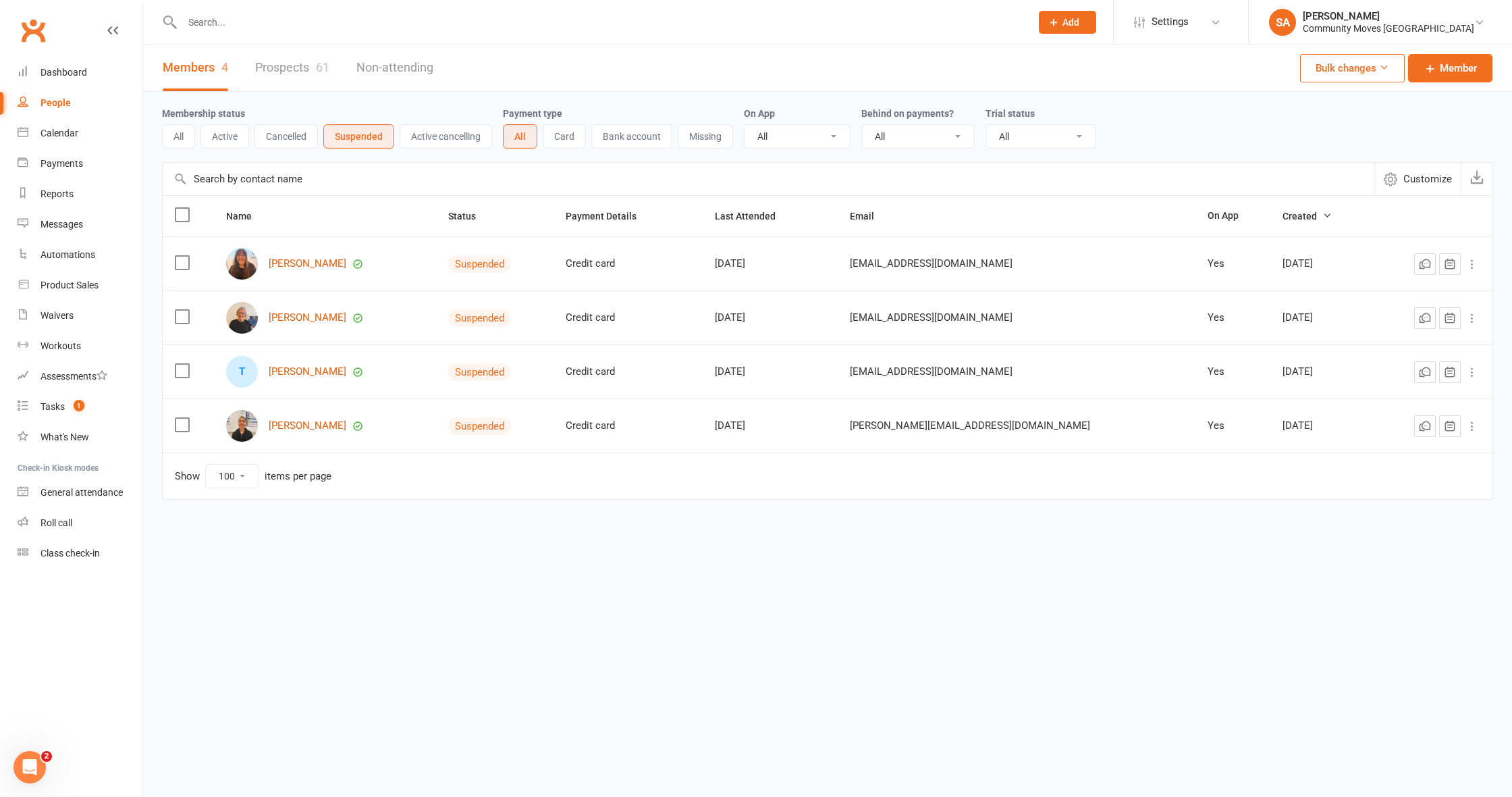
click at [242, 135] on button "Active" at bounding box center [225, 136] width 49 height 24
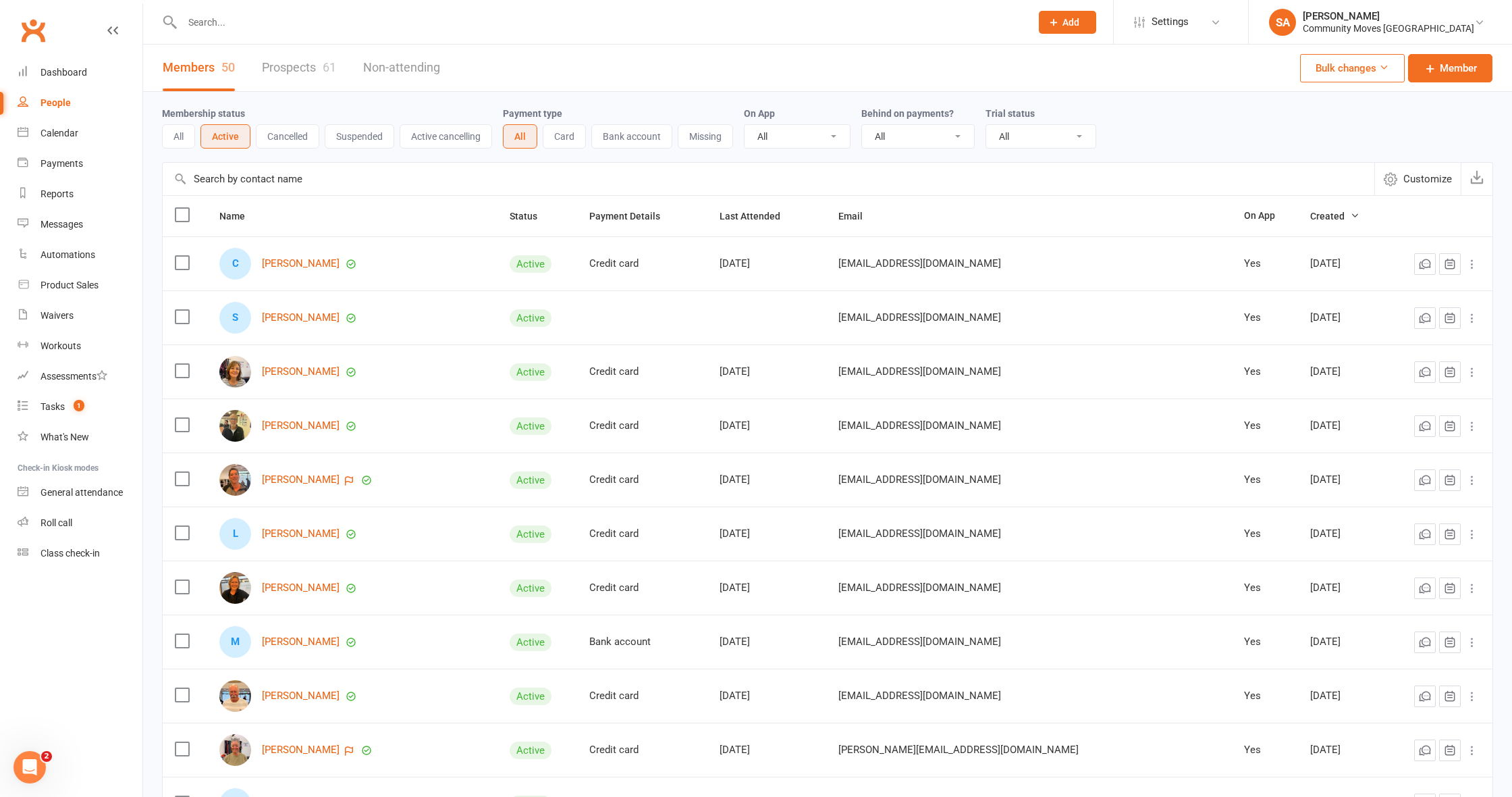
click at [301, 66] on link "Prospects 61" at bounding box center [299, 68] width 74 height 47
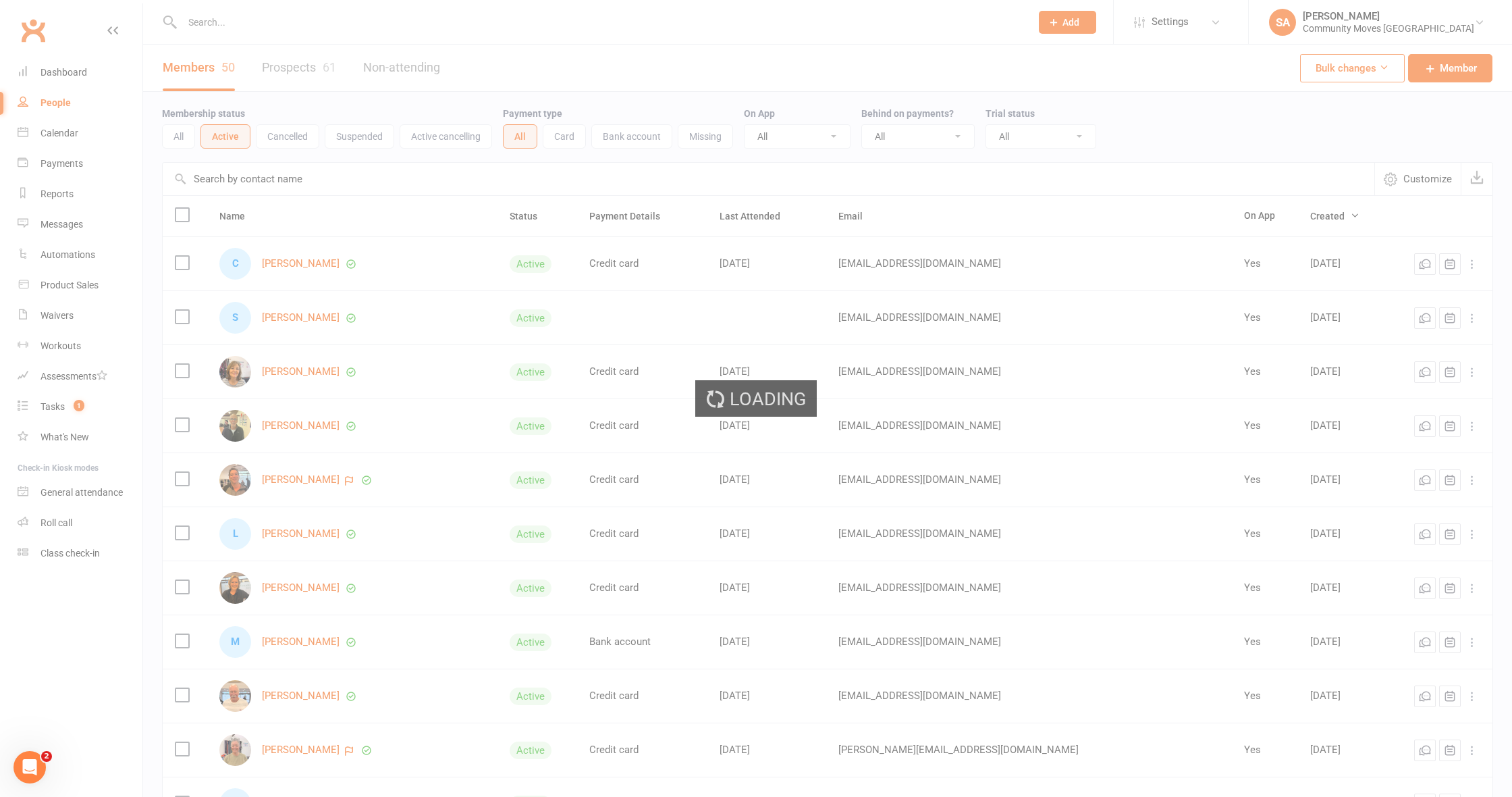
select select "50"
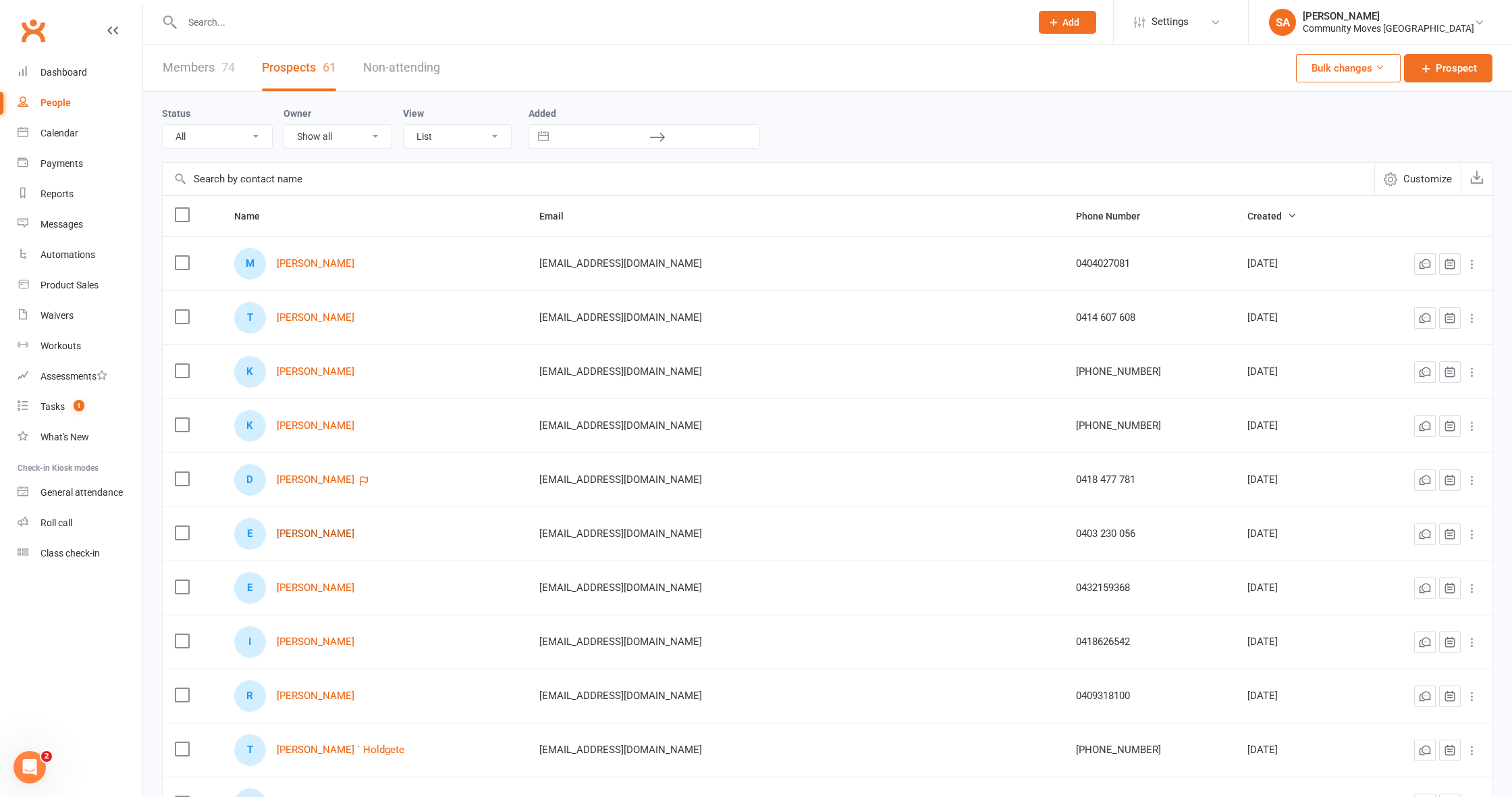
click at [310, 535] on link "[PERSON_NAME]" at bounding box center [316, 534] width 78 height 11
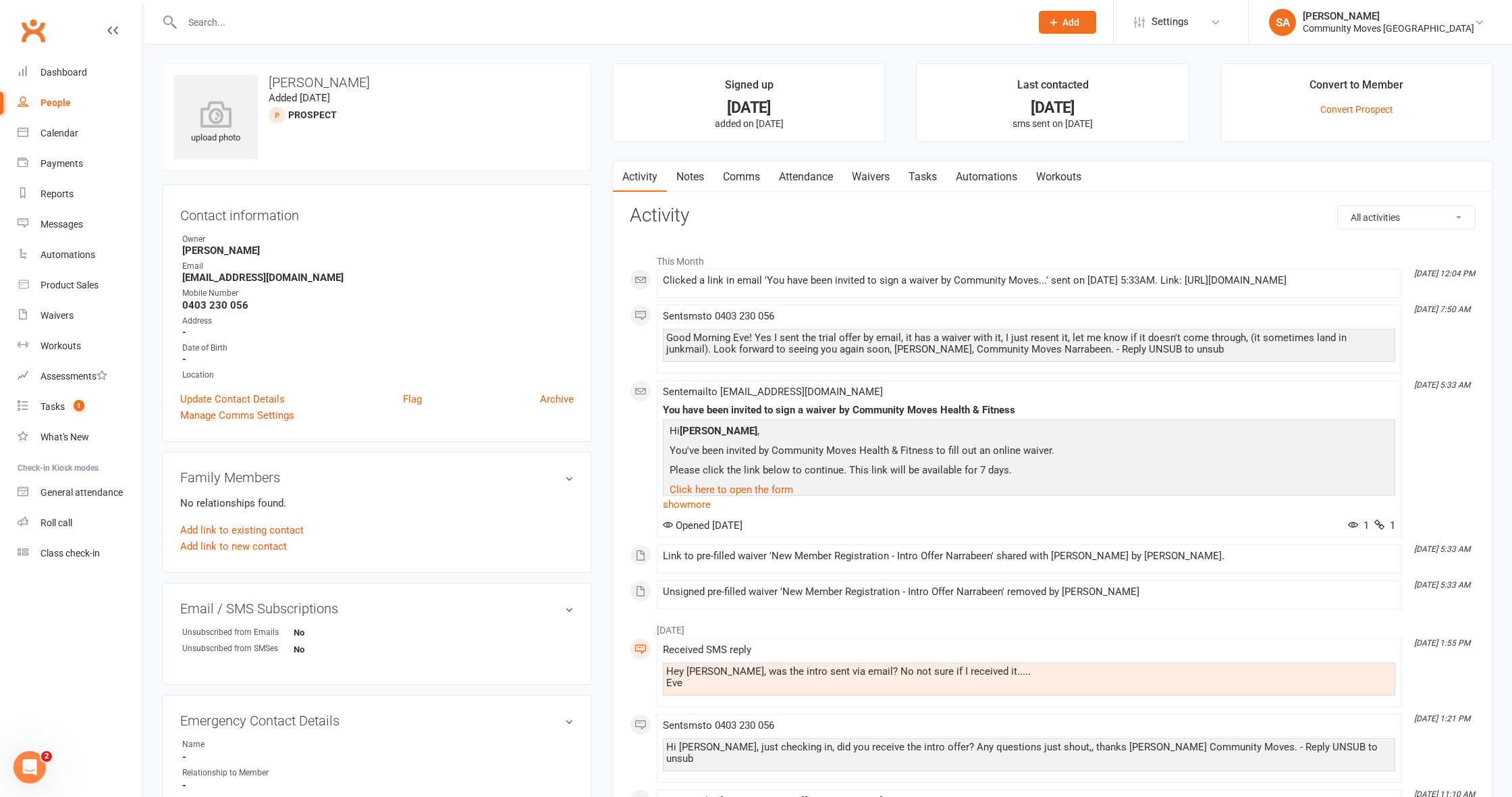
scroll to position [1, 0]
click at [745, 173] on link "Comms" at bounding box center [741, 176] width 56 height 31
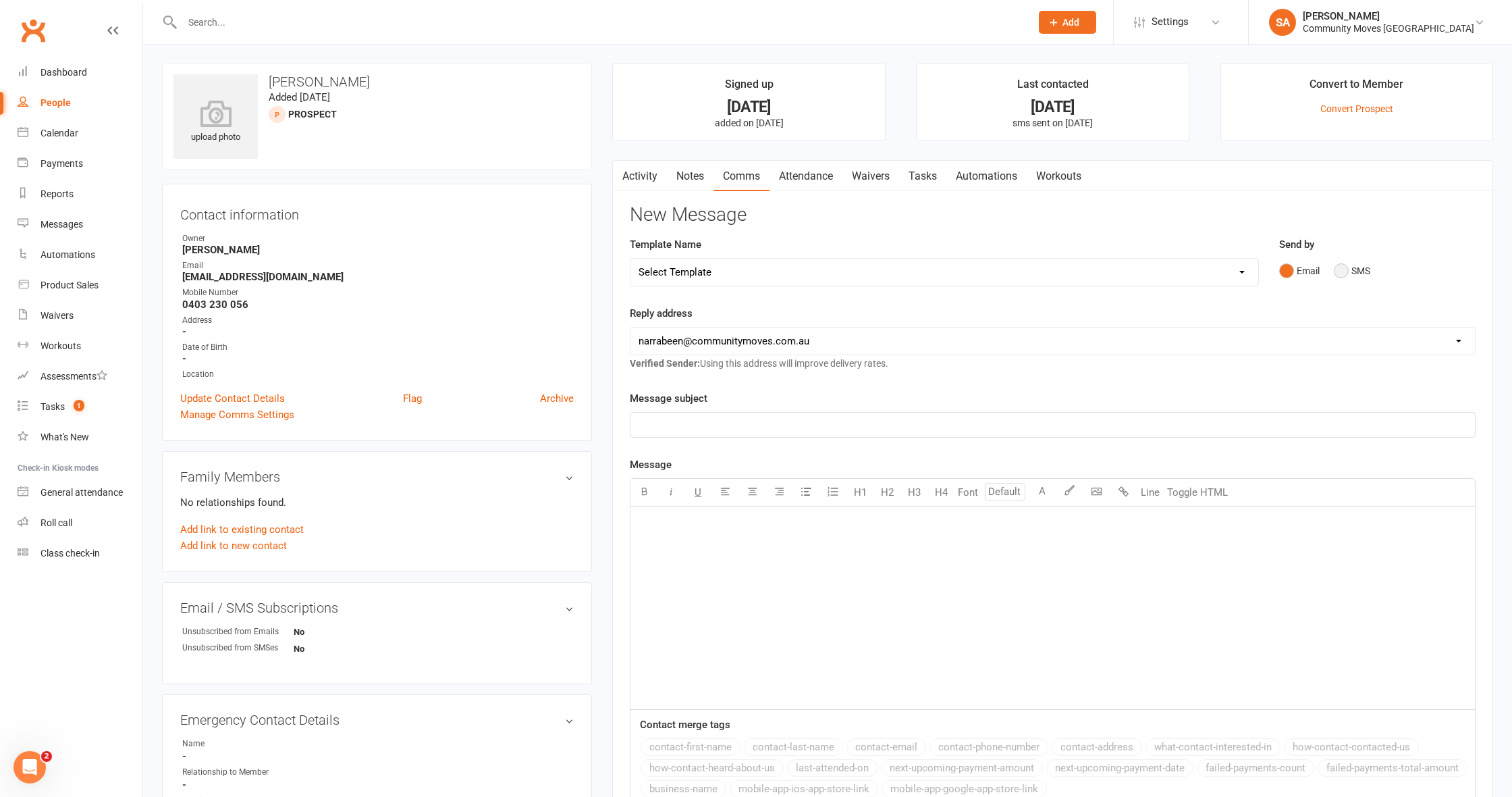
click at [1341, 271] on button "SMS" at bounding box center [1352, 271] width 36 height 26
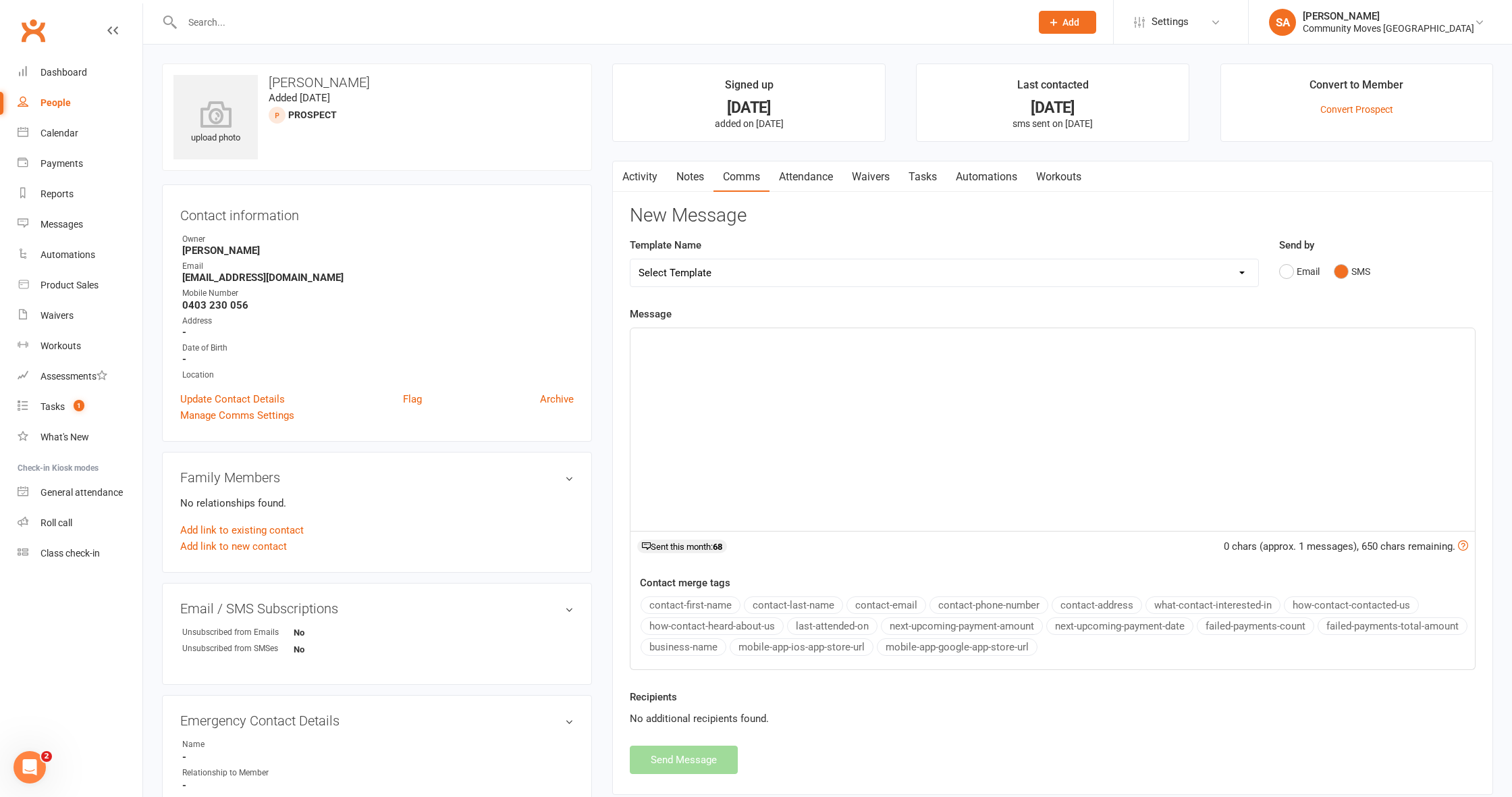
click at [862, 388] on div "﻿" at bounding box center [1052, 429] width 844 height 203
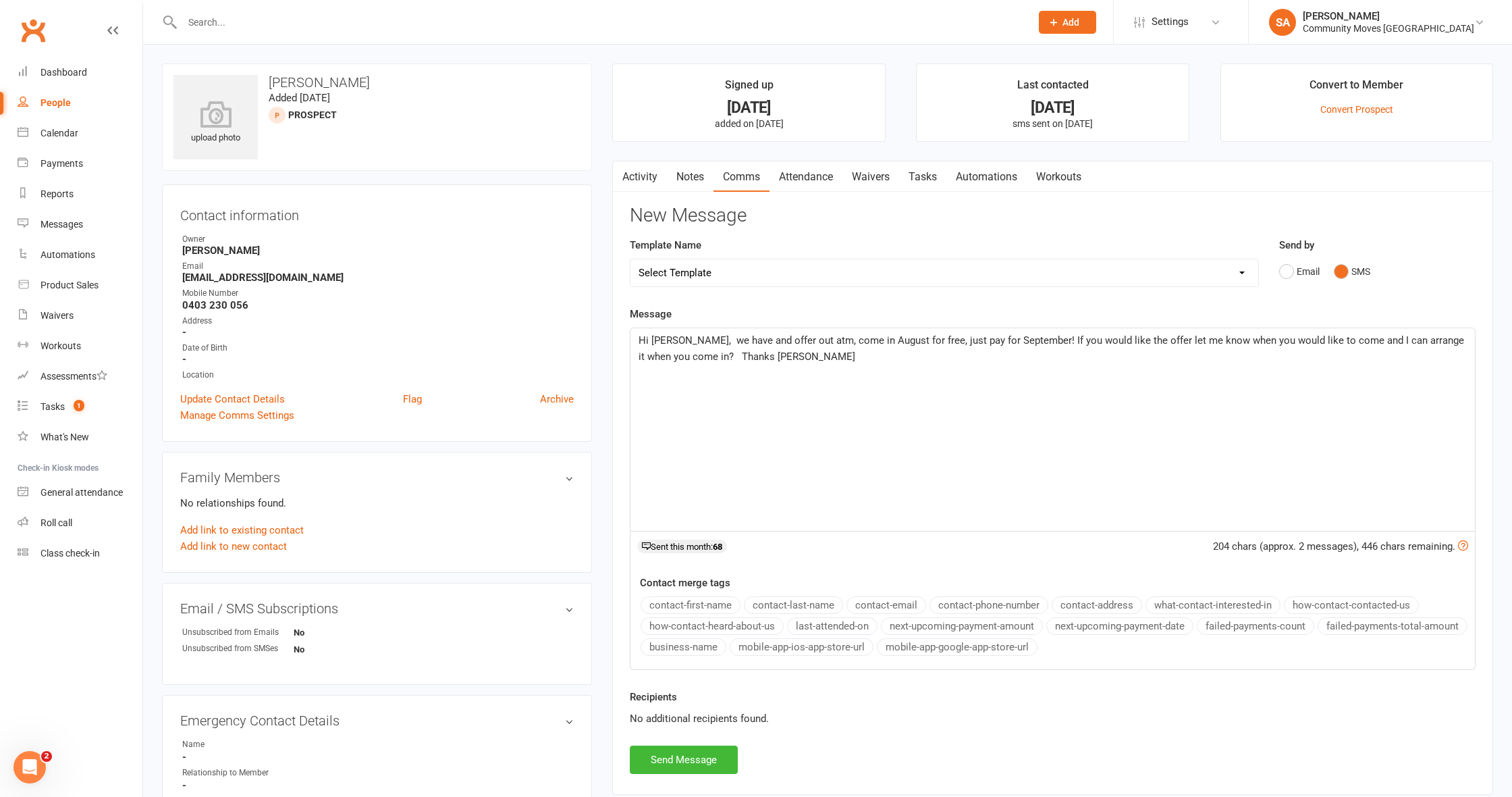
drag, startPoint x: 685, startPoint y: 351, endPoint x: 742, endPoint y: 348, distance: 57.1
click at [685, 351] on span "Hi [PERSON_NAME], we have and offer out atm, come in August for free, just pay …" at bounding box center [1053, 348] width 828 height 29
drag, startPoint x: 1012, startPoint y: 337, endPoint x: 1037, endPoint y: 334, distance: 25.2
click at [1012, 336] on span "Hi [PERSON_NAME], we have and offer out atm, come in August for free, just pay …" at bounding box center [1053, 348] width 828 height 29
click at [1011, 339] on span "Hi [PERSON_NAME], we have and offer out atm, come in August for free, just pay …" at bounding box center [1052, 348] width 827 height 29
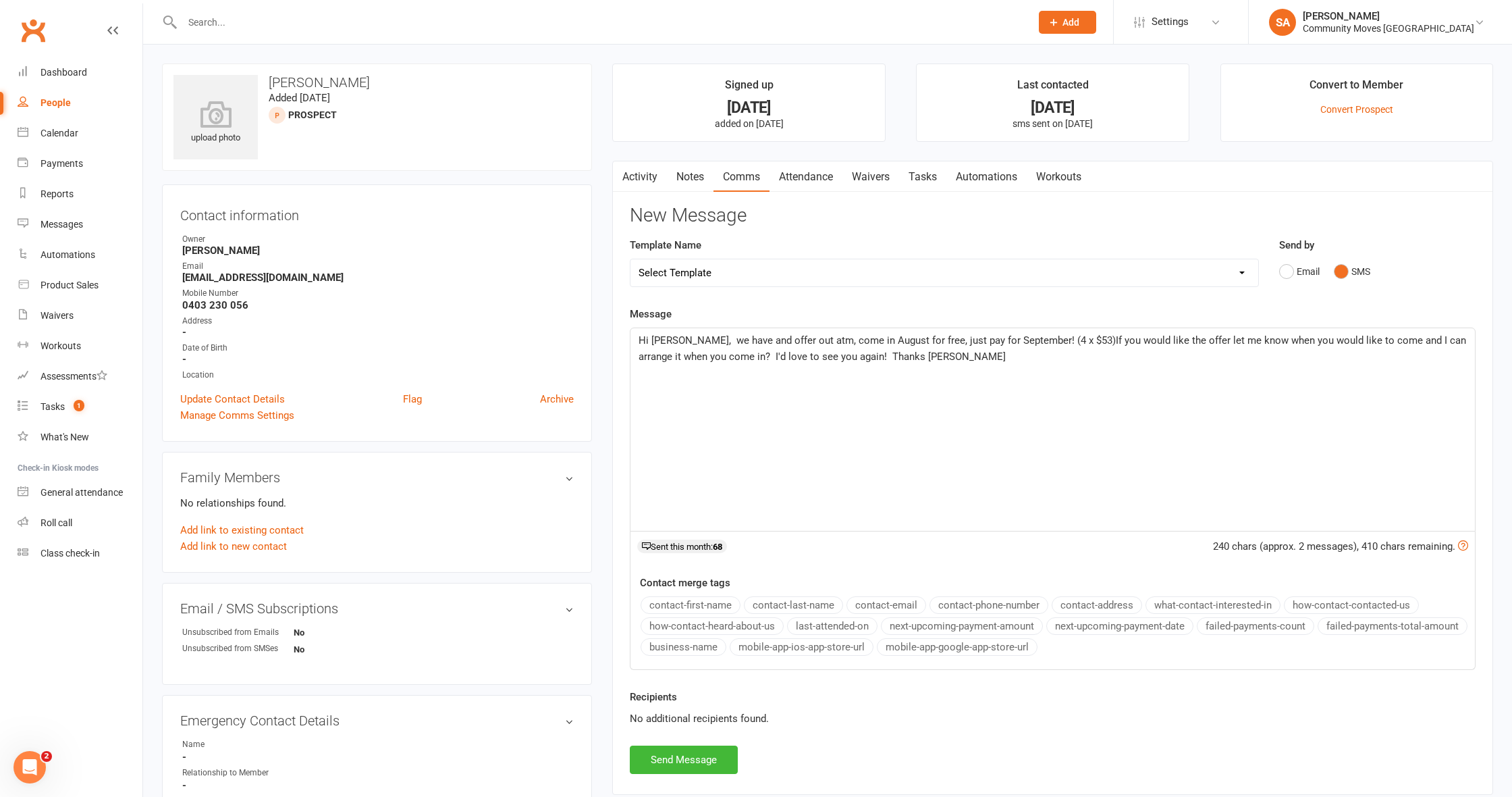
click at [939, 353] on p "Hi [PERSON_NAME], we have and offer out atm, come in August for free, just pay …" at bounding box center [1053, 348] width 828 height 33
drag, startPoint x: 789, startPoint y: 338, endPoint x: 673, endPoint y: 342, distance: 116.1
click at [673, 342] on span "Hi [PERSON_NAME], we have and offer out atm, come in August for free, just pay …" at bounding box center [1053, 348] width 830 height 29
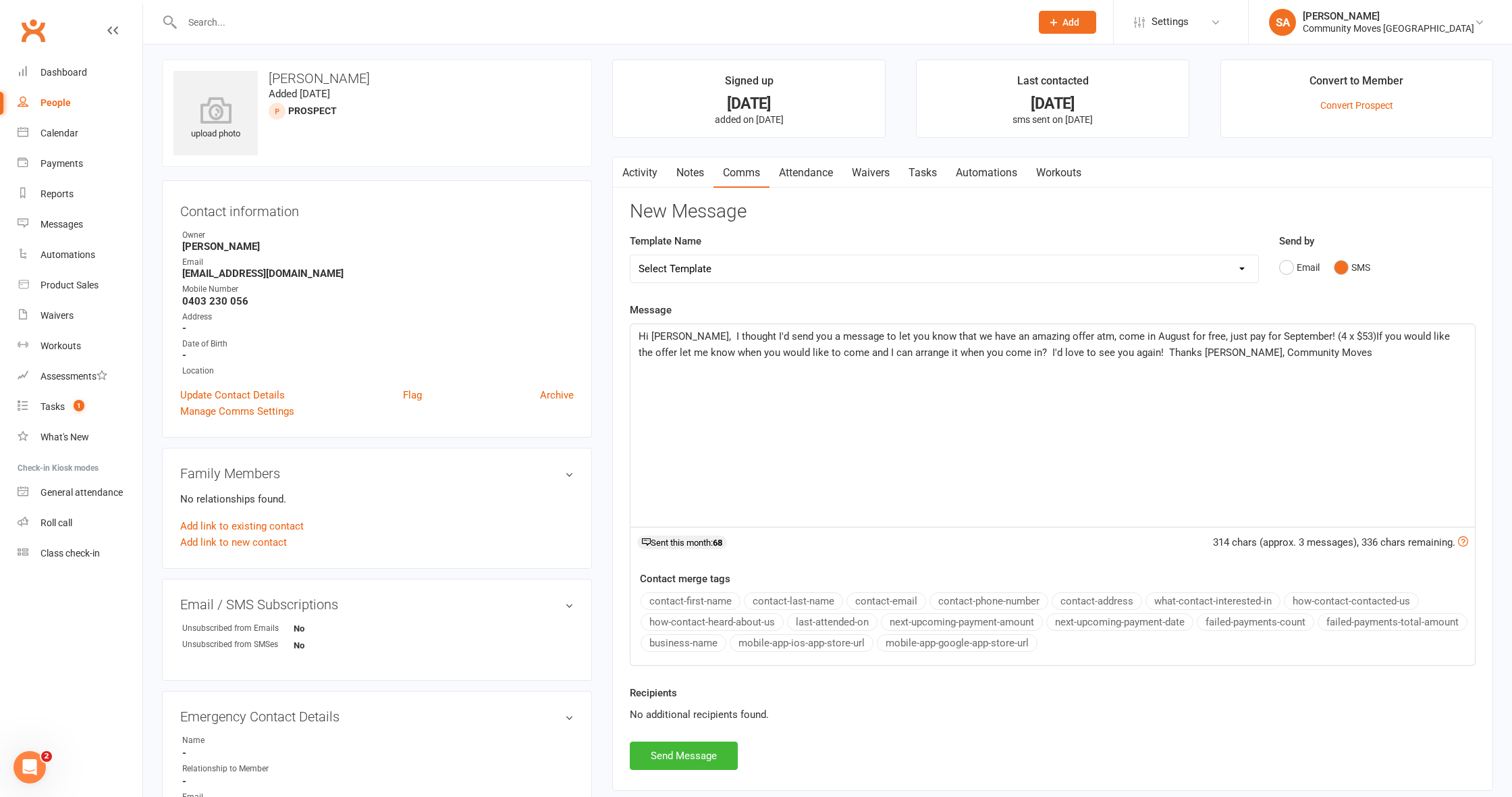
scroll to position [4, 0]
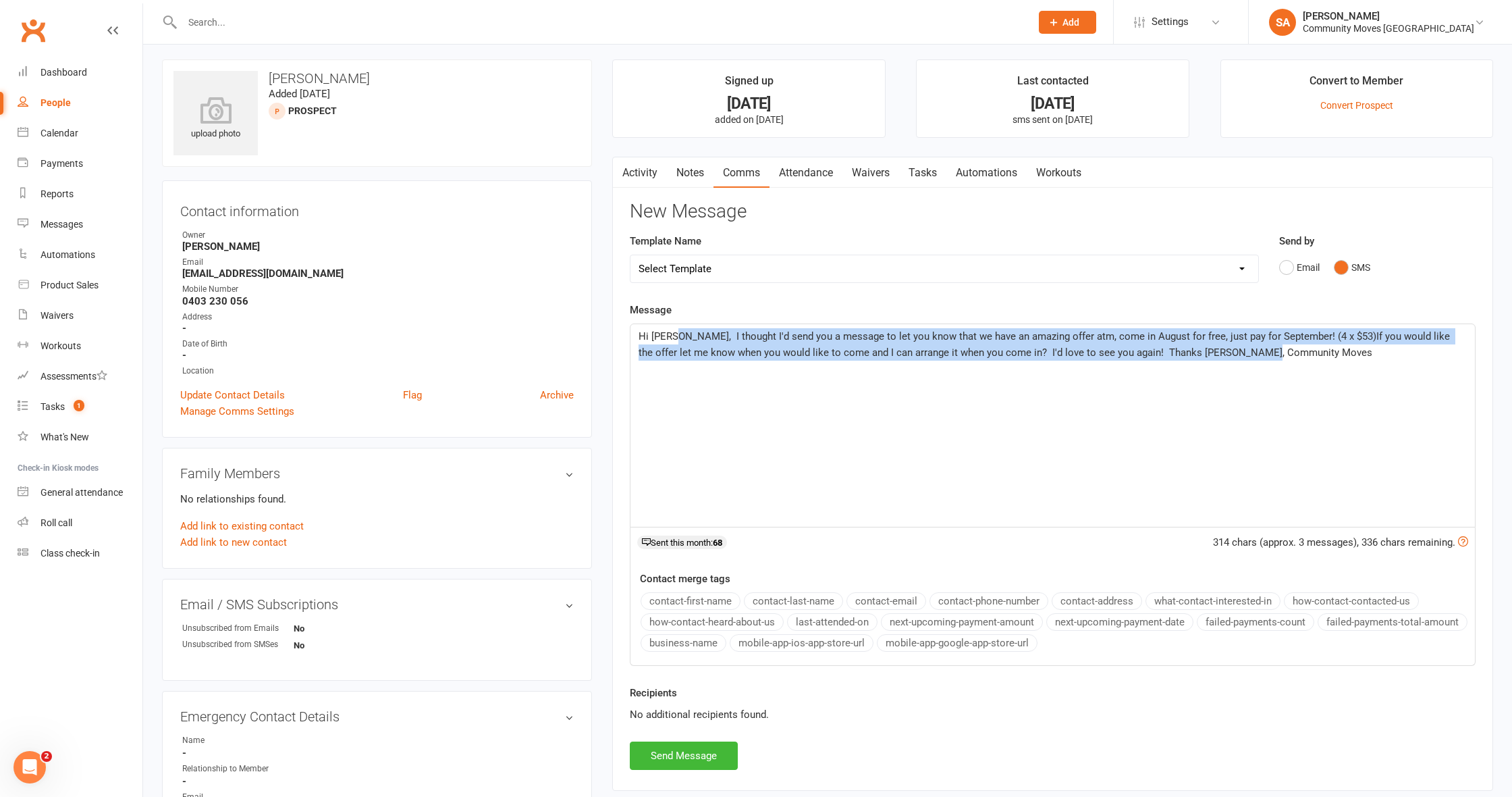
drag, startPoint x: 1230, startPoint y: 352, endPoint x: 670, endPoint y: 328, distance: 560.5
click at [670, 328] on p "Hi [PERSON_NAME], I thought I'd send you a message to let you know that we have…" at bounding box center [1053, 344] width 828 height 33
copy span "I thought I'd send you a message to let you know that we have an amazing offer …"
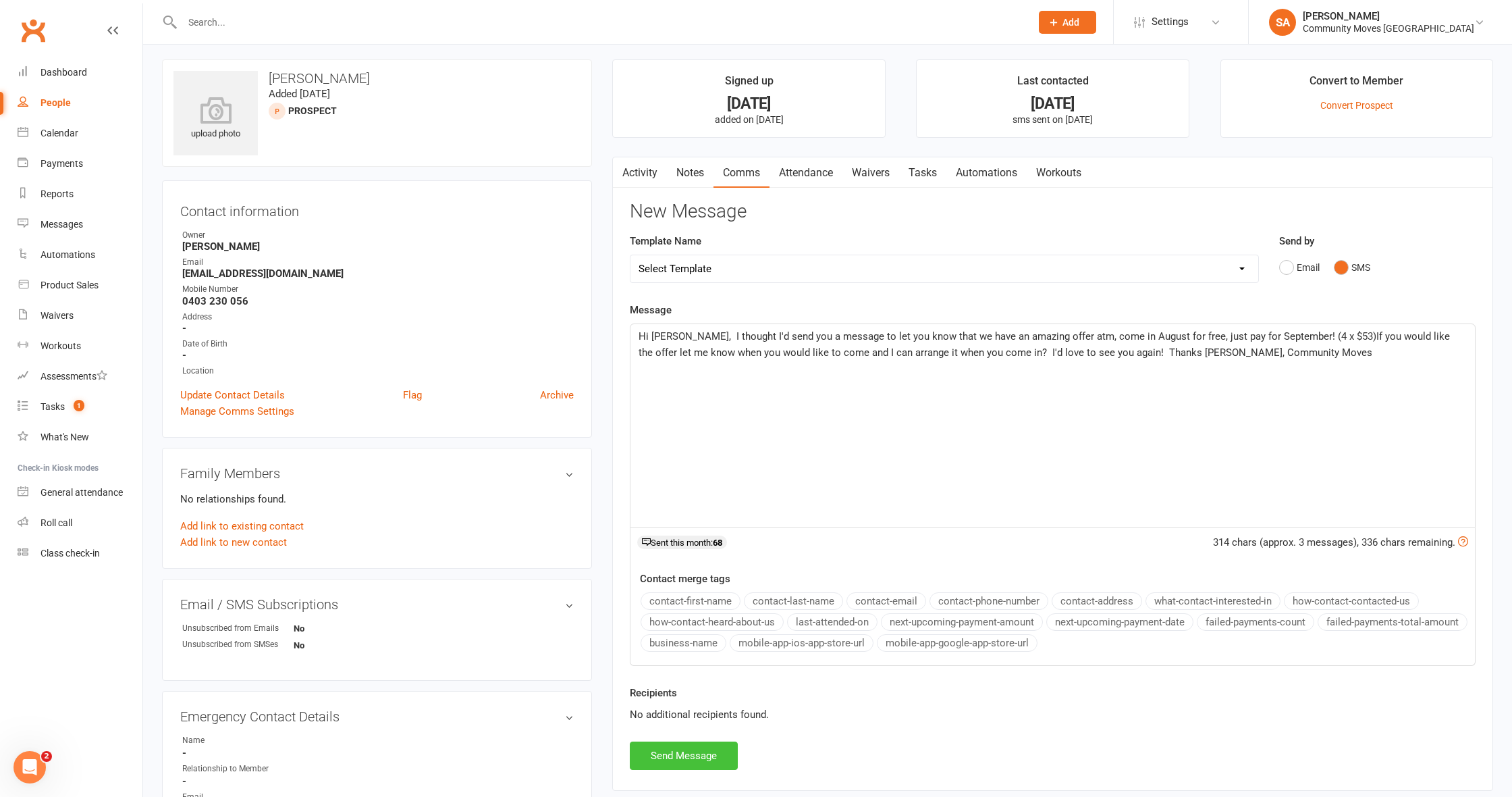
click at [660, 751] on button "Send Message" at bounding box center [683, 755] width 108 height 29
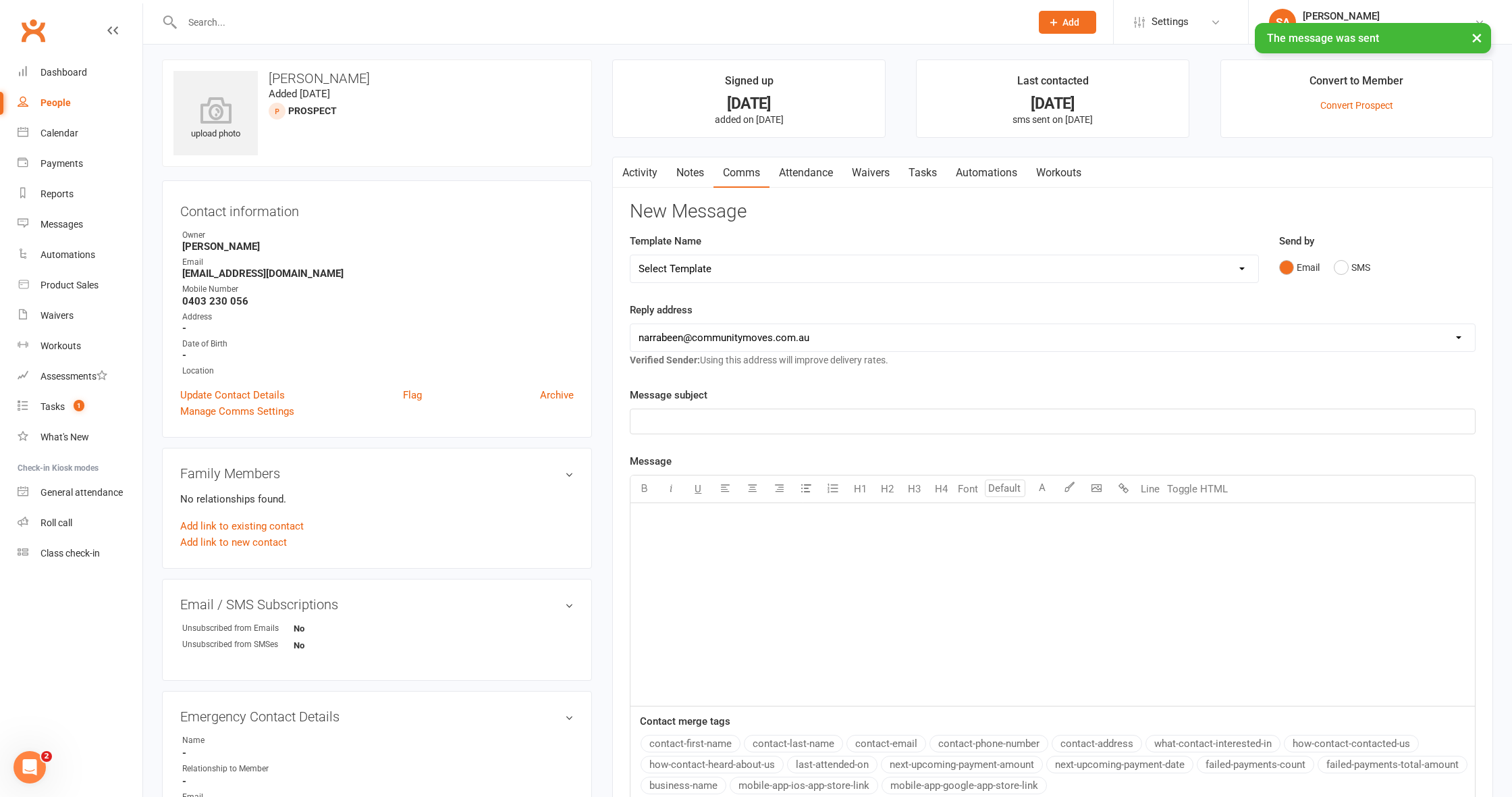
scroll to position [1, 0]
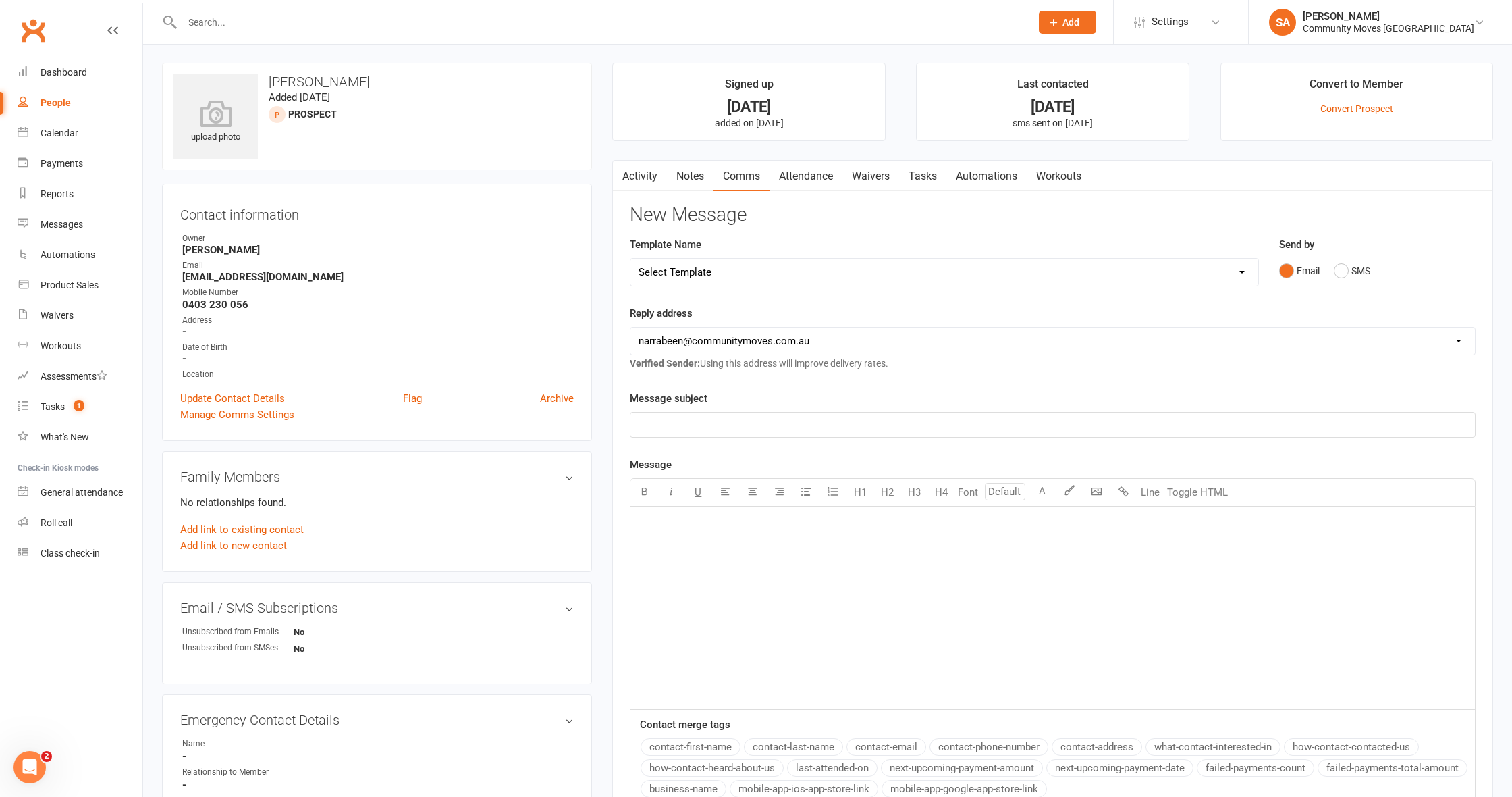
select select "50"
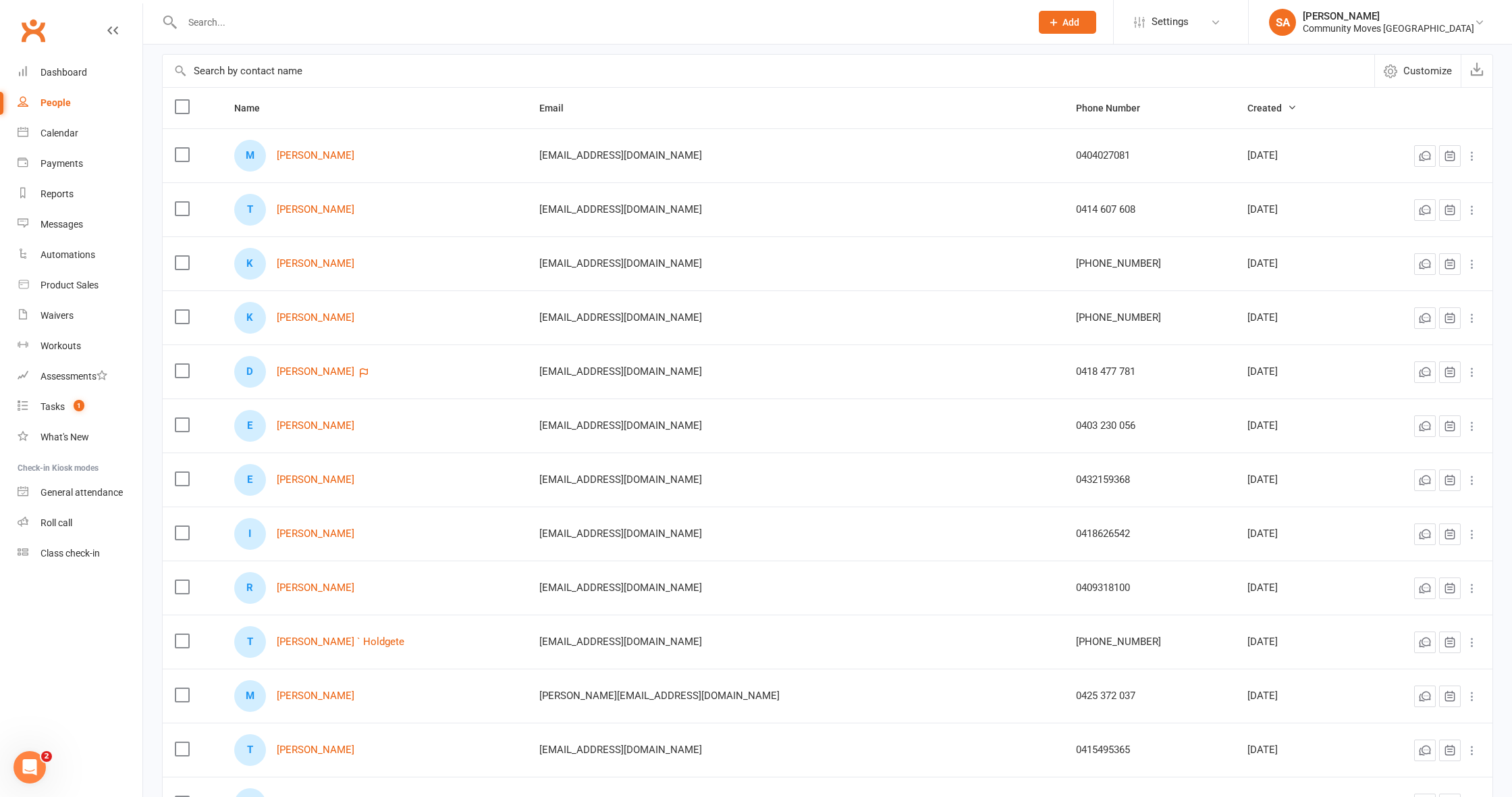
scroll to position [110, 0]
click at [345, 372] on link "[PERSON_NAME]" at bounding box center [316, 370] width 78 height 11
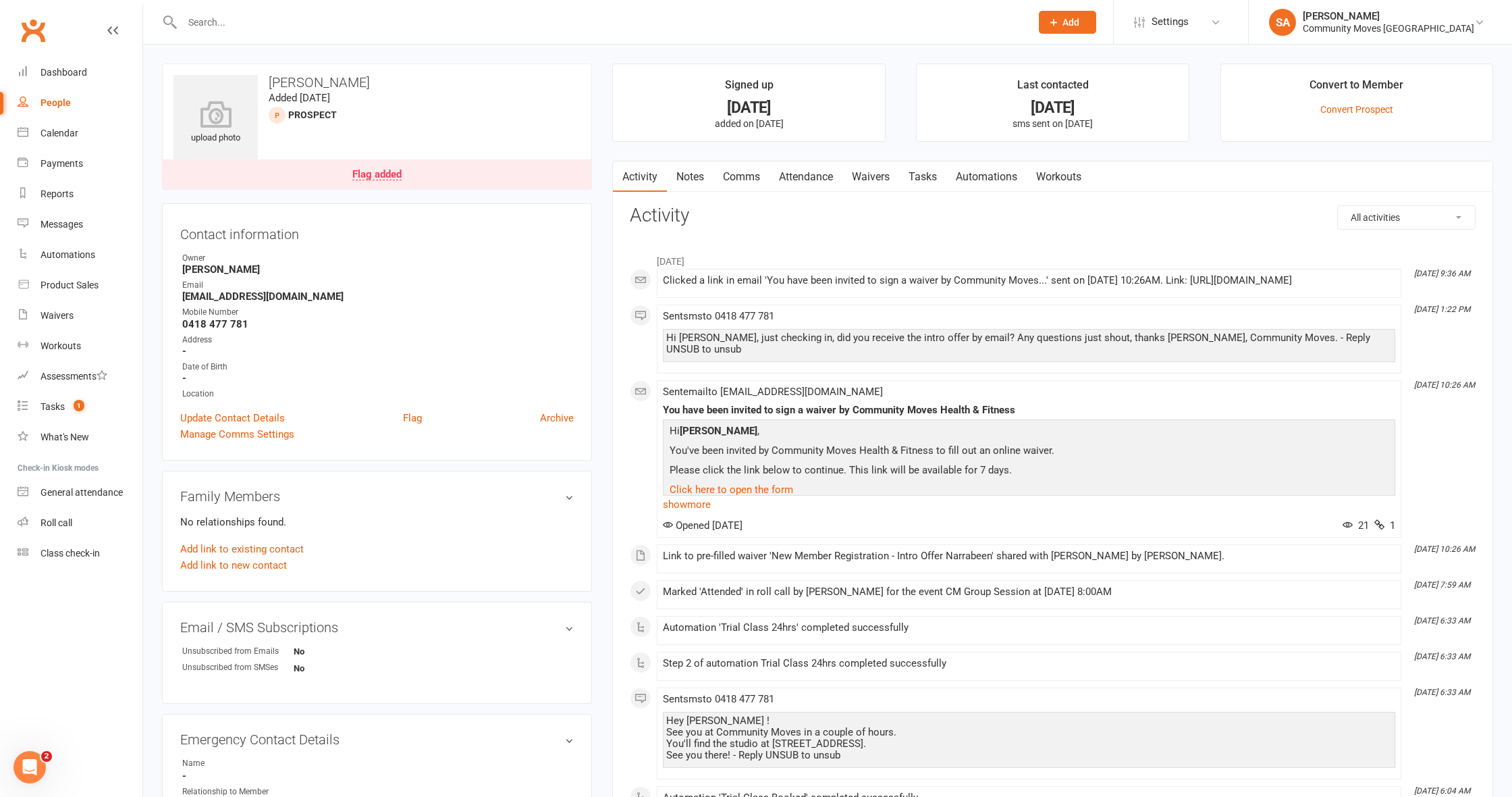
click at [741, 173] on link "Comms" at bounding box center [741, 177] width 56 height 31
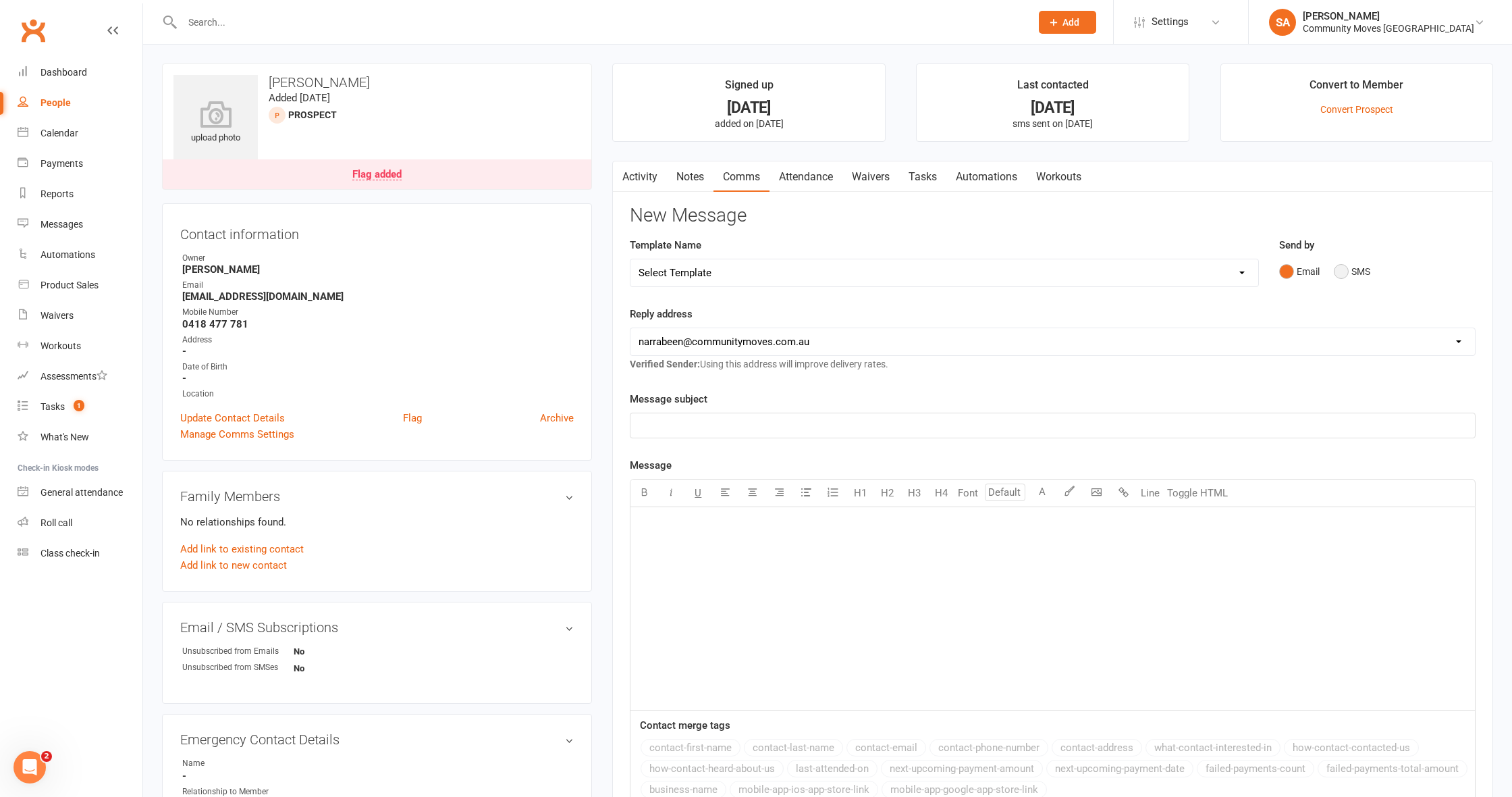
click at [1342, 268] on button "SMS" at bounding box center [1352, 271] width 36 height 26
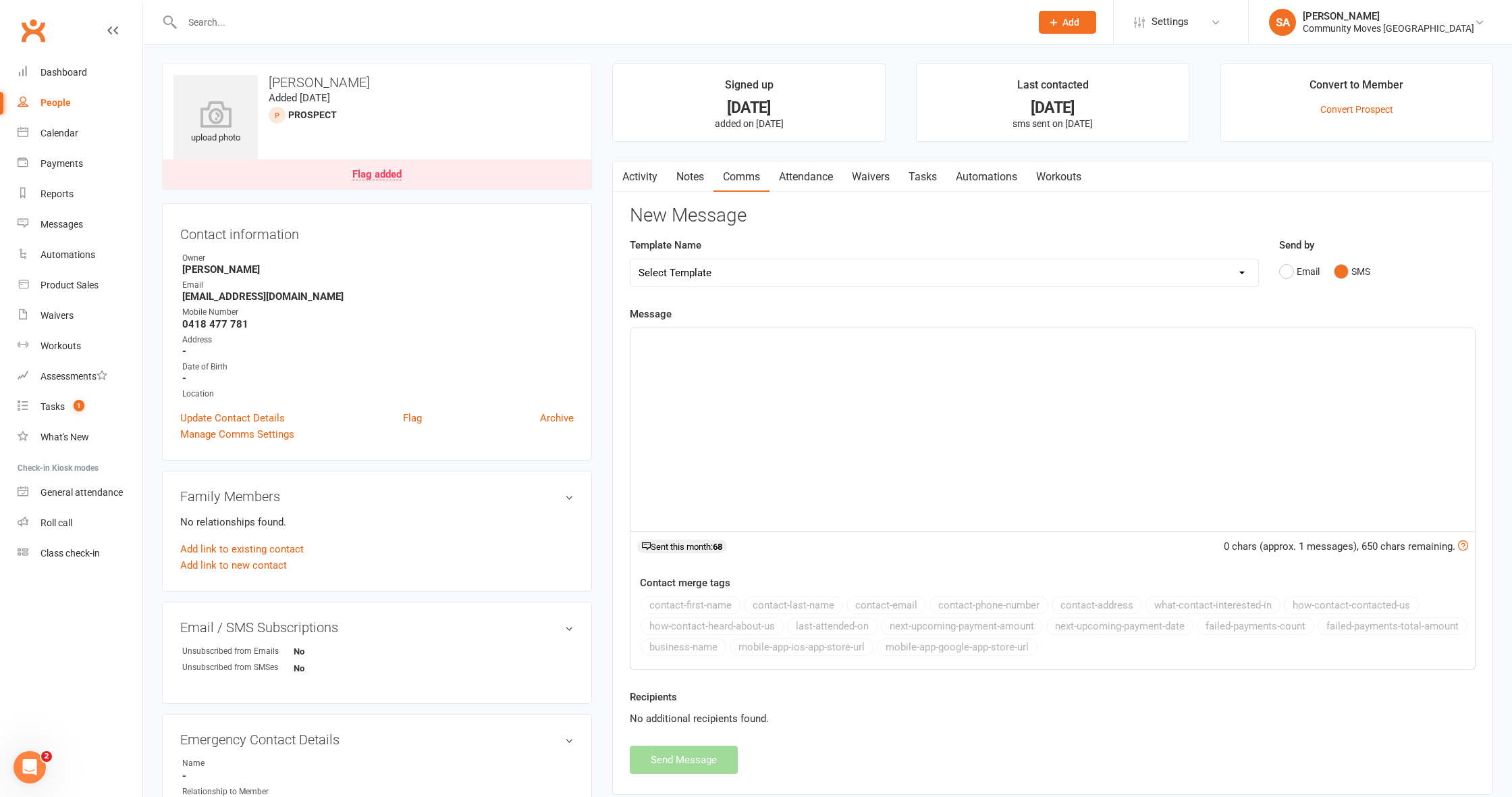
click at [639, 175] on link "Activity" at bounding box center [640, 177] width 54 height 31
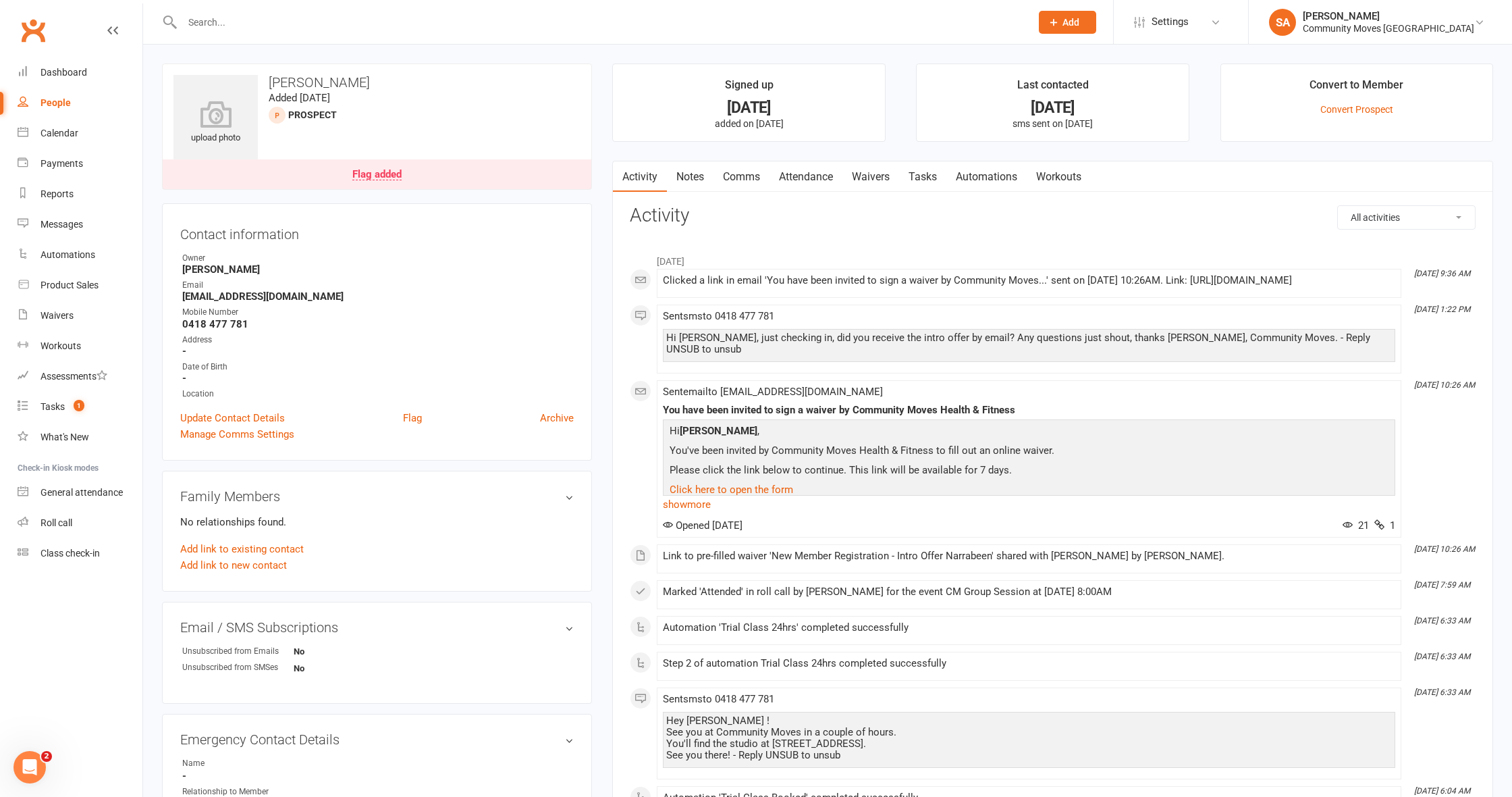
click at [751, 172] on link "Comms" at bounding box center [741, 177] width 56 height 31
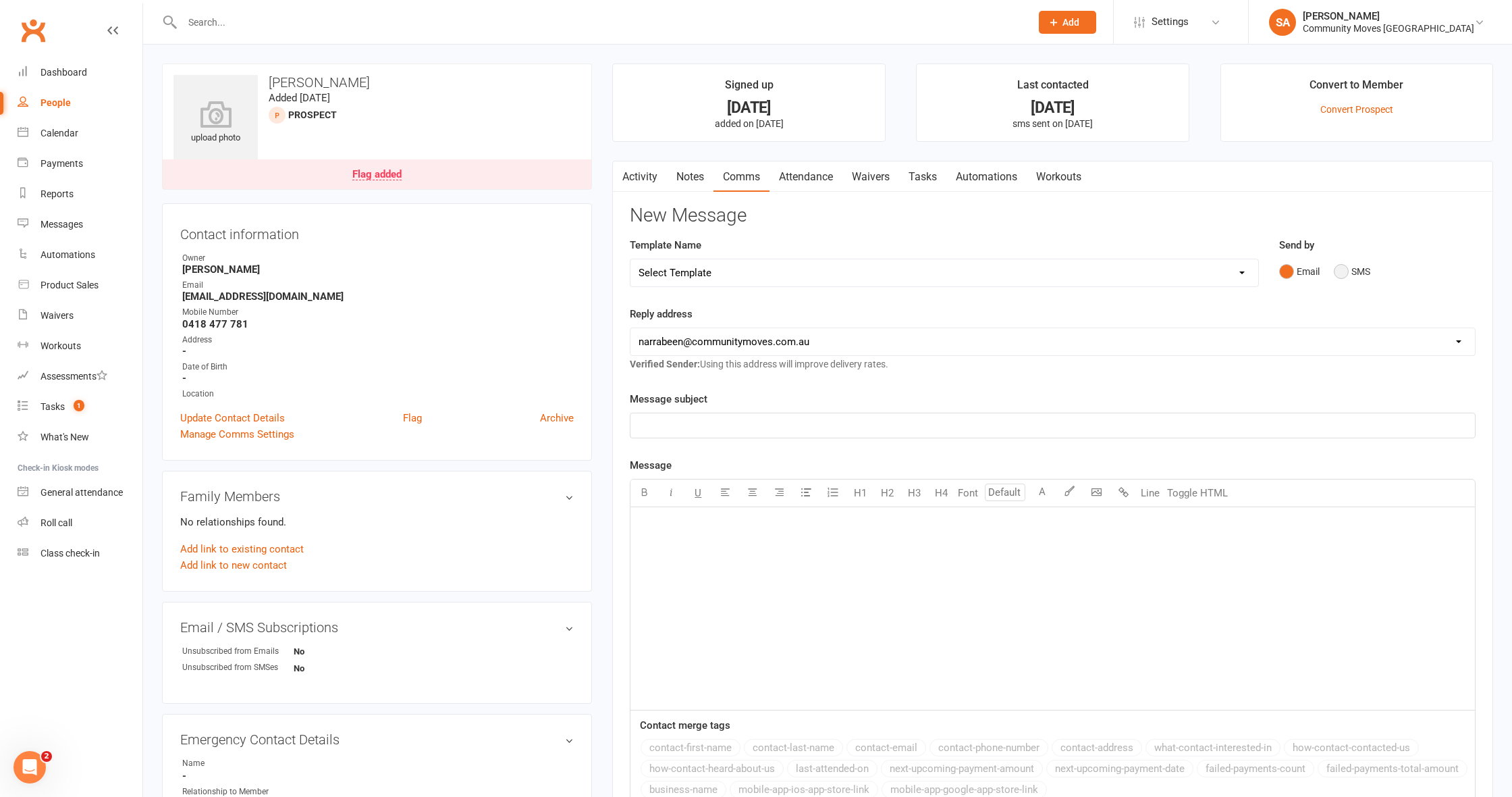
click at [1342, 268] on button "SMS" at bounding box center [1352, 271] width 36 height 26
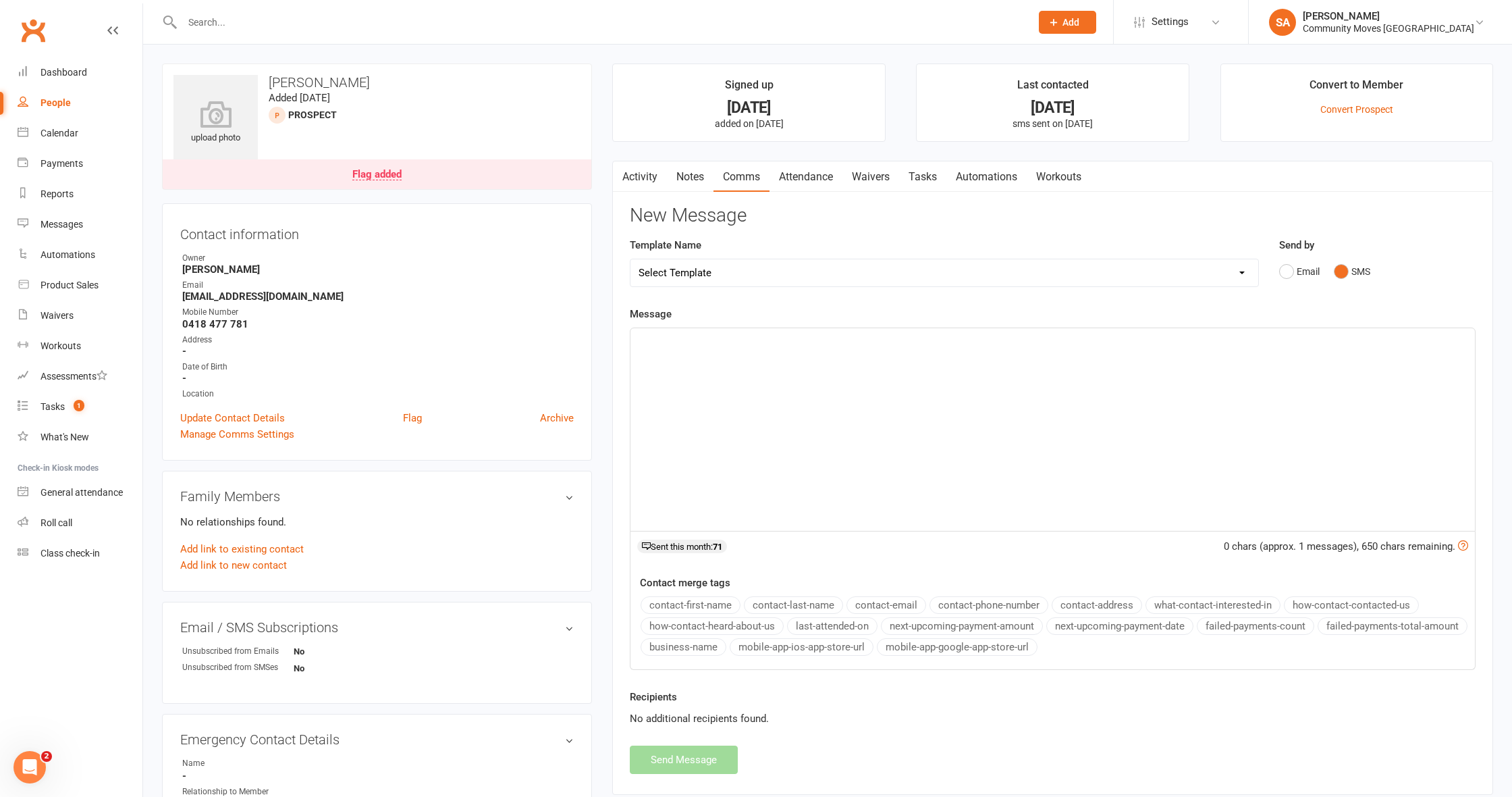
click at [697, 351] on div "﻿" at bounding box center [1052, 429] width 844 height 203
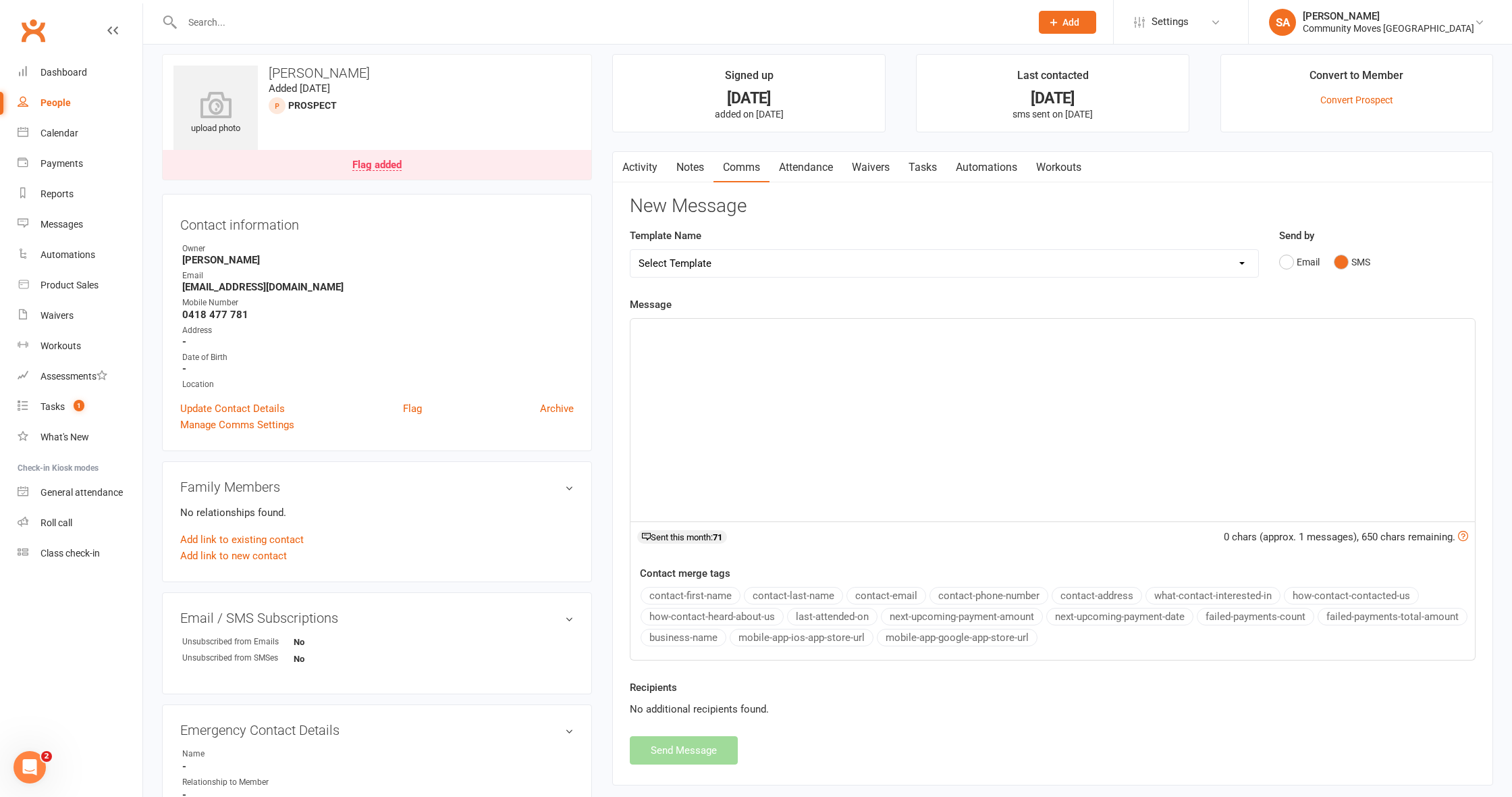
scroll to position [11, 0]
click at [58, 101] on div "People" at bounding box center [56, 103] width 31 height 11
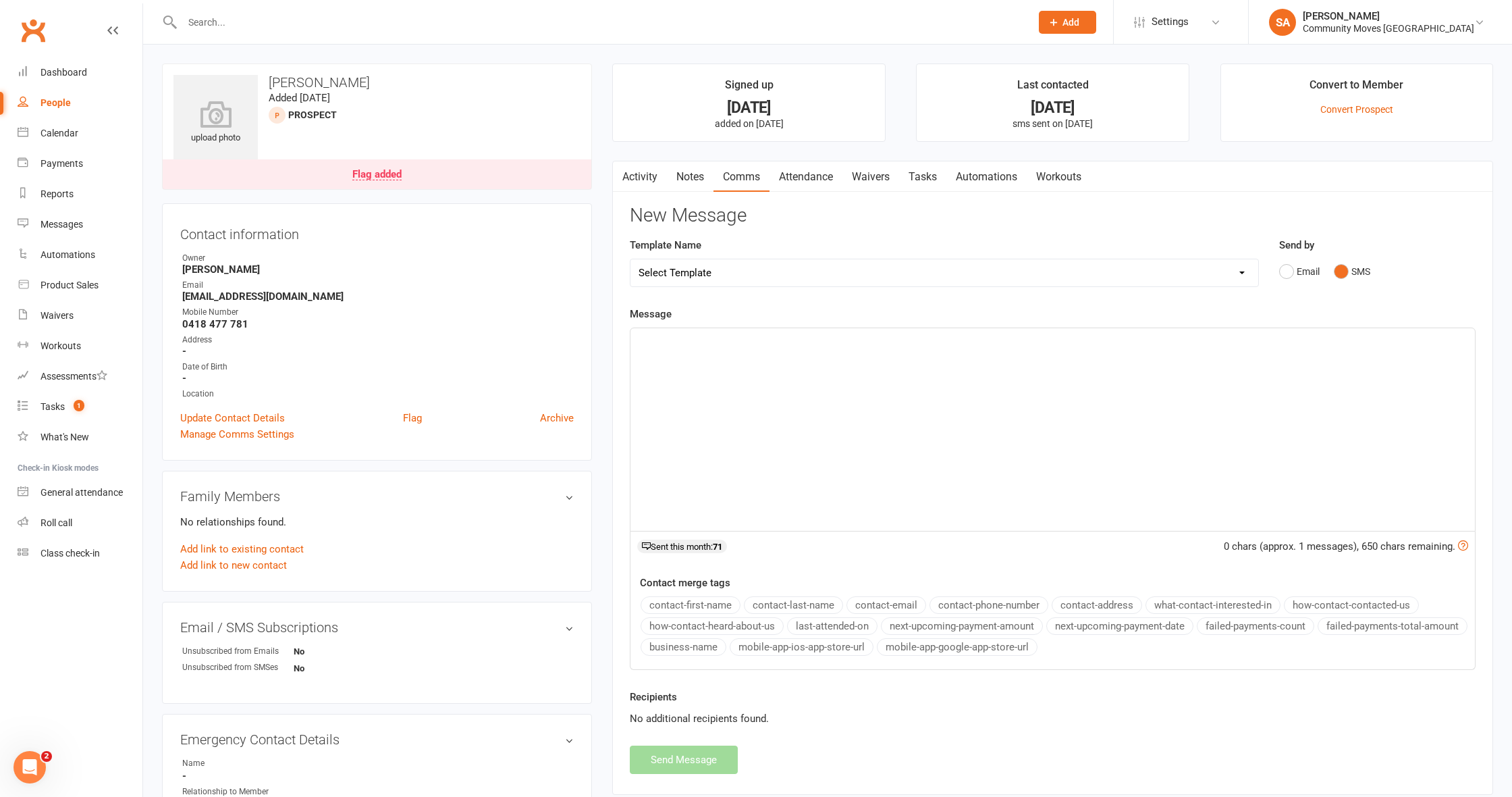
select select "50"
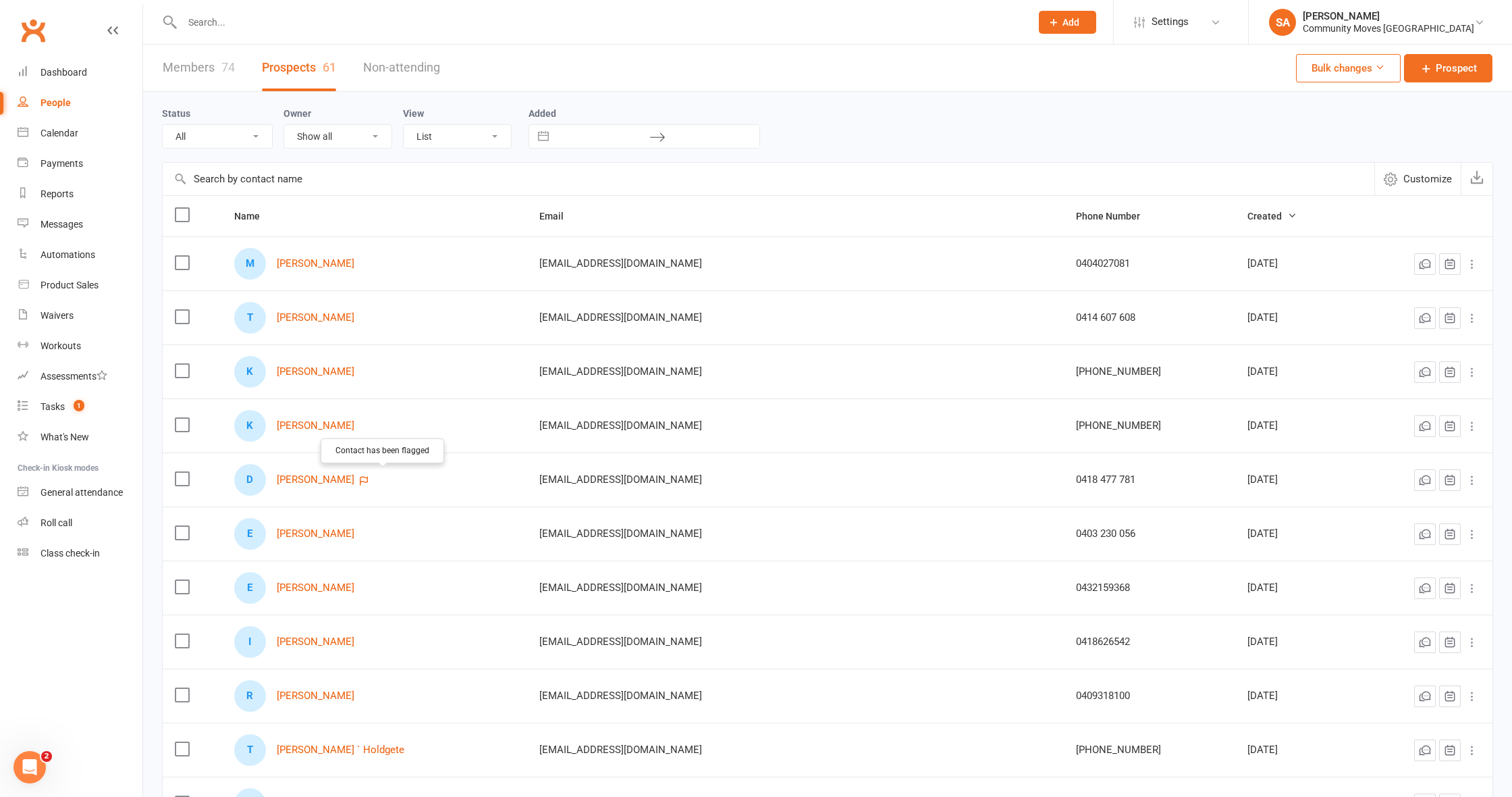
click at [368, 476] on icon "button" at bounding box center [364, 481] width 8 height 10
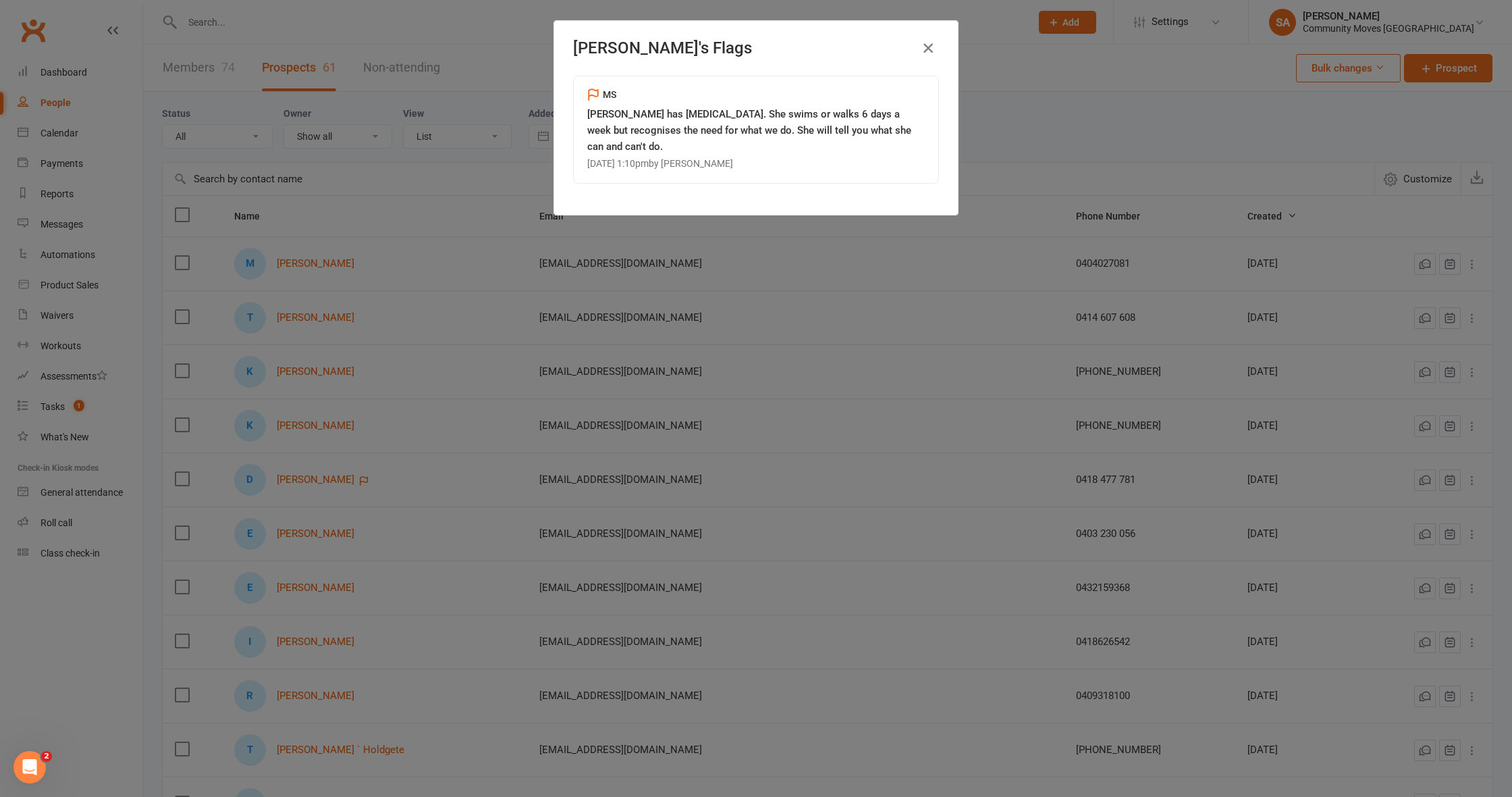
click at [929, 47] on icon "button" at bounding box center [928, 47] width 16 height 16
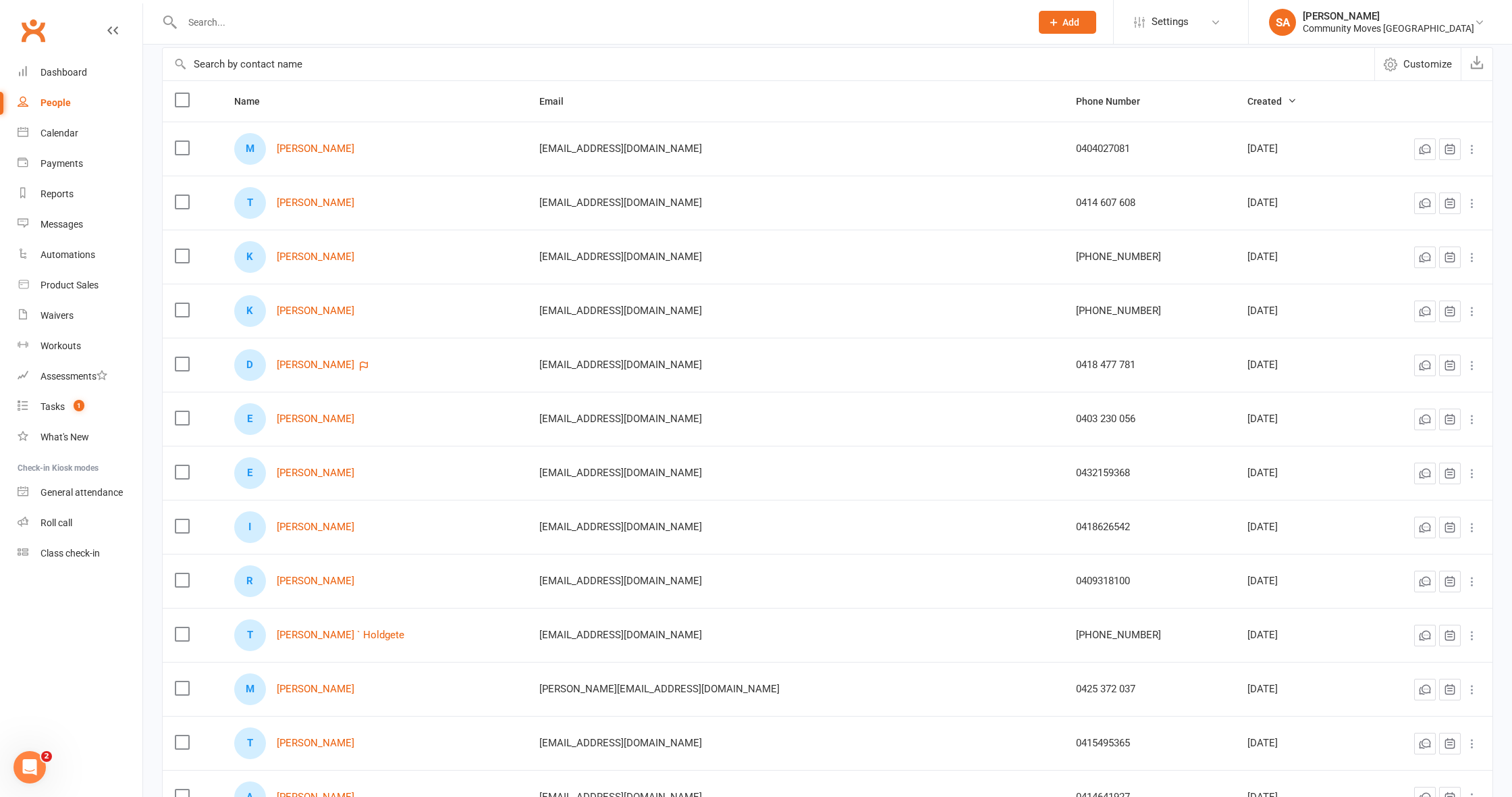
scroll to position [116, 0]
click at [338, 473] on link "[PERSON_NAME]" at bounding box center [316, 471] width 78 height 11
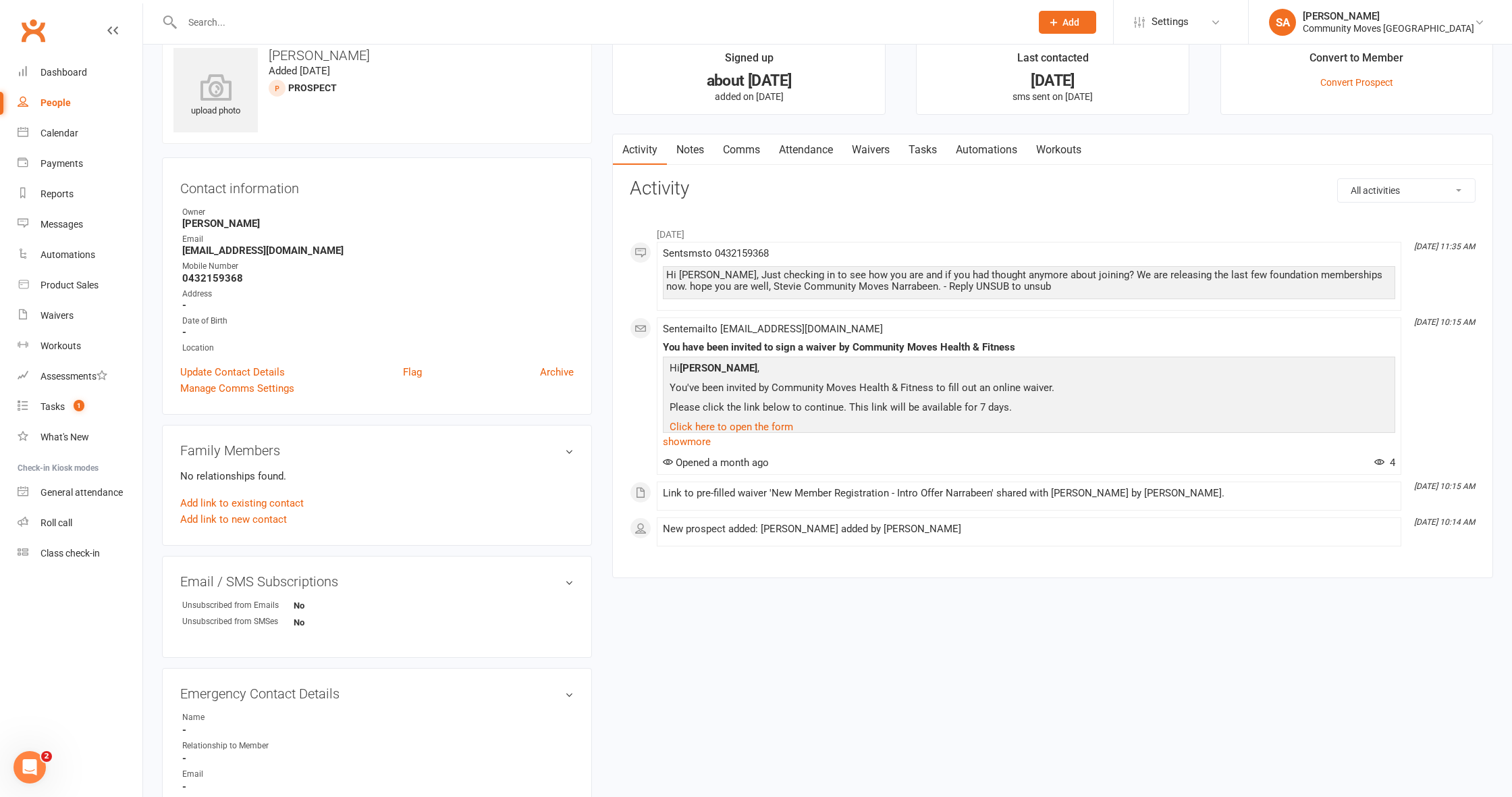
scroll to position [29, 0]
click at [758, 146] on link "Comms" at bounding box center [741, 148] width 56 height 31
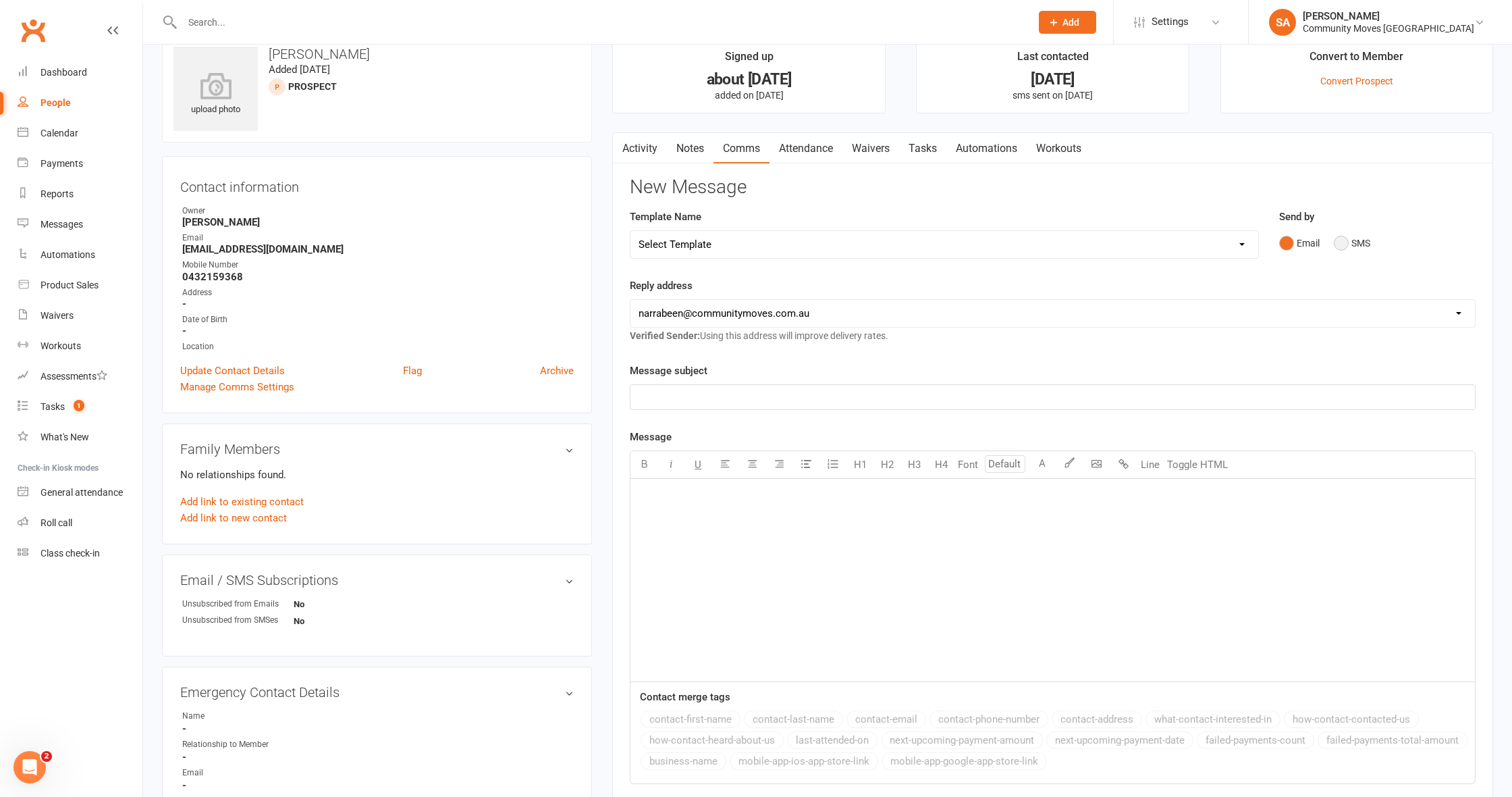
click at [1346, 239] on button "SMS" at bounding box center [1352, 243] width 36 height 26
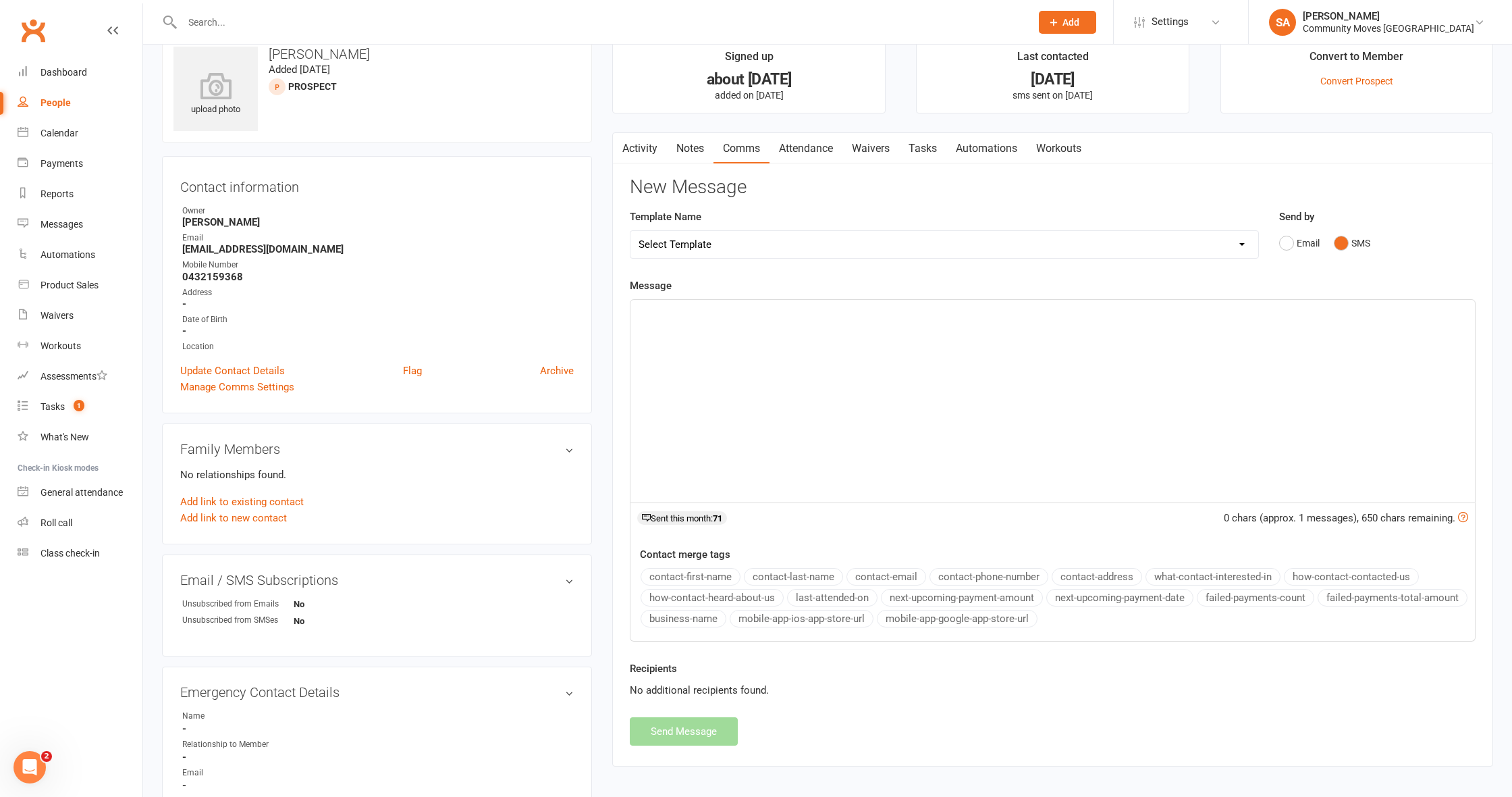
click at [693, 319] on div "﻿" at bounding box center [1052, 401] width 844 height 203
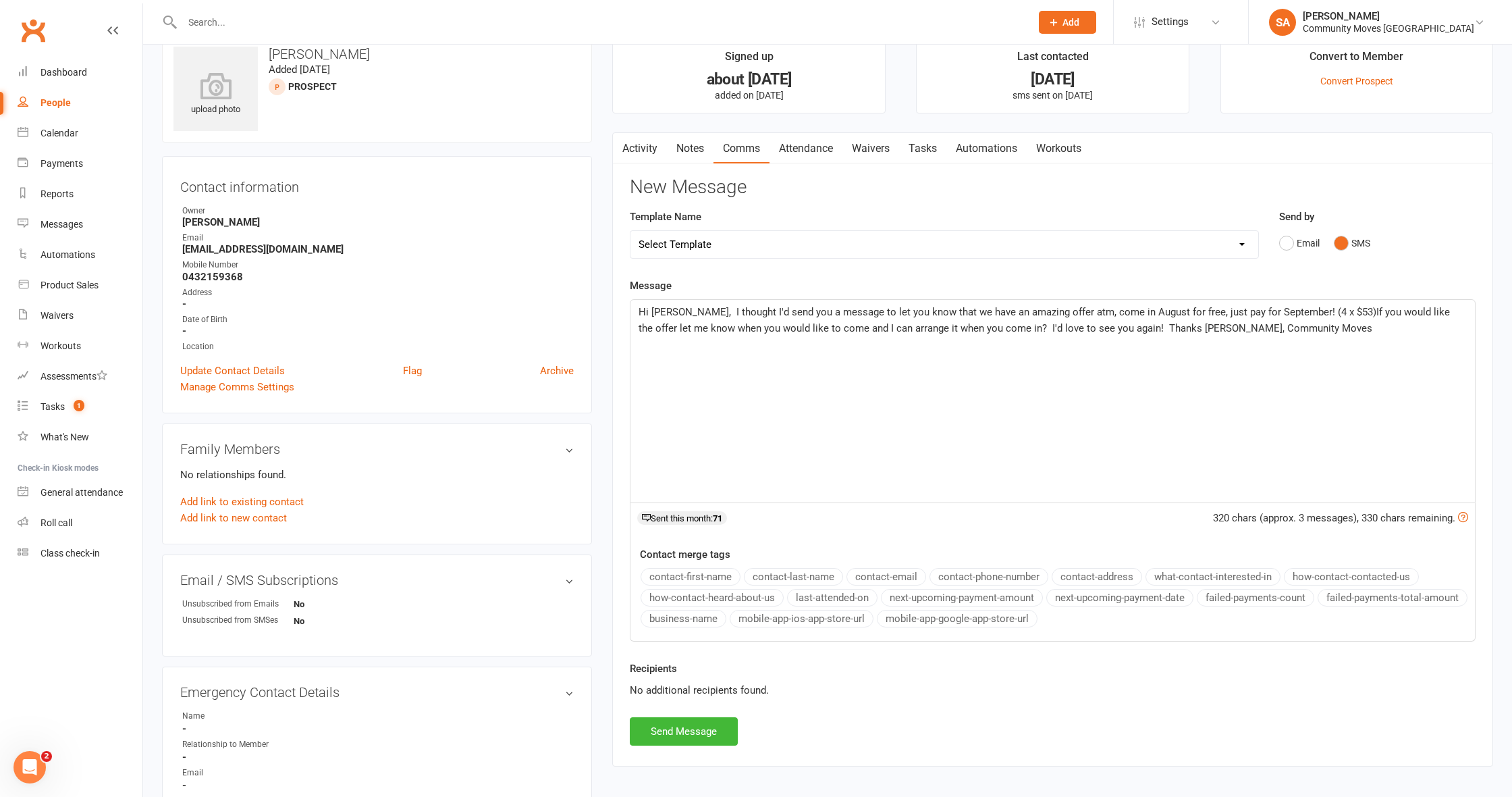
drag, startPoint x: 1334, startPoint y: 309, endPoint x: 1378, endPoint y: 306, distance: 44.1
click at [1334, 309] on span "Hi [PERSON_NAME], I thought I'd send you a message to let you know that we have…" at bounding box center [1046, 319] width 814 height 29
click at [1337, 310] on span "Hi [PERSON_NAME], I thought I'd send you a message to let you know that we have…" at bounding box center [1046, 319] width 814 height 29
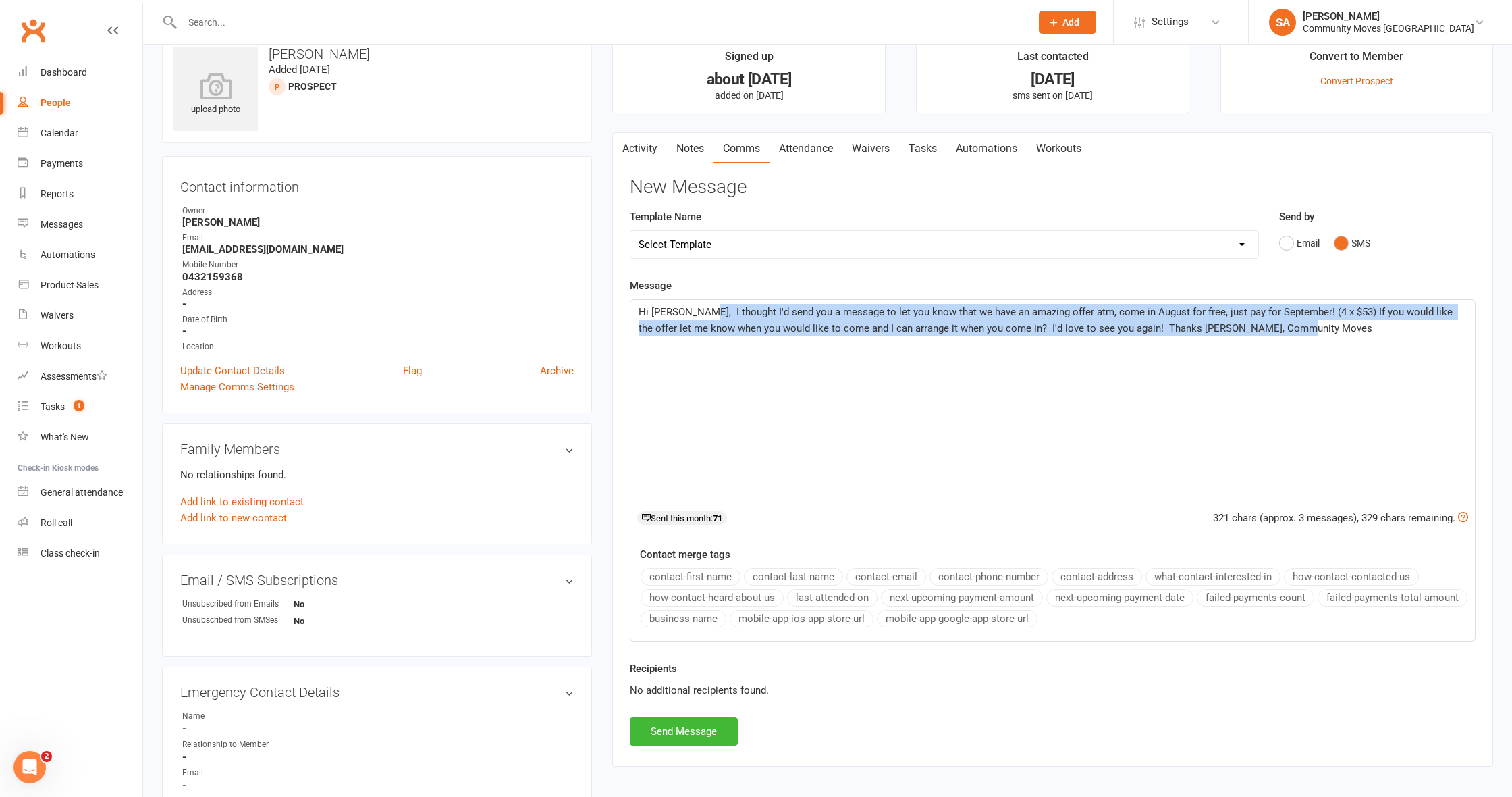
drag, startPoint x: 1289, startPoint y: 337, endPoint x: 697, endPoint y: 307, distance: 592.8
click at [697, 307] on div "Hi [PERSON_NAME], I thought I'd send you a message to let you know that we have…" at bounding box center [1052, 401] width 844 height 203
copy span "I thought I'd send you a message to let you know that we have an amazing offer …"
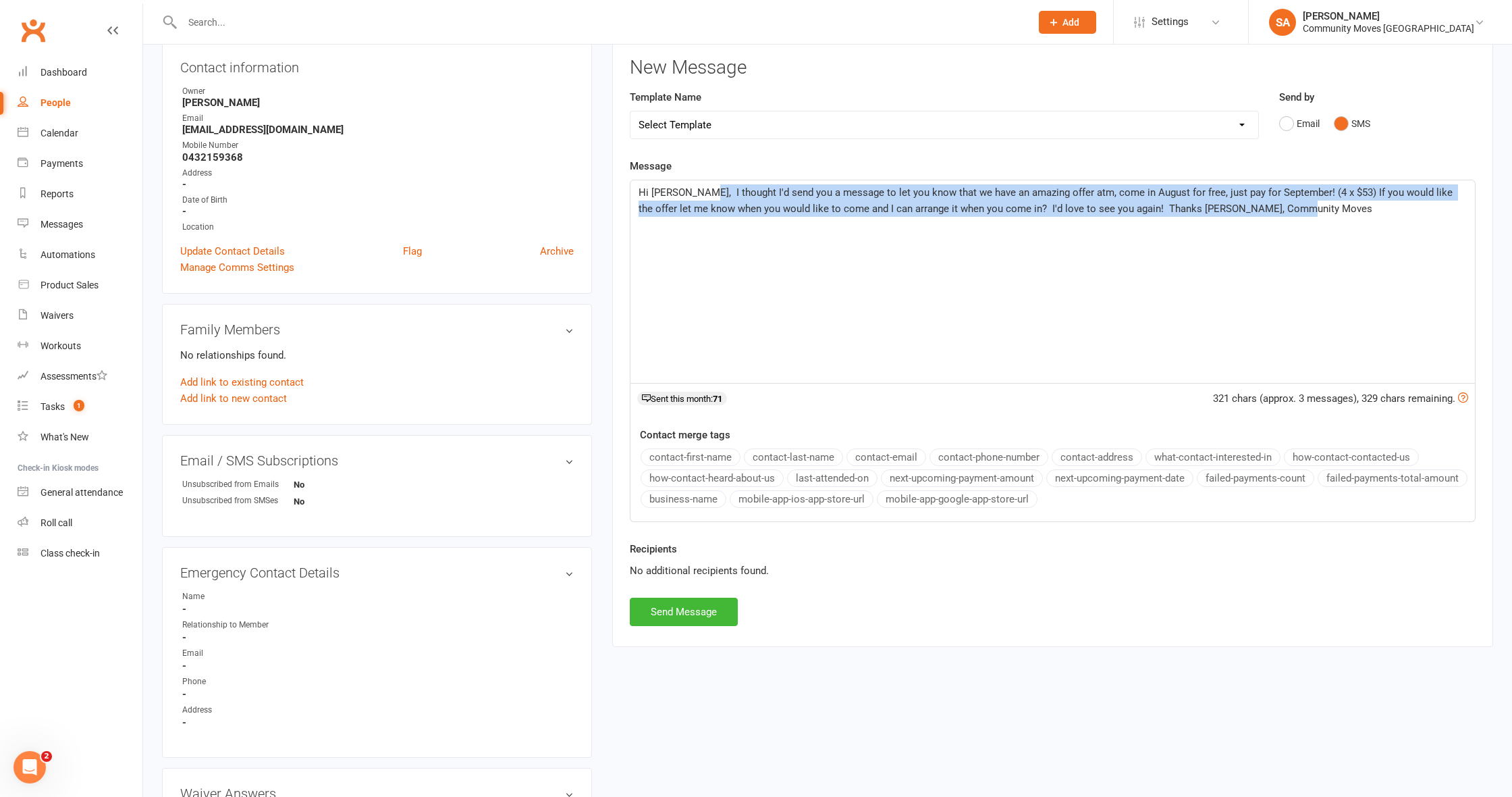
scroll to position [174, 0]
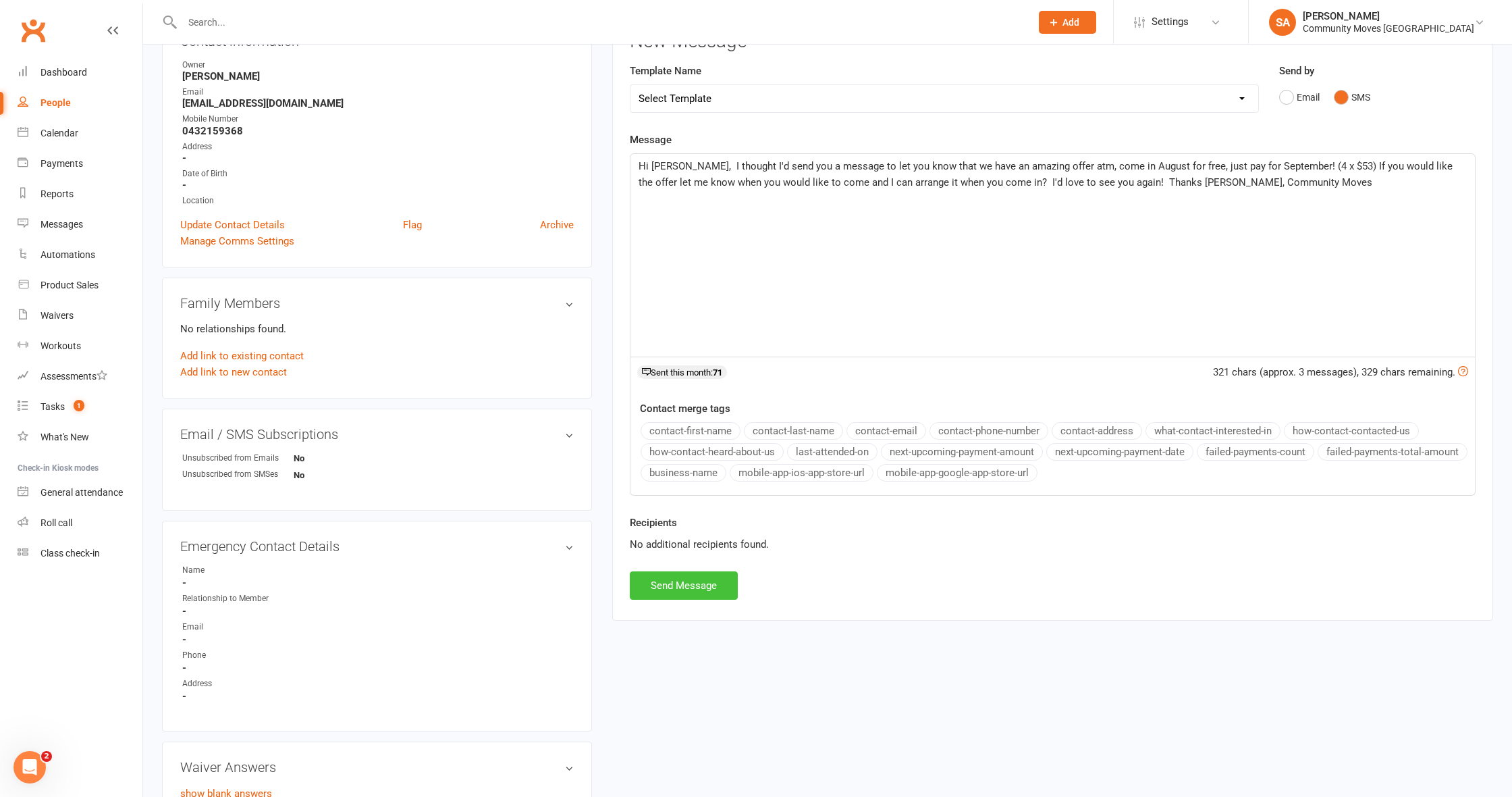
click at [691, 576] on button "Send Message" at bounding box center [683, 585] width 108 height 29
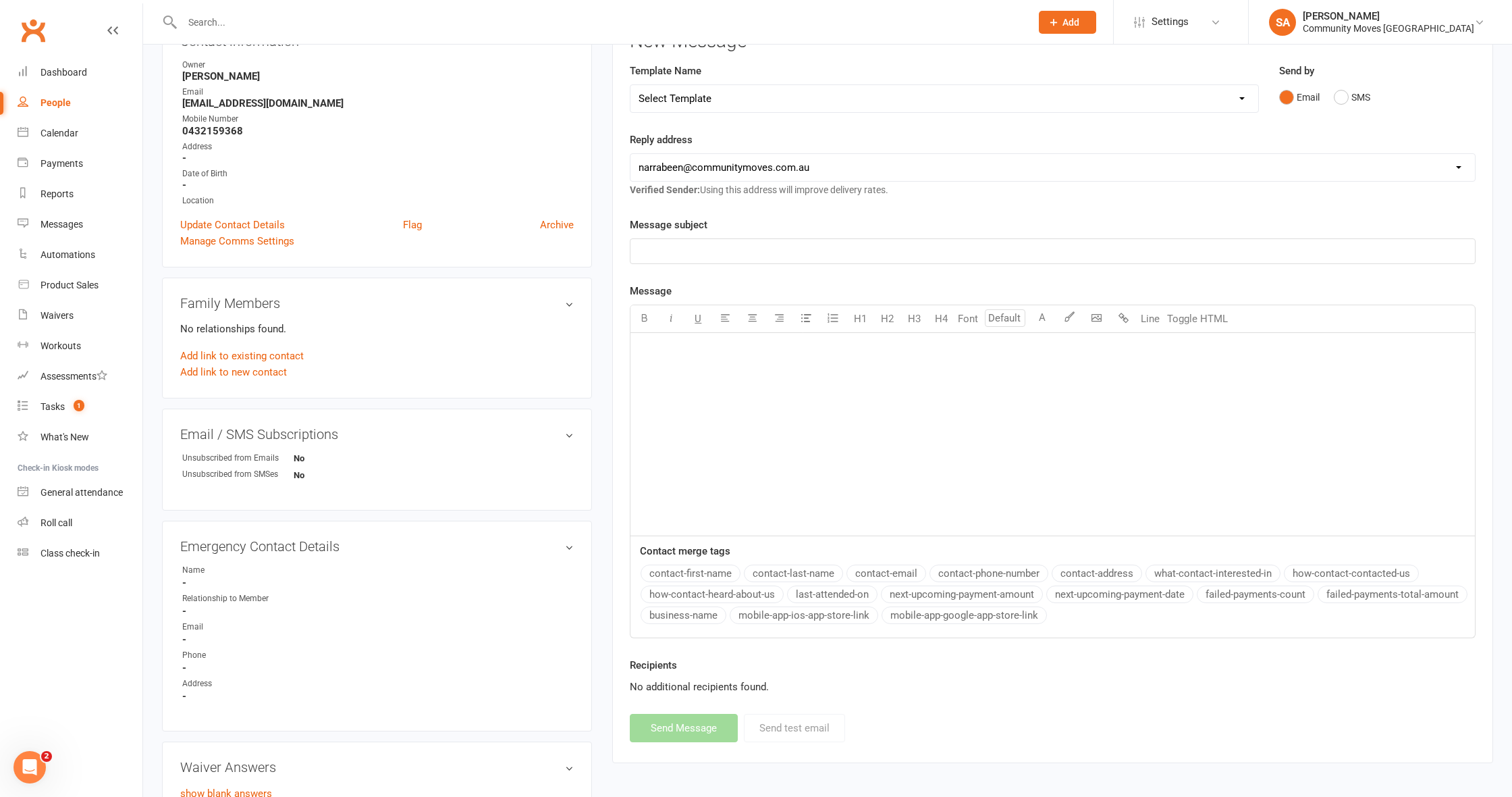
click at [67, 102] on div "People" at bounding box center [56, 103] width 31 height 11
select select "50"
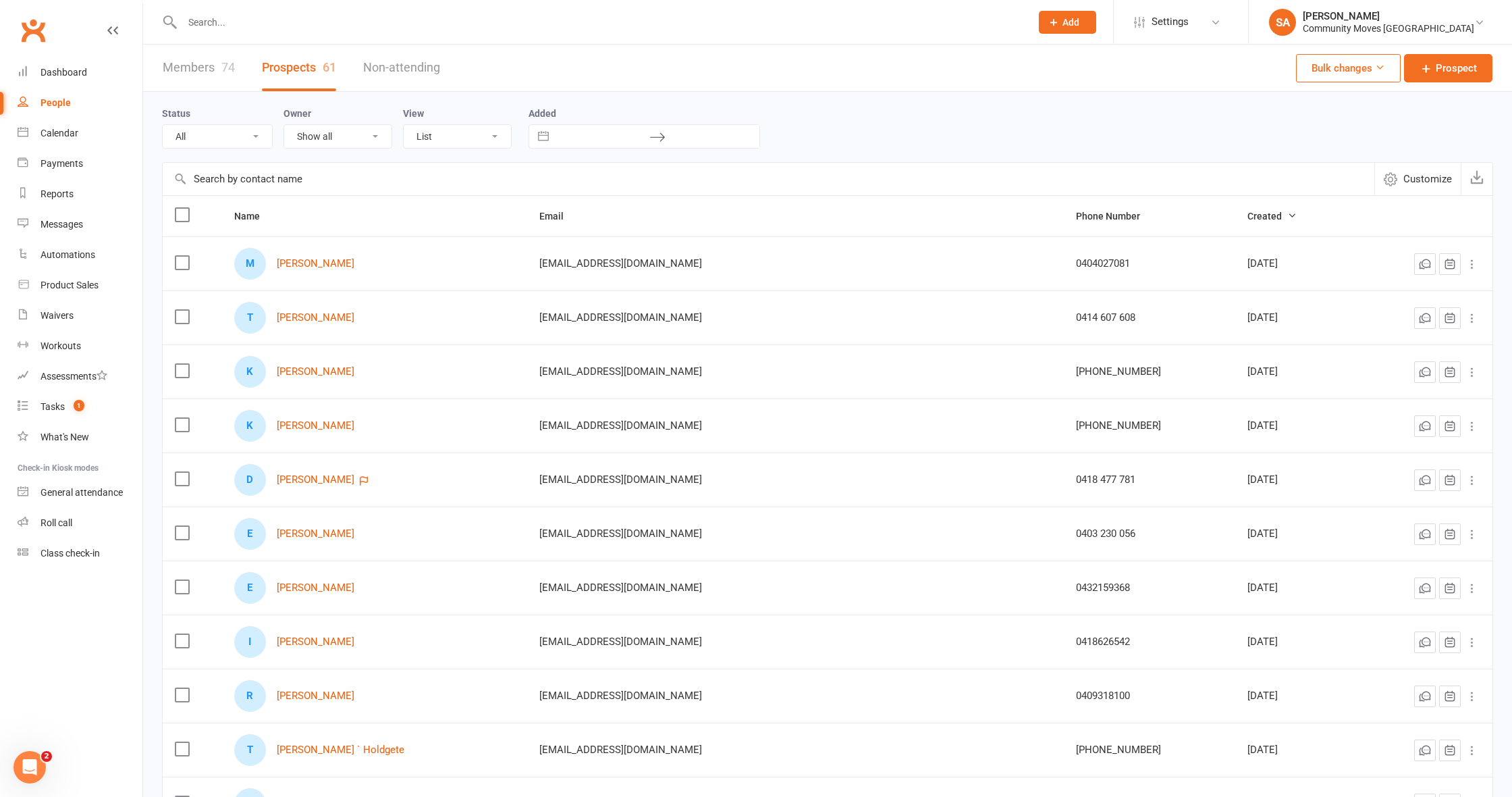
click at [303, 63] on link "Prospects 61" at bounding box center [299, 68] width 74 height 47
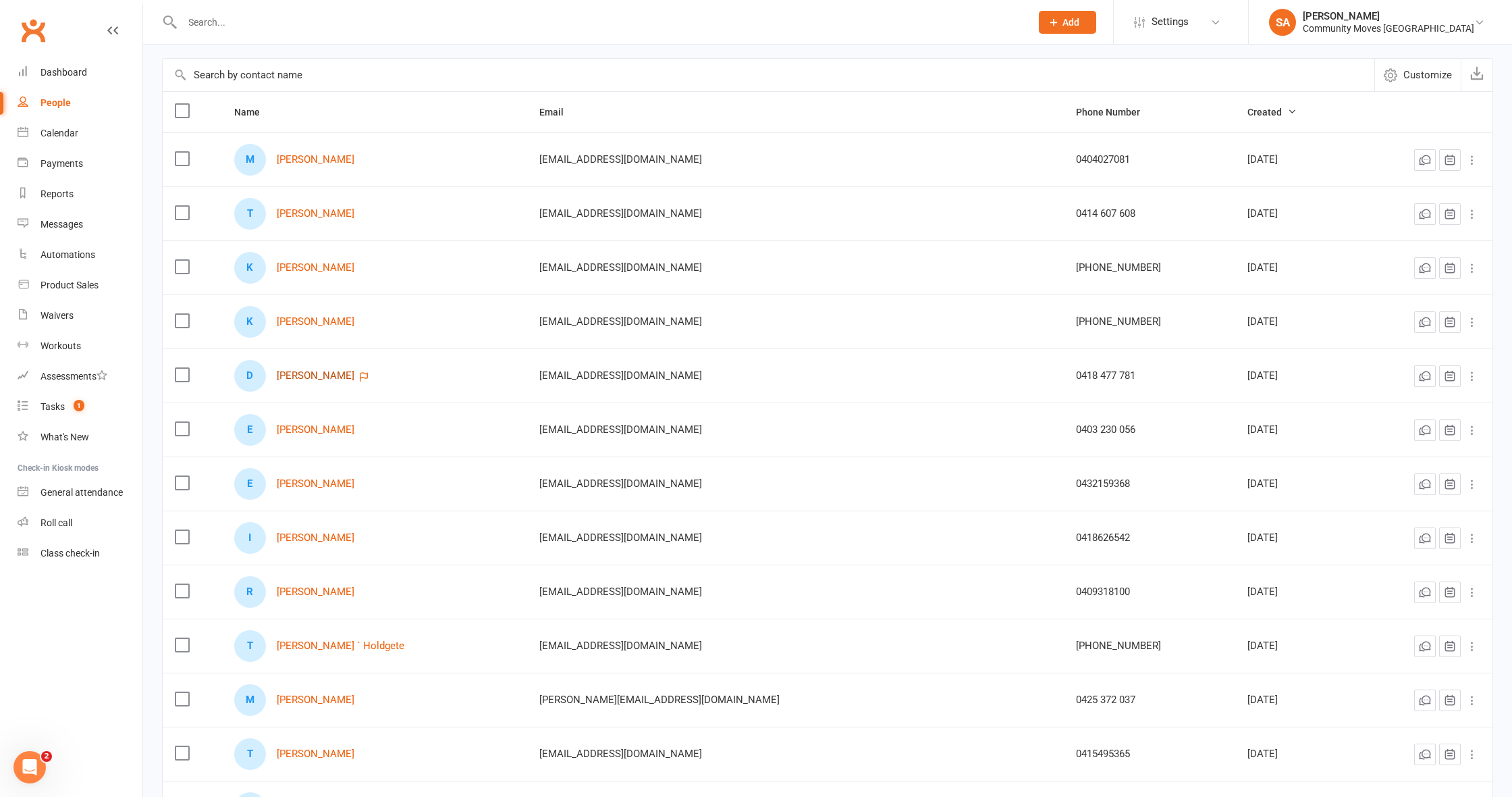
scroll to position [105, 0]
click at [344, 483] on link "[PERSON_NAME]" at bounding box center [316, 482] width 78 height 11
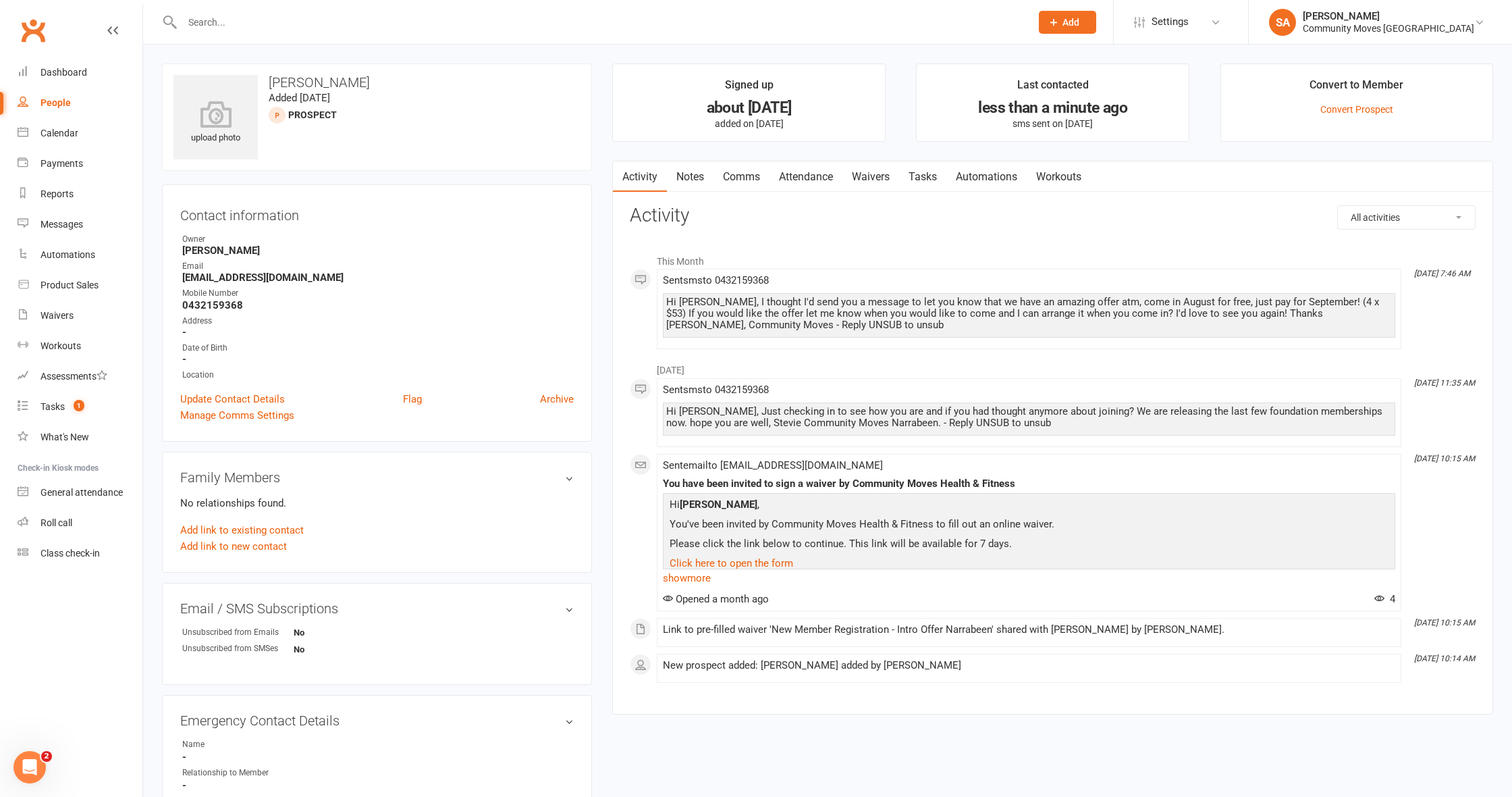
click at [45, 97] on div "People" at bounding box center [56, 103] width 31 height 11
select select "50"
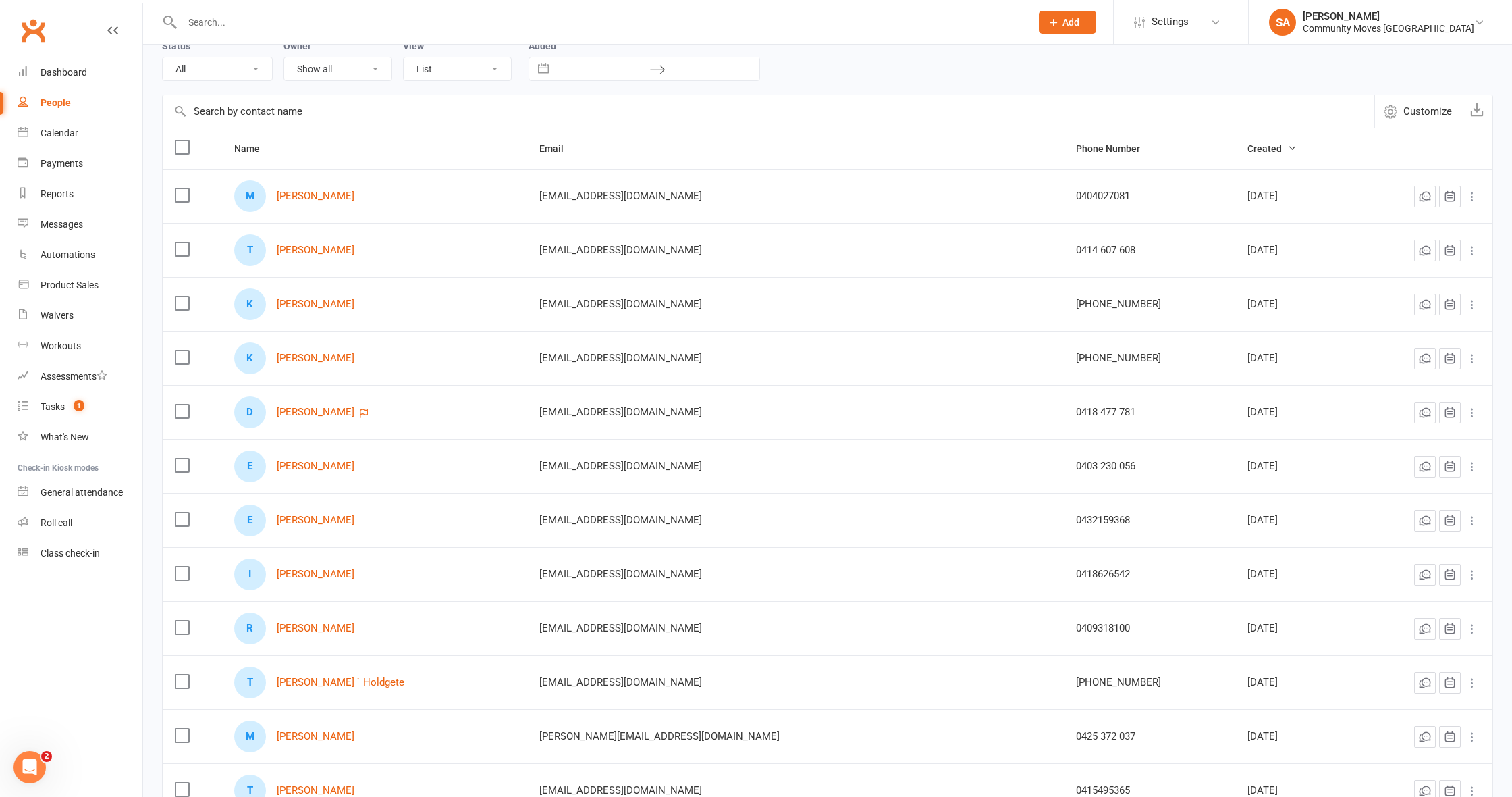
scroll to position [69, 0]
click at [320, 627] on link "[PERSON_NAME]" at bounding box center [316, 626] width 78 height 11
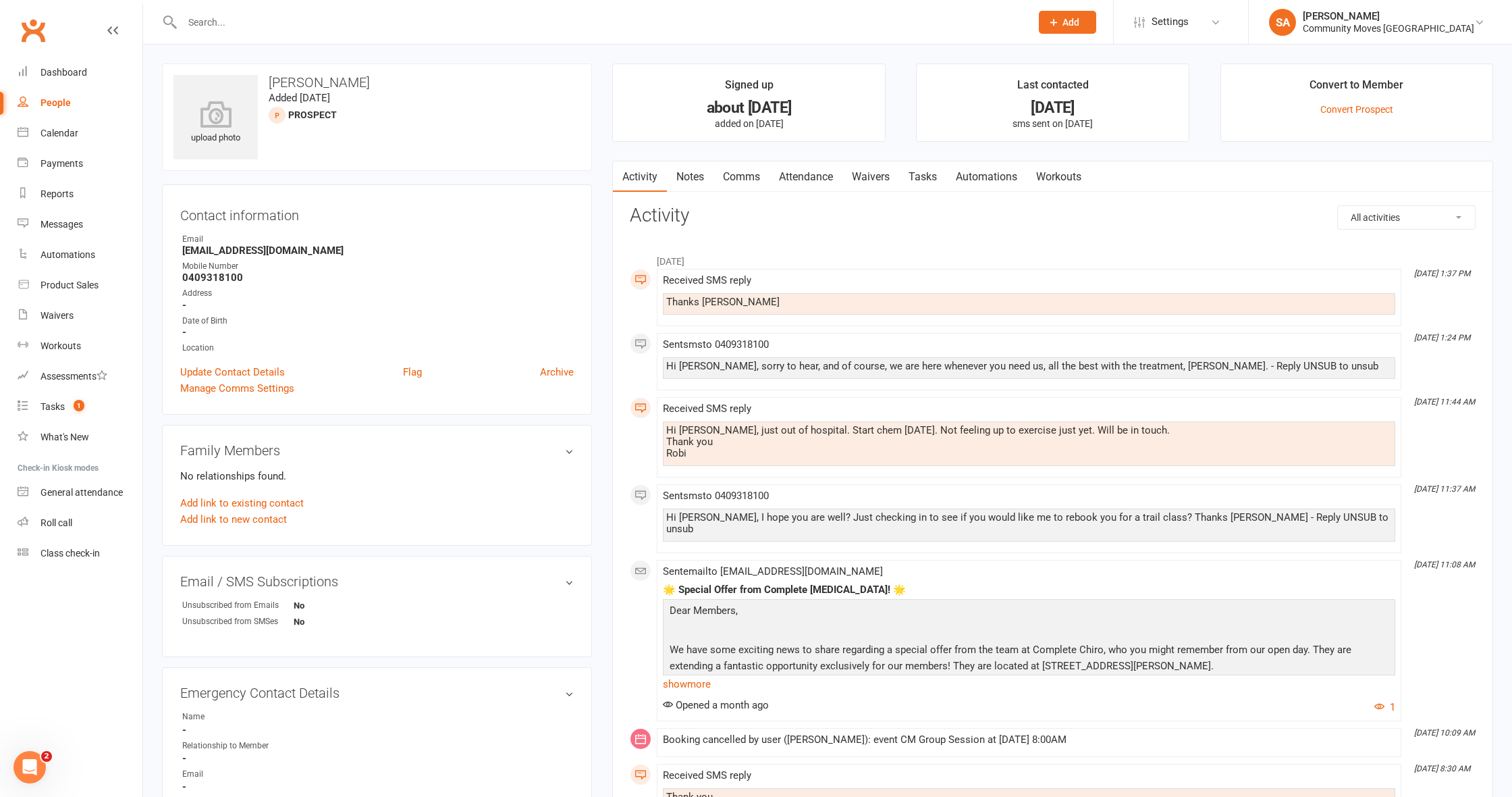
click at [54, 102] on div "People" at bounding box center [56, 103] width 31 height 11
select select "50"
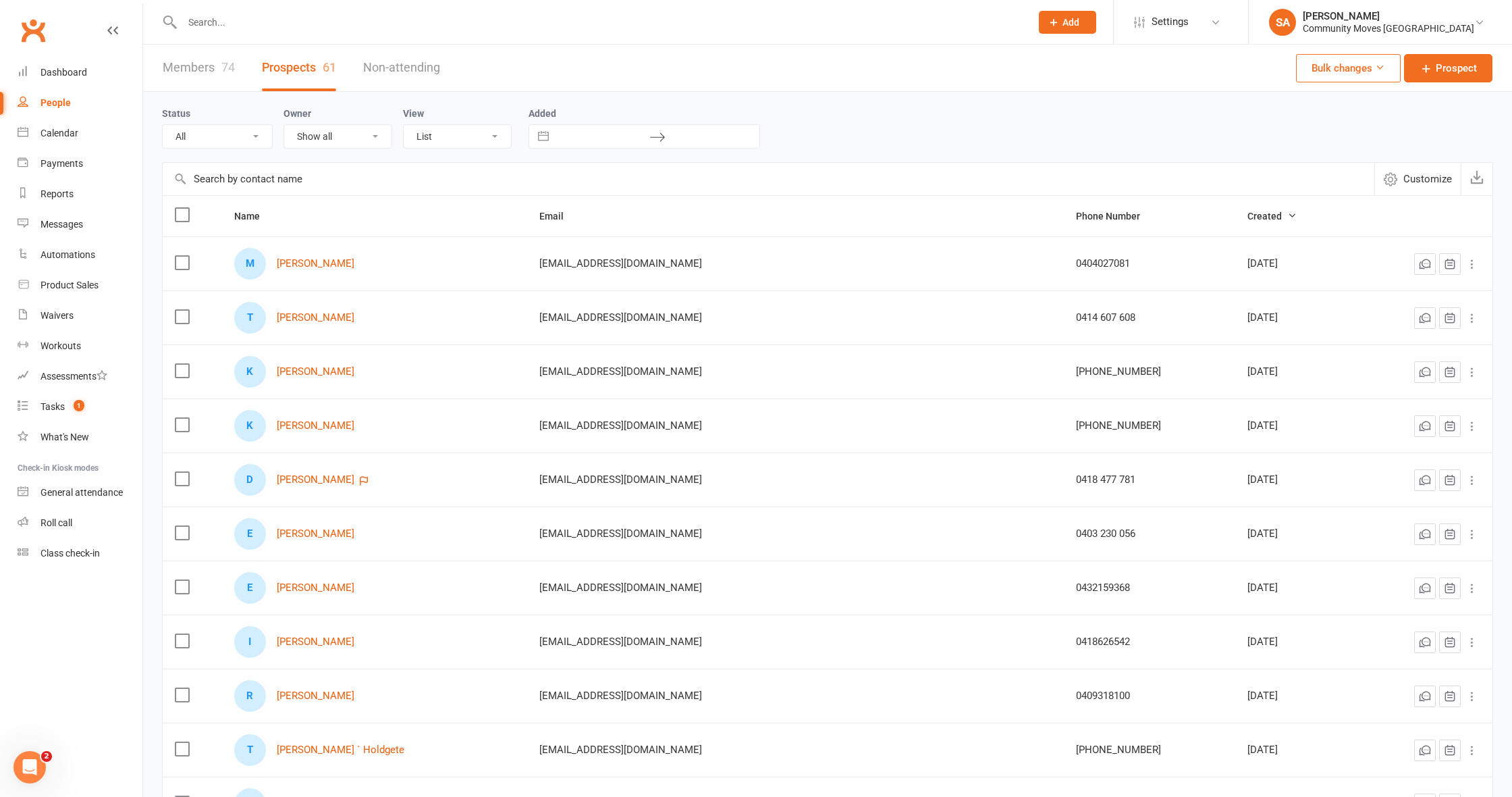
click at [302, 65] on link "Prospects 61" at bounding box center [299, 68] width 74 height 47
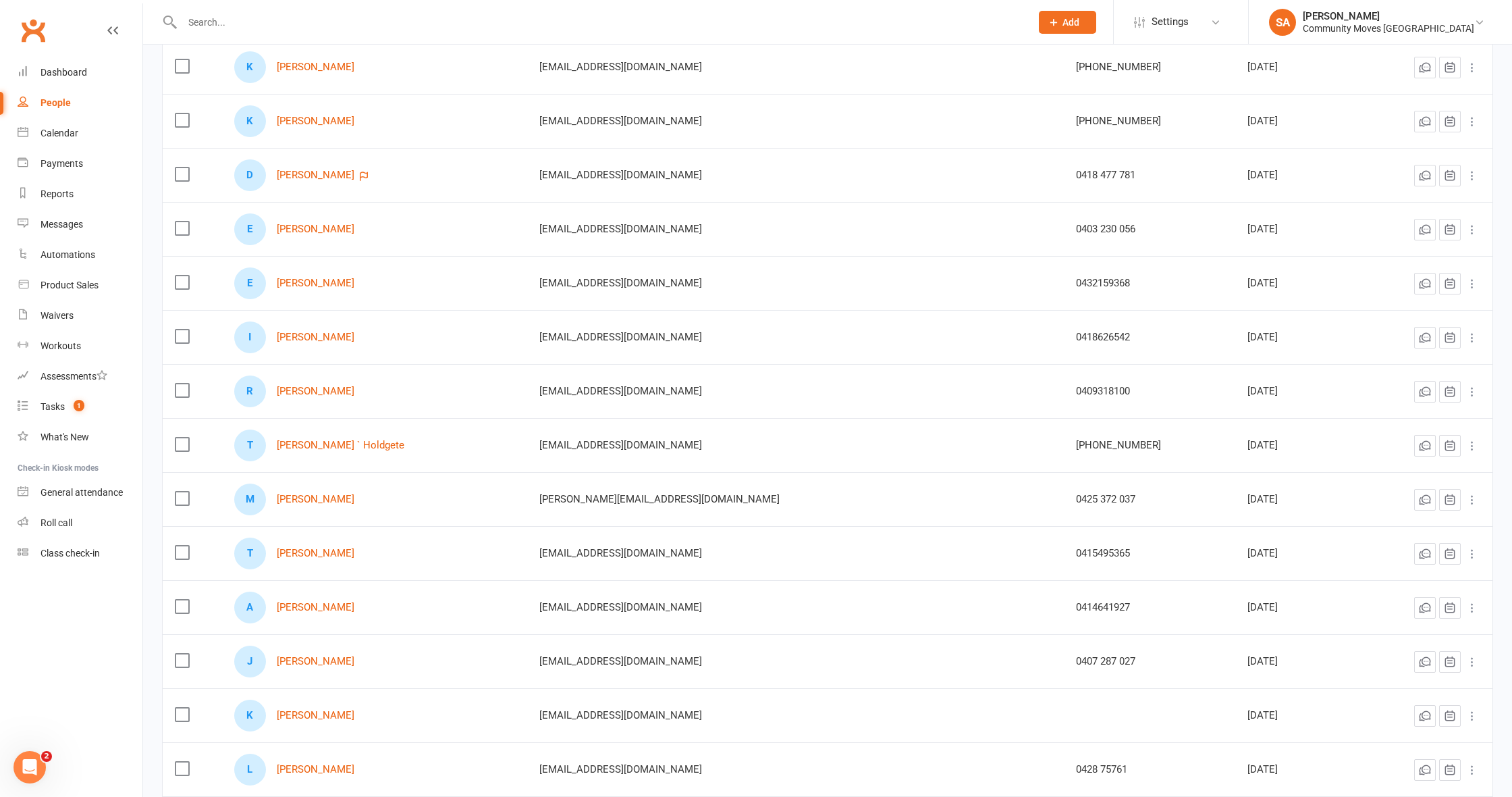
scroll to position [308, 0]
click at [332, 441] on link "[PERSON_NAME] ` Holdgete" at bounding box center [340, 442] width 127 height 11
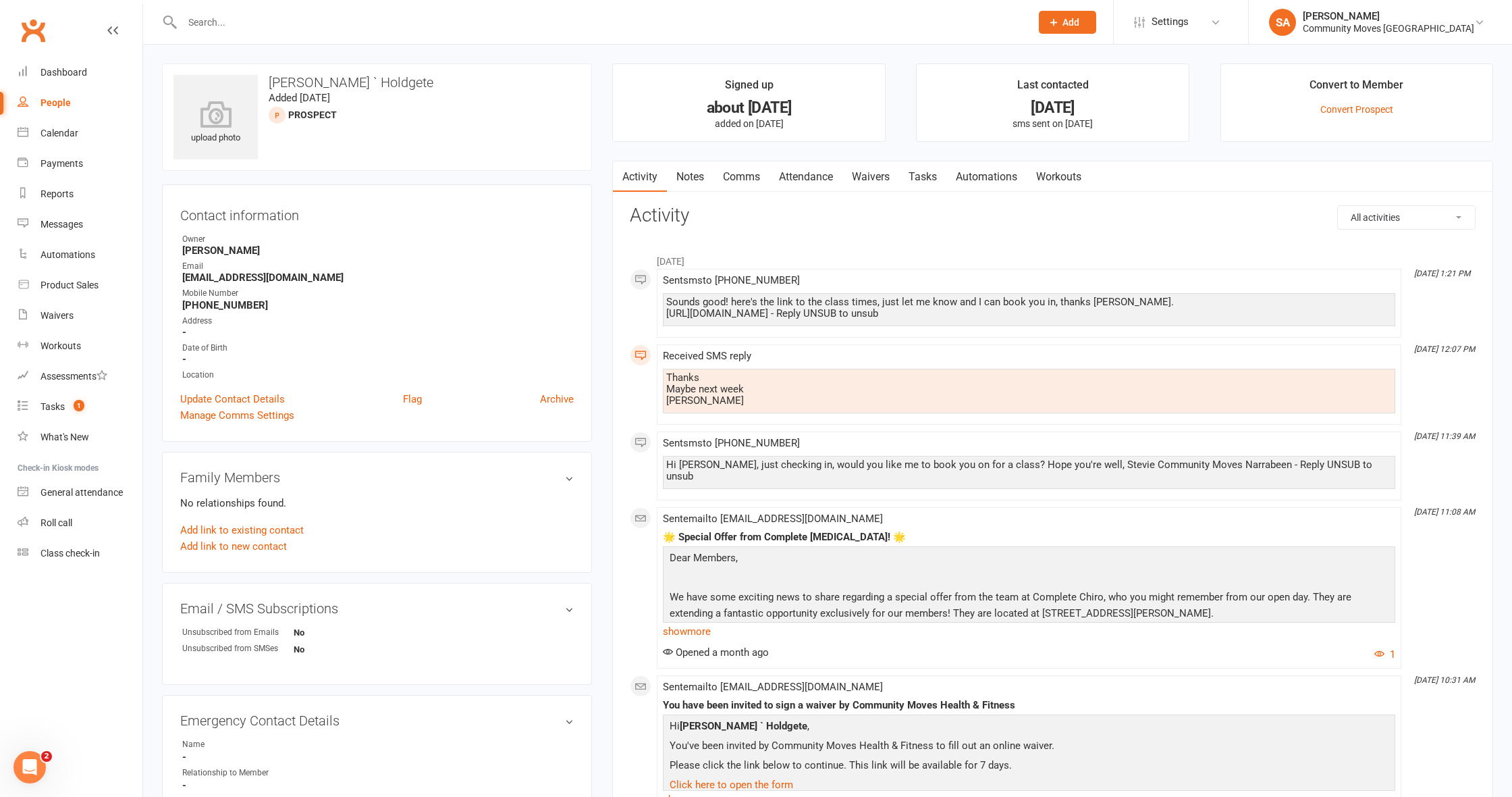
click at [738, 176] on link "Comms" at bounding box center [741, 177] width 56 height 31
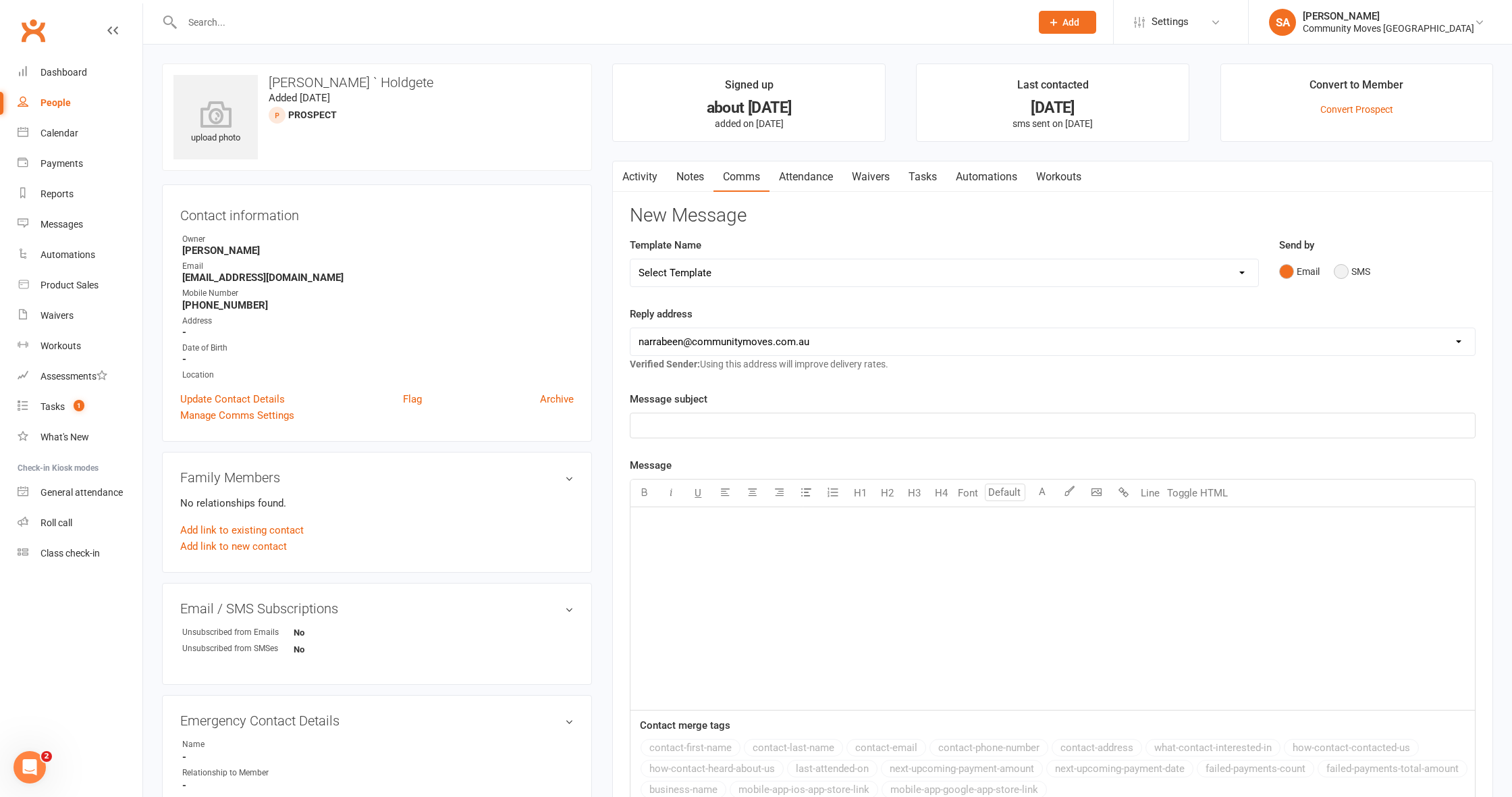
click at [1340, 270] on button "SMS" at bounding box center [1352, 271] width 36 height 26
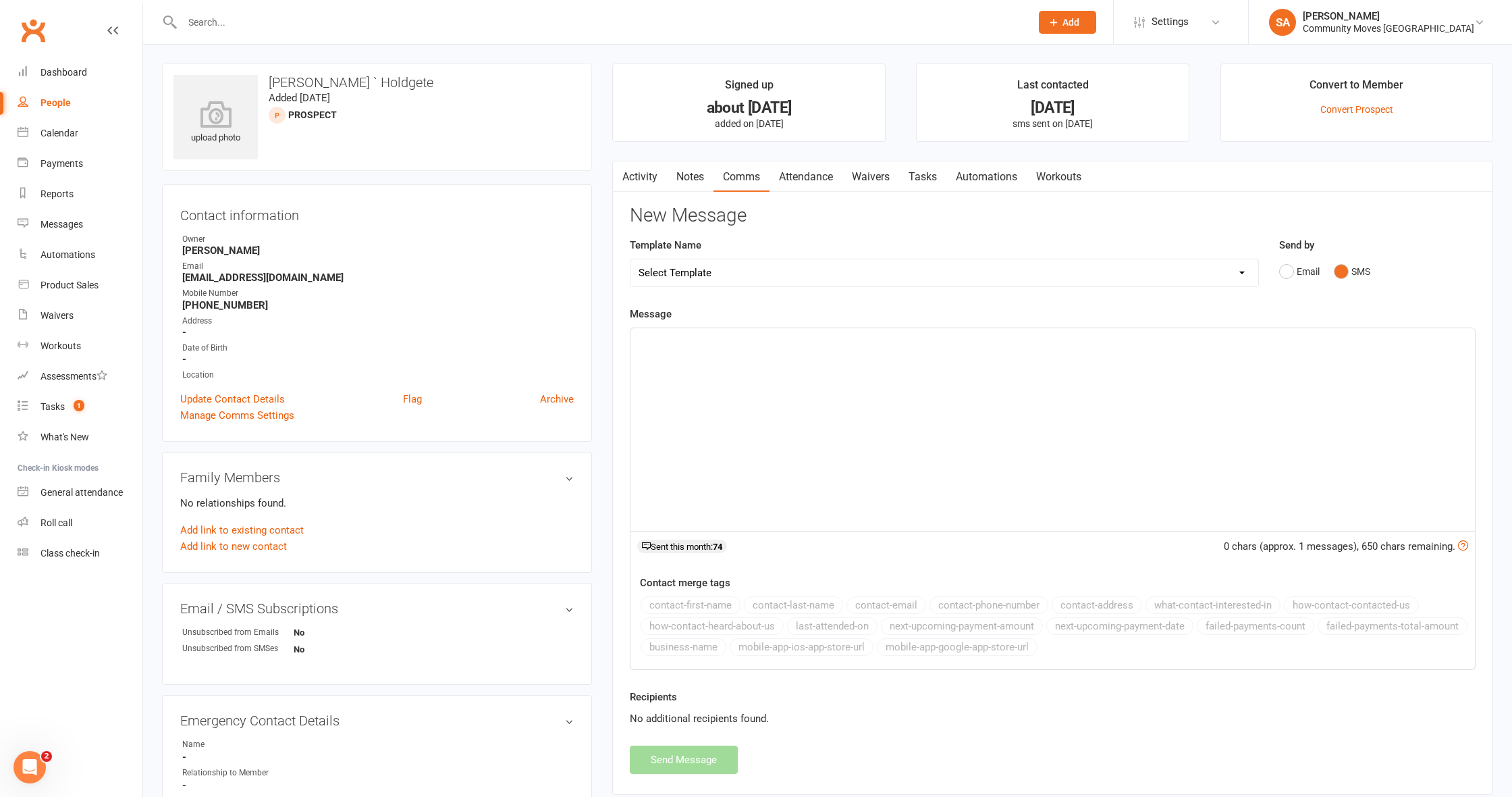
click at [726, 364] on div "﻿" at bounding box center [1052, 429] width 844 height 203
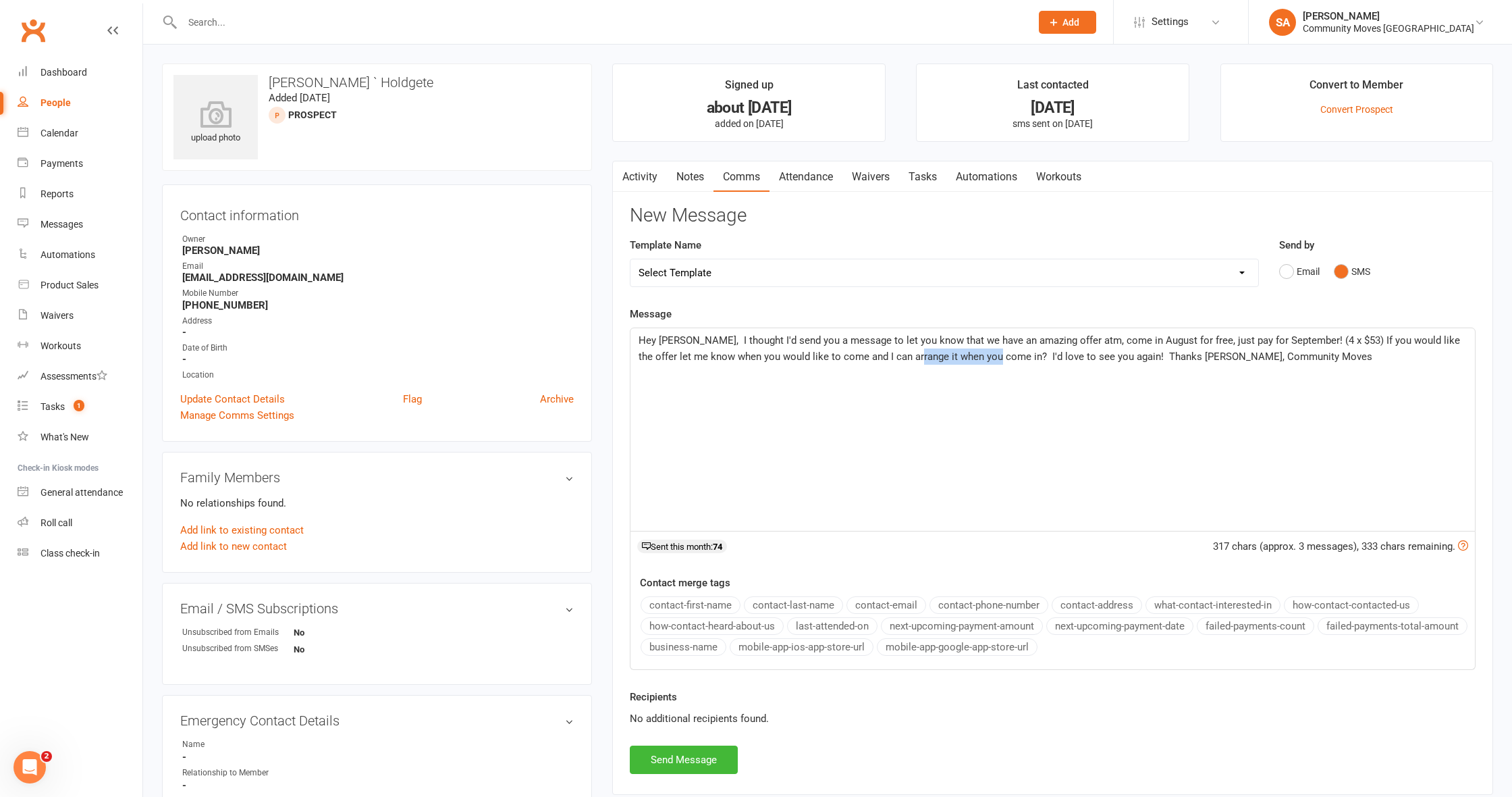
drag, startPoint x: 989, startPoint y: 353, endPoint x: 903, endPoint y: 355, distance: 86.0
click at [902, 356] on span "Hey [PERSON_NAME], I thought I'd send you a message to let you know that we hav…" at bounding box center [1051, 348] width 824 height 29
click at [691, 756] on button "Send Message" at bounding box center [683, 759] width 108 height 29
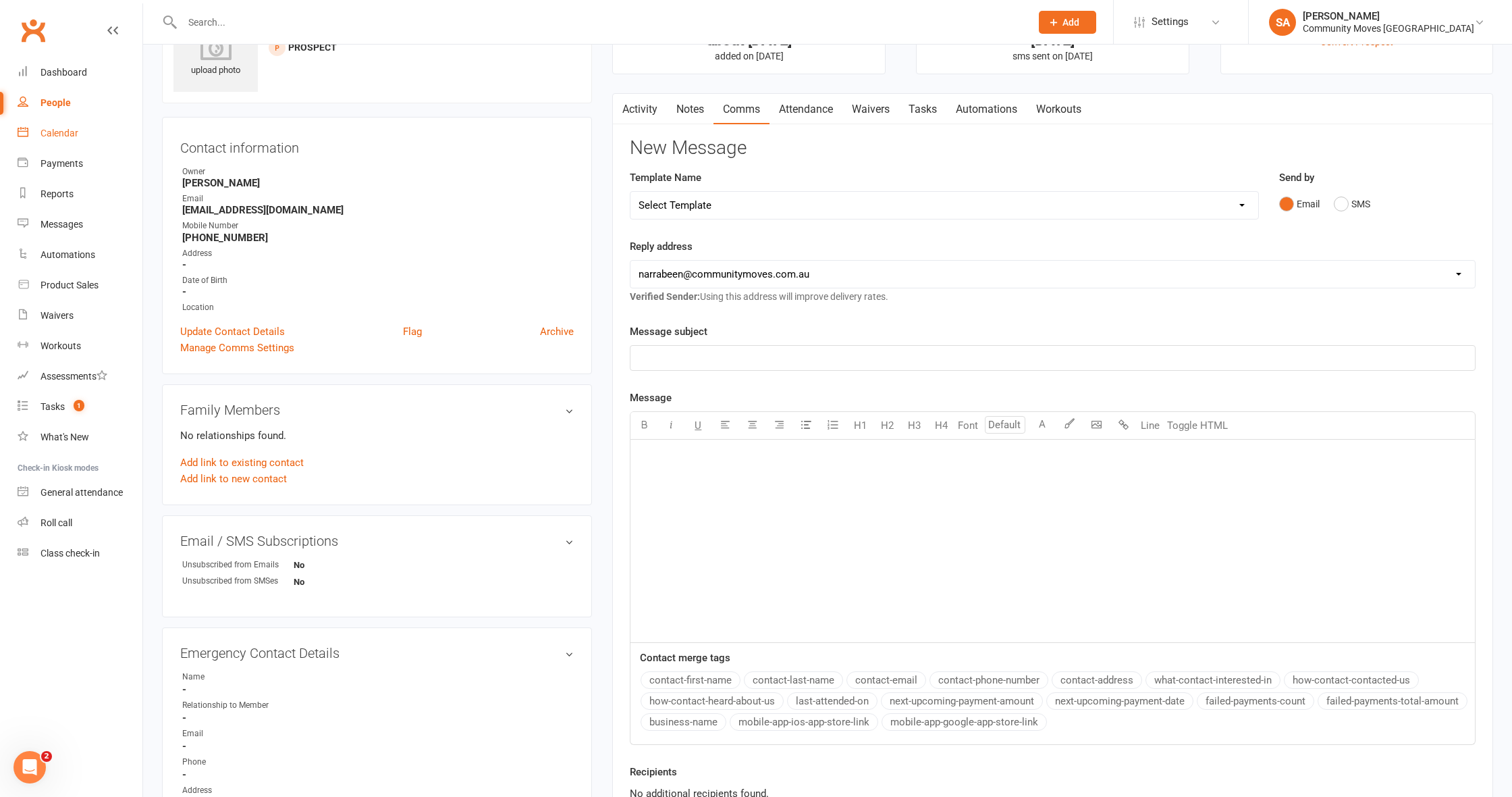
scroll to position [68, 0]
click at [72, 132] on div "Calendar" at bounding box center [59, 133] width 38 height 11
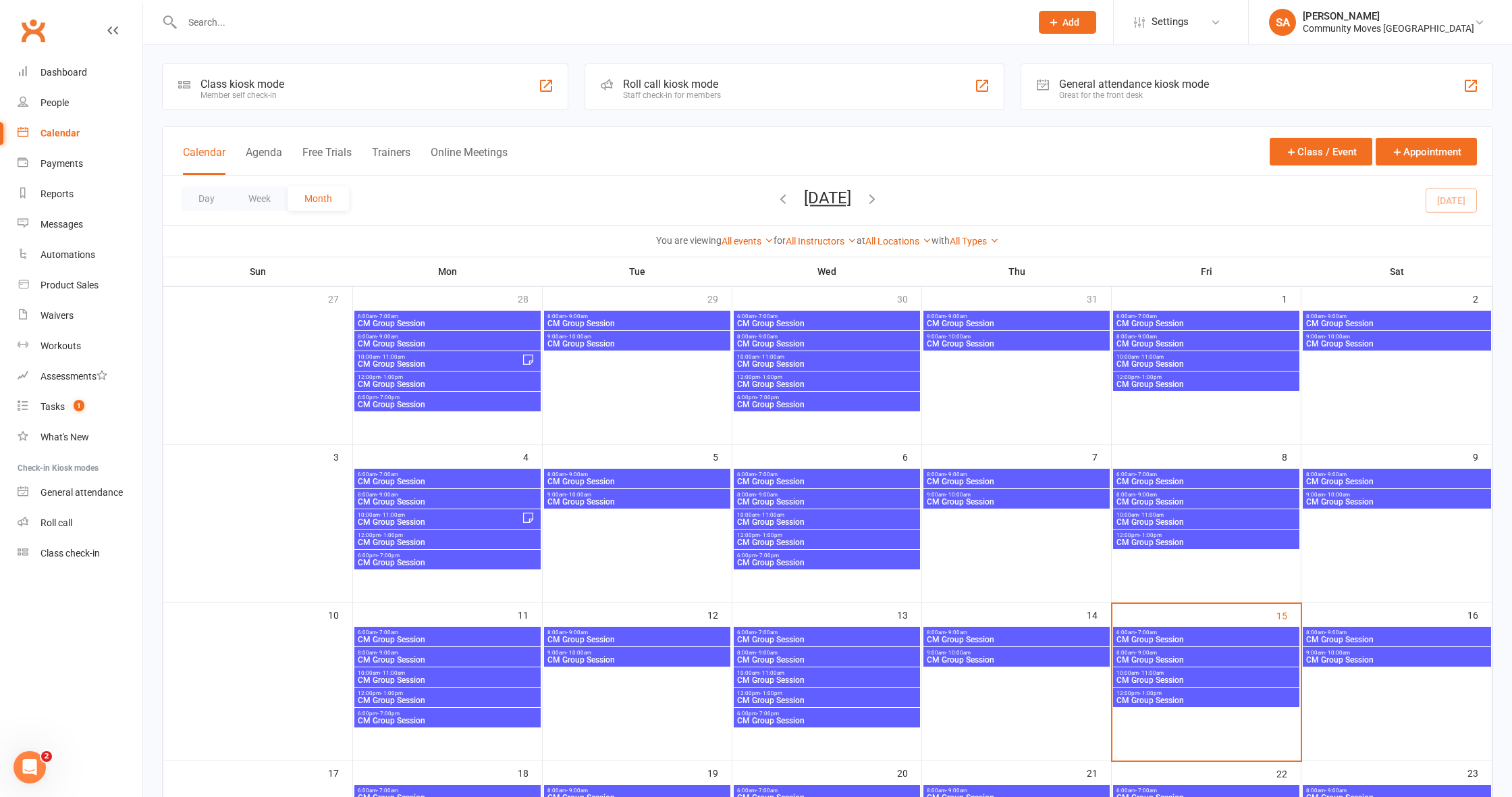
click at [1157, 648] on div "8:00am - 9:00am CM Group Session" at bounding box center [1206, 656] width 186 height 19
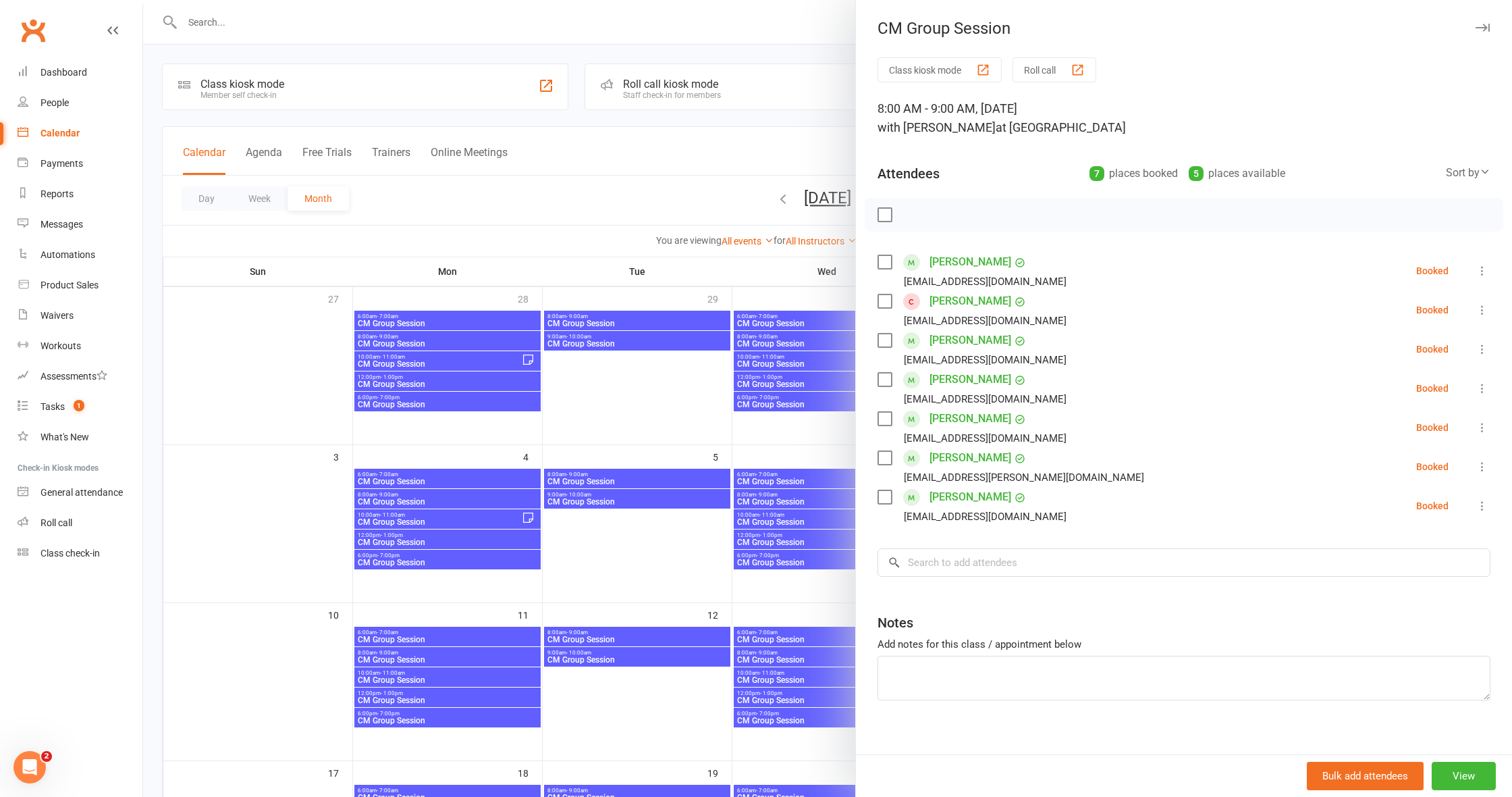
click at [1486, 425] on icon at bounding box center [1481, 427] width 13 height 13
click at [1406, 509] on link "Check in" at bounding box center [1410, 507] width 158 height 27
click at [667, 198] on div at bounding box center [827, 398] width 1369 height 797
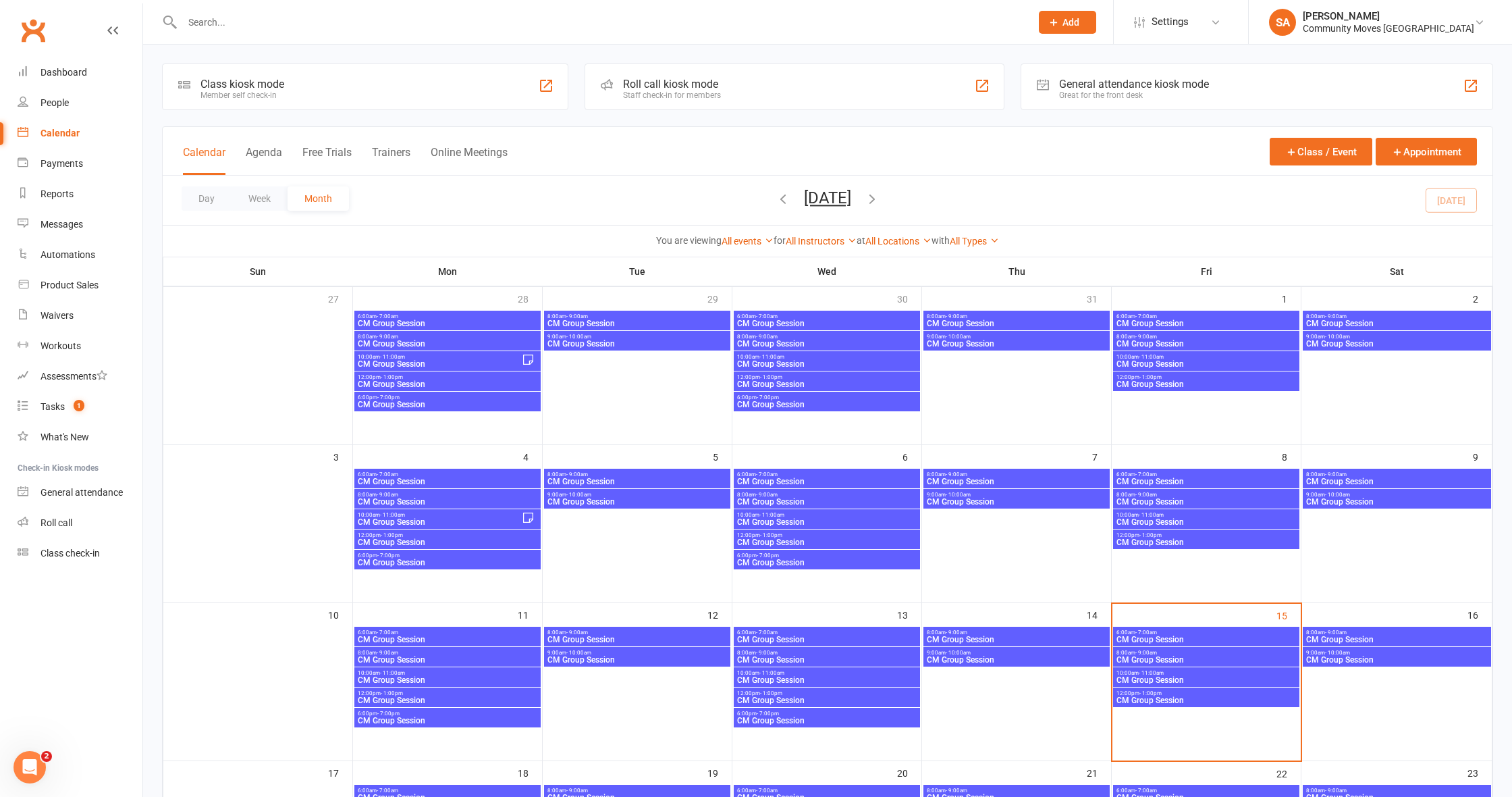
click at [1156, 651] on span "- 9:00am" at bounding box center [1145, 652] width 22 height 6
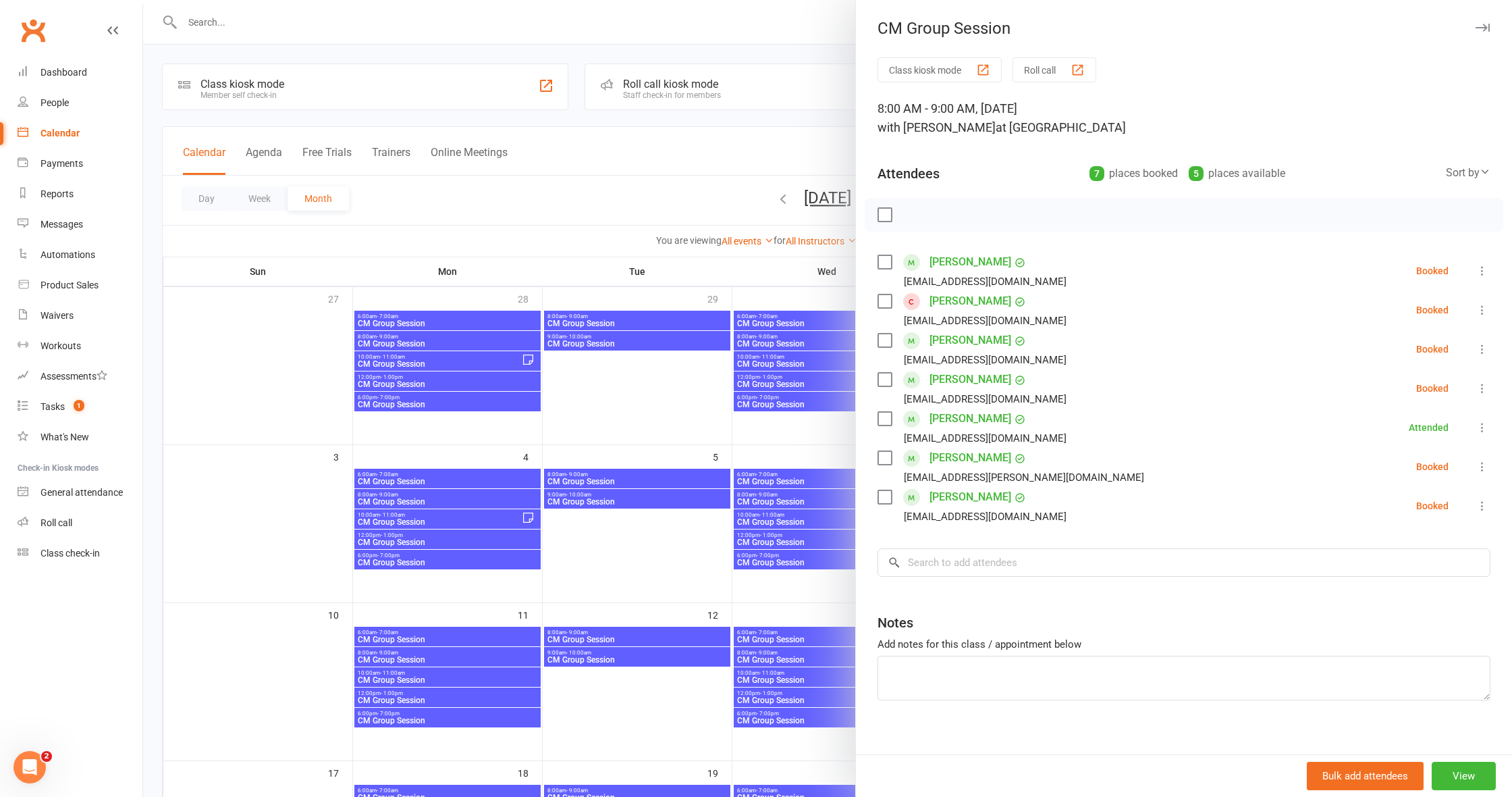
click at [1482, 347] on icon at bounding box center [1481, 349] width 13 height 13
click at [1380, 430] on link "Check in" at bounding box center [1410, 429] width 158 height 27
click at [1484, 388] on icon at bounding box center [1481, 388] width 13 height 13
click at [1395, 469] on link "Check in" at bounding box center [1410, 468] width 158 height 27
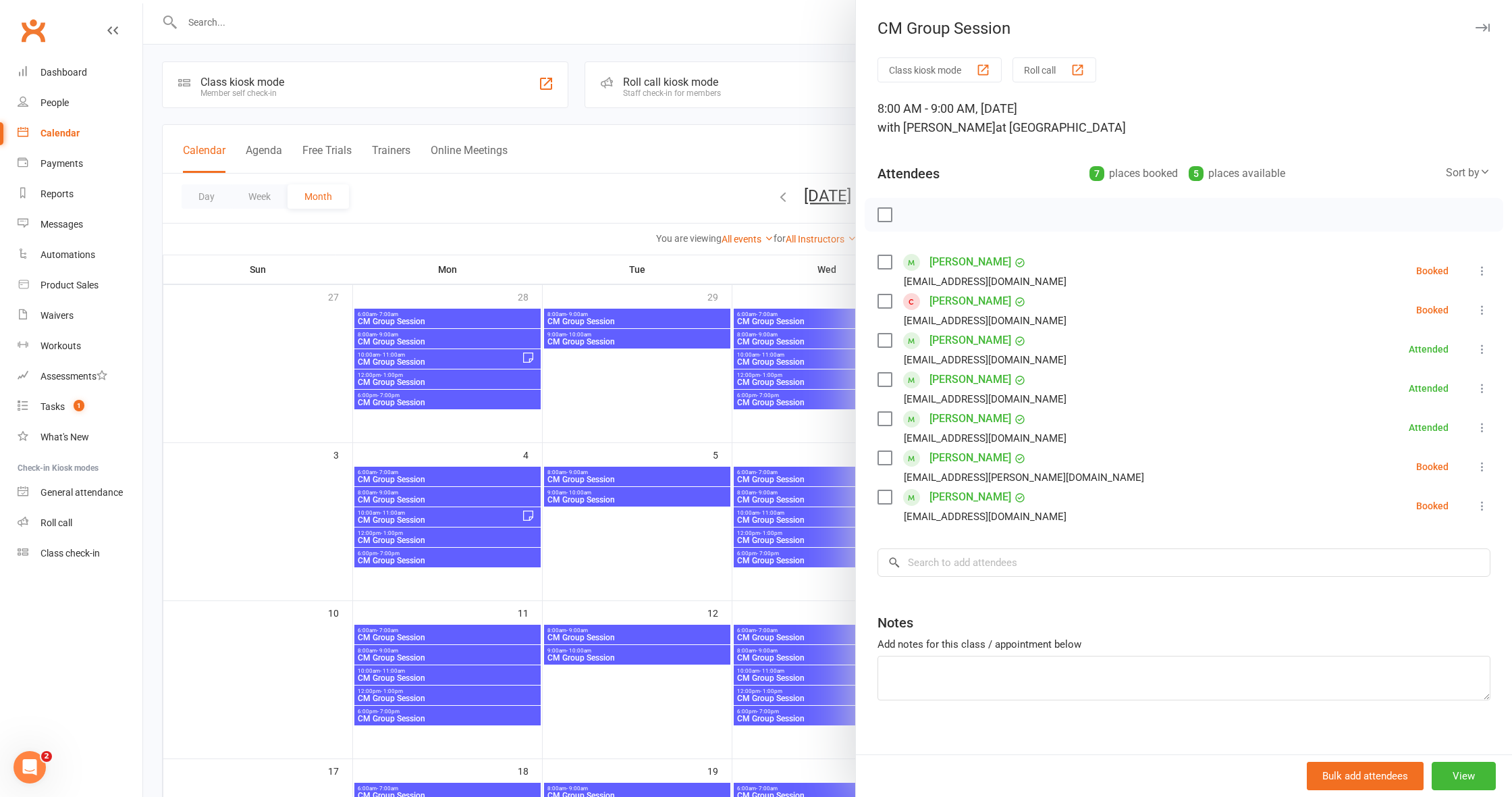
scroll to position [2, 0]
click at [1481, 468] on icon at bounding box center [1481, 466] width 13 height 13
click at [1369, 546] on link "Check in" at bounding box center [1410, 546] width 158 height 27
click at [1477, 308] on icon at bounding box center [1481, 310] width 13 height 13
click at [1397, 390] on link "Check in" at bounding box center [1410, 390] width 158 height 27
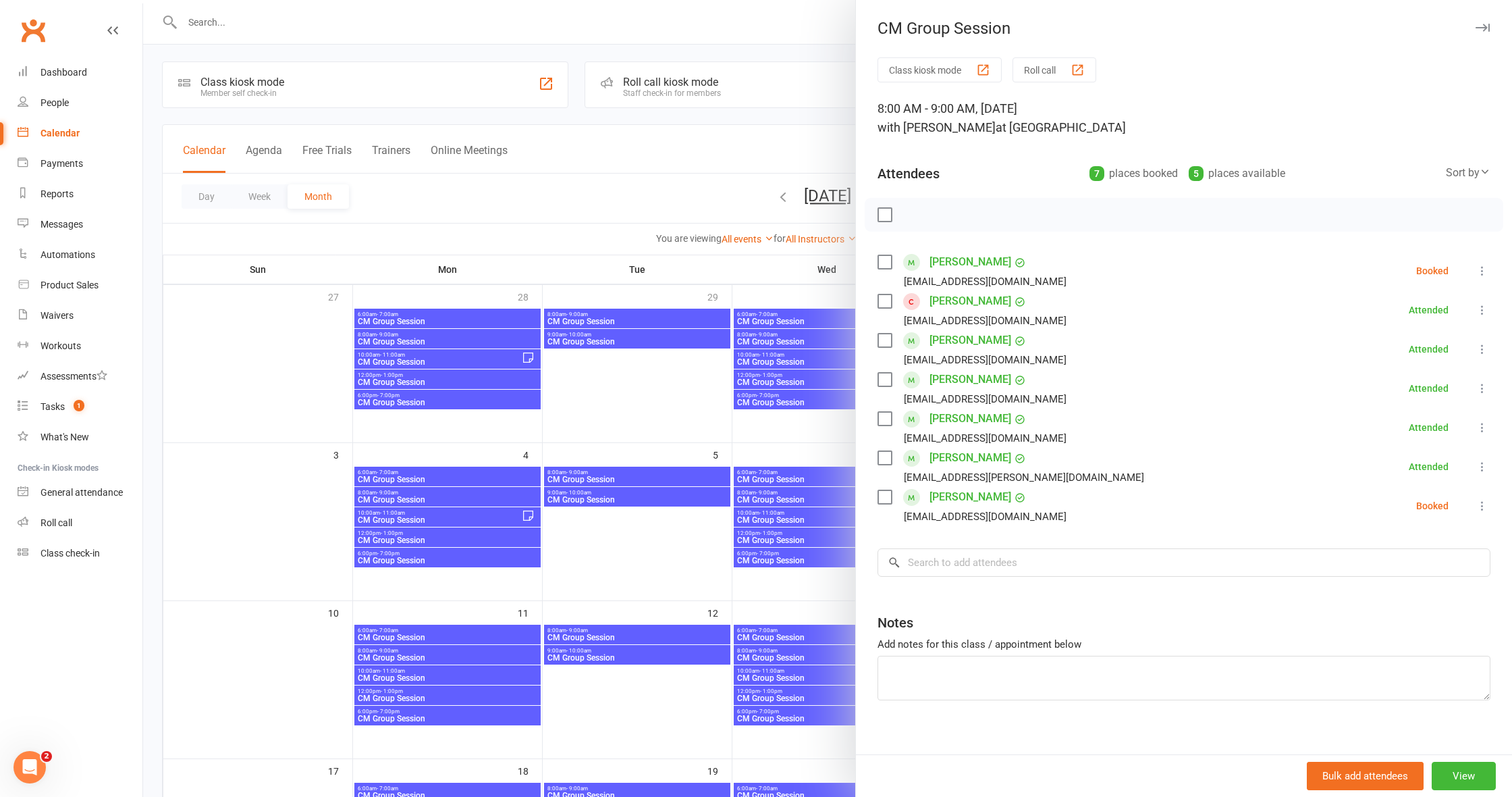
click at [1481, 504] on icon at bounding box center [1481, 505] width 13 height 13
click at [1397, 582] on link "Check in" at bounding box center [1410, 586] width 158 height 27
